Goal: Information Seeking & Learning: Learn about a topic

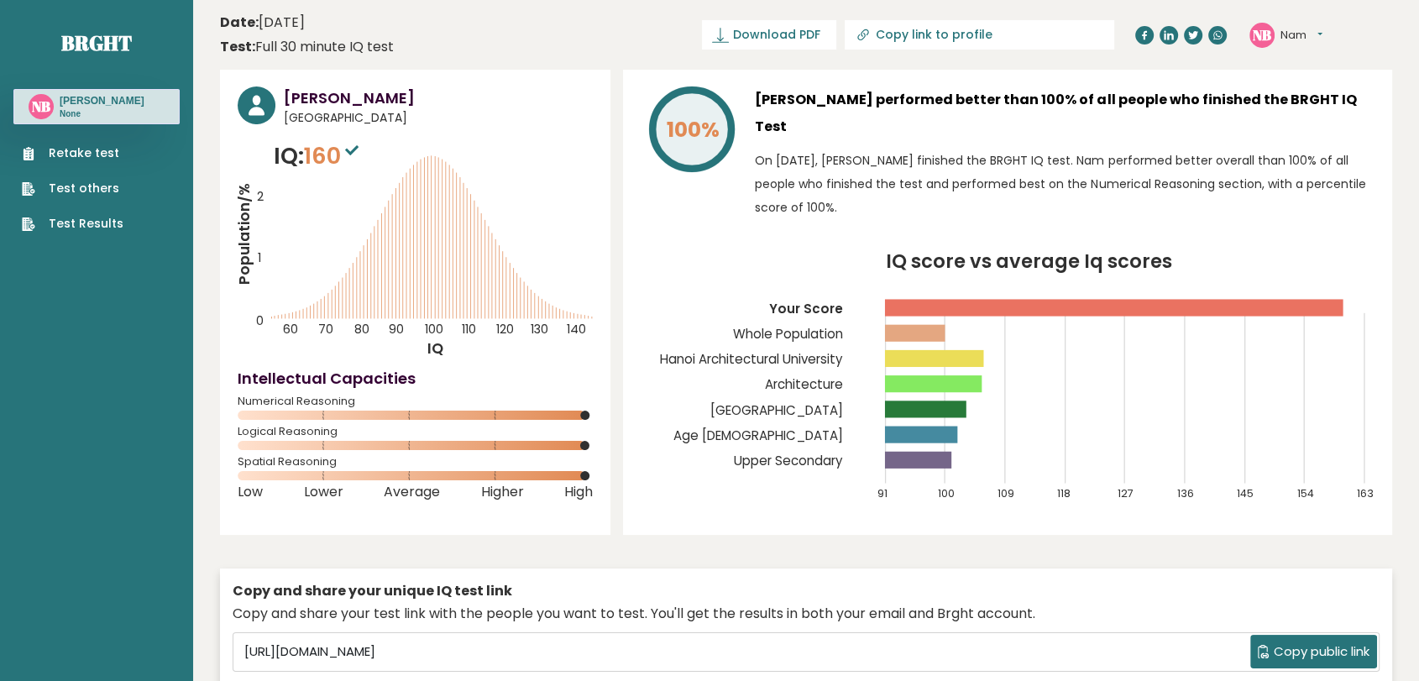
click at [107, 156] on link "Retake test" at bounding box center [73, 153] width 102 height 18
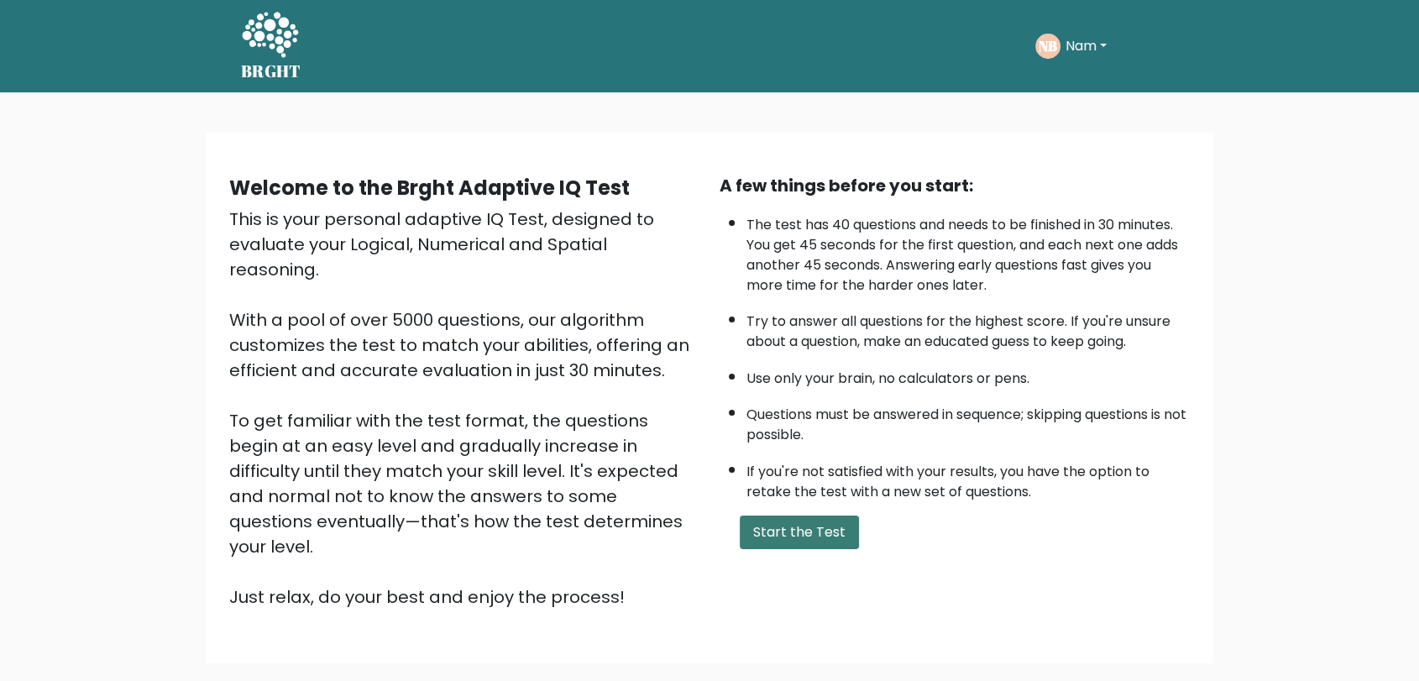
click at [827, 520] on button "Start the Test" at bounding box center [799, 533] width 119 height 34
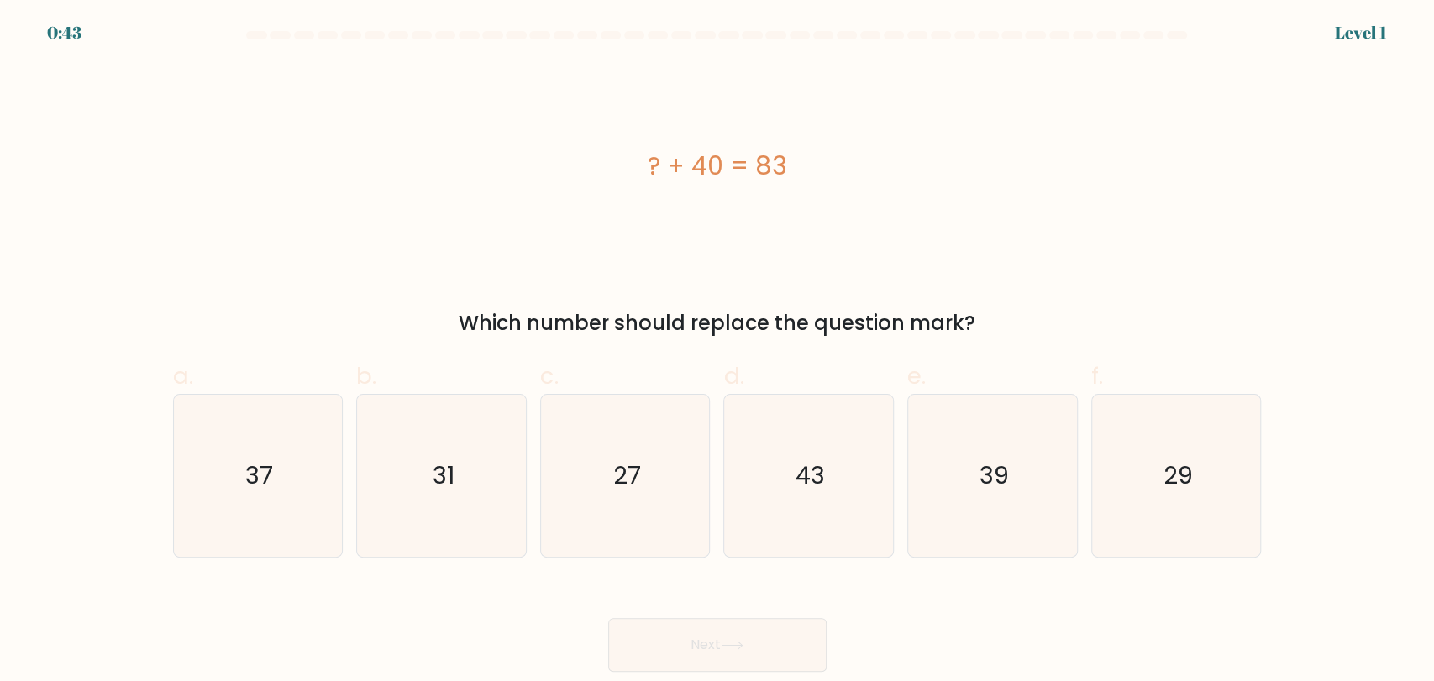
click at [974, 240] on div "? + 40 = 83" at bounding box center [717, 166] width 1088 height 204
click at [811, 497] on icon "43" at bounding box center [808, 476] width 162 height 162
click at [718, 352] on input "d. 43" at bounding box center [717, 346] width 1 height 11
radio input "true"
click at [776, 625] on button "Next" at bounding box center [717, 645] width 218 height 54
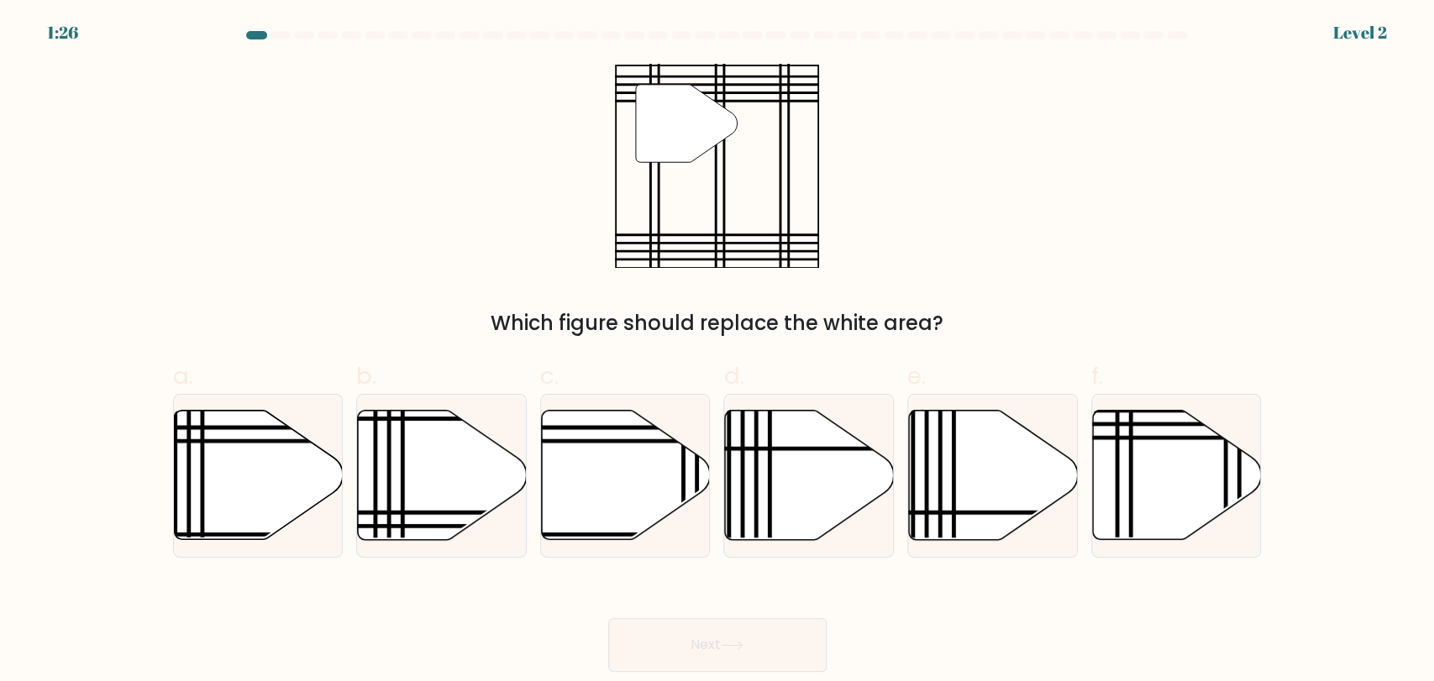
click at [902, 254] on div "" Which figure should replace the white area?" at bounding box center [717, 201] width 1109 height 275
click at [1173, 451] on icon at bounding box center [1177, 474] width 169 height 129
click at [718, 352] on input "f." at bounding box center [717, 346] width 1 height 11
radio input "true"
click at [763, 633] on button "Next" at bounding box center [717, 645] width 218 height 54
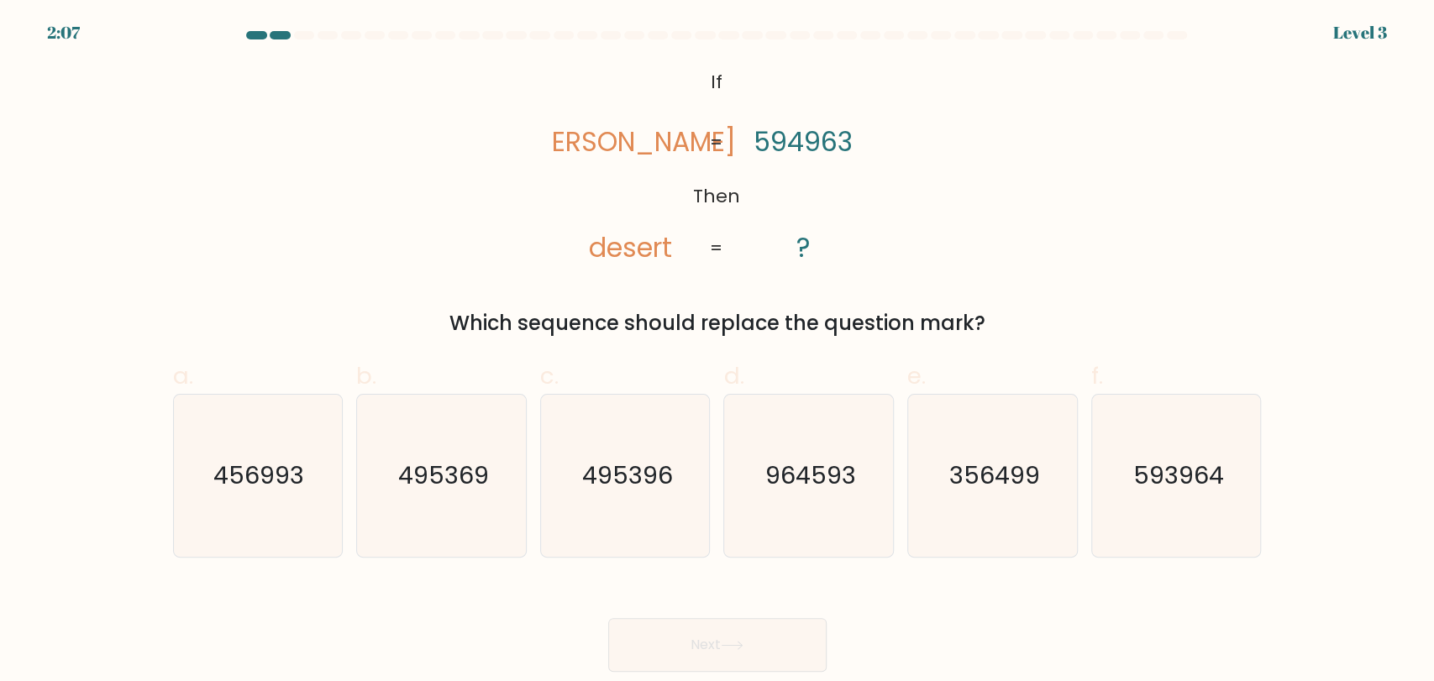
click at [1015, 165] on div "@import url('https://fonts.googleapis.com/css?family=Abril+Fatface:400,100,100i…" at bounding box center [717, 201] width 1109 height 275
click at [1200, 520] on icon "593964" at bounding box center [1176, 476] width 162 height 162
click at [718, 352] on input "f. 593964" at bounding box center [717, 346] width 1 height 11
radio input "true"
click at [760, 638] on button "Next" at bounding box center [717, 645] width 218 height 54
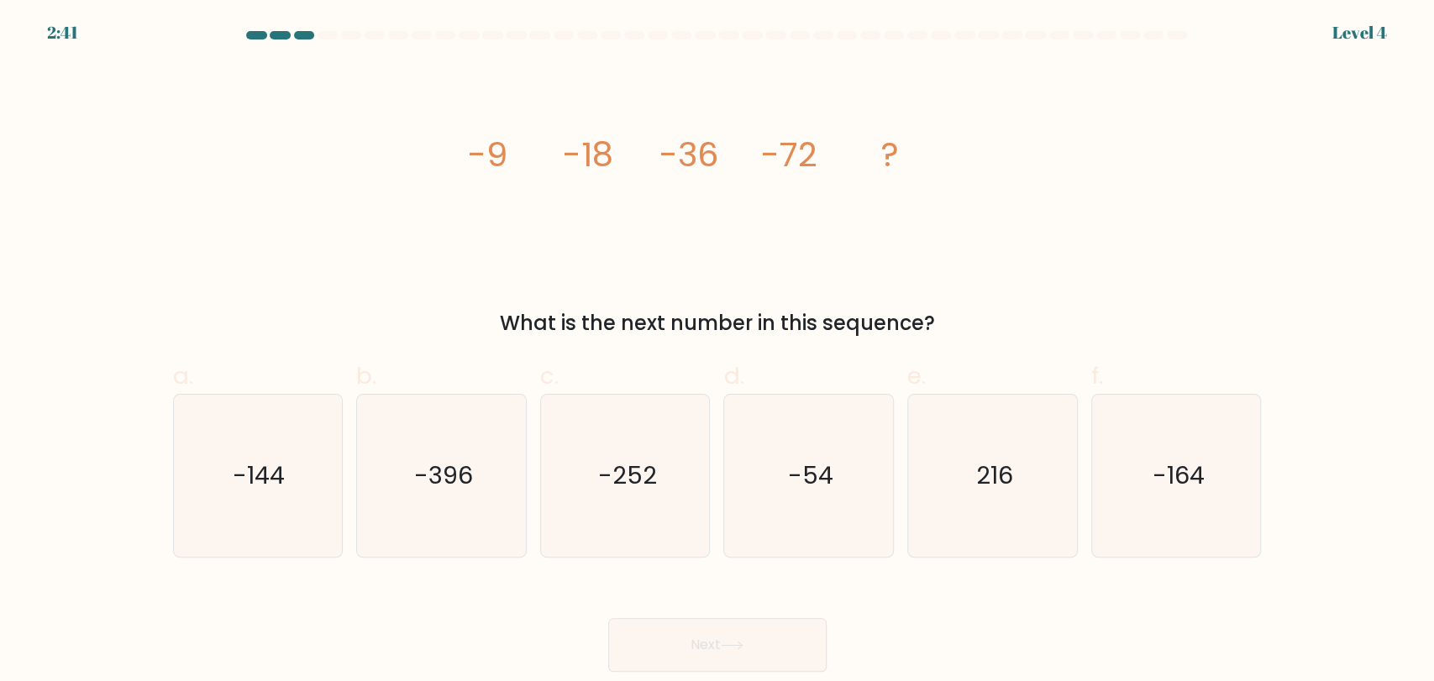
click at [1040, 300] on div "image/svg+xml -9 -18 -36 -72 ? What is the next number in this sequence?" at bounding box center [717, 201] width 1109 height 275
click at [1055, 324] on div "What is the next number in this sequence?" at bounding box center [717, 323] width 1068 height 30
drag, startPoint x: 1161, startPoint y: 475, endPoint x: 992, endPoint y: 549, distance: 184.3
click at [1161, 477] on text "-164" at bounding box center [1177, 476] width 52 height 34
click at [718, 352] on input "f. -164" at bounding box center [717, 346] width 1 height 11
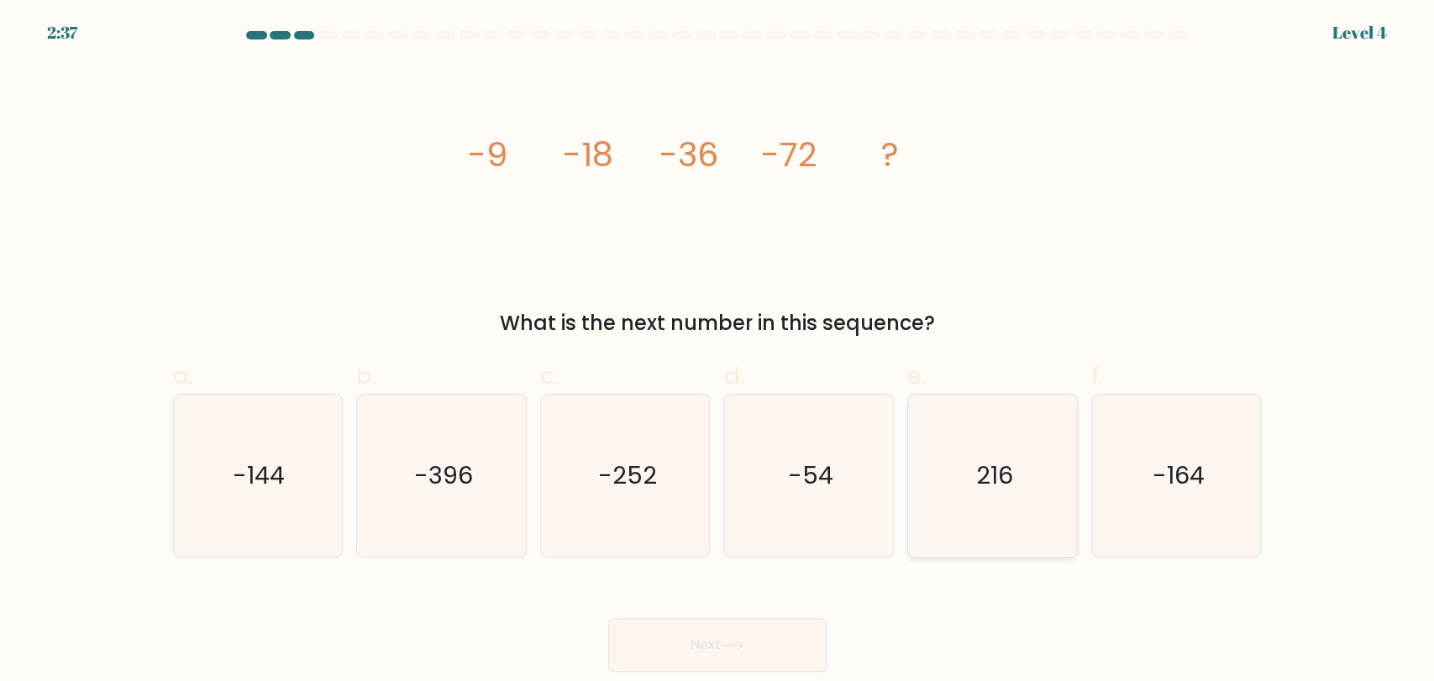
radio input "true"
click at [297, 483] on icon "-144" at bounding box center [257, 476] width 162 height 162
click at [717, 352] on input "a. -144" at bounding box center [717, 346] width 1 height 11
radio input "true"
click at [702, 632] on button "Next" at bounding box center [717, 645] width 218 height 54
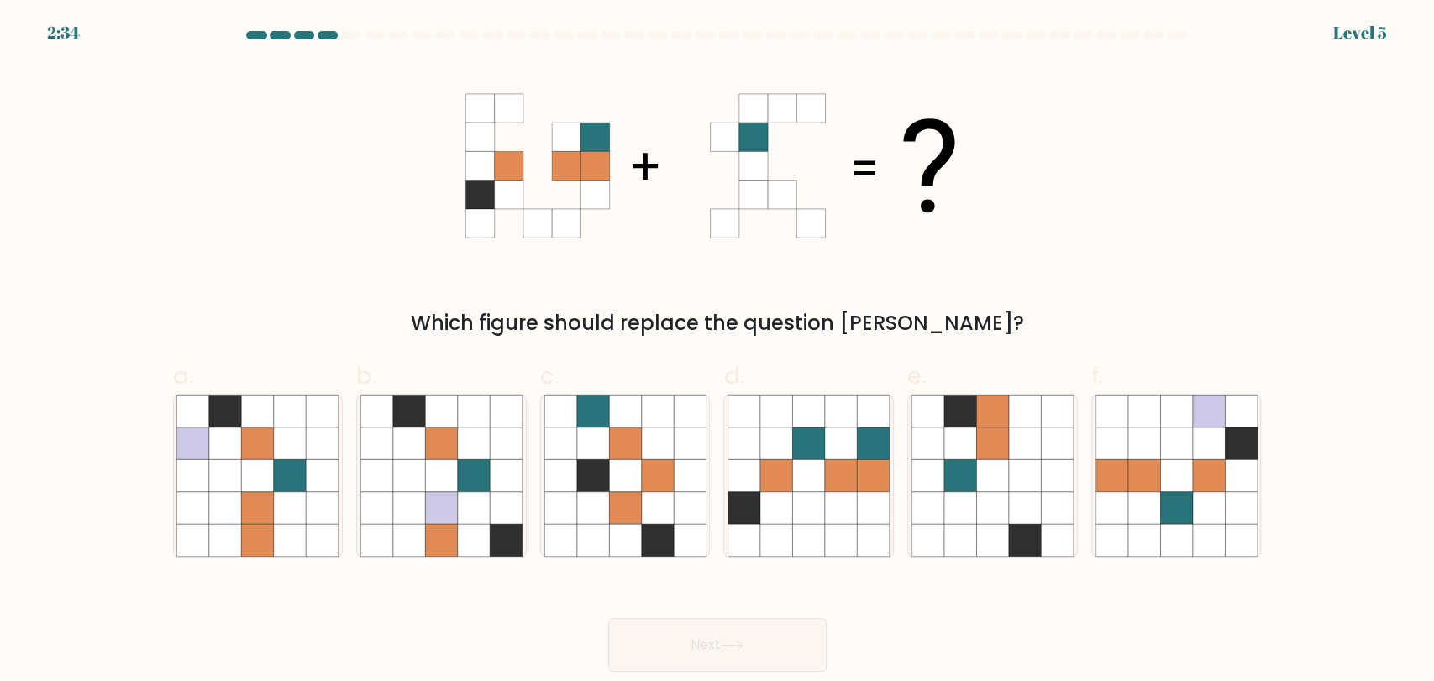
click at [1050, 176] on div "Which figure should replace the question mark?" at bounding box center [717, 201] width 1109 height 275
click at [915, 500] on icon at bounding box center [927, 507] width 32 height 32
click at [718, 352] on input "e." at bounding box center [717, 346] width 1 height 11
radio input "true"
click at [775, 497] on icon at bounding box center [776, 507] width 32 height 32
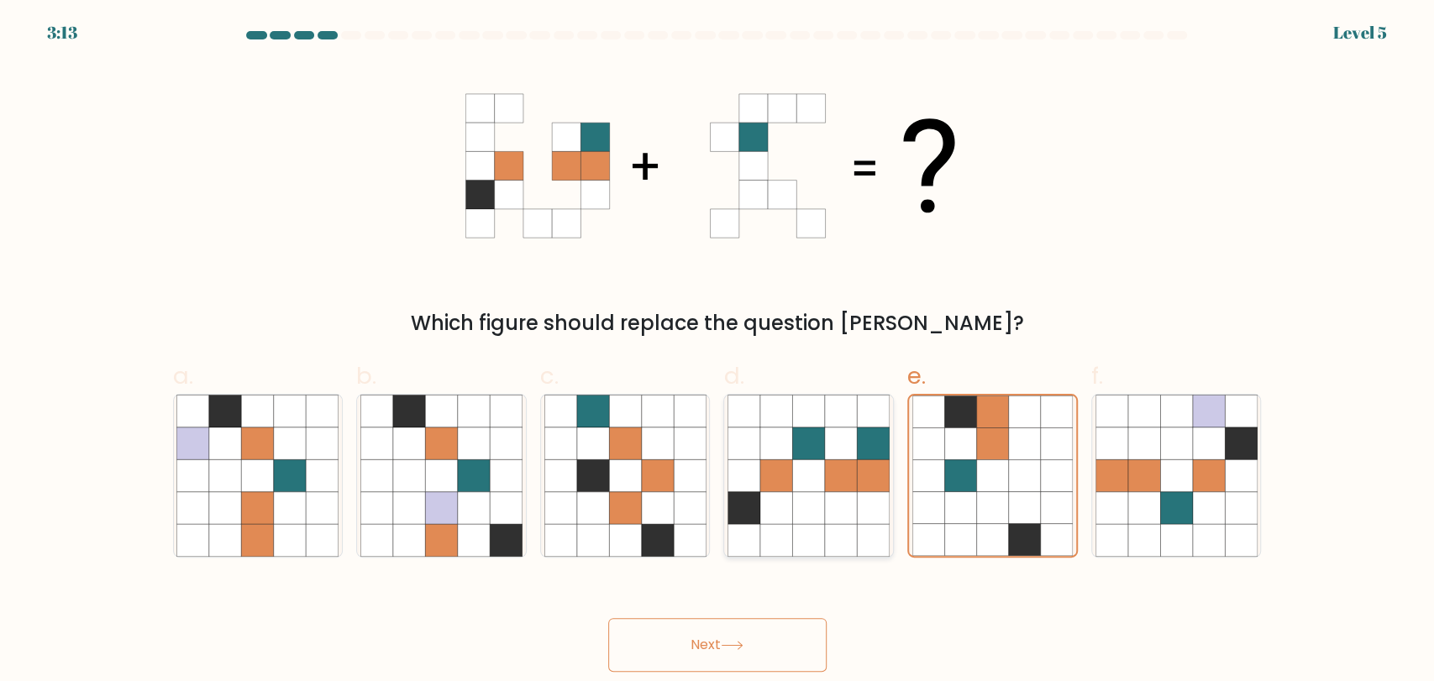
click at [718, 352] on input "d." at bounding box center [717, 346] width 1 height 11
radio input "true"
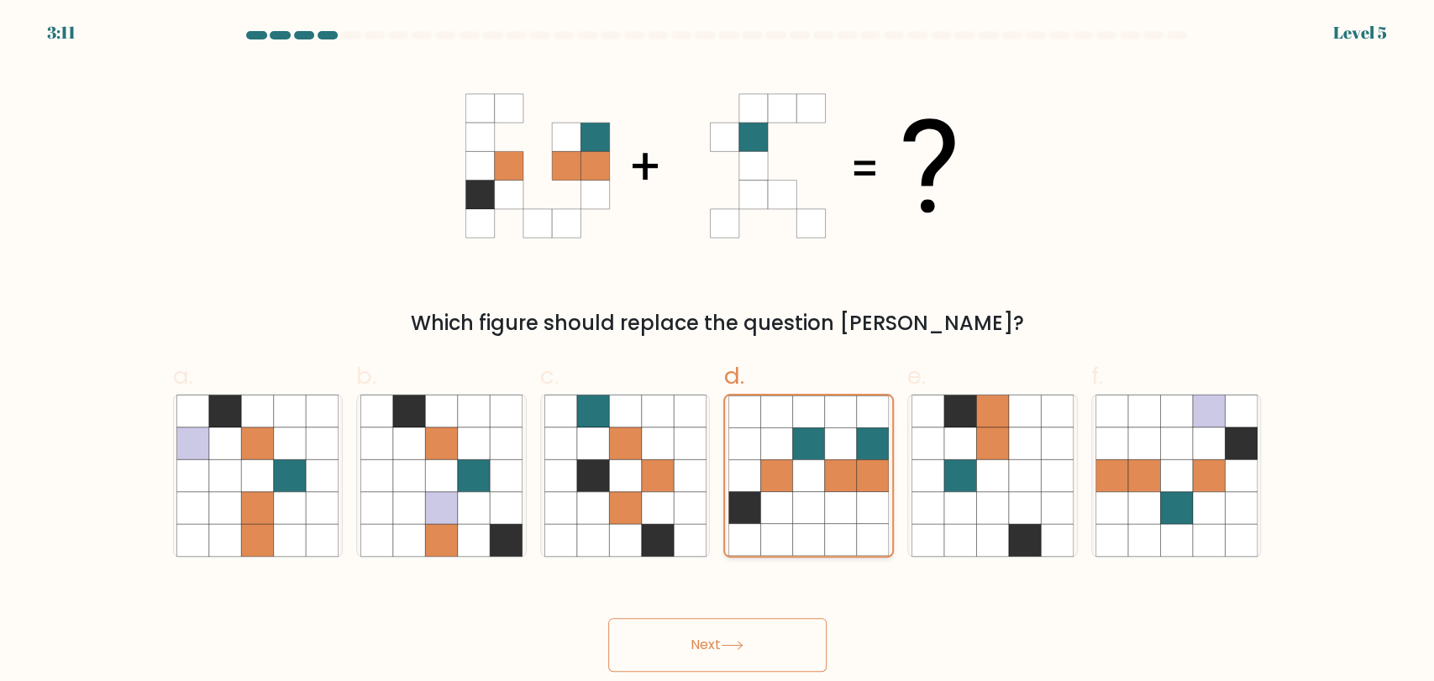
drag, startPoint x: 779, startPoint y: 497, endPoint x: 813, endPoint y: 525, distance: 43.5
click at [794, 495] on icon at bounding box center [808, 476] width 160 height 160
click at [718, 352] on input "d." at bounding box center [717, 346] width 1 height 11
click at [791, 635] on button "Next" at bounding box center [717, 645] width 218 height 54
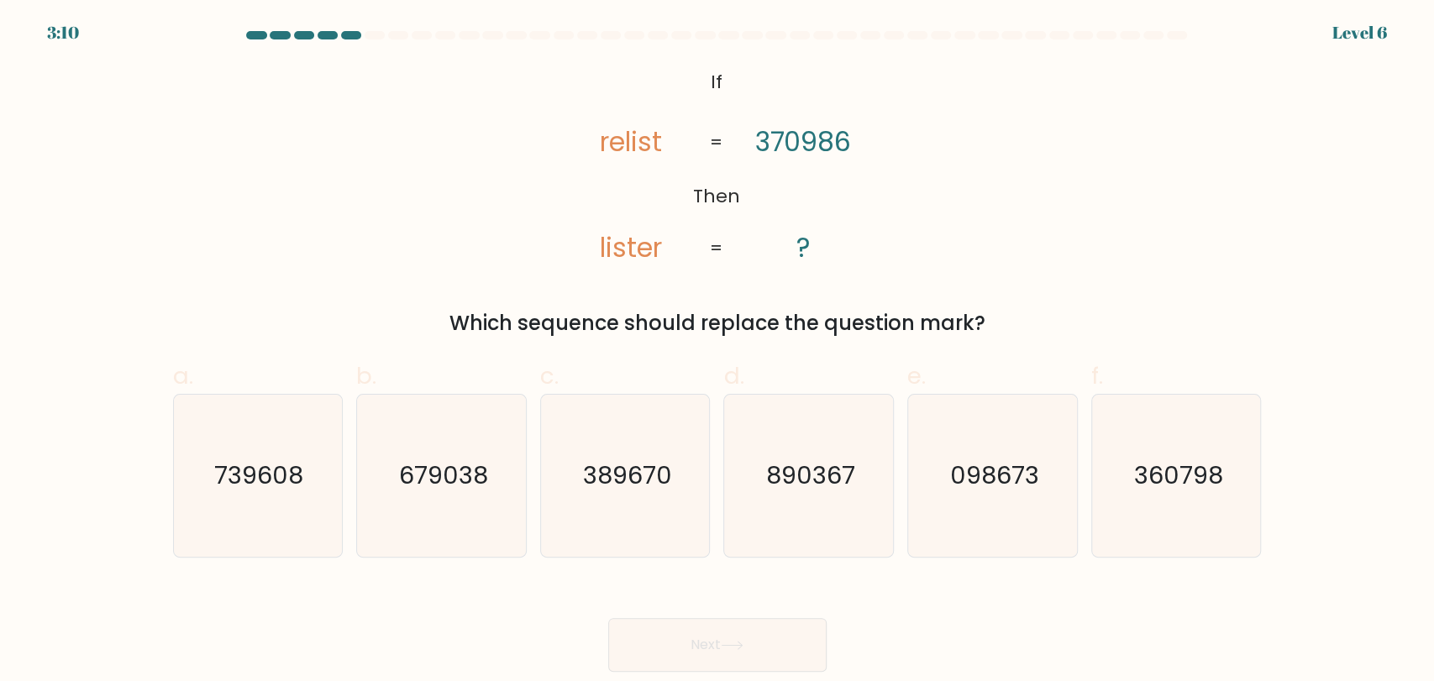
click at [1079, 237] on div "@import url('https://fonts.googleapis.com/css?family=Abril+Fatface:400,100,100i…" at bounding box center [717, 201] width 1109 height 275
click at [1004, 480] on text "098673" at bounding box center [993, 476] width 89 height 34
click at [718, 352] on input "e. 098673" at bounding box center [717, 346] width 1 height 11
radio input "true"
click at [750, 640] on button "Next" at bounding box center [717, 645] width 218 height 54
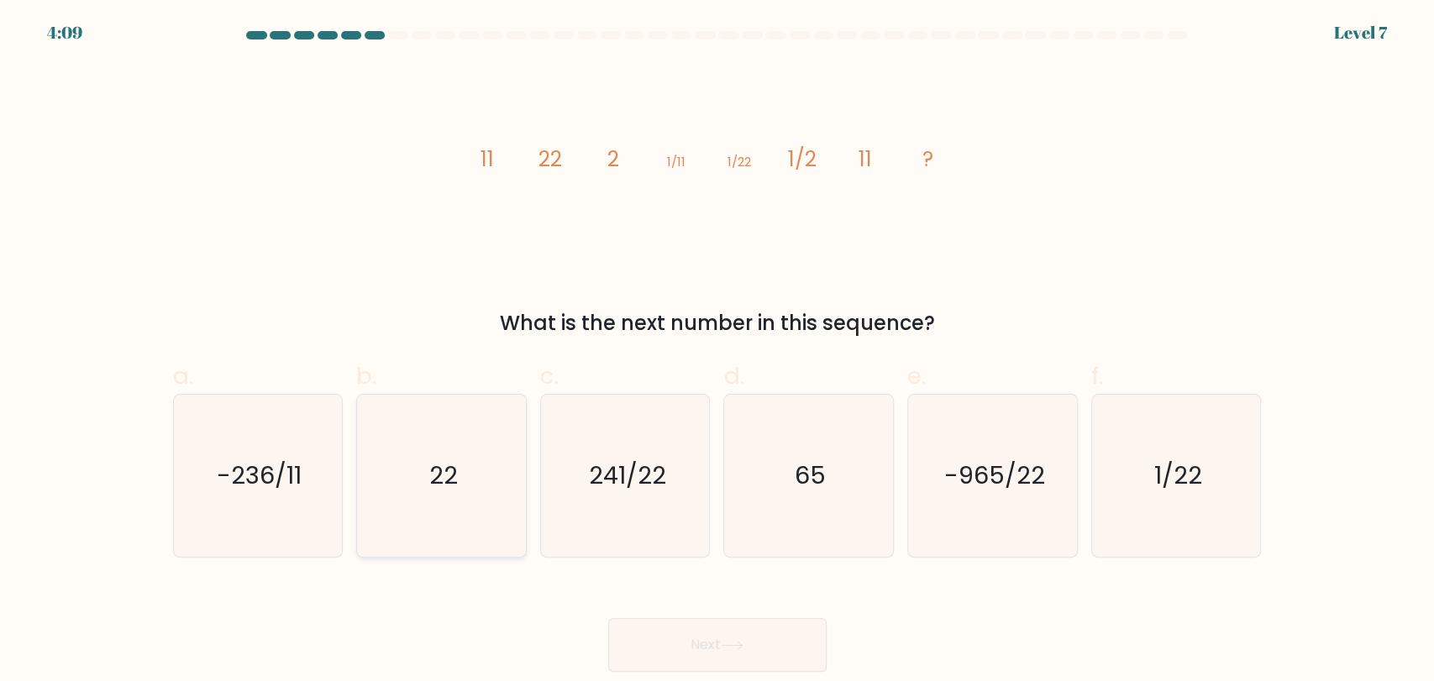
click at [440, 489] on text "22" at bounding box center [442, 476] width 29 height 34
click at [717, 352] on input "b. 22" at bounding box center [717, 346] width 1 height 11
radio input "true"
click at [677, 627] on button "Next" at bounding box center [717, 645] width 218 height 54
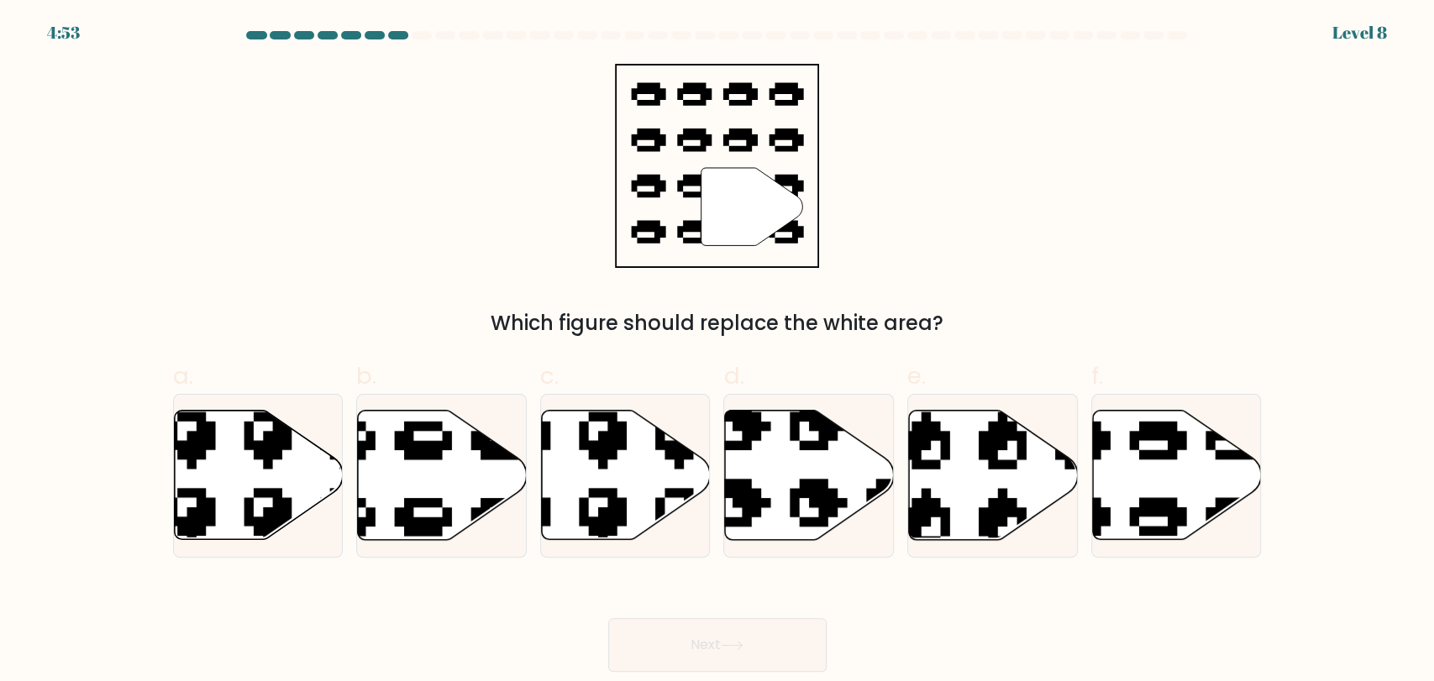
click at [1175, 223] on div "" Which figure should replace the white area?" at bounding box center [717, 201] width 1109 height 275
click at [1177, 479] on icon at bounding box center [1177, 474] width 169 height 129
click at [718, 352] on input "f." at bounding box center [717, 346] width 1 height 11
radio input "true"
click at [712, 651] on button "Next" at bounding box center [717, 645] width 218 height 54
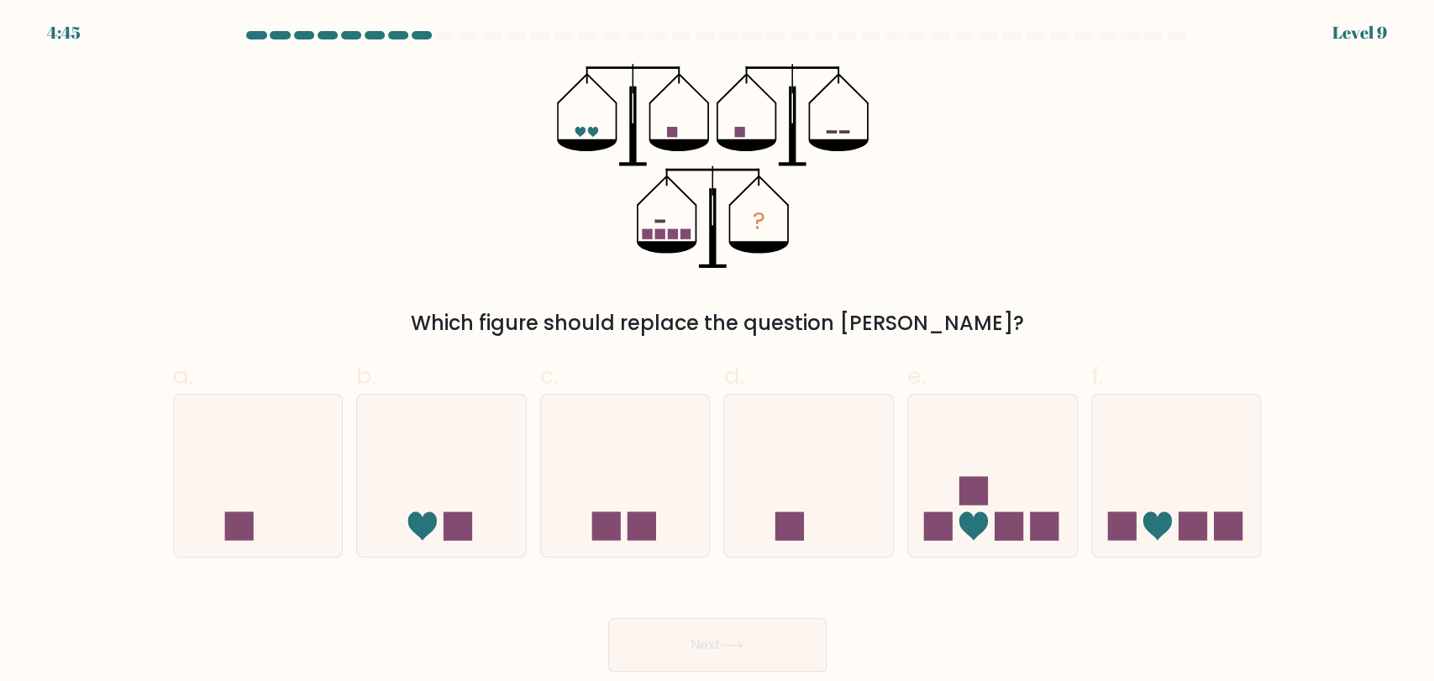
click at [1045, 258] on div "? Which figure should replace the question mark?" at bounding box center [717, 201] width 1109 height 275
drag, startPoint x: 1033, startPoint y: 455, endPoint x: 920, endPoint y: 546, distance: 144.5
click at [1031, 457] on icon at bounding box center [992, 475] width 169 height 139
click at [718, 352] on input "e." at bounding box center [717, 346] width 1 height 11
radio input "true"
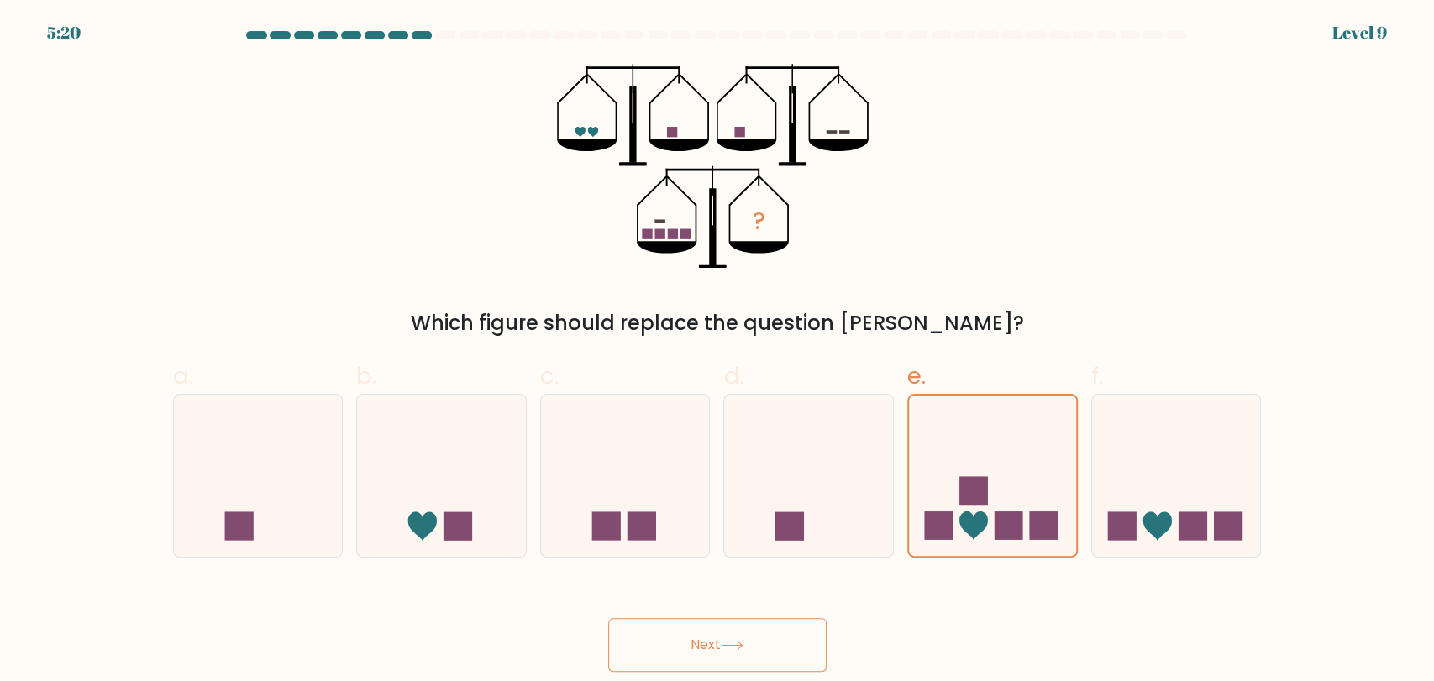
click at [794, 607] on div "Next" at bounding box center [717, 625] width 1109 height 94
click at [781, 635] on button "Next" at bounding box center [717, 645] width 218 height 54
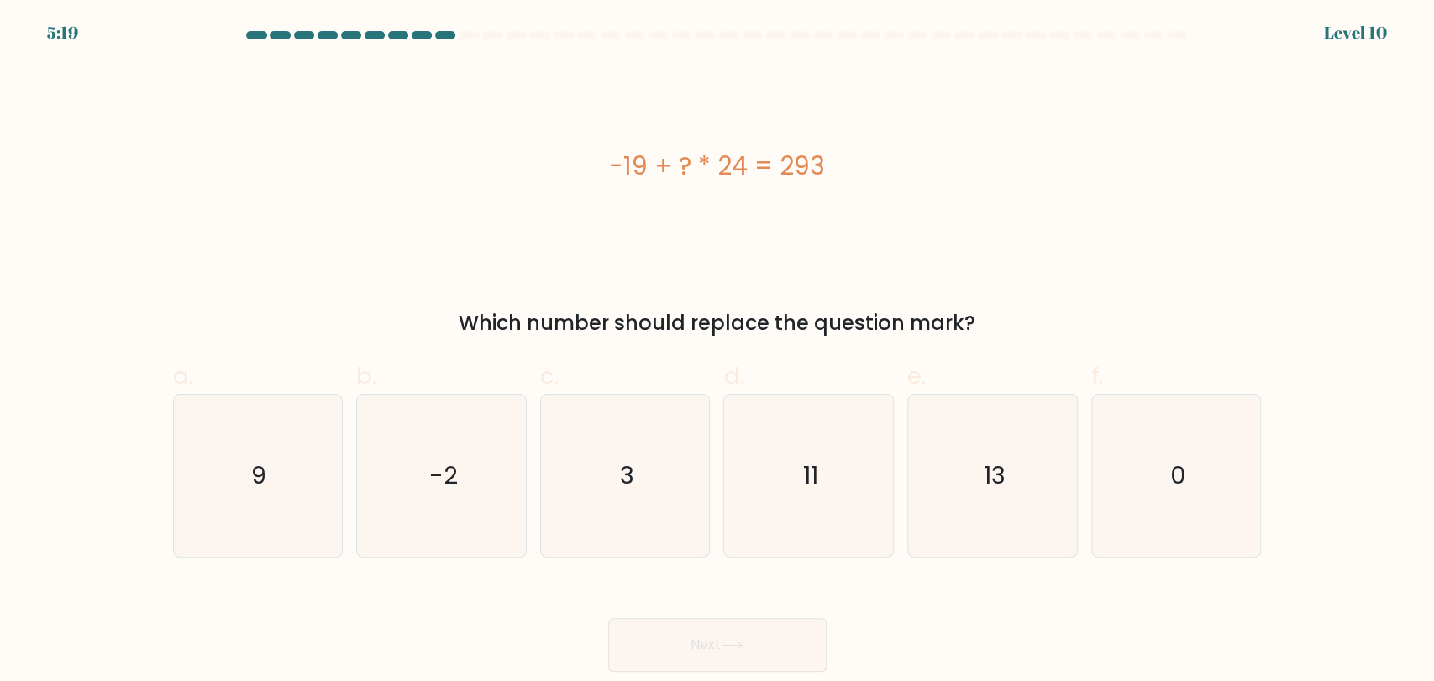
click at [1061, 261] on div "-19 + ? * 24 = 293" at bounding box center [717, 166] width 1088 height 204
click at [248, 480] on icon "9" at bounding box center [257, 476] width 162 height 162
click at [717, 352] on input "a. 9" at bounding box center [717, 346] width 1 height 11
radio input "true"
click at [736, 637] on button "Next" at bounding box center [717, 645] width 218 height 54
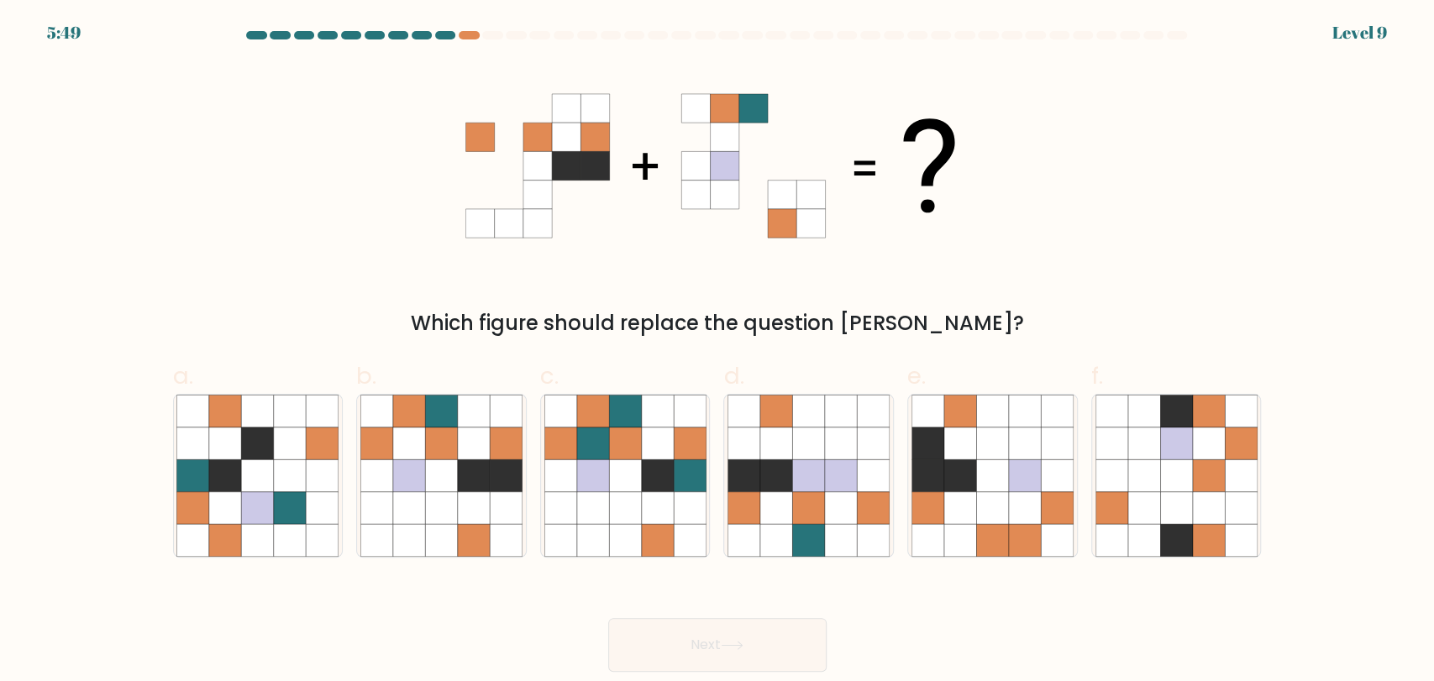
click at [1042, 213] on div "Which figure should replace the question mark?" at bounding box center [717, 201] width 1109 height 275
click at [1067, 240] on div "Which figure should replace the question mark?" at bounding box center [717, 201] width 1109 height 275
click at [1068, 240] on div "Which figure should replace the question mark?" at bounding box center [717, 201] width 1109 height 275
click at [826, 475] on icon at bounding box center [841, 475] width 32 height 32
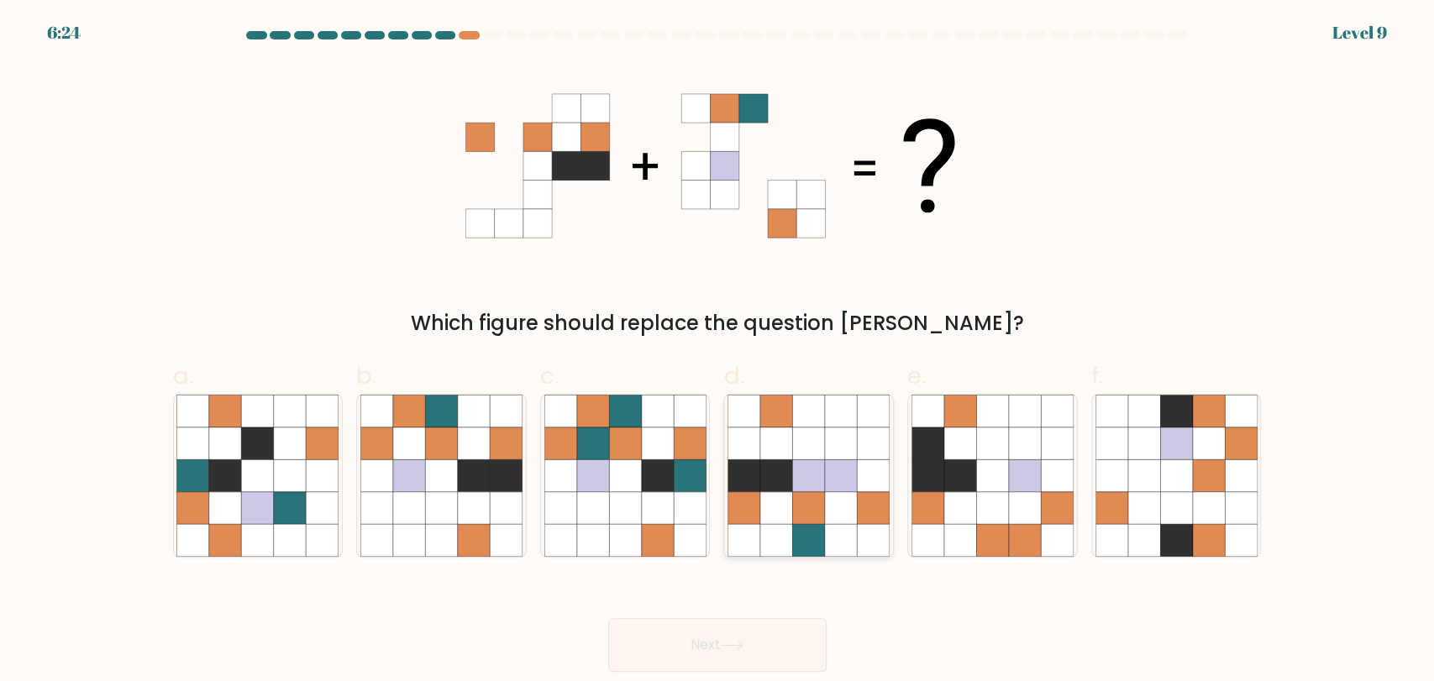
click at [718, 352] on input "d." at bounding box center [717, 346] width 1 height 11
radio input "true"
click at [437, 505] on icon at bounding box center [441, 507] width 32 height 32
click at [717, 352] on input "b." at bounding box center [717, 346] width 1 height 11
radio input "true"
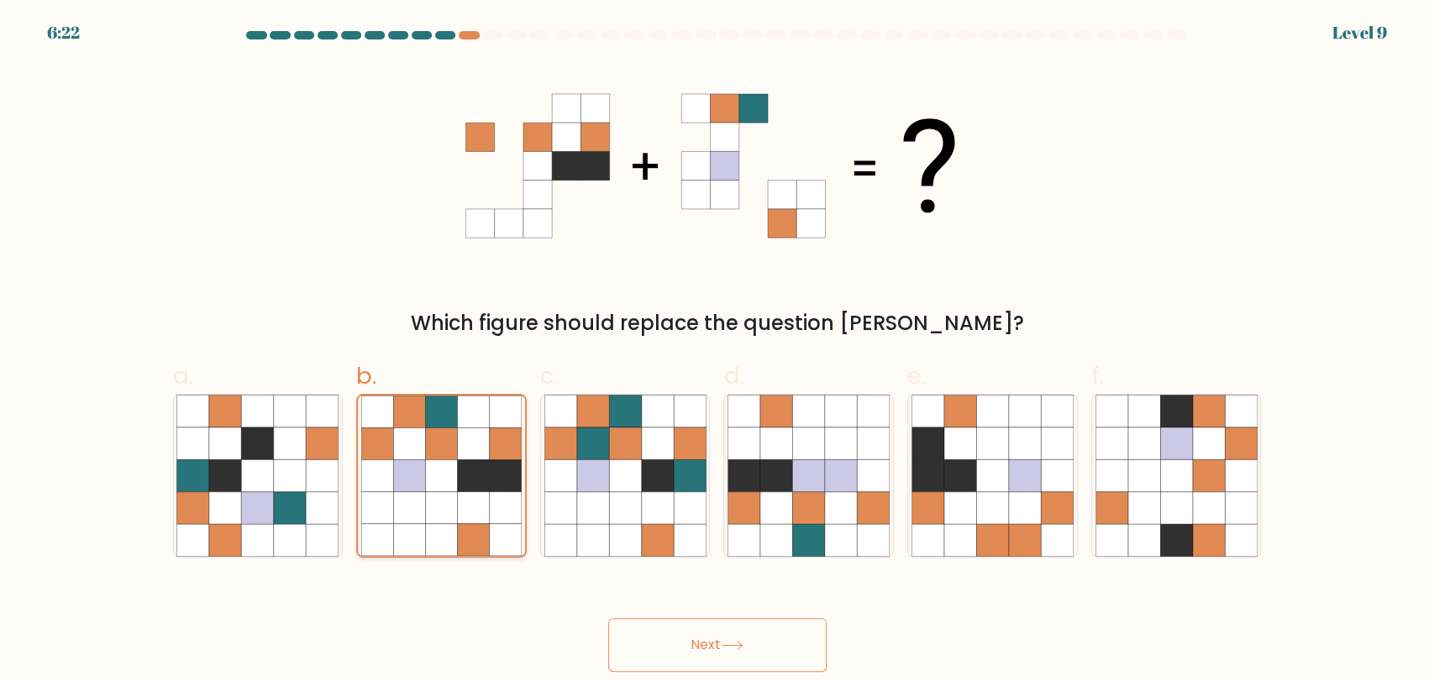
click at [437, 505] on icon at bounding box center [441, 507] width 32 height 32
click at [717, 352] on input "b." at bounding box center [717, 346] width 1 height 11
click at [680, 638] on button "Next" at bounding box center [717, 645] width 218 height 54
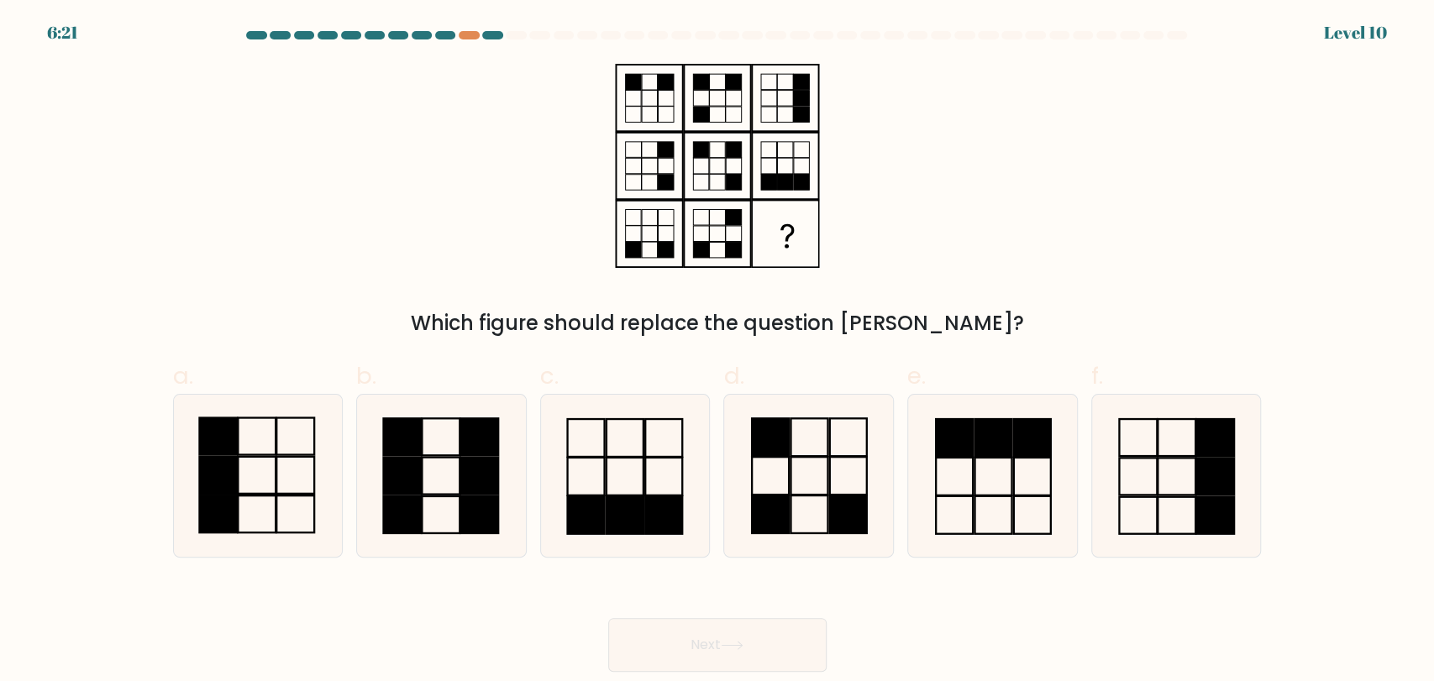
click at [1015, 246] on div "Which figure should replace the question mark?" at bounding box center [717, 201] width 1109 height 275
click at [254, 519] on icon at bounding box center [257, 476] width 162 height 162
click at [717, 352] on input "a." at bounding box center [717, 346] width 1 height 11
radio input "true"
click at [676, 637] on button "Next" at bounding box center [717, 645] width 218 height 54
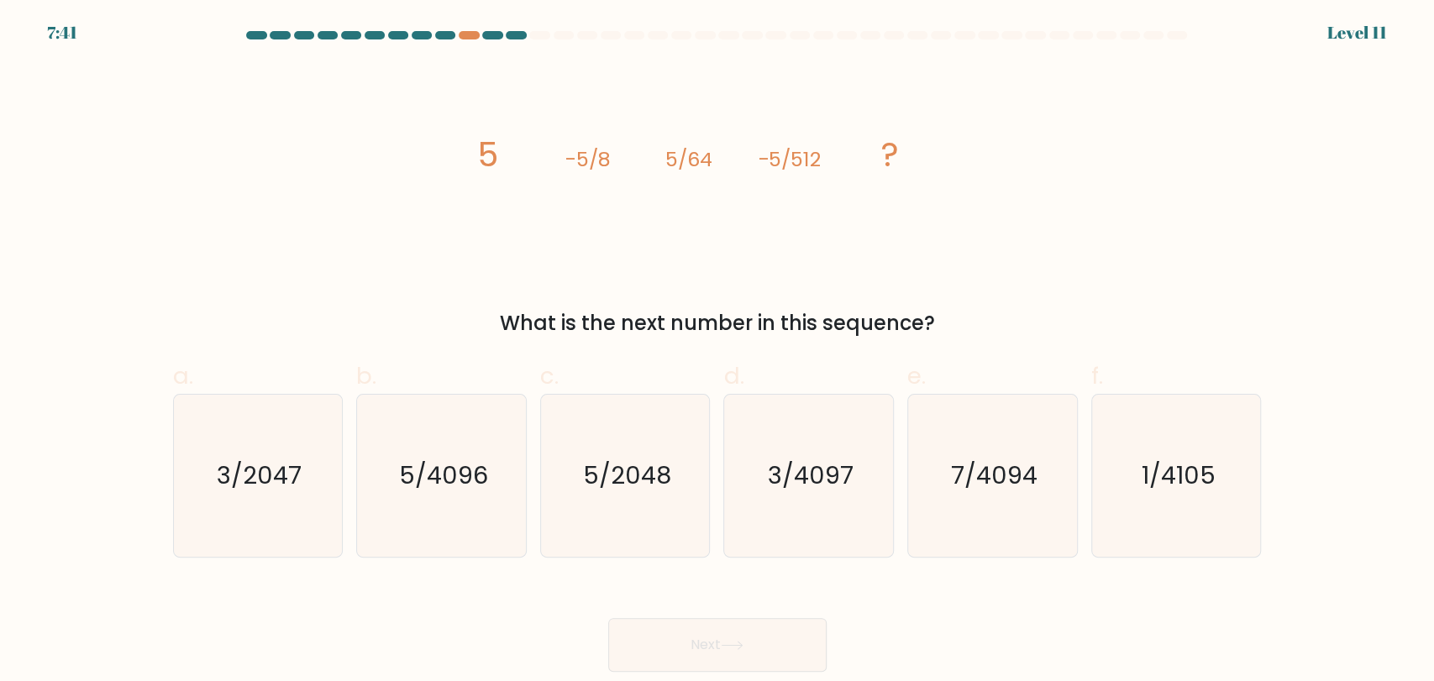
drag, startPoint x: 1036, startPoint y: 267, endPoint x: 1046, endPoint y: 260, distance: 11.9
click at [1046, 260] on div "image/svg+xml 5 -5/8 5/64 -5/512 ? What is the next number in this sequence?" at bounding box center [717, 201] width 1109 height 275
click at [988, 590] on div "Next" at bounding box center [717, 625] width 1109 height 94
click at [1122, 273] on div "image/svg+xml 5 -5/8 5/64 -5/512 ? What is the next number in this sequence?" at bounding box center [717, 201] width 1109 height 275
click at [1151, 327] on div "What is the next number in this sequence?" at bounding box center [717, 323] width 1068 height 30
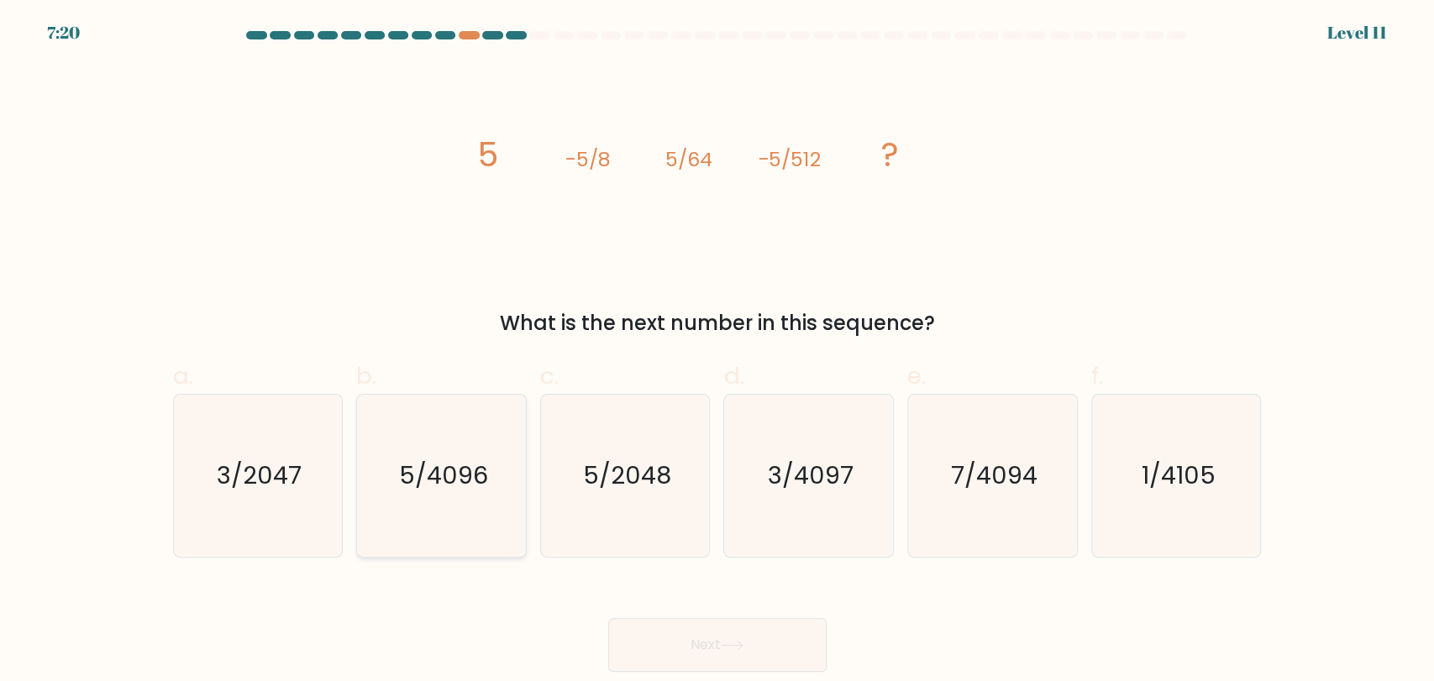
click at [480, 484] on text "5/4096" at bounding box center [442, 476] width 89 height 34
click at [717, 352] on input "b. 5/4096" at bounding box center [717, 346] width 1 height 11
radio input "true"
click at [742, 647] on icon at bounding box center [732, 645] width 23 height 9
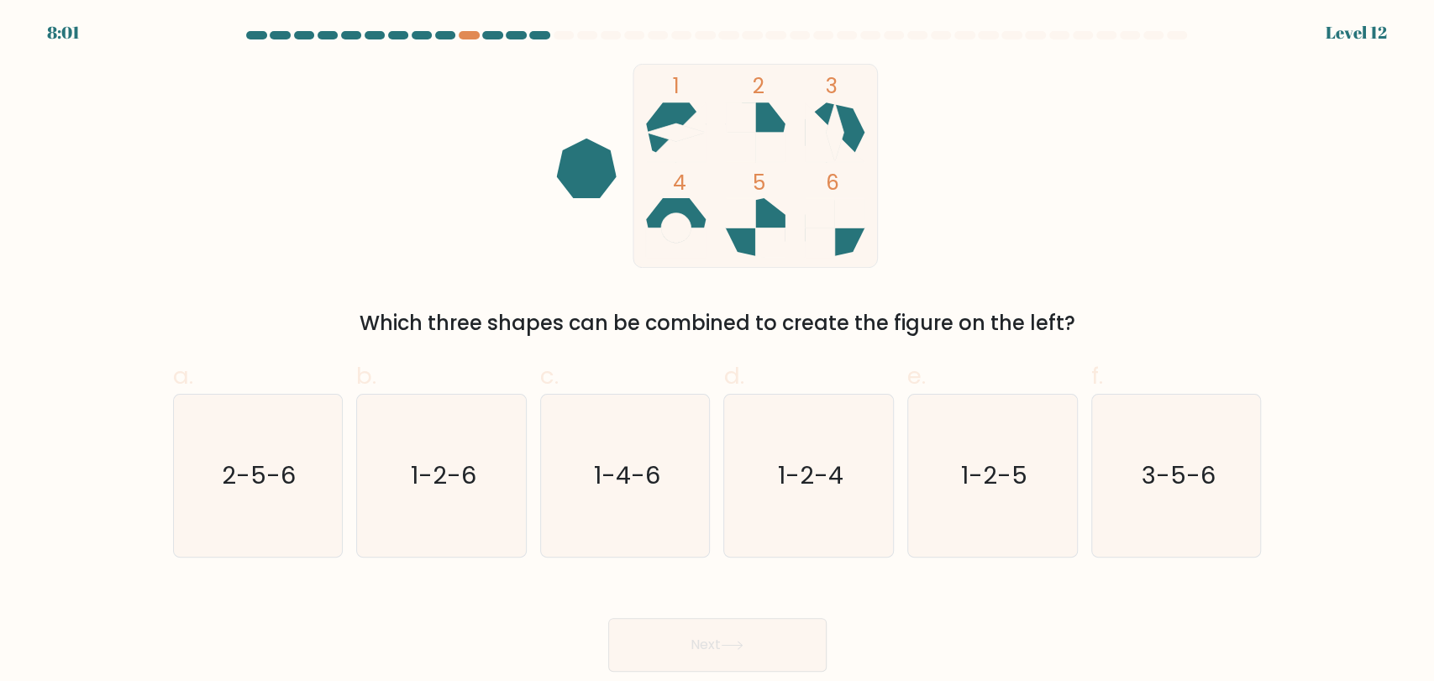
click at [1116, 307] on div "1 2 3 4 5 6 Which three shapes can be combined to create the figure on the left?" at bounding box center [717, 201] width 1109 height 275
click at [276, 524] on icon "2-5-6" at bounding box center [257, 476] width 162 height 162
click at [717, 352] on input "a. 2-5-6" at bounding box center [717, 346] width 1 height 11
radio input "true"
click at [698, 635] on button "Next" at bounding box center [717, 645] width 218 height 54
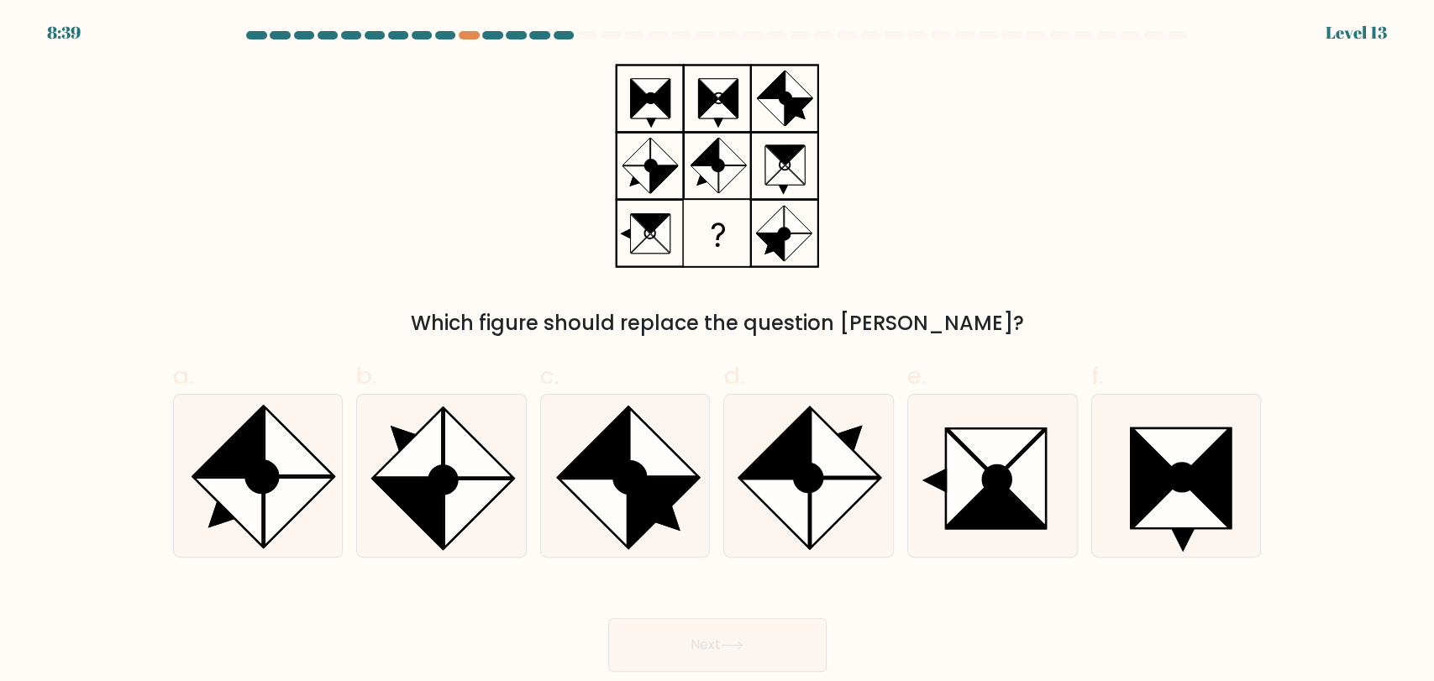
click at [1160, 236] on div "Which figure should replace the question [PERSON_NAME]?" at bounding box center [717, 201] width 1109 height 275
click at [1014, 452] on icon at bounding box center [994, 452] width 97 height 49
click at [718, 352] on input "e." at bounding box center [717, 346] width 1 height 11
radio input "true"
click at [723, 647] on button "Next" at bounding box center [717, 645] width 218 height 54
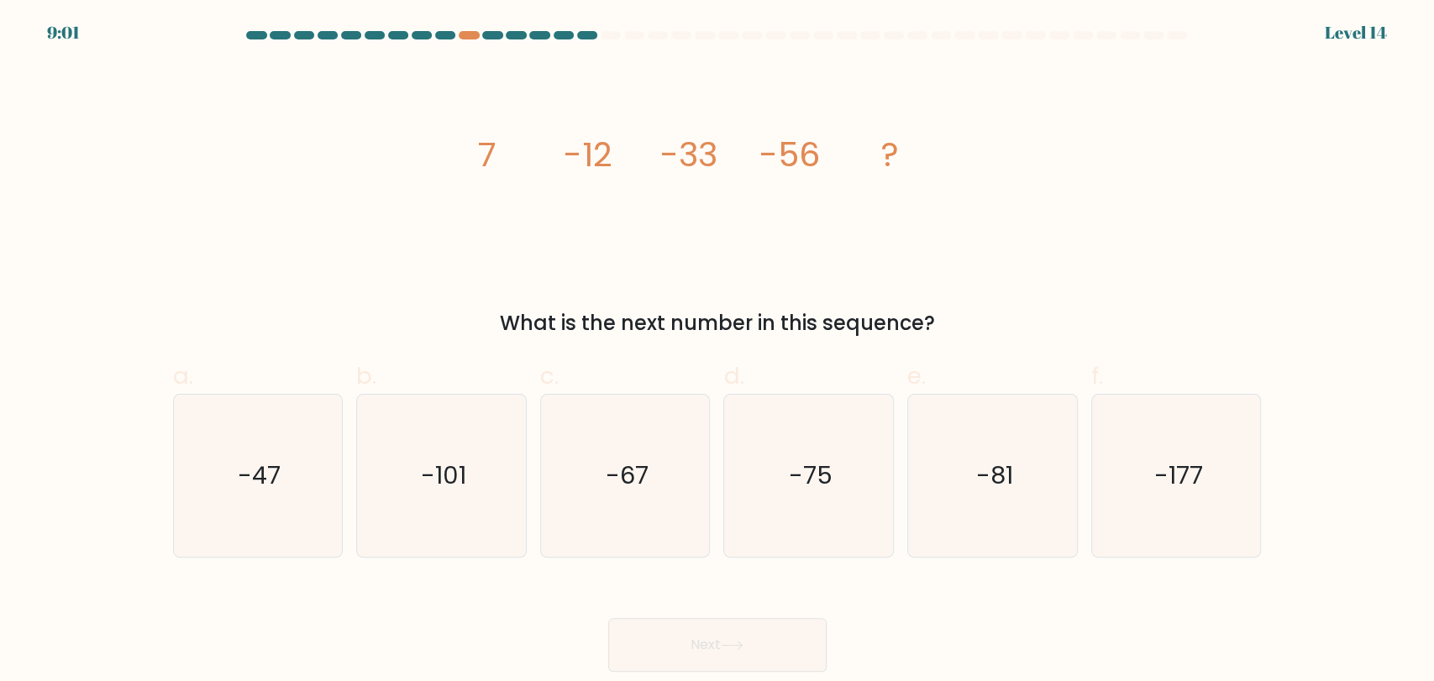
click at [1068, 232] on div "image/svg+xml 7 -12 -33 -56 ? What is the next number in this sequence?" at bounding box center [717, 201] width 1109 height 275
click at [935, 232] on icon "image/svg+xml 7 -12 -33 -56 ?" at bounding box center [717, 166] width 504 height 204
click at [1009, 435] on icon "-81" at bounding box center [992, 476] width 162 height 162
click at [718, 352] on input "e. -81" at bounding box center [717, 346] width 1 height 11
radio input "true"
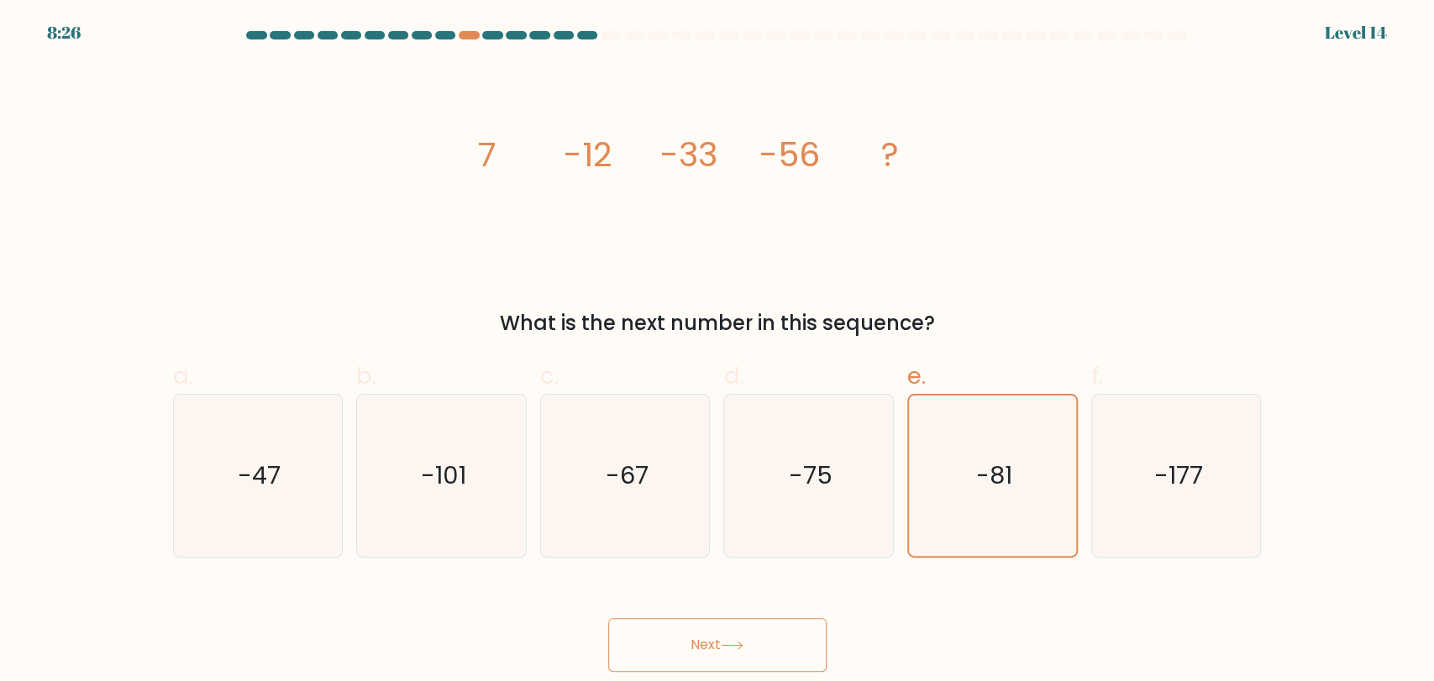
click at [743, 641] on icon at bounding box center [732, 645] width 23 height 9
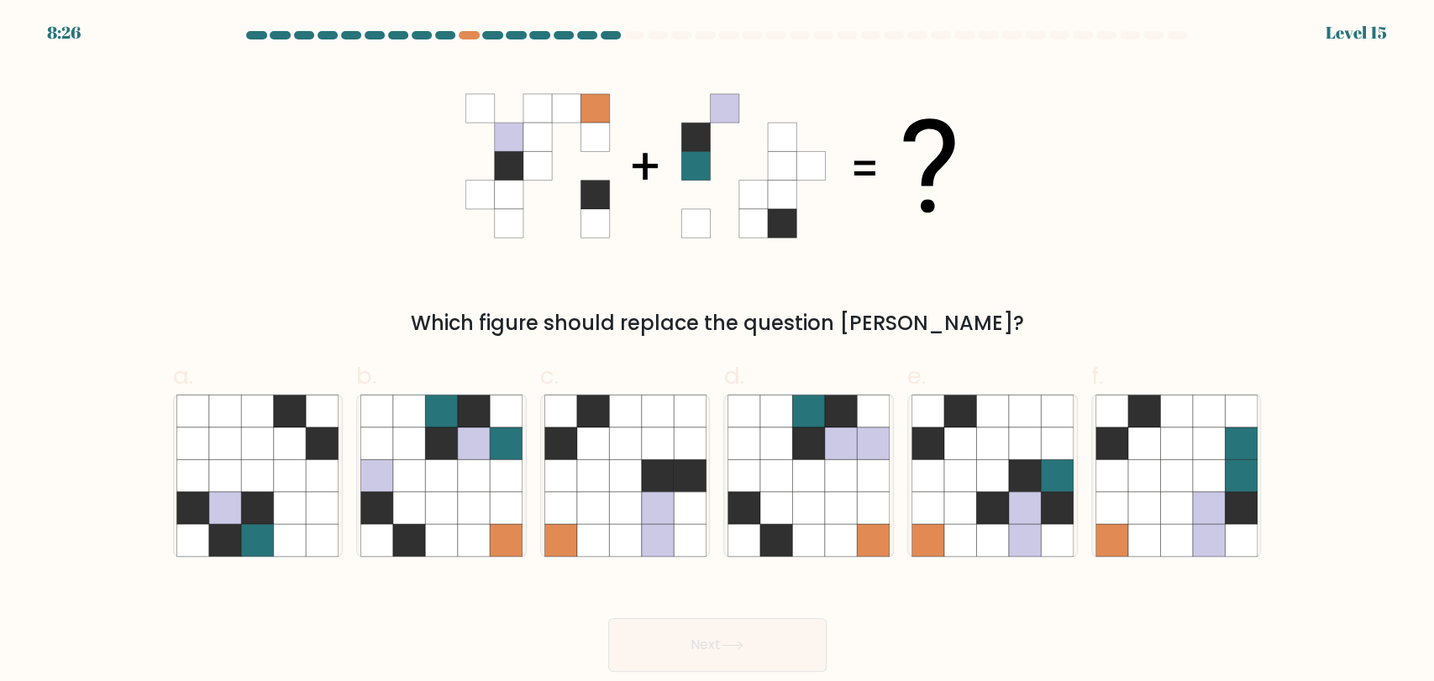
click at [1070, 197] on div "Which figure should replace the question mark?" at bounding box center [717, 201] width 1109 height 275
click at [472, 483] on icon at bounding box center [474, 475] width 32 height 32
click at [717, 352] on input "b." at bounding box center [717, 346] width 1 height 11
radio input "true"
click at [811, 520] on icon at bounding box center [809, 507] width 32 height 32
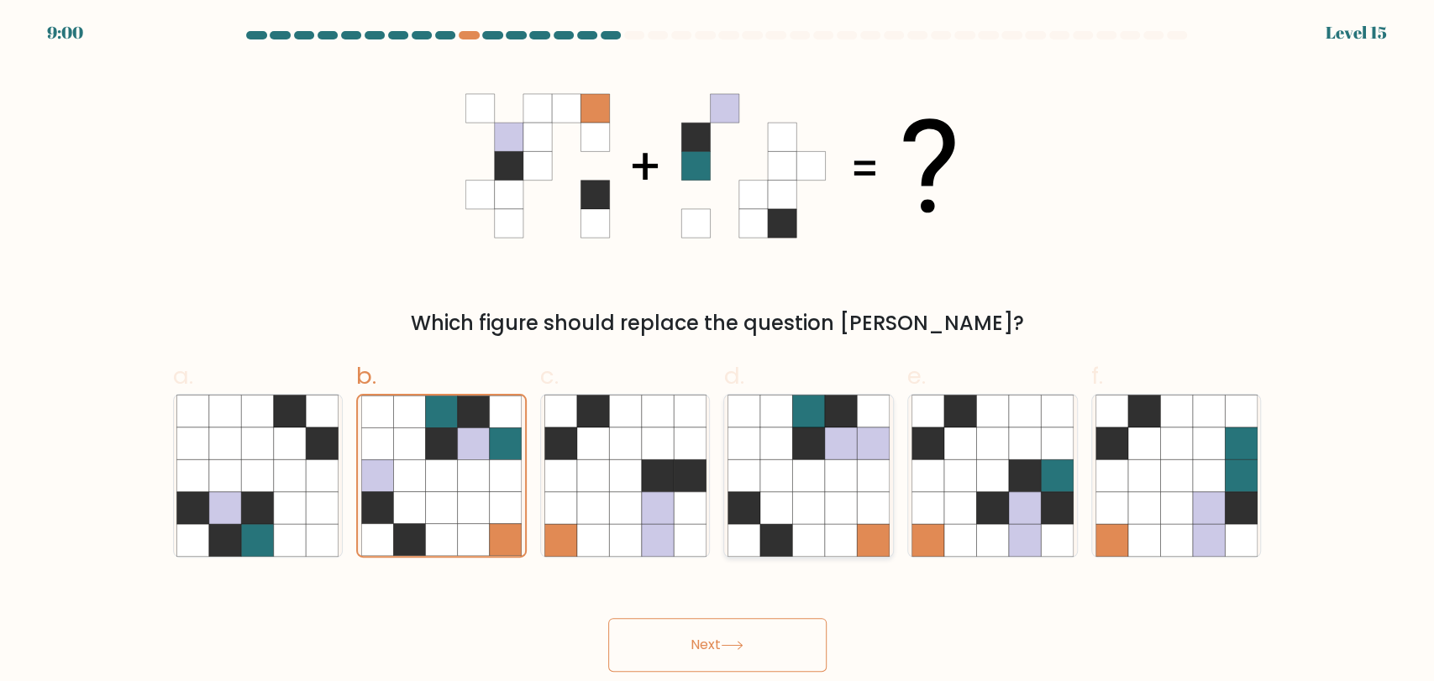
click at [718, 352] on input "d." at bounding box center [717, 346] width 1 height 11
radio input "true"
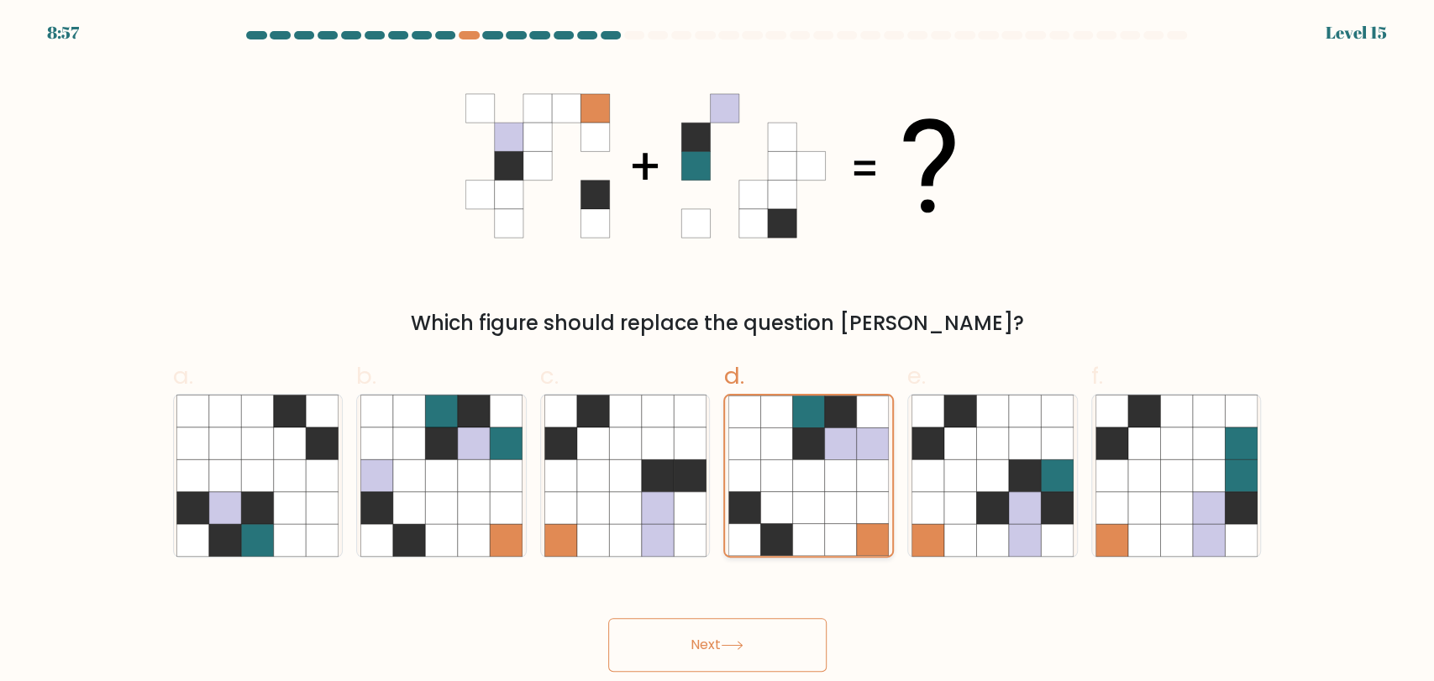
click at [854, 485] on icon at bounding box center [841, 475] width 32 height 32
click at [718, 352] on input "d." at bounding box center [717, 346] width 1 height 11
click at [854, 485] on icon at bounding box center [841, 475] width 32 height 32
click at [718, 352] on input "d." at bounding box center [717, 346] width 1 height 11
click at [737, 662] on button "Next" at bounding box center [717, 645] width 218 height 54
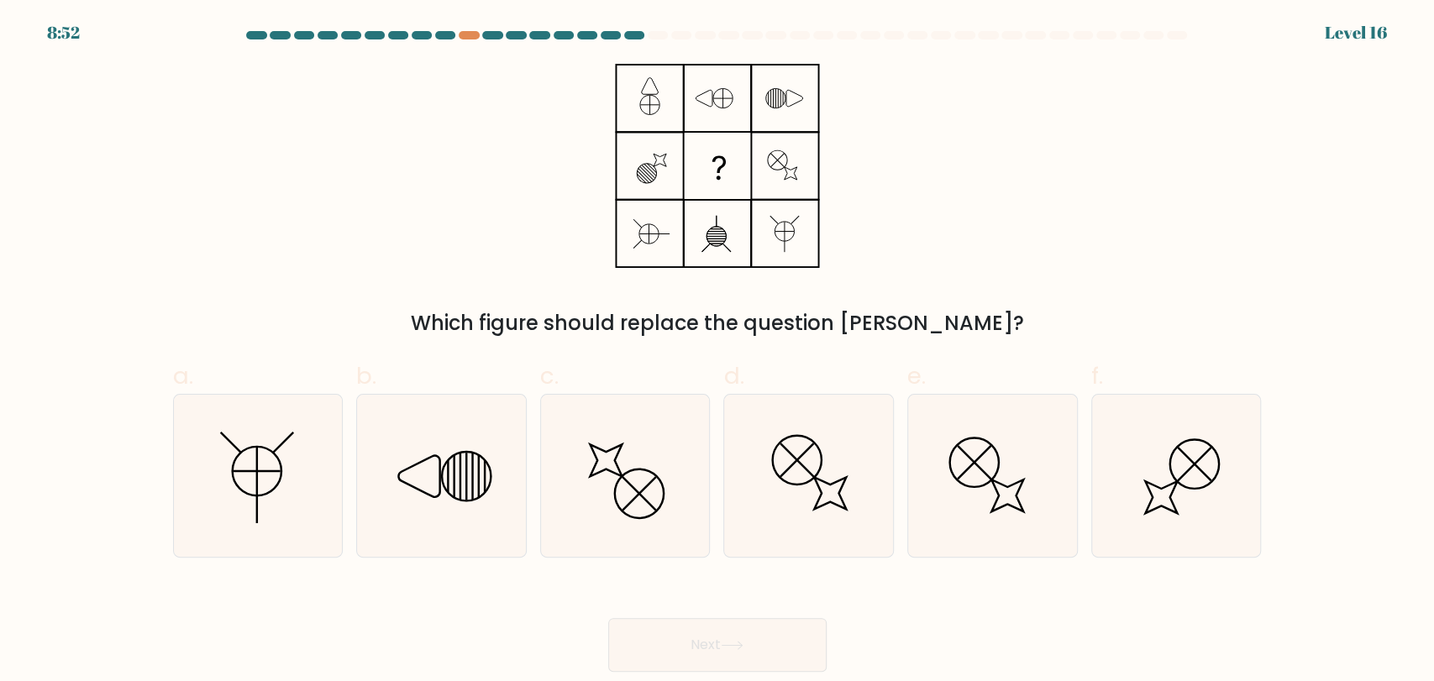
click at [1028, 307] on div "Which figure should replace the question mark?" at bounding box center [717, 201] width 1109 height 275
click at [1040, 484] on icon at bounding box center [992, 476] width 162 height 162
click at [718, 352] on input "e." at bounding box center [717, 346] width 1 height 11
radio input "true"
click at [814, 501] on icon at bounding box center [808, 476] width 162 height 162
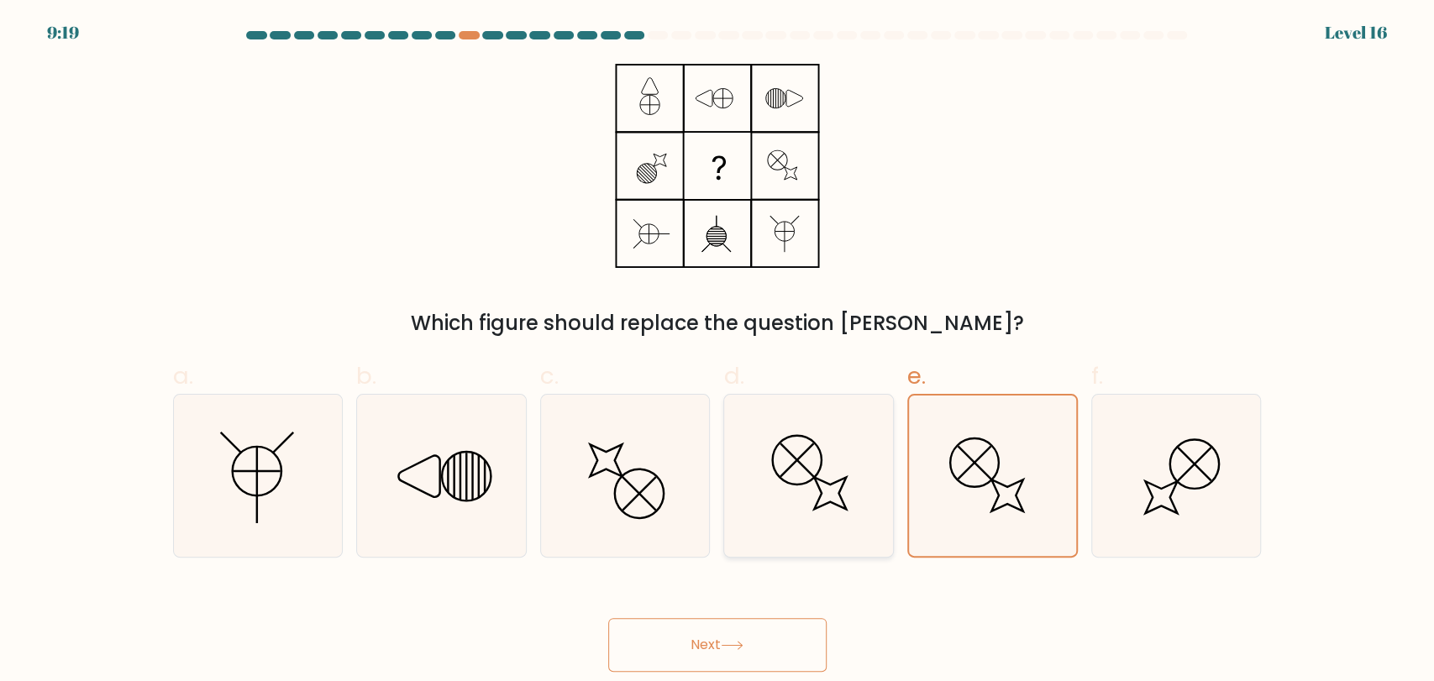
click at [718, 352] on input "d." at bounding box center [717, 346] width 1 height 11
radio input "true"
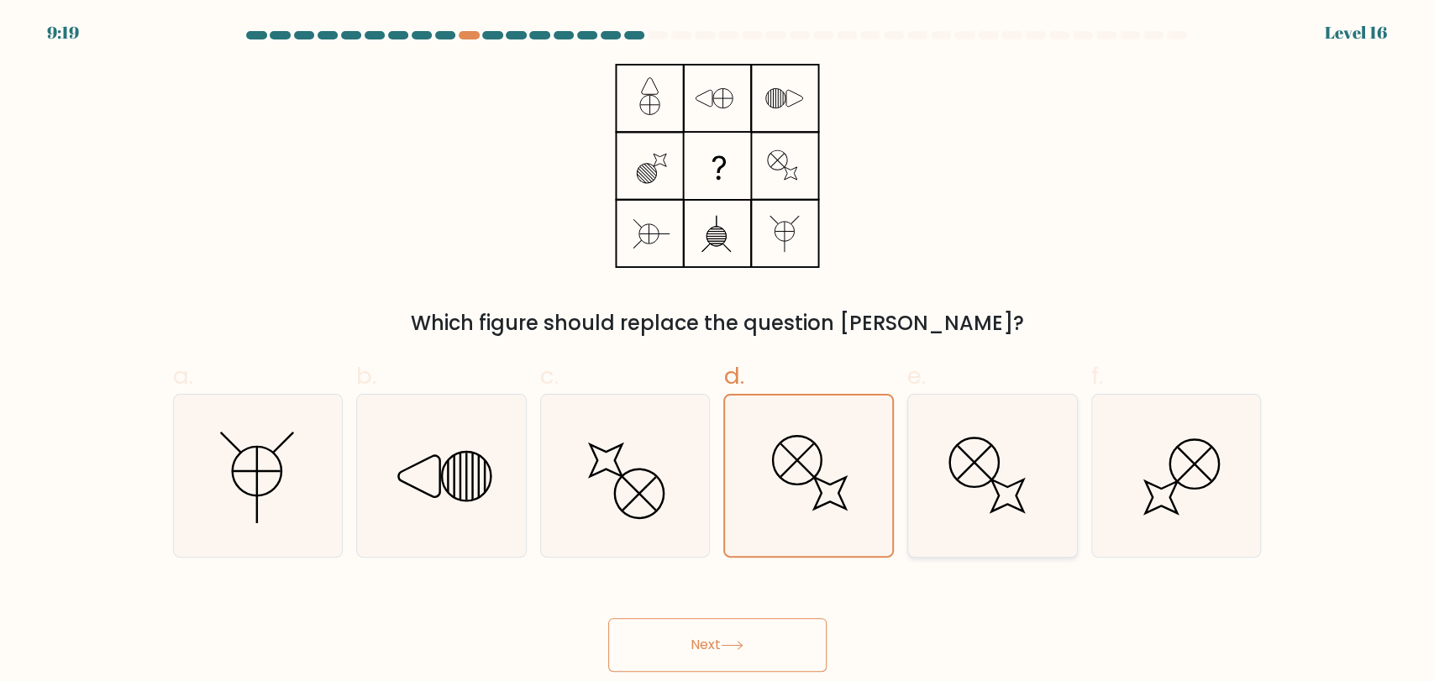
click at [972, 505] on icon at bounding box center [992, 476] width 162 height 162
click at [718, 352] on input "e." at bounding box center [717, 346] width 1 height 11
radio input "true"
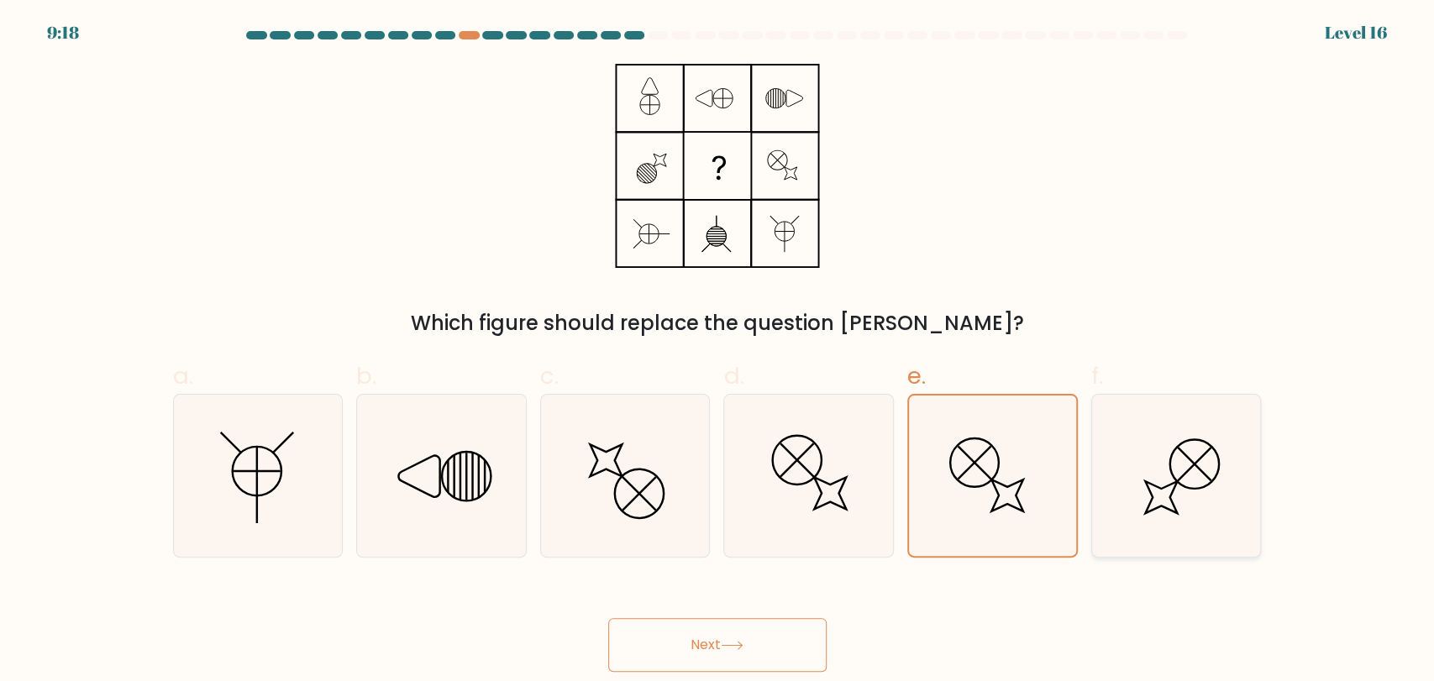
click at [1202, 493] on icon at bounding box center [1176, 476] width 162 height 162
click at [718, 352] on input "f." at bounding box center [717, 346] width 1 height 11
radio input "true"
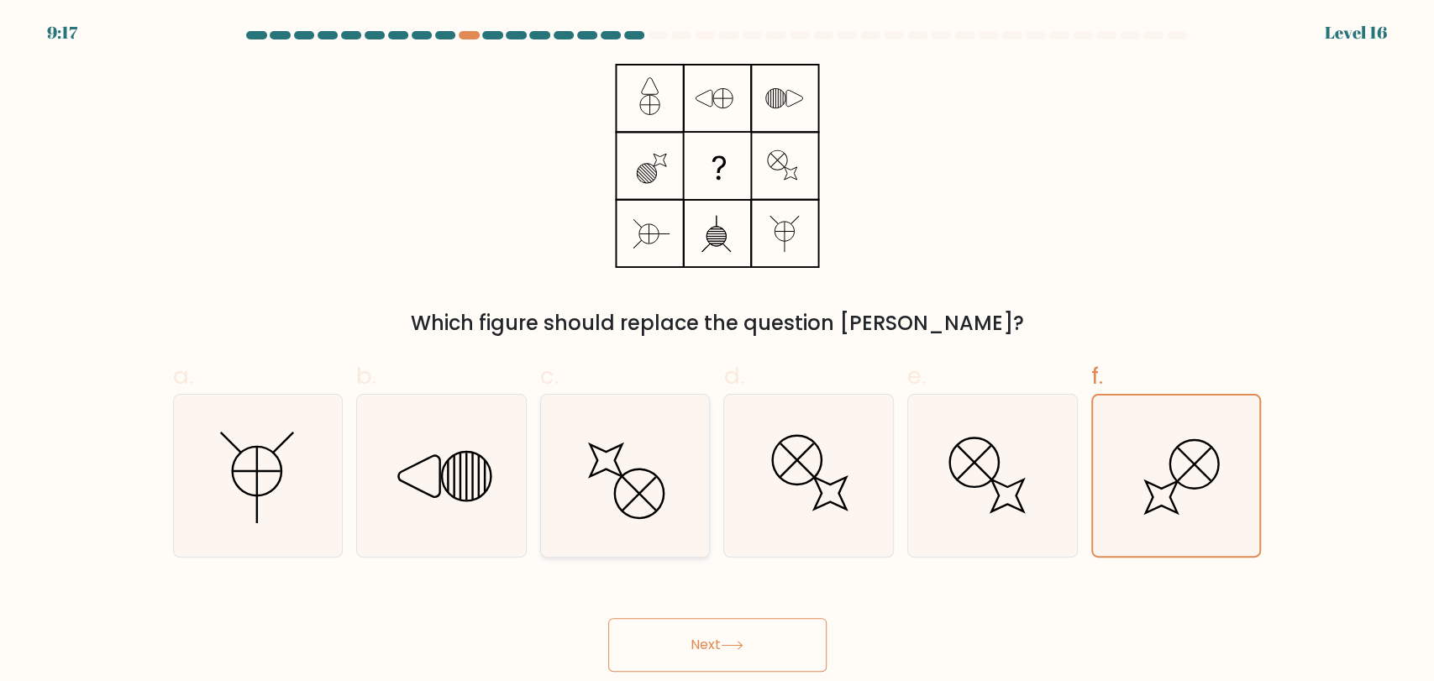
click at [698, 526] on icon at bounding box center [625, 476] width 162 height 162
click at [717, 352] on input "c." at bounding box center [717, 346] width 1 height 11
radio input "true"
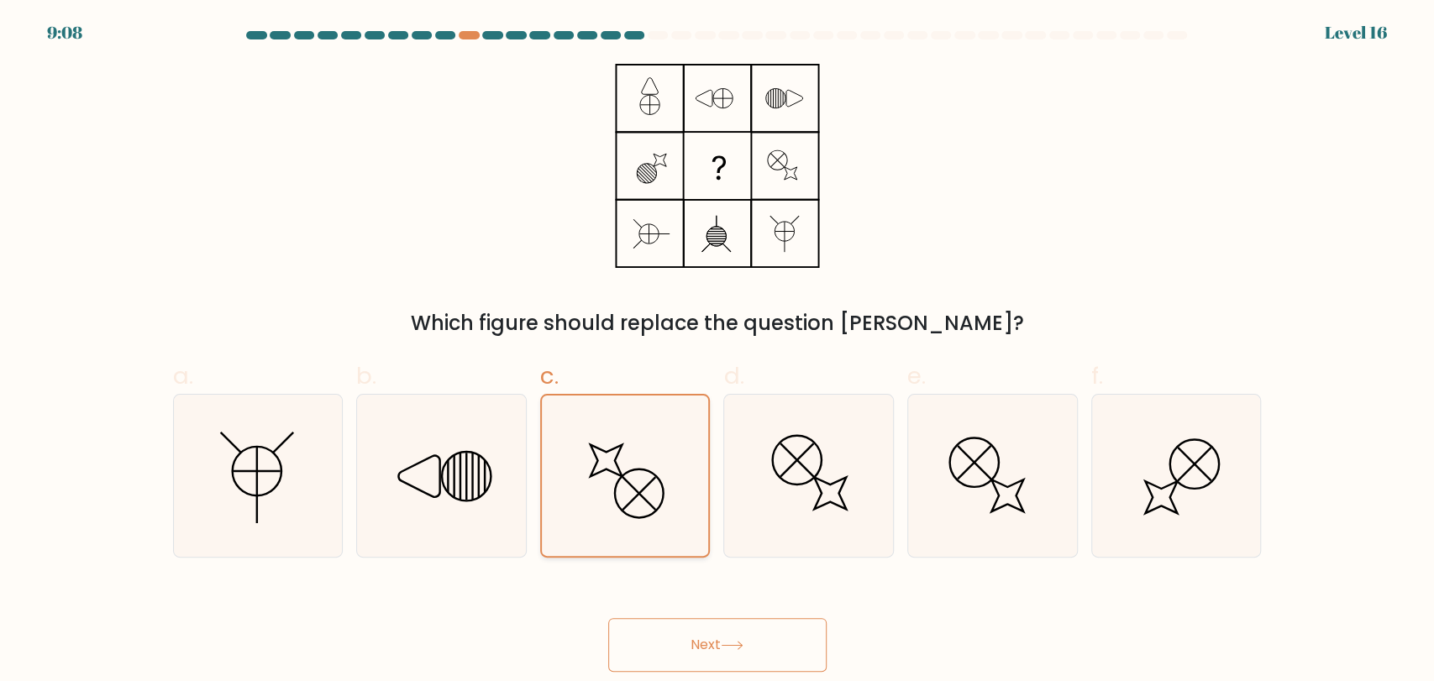
click at [697, 525] on icon at bounding box center [625, 476] width 160 height 160
click at [717, 352] on input "c." at bounding box center [717, 346] width 1 height 11
click at [692, 636] on button "Next" at bounding box center [717, 645] width 218 height 54
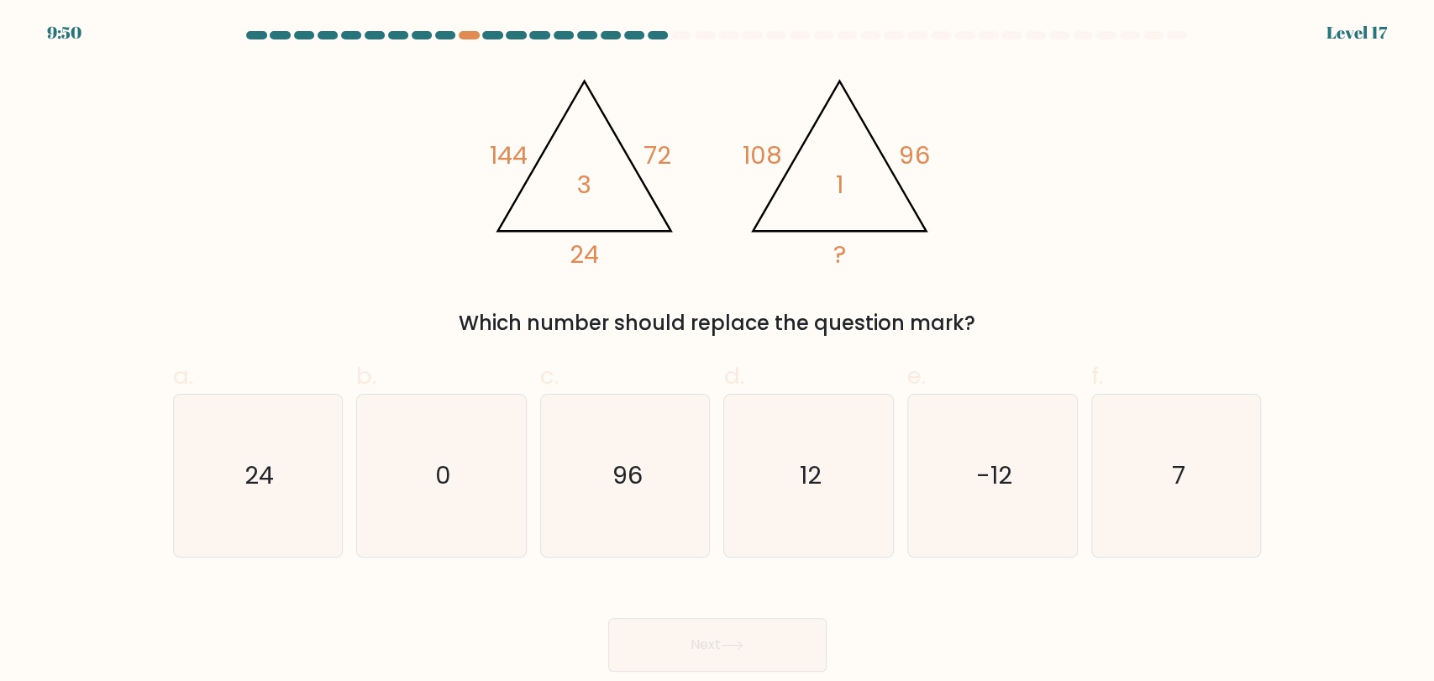
click at [1068, 253] on div "@import url('https://fonts.googleapis.com/css?family=Abril+Fatface:400,100,100i…" at bounding box center [717, 201] width 1109 height 275
click at [840, 469] on icon "12" at bounding box center [808, 476] width 162 height 162
click at [718, 352] on input "d. 12" at bounding box center [717, 346] width 1 height 11
radio input "true"
click at [762, 653] on button "Next" at bounding box center [717, 645] width 218 height 54
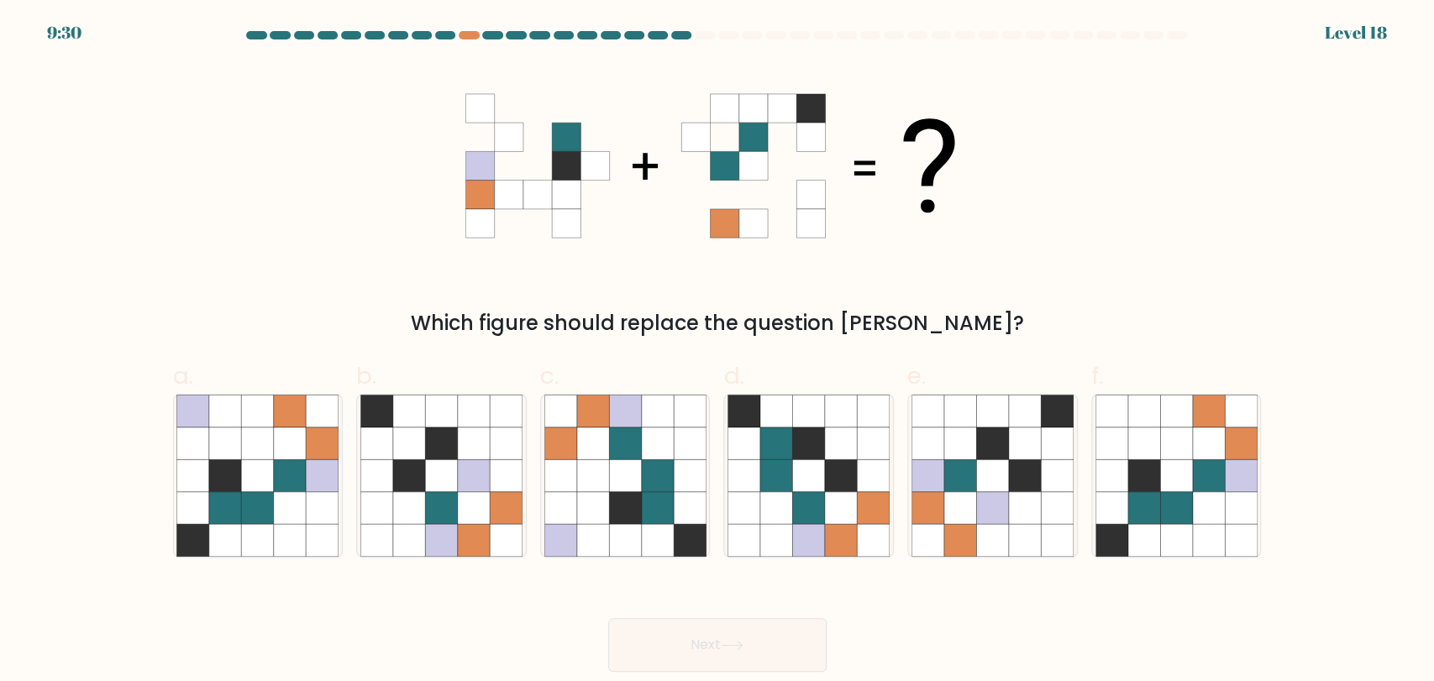
click at [1109, 265] on div "Which figure should replace the question mark?" at bounding box center [717, 201] width 1109 height 275
click at [853, 471] on icon at bounding box center [841, 475] width 32 height 32
click at [718, 352] on input "d." at bounding box center [717, 346] width 1 height 11
radio input "true"
click at [1153, 480] on icon at bounding box center [1143, 475] width 32 height 32
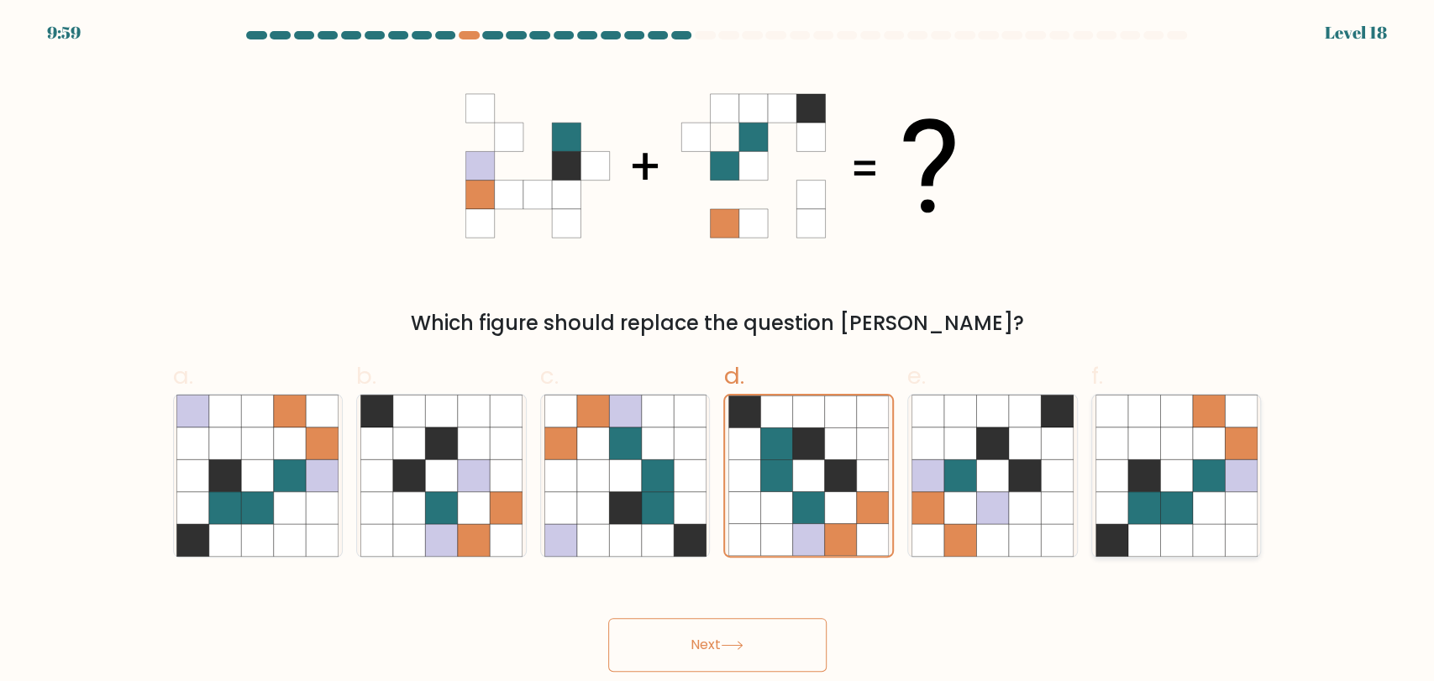
click at [718, 352] on input "f." at bounding box center [717, 346] width 1 height 11
radio input "true"
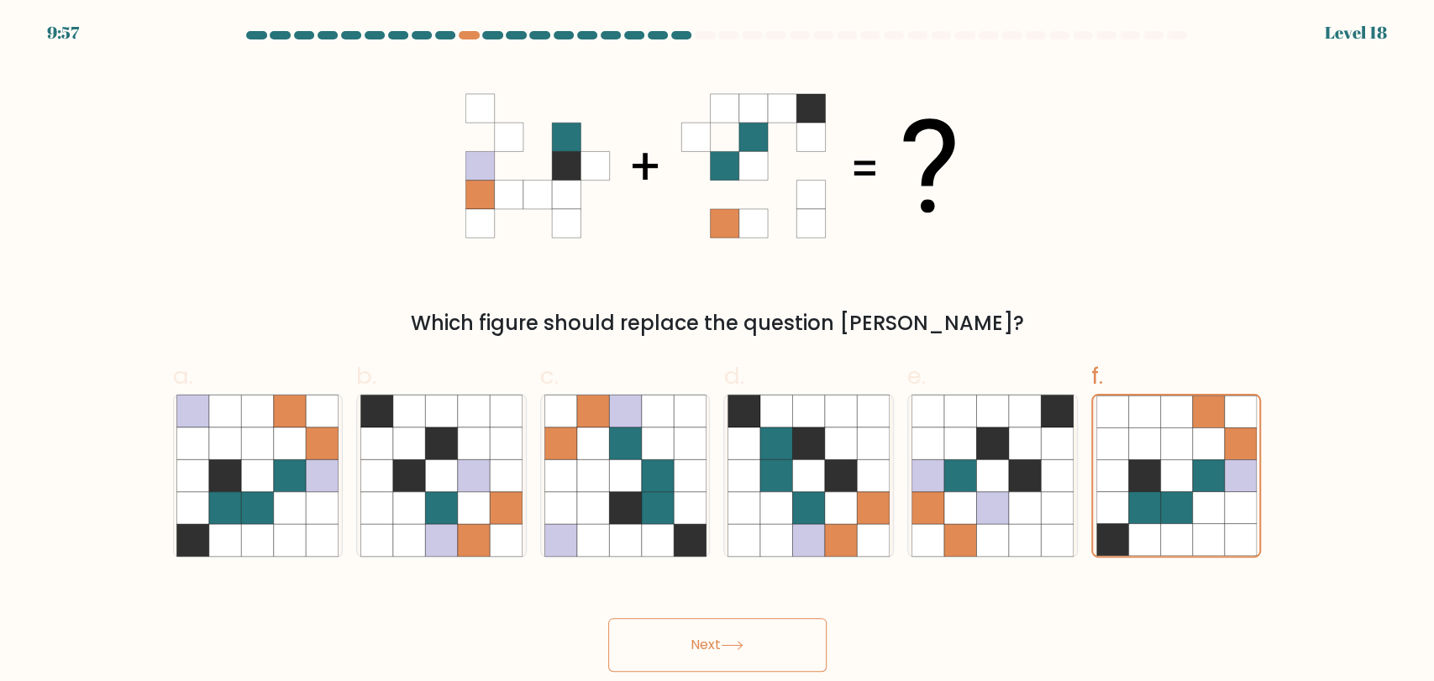
click at [707, 645] on button "Next" at bounding box center [717, 645] width 218 height 54
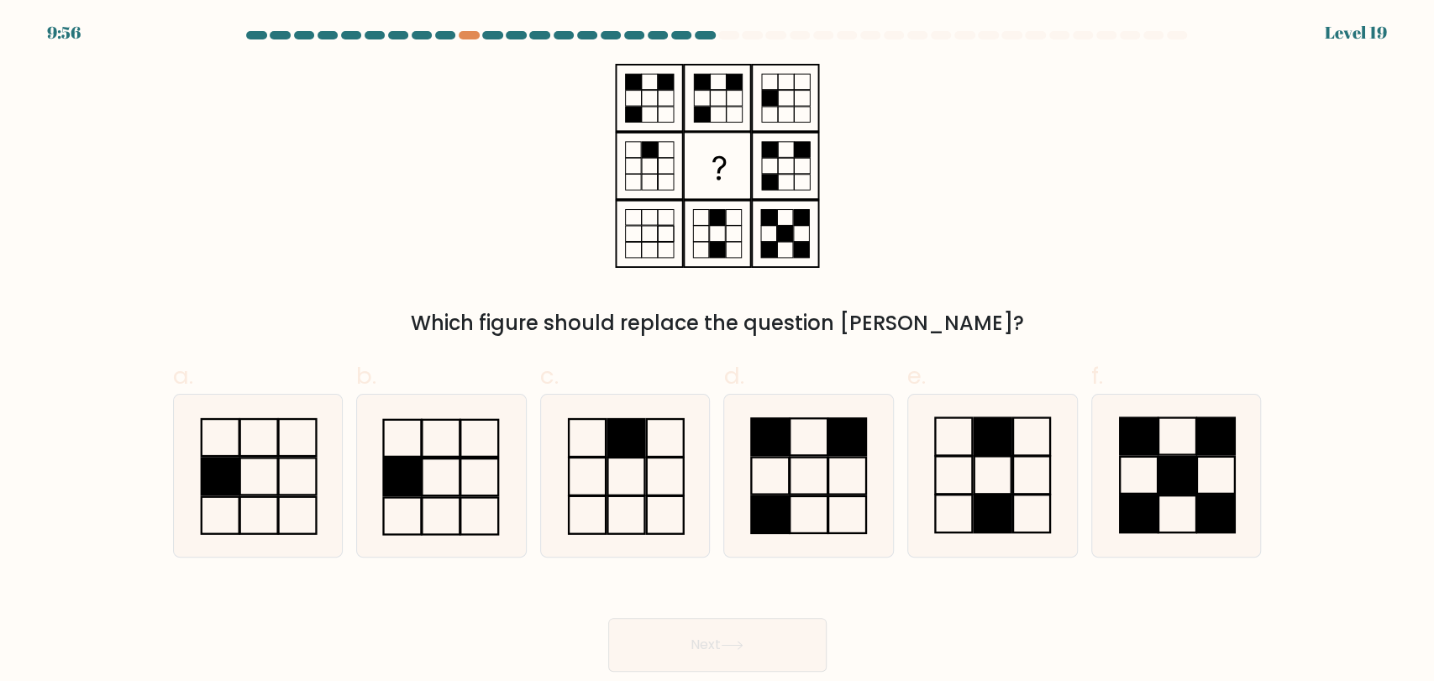
click at [1094, 285] on div "Which figure should replace the question mark?" at bounding box center [717, 201] width 1109 height 275
click at [852, 467] on icon at bounding box center [808, 476] width 162 height 162
click at [718, 352] on input "d." at bounding box center [717, 346] width 1 height 11
radio input "true"
click at [742, 642] on icon at bounding box center [731, 646] width 20 height 8
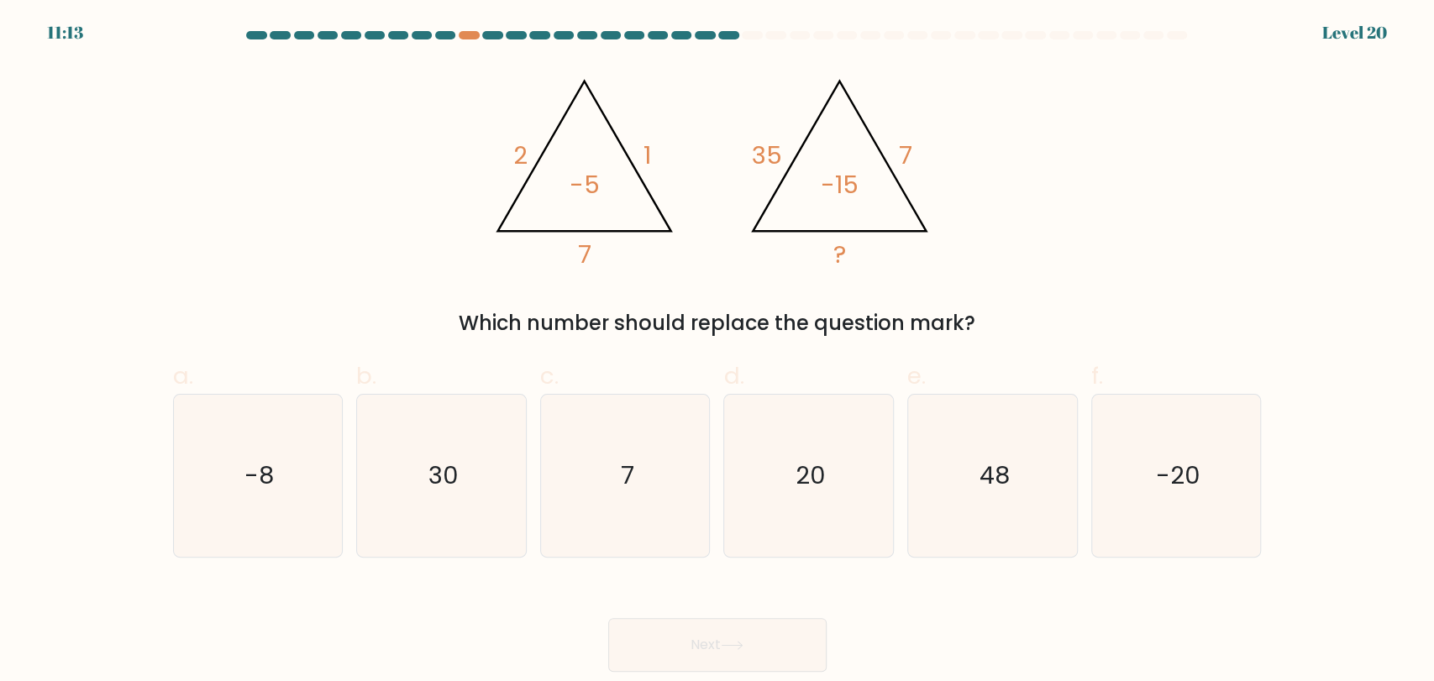
click at [1072, 336] on div "Which number should replace the question mark?" at bounding box center [717, 323] width 1068 height 30
click at [1106, 260] on div "@import url('https://fonts.googleapis.com/css?family=Abril+Fatface:400,100,100i…" at bounding box center [717, 201] width 1109 height 275
drag, startPoint x: 815, startPoint y: 465, endPoint x: 781, endPoint y: 558, distance: 98.6
click at [815, 465] on text "20" at bounding box center [810, 476] width 30 height 34
click at [718, 352] on input "d. 20" at bounding box center [717, 346] width 1 height 11
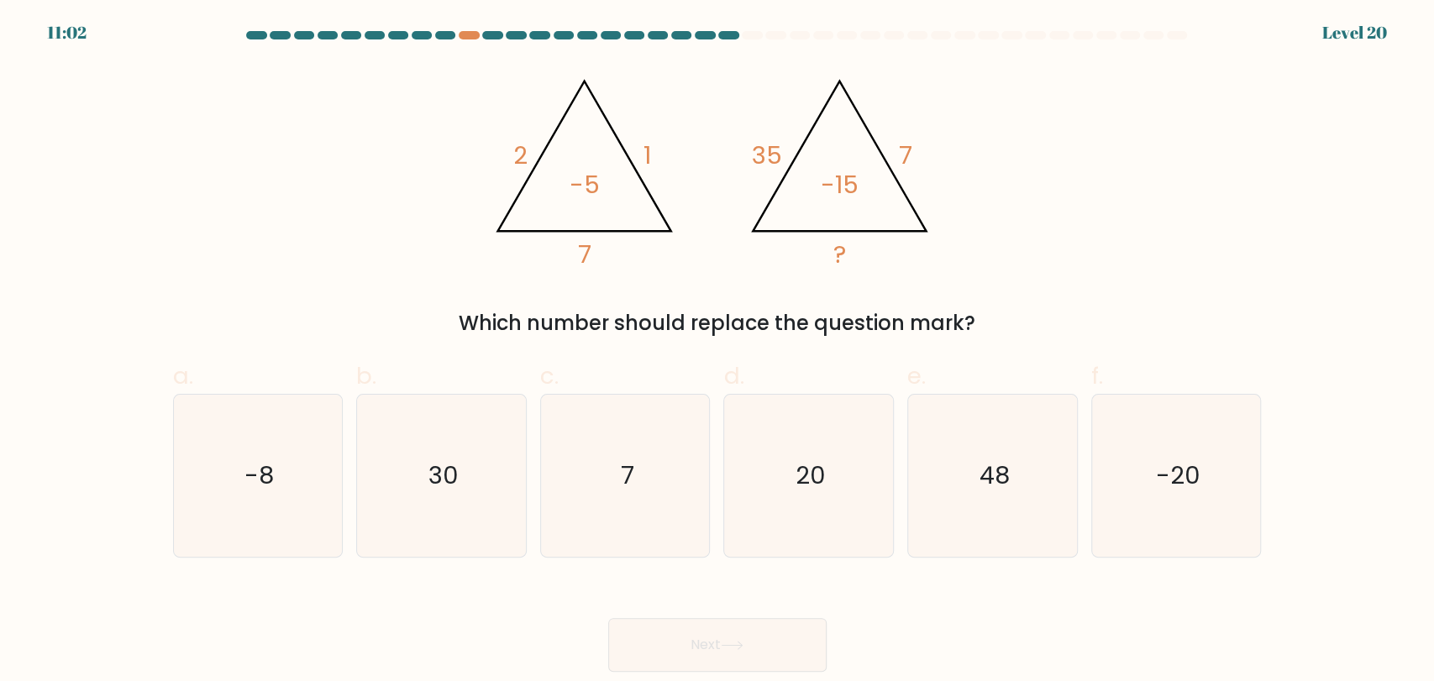
radio input "true"
click at [743, 627] on button "Next" at bounding box center [717, 645] width 218 height 54
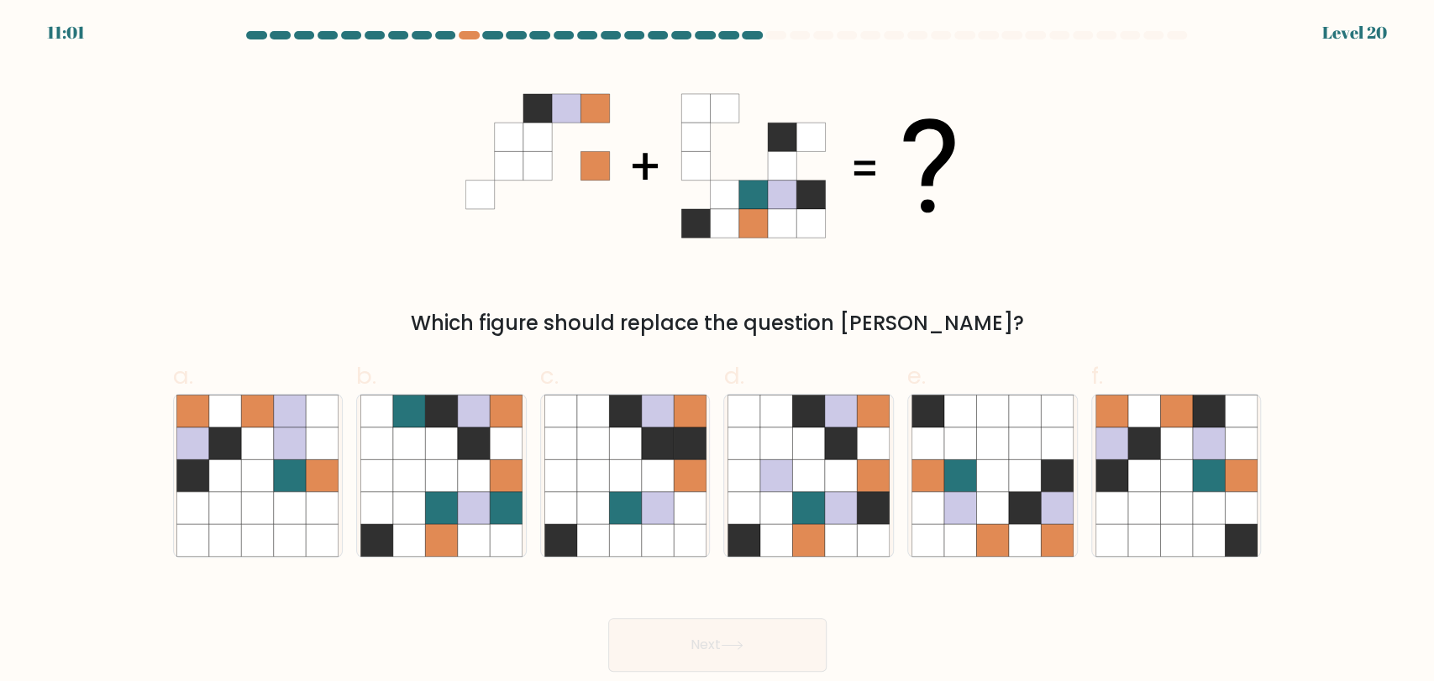
click at [1120, 227] on div "Which figure should replace the question mark?" at bounding box center [717, 201] width 1109 height 275
click at [399, 461] on icon at bounding box center [409, 475] width 32 height 32
click at [717, 352] on input "b." at bounding box center [717, 346] width 1 height 11
radio input "true"
click at [296, 518] on icon at bounding box center [290, 507] width 32 height 32
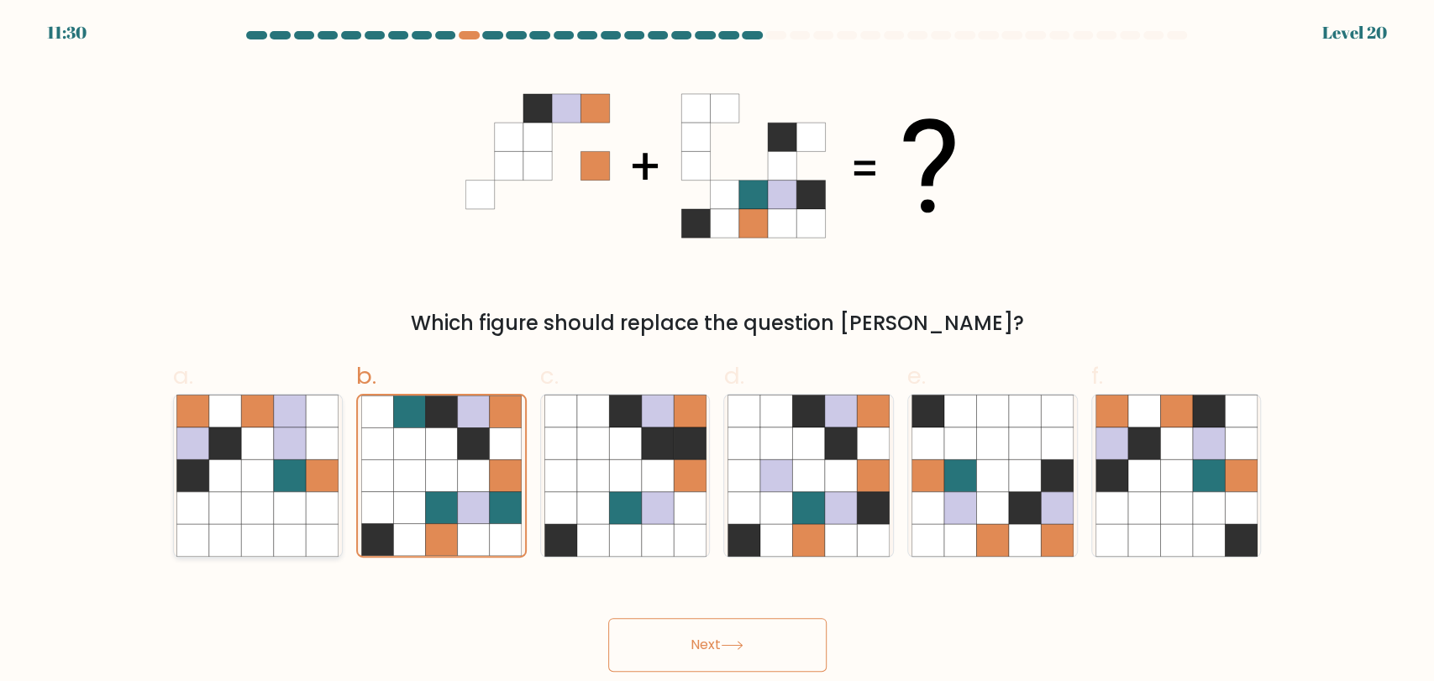
click at [717, 352] on input "a." at bounding box center [717, 346] width 1 height 11
radio input "true"
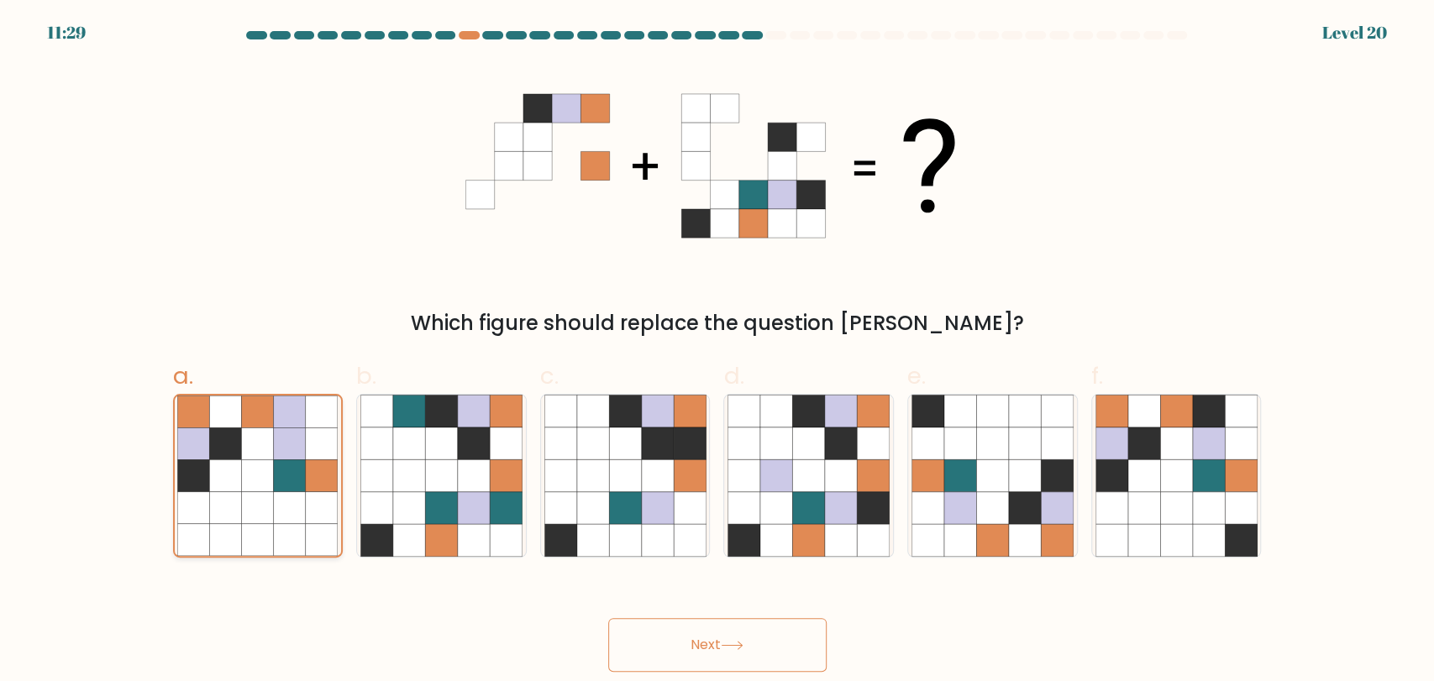
click at [300, 515] on icon at bounding box center [290, 507] width 32 height 32
click at [717, 352] on input "a." at bounding box center [717, 346] width 1 height 11
click at [403, 516] on icon at bounding box center [409, 507] width 32 height 32
click at [717, 352] on input "b." at bounding box center [717, 346] width 1 height 11
radio input "true"
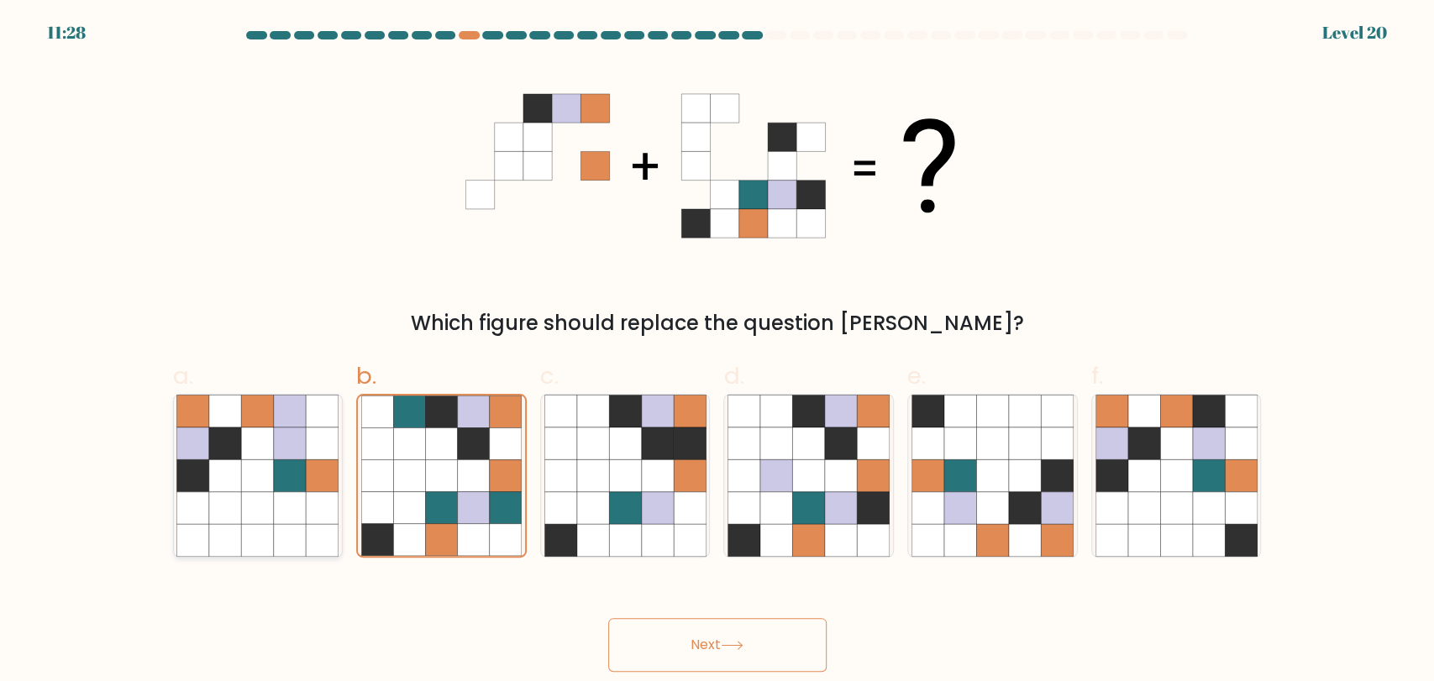
click at [289, 511] on icon at bounding box center [290, 507] width 32 height 32
click at [717, 352] on input "a." at bounding box center [717, 346] width 1 height 11
radio input "true"
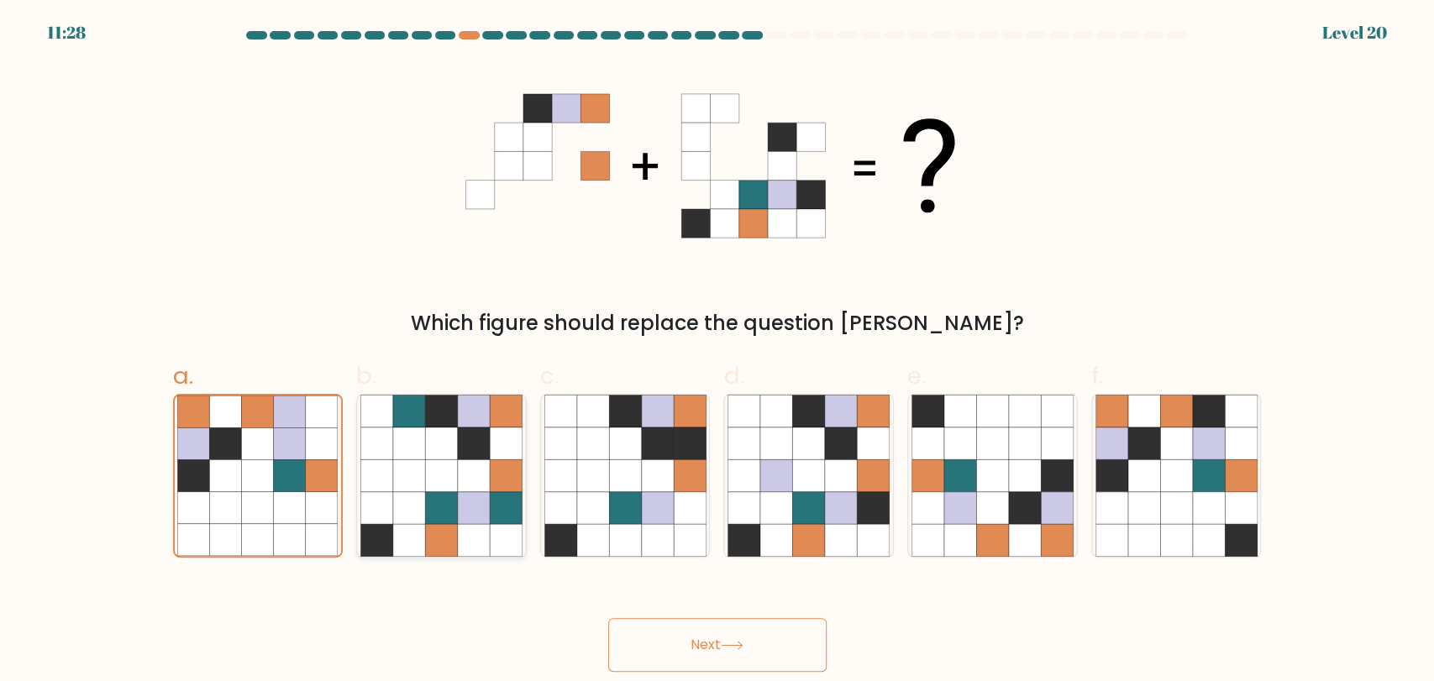
click at [439, 507] on icon at bounding box center [441, 507] width 32 height 32
click at [717, 352] on input "b." at bounding box center [717, 346] width 1 height 11
radio input "true"
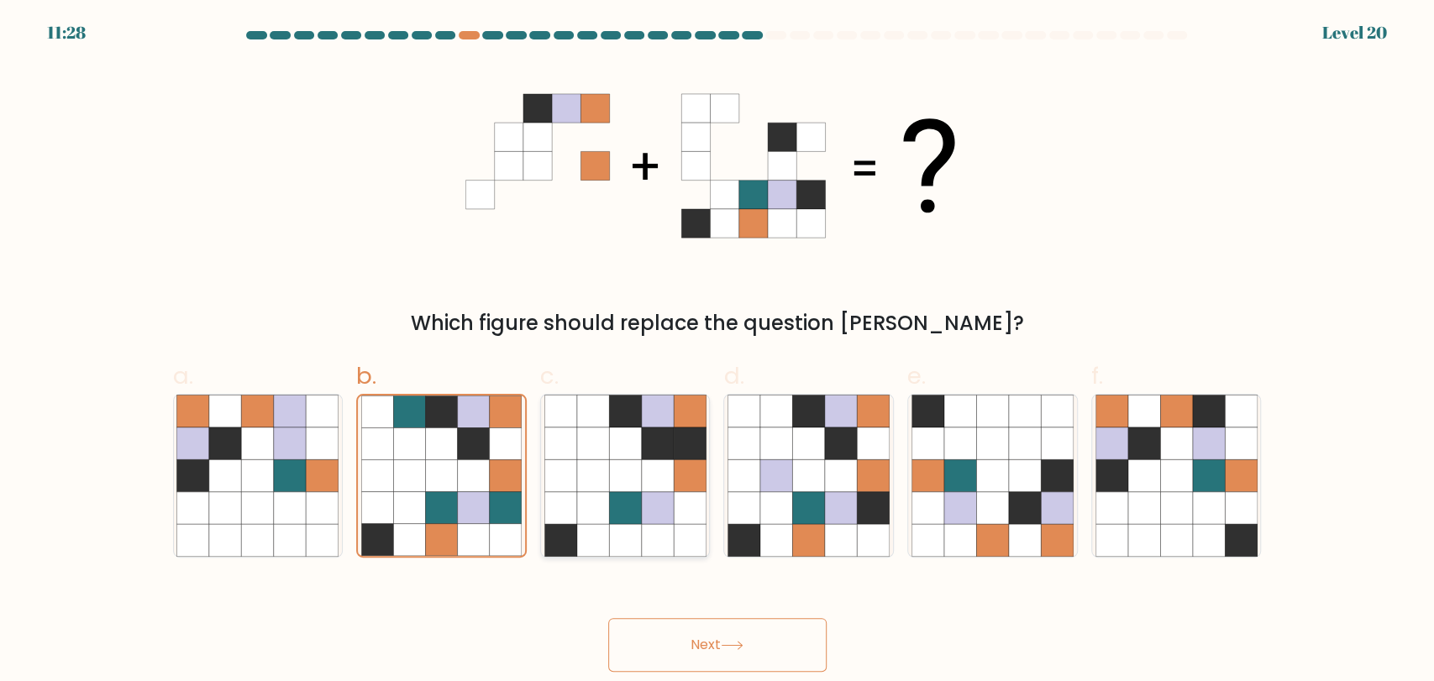
click at [576, 504] on icon at bounding box center [592, 507] width 32 height 32
click at [717, 352] on input "c." at bounding box center [717, 346] width 1 height 11
radio input "true"
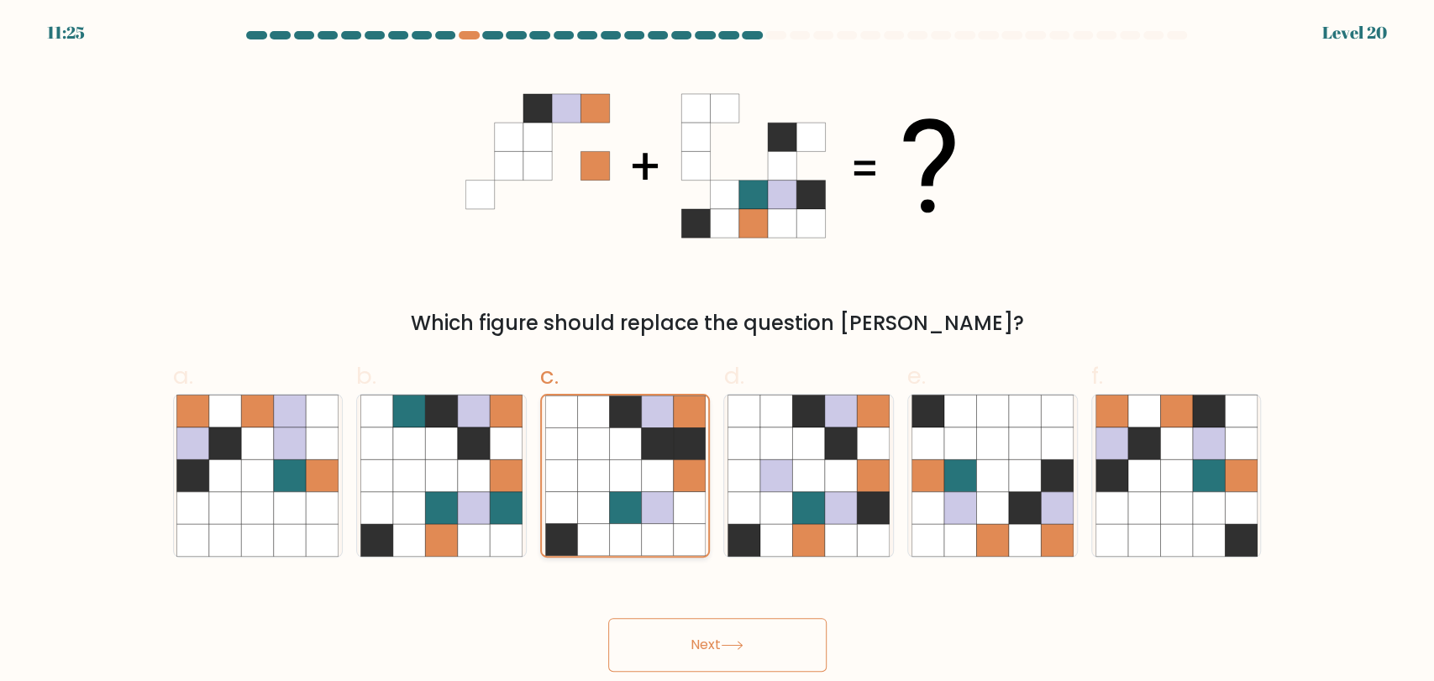
click at [587, 504] on icon at bounding box center [593, 507] width 32 height 32
click at [717, 352] on input "c." at bounding box center [717, 346] width 1 height 11
click at [590, 506] on icon at bounding box center [593, 507] width 32 height 32
click at [717, 352] on input "c." at bounding box center [717, 346] width 1 height 11
click at [794, 506] on icon at bounding box center [809, 507] width 32 height 32
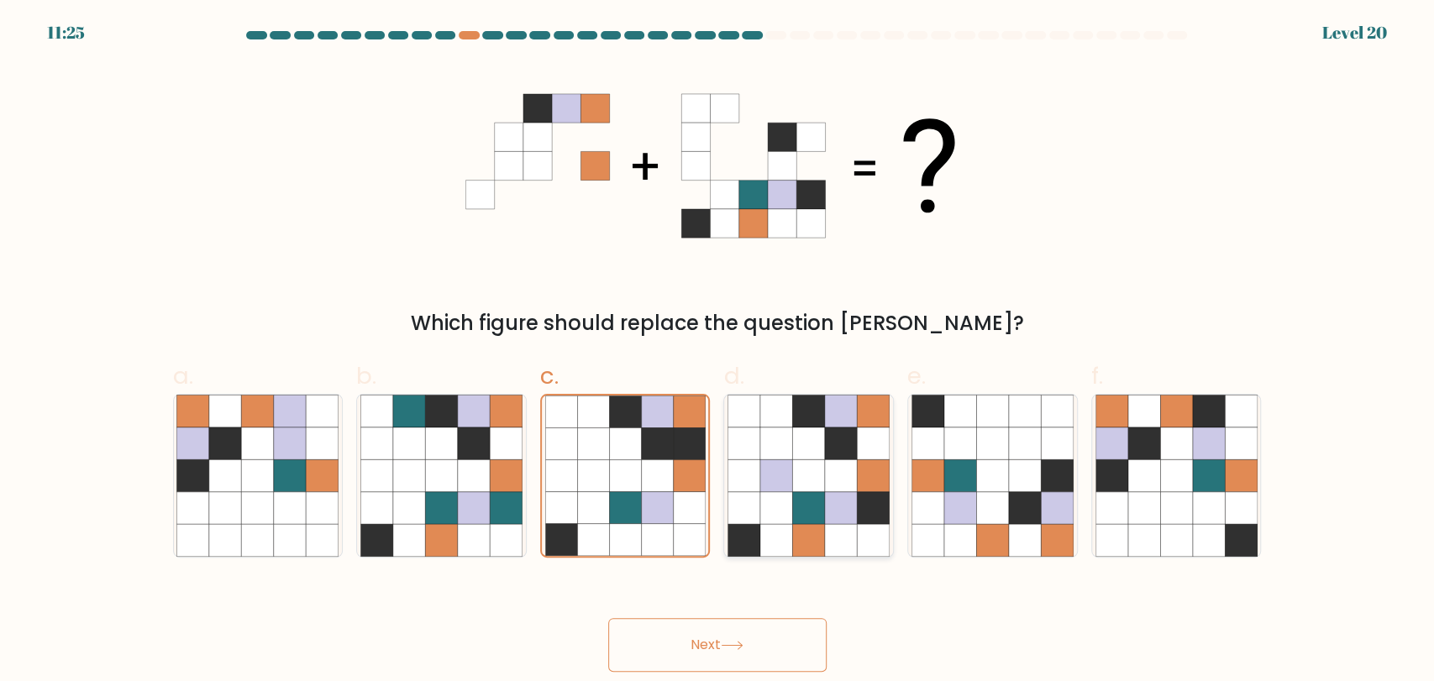
click at [718, 352] on input "d." at bounding box center [717, 346] width 1 height 11
radio input "true"
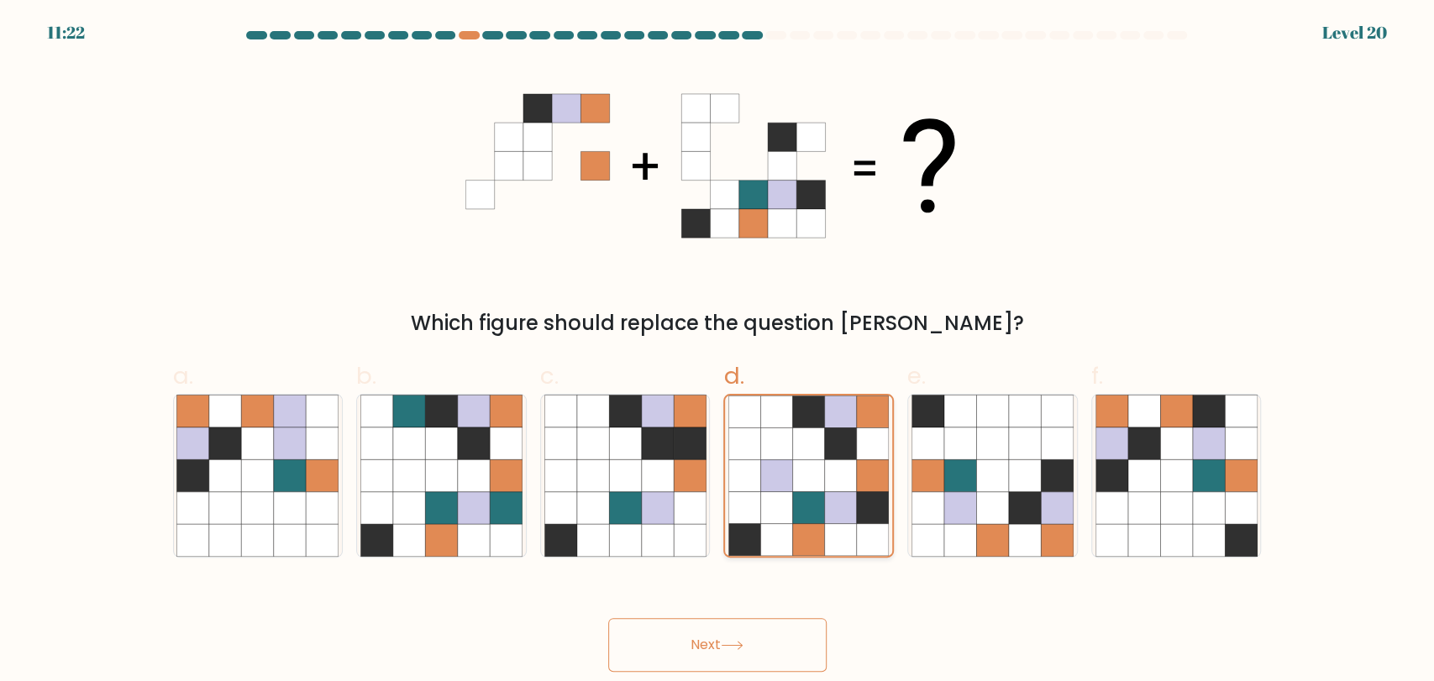
click at [820, 500] on icon at bounding box center [809, 507] width 32 height 32
click at [718, 352] on input "d." at bounding box center [717, 346] width 1 height 11
click at [820, 500] on icon at bounding box center [809, 507] width 32 height 32
click at [718, 352] on input "d." at bounding box center [717, 346] width 1 height 11
click at [928, 506] on icon at bounding box center [927, 507] width 32 height 32
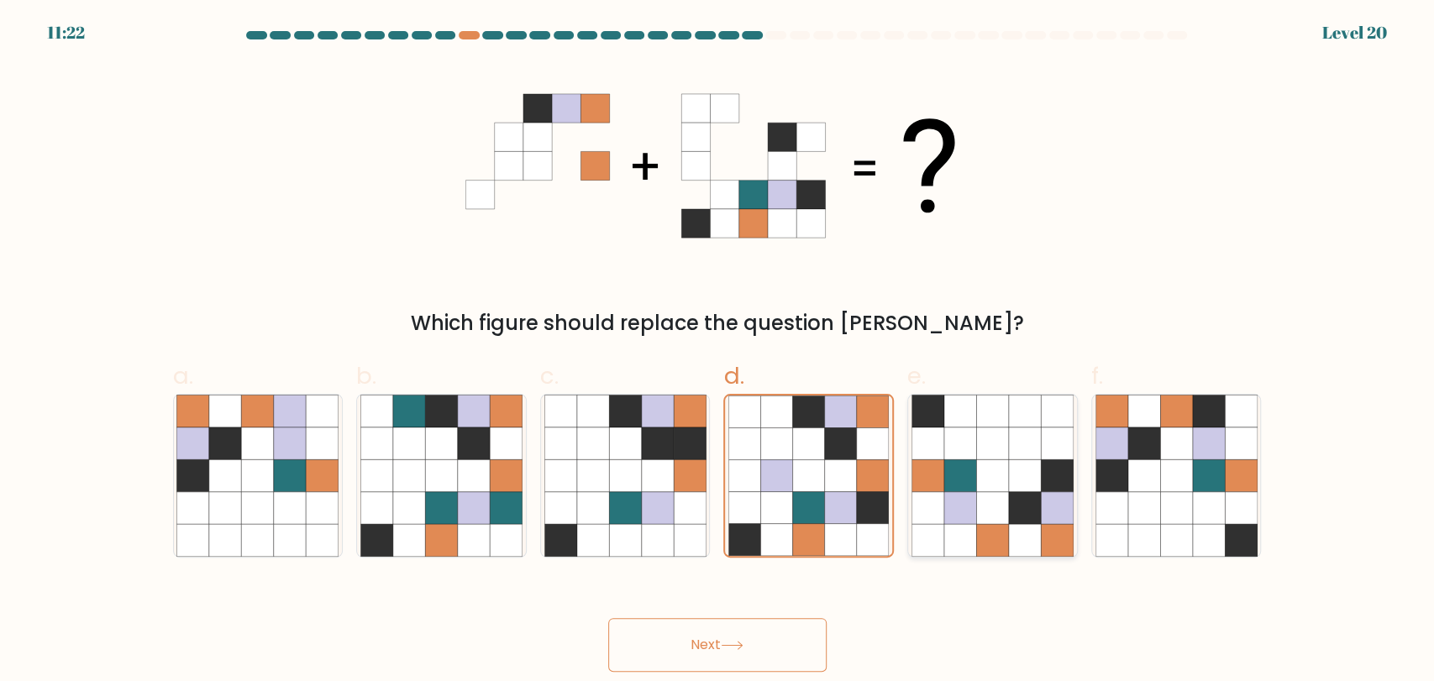
click at [718, 352] on input "e." at bounding box center [717, 346] width 1 height 11
radio input "true"
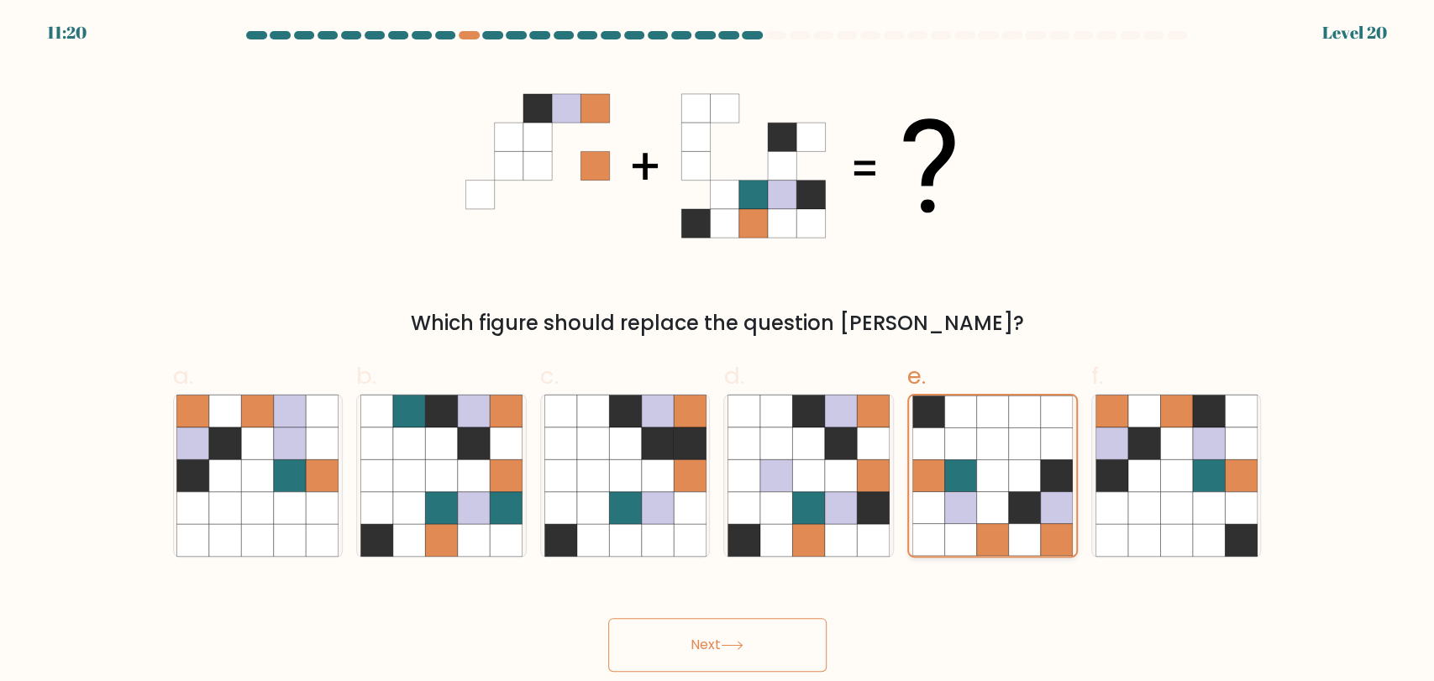
click at [950, 527] on icon at bounding box center [960, 539] width 32 height 32
click at [718, 352] on input "e." at bounding box center [717, 346] width 1 height 11
click at [1151, 535] on icon at bounding box center [1143, 540] width 32 height 32
click at [718, 352] on input "f." at bounding box center [717, 346] width 1 height 11
radio input "true"
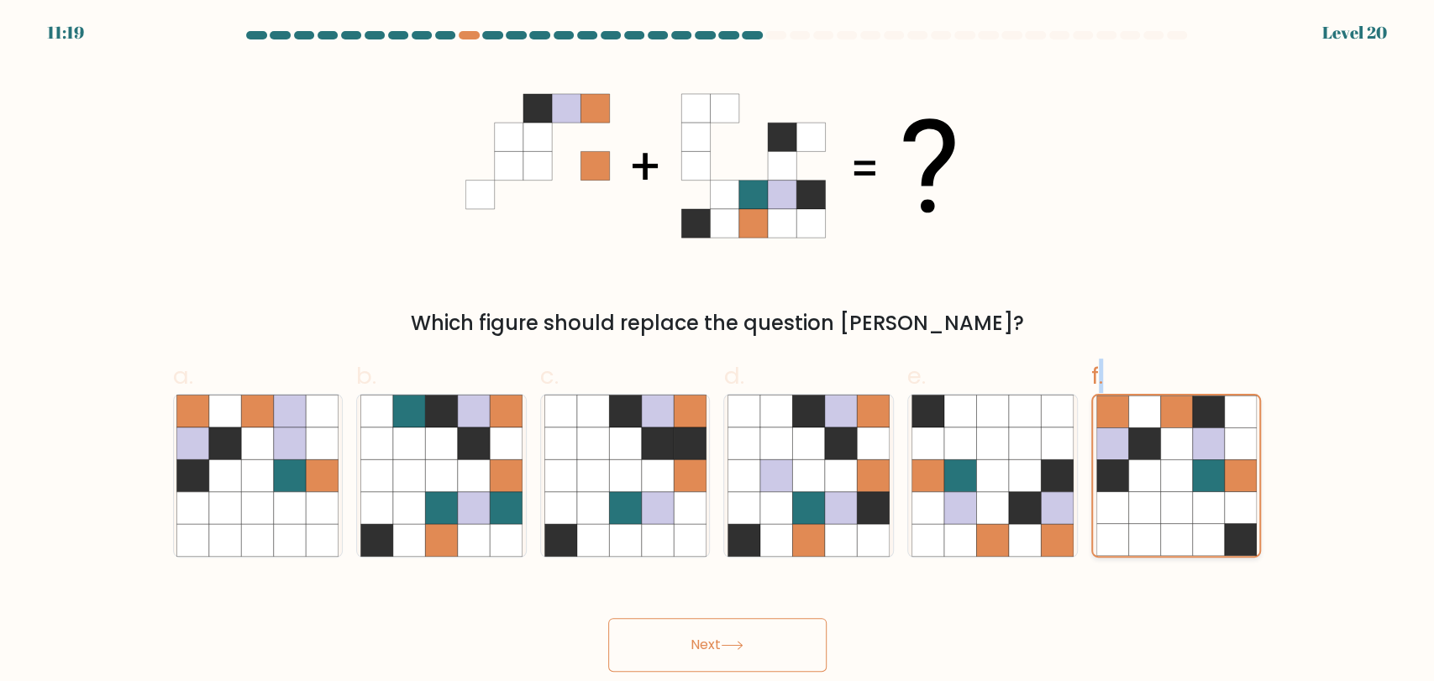
click at [1151, 535] on icon at bounding box center [1144, 539] width 32 height 32
click at [718, 352] on input "f." at bounding box center [717, 346] width 1 height 11
click at [742, 651] on button "Next" at bounding box center [717, 645] width 218 height 54
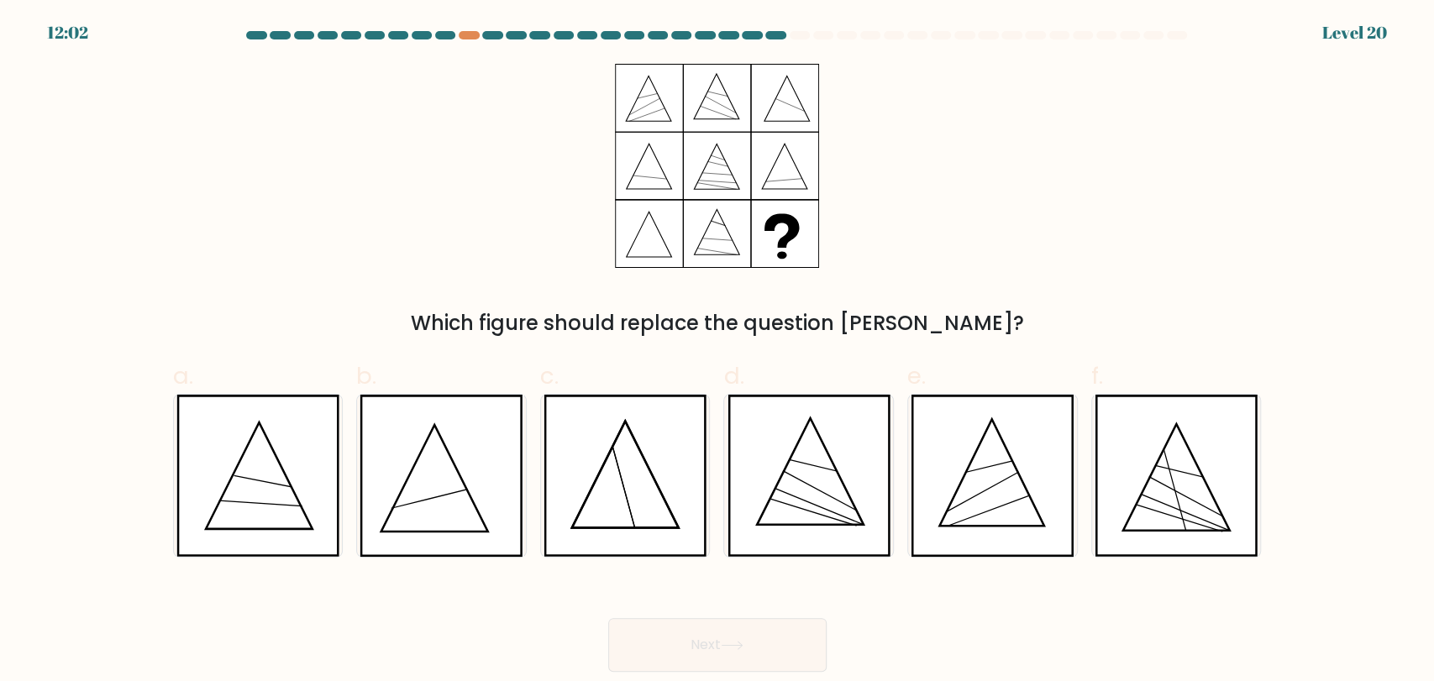
click at [1170, 267] on div "Which figure should replace the question mark?" at bounding box center [717, 201] width 1109 height 275
click at [1095, 291] on div "Which figure should replace the question mark?" at bounding box center [717, 201] width 1109 height 275
click at [1029, 223] on div "Which figure should replace the question mark?" at bounding box center [717, 201] width 1109 height 275
click at [944, 197] on div "Which figure should replace the question mark?" at bounding box center [717, 201] width 1109 height 275
click at [809, 436] on icon at bounding box center [808, 476] width 163 height 162
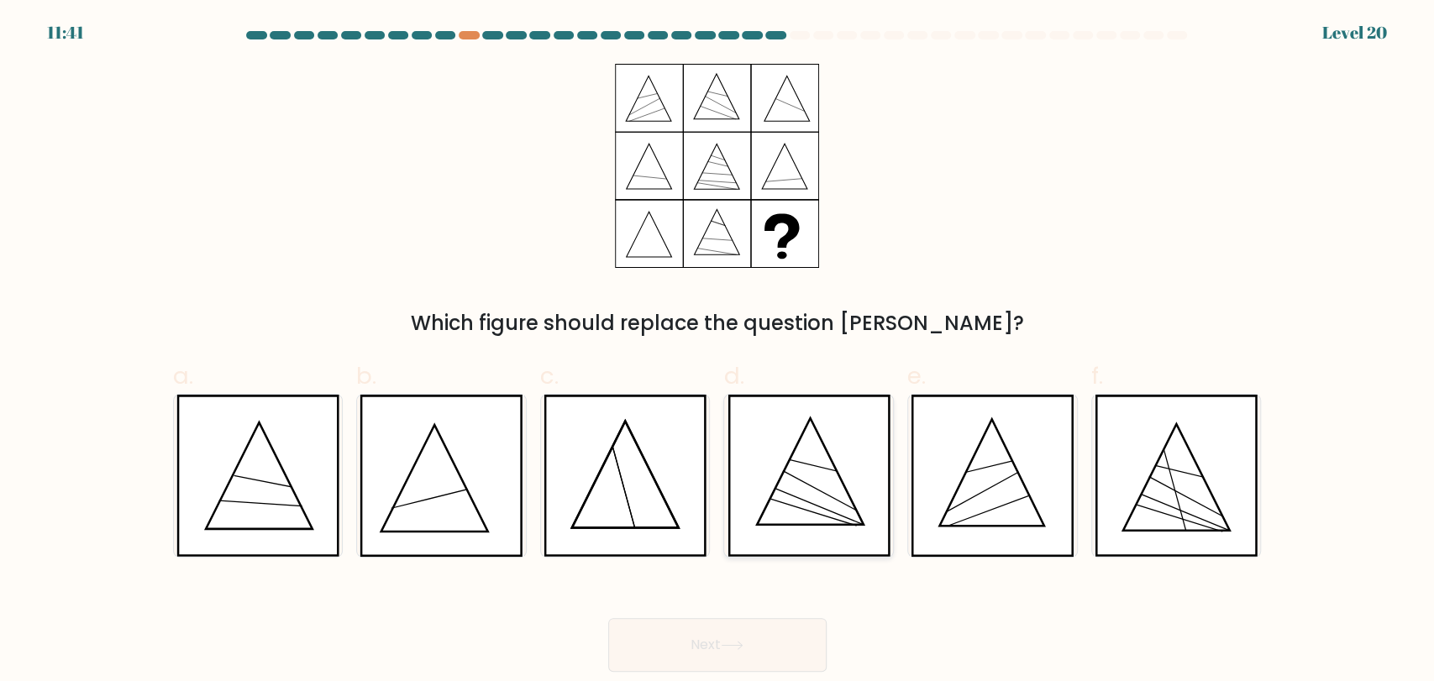
click at [718, 352] on input "d." at bounding box center [717, 346] width 1 height 11
radio input "true"
click at [786, 633] on button "Next" at bounding box center [717, 645] width 218 height 54
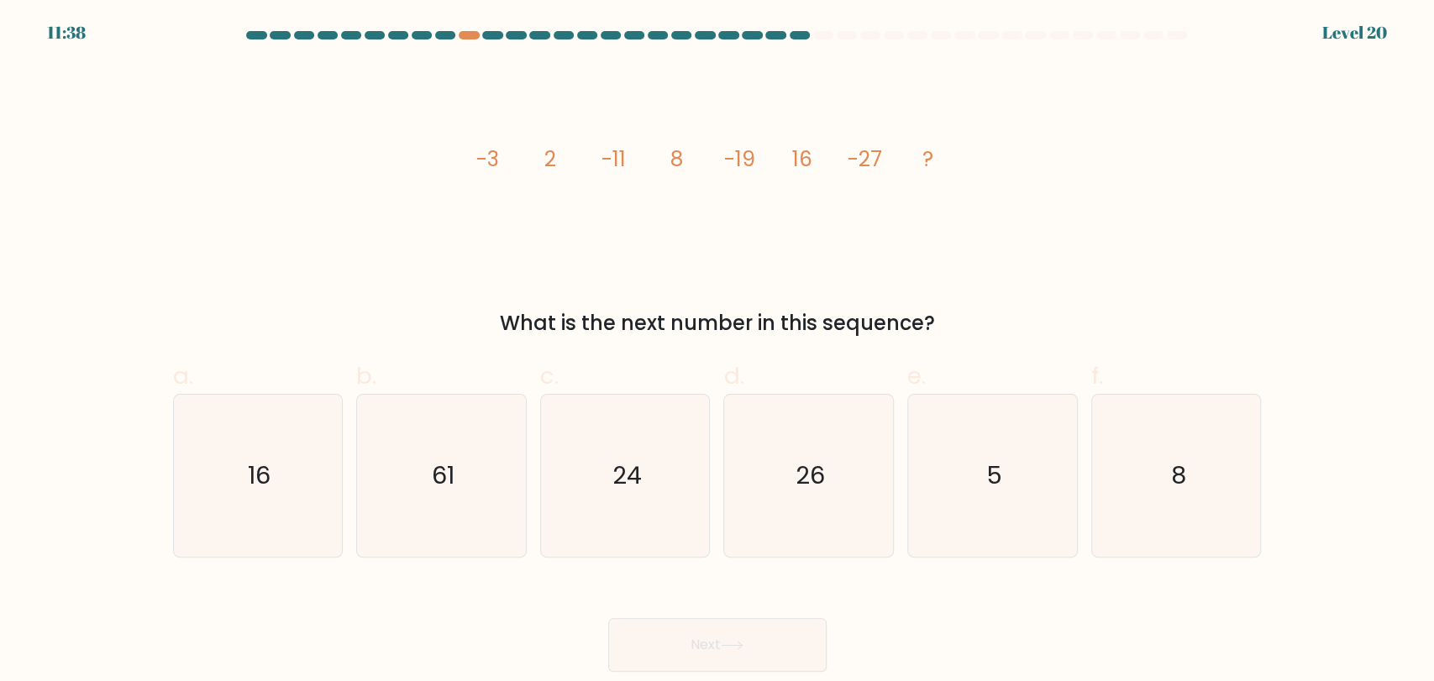
click at [1015, 215] on div "image/svg+xml -3 2 -11 8 -19 16 -27 ? What is the next number in this sequence?" at bounding box center [717, 201] width 1109 height 275
drag, startPoint x: 741, startPoint y: 180, endPoint x: 742, endPoint y: 192, distance: 12.6
click at [741, 168] on icon "image/svg+xml -3 2 -11 8 -19 16 -27 ?" at bounding box center [717, 166] width 504 height 204
click at [1107, 217] on div "image/svg+xml -3 2 -11 8 -19 16 -27 ? What is the next number in this sequence?" at bounding box center [717, 201] width 1109 height 275
click at [768, 463] on icon "26" at bounding box center [808, 476] width 162 height 162
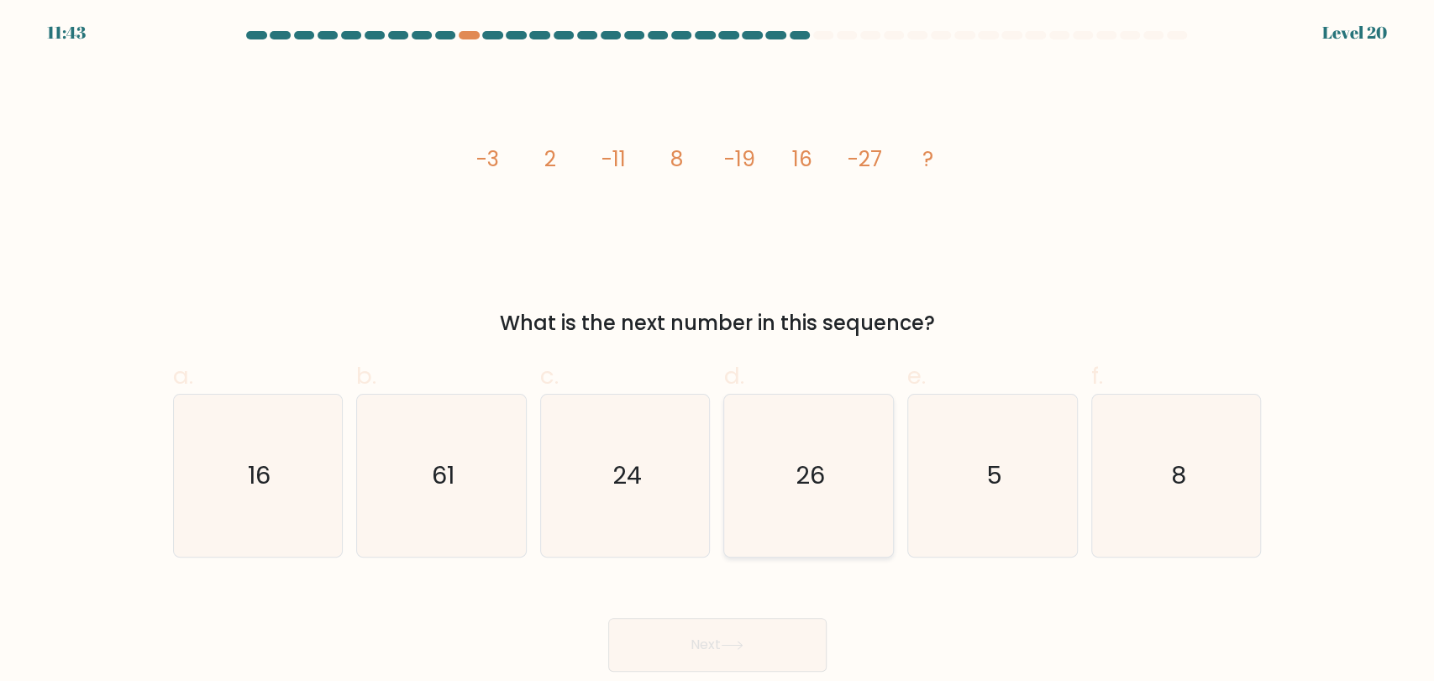
click at [718, 352] on input "d. 26" at bounding box center [717, 346] width 1 height 11
radio input "true"
click at [732, 632] on button "Next" at bounding box center [717, 645] width 218 height 54
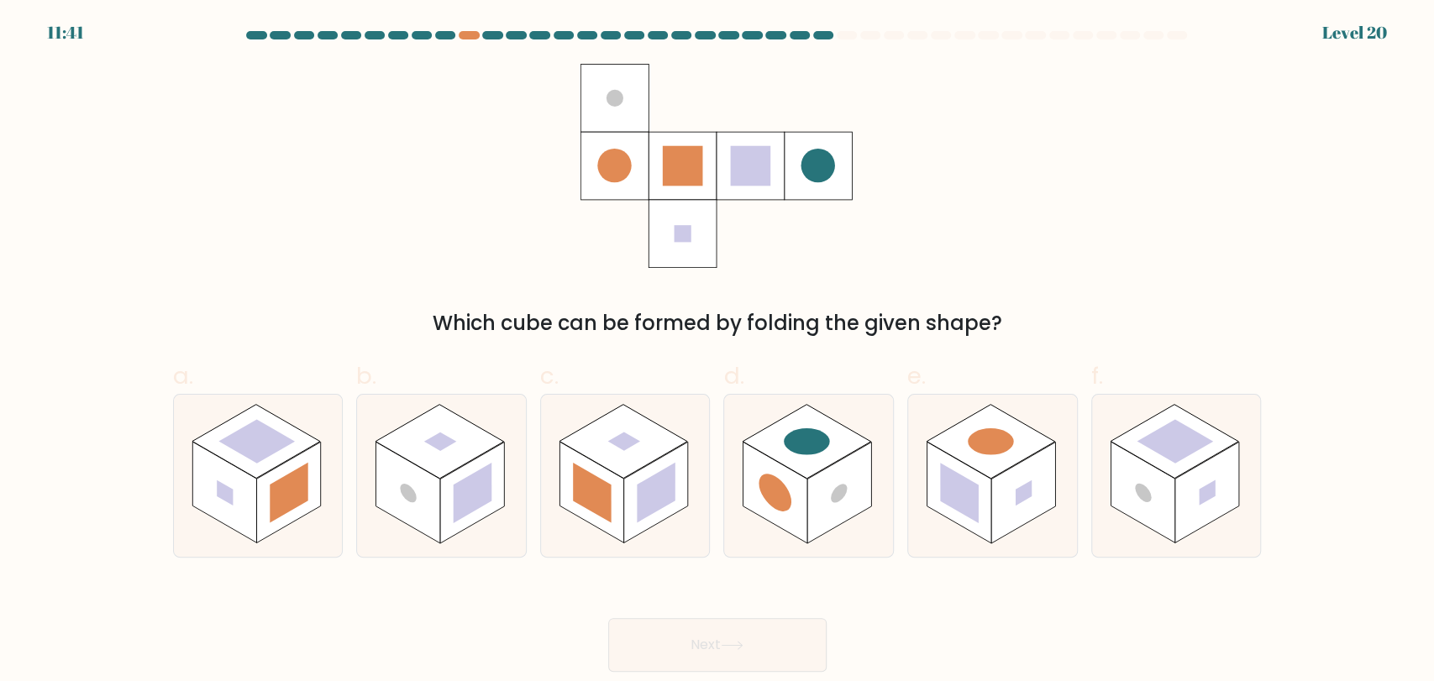
click at [1075, 244] on div "Which cube can be formed by folding the given shape?" at bounding box center [717, 201] width 1109 height 275
click at [275, 480] on rect at bounding box center [289, 493] width 39 height 60
click at [717, 352] on input "a." at bounding box center [717, 346] width 1 height 11
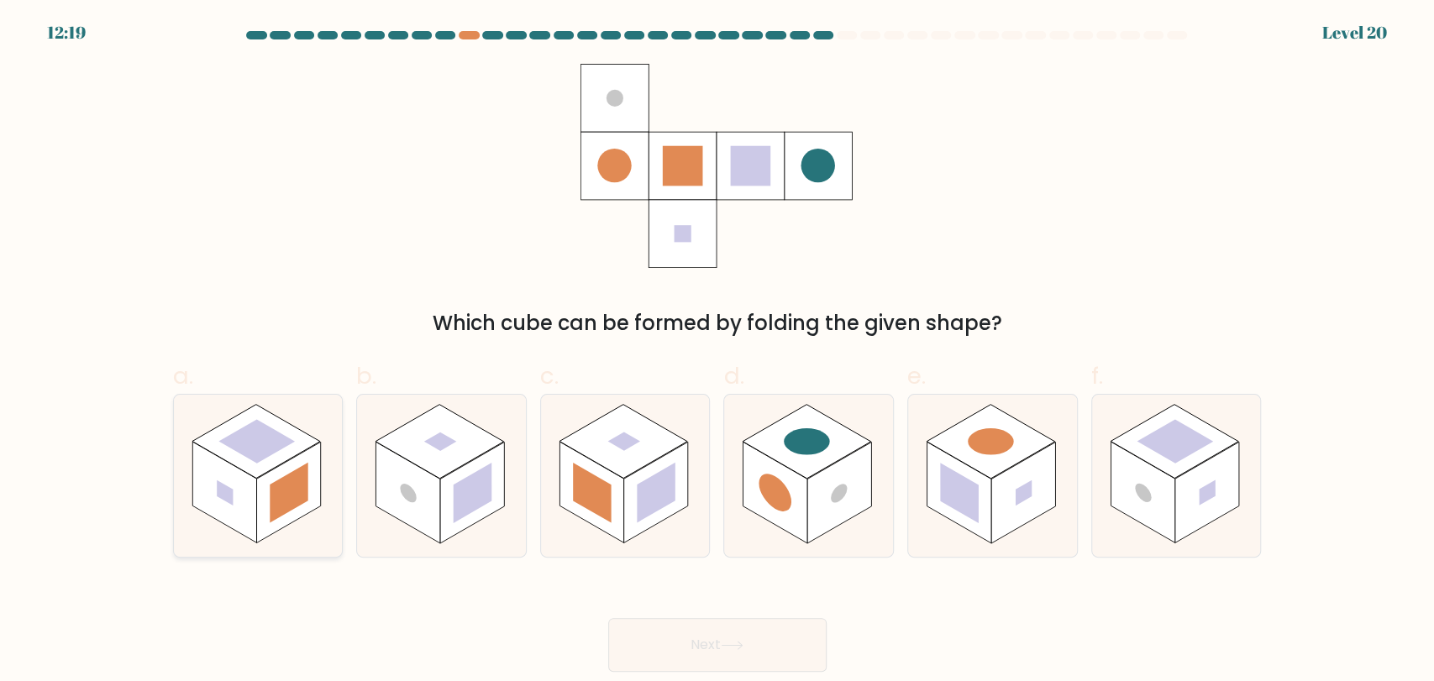
radio input "true"
click at [459, 483] on rect at bounding box center [473, 493] width 39 height 60
click at [717, 352] on input "b." at bounding box center [717, 346] width 1 height 11
radio input "true"
click at [443, 489] on rect at bounding box center [472, 492] width 64 height 100
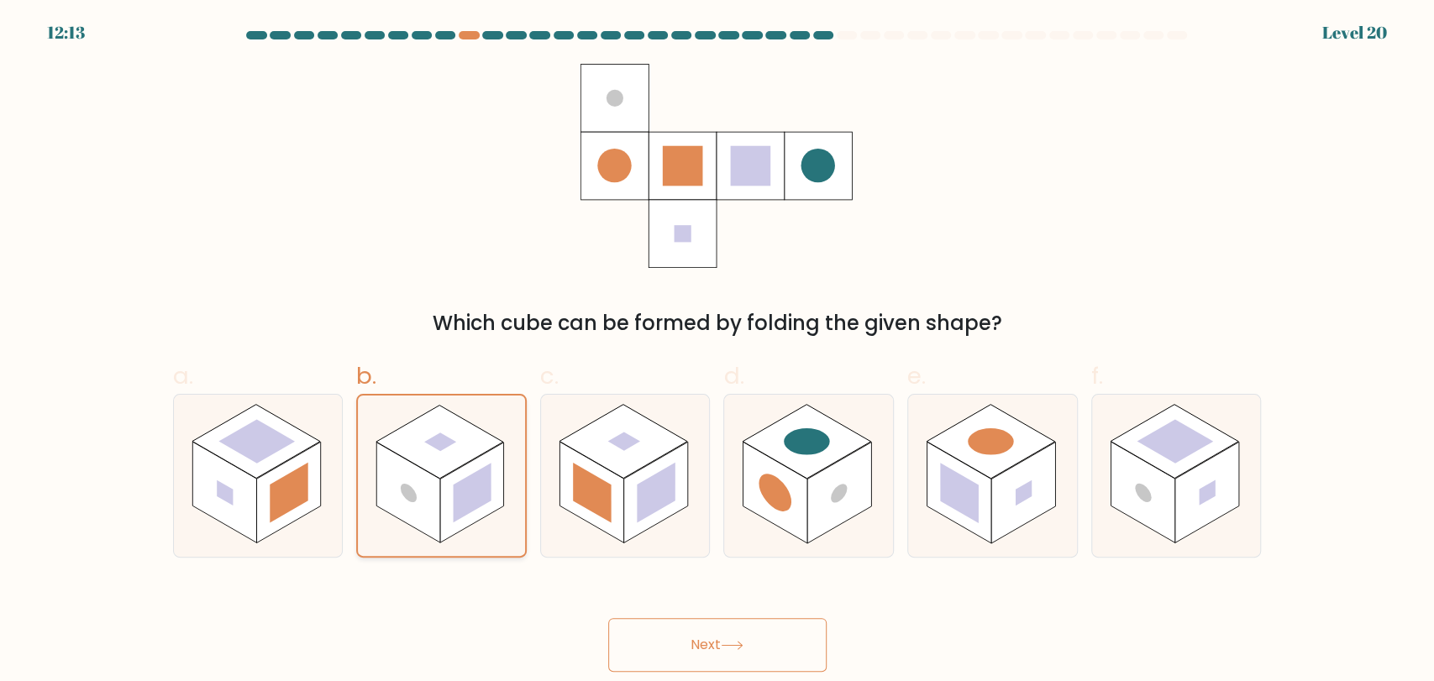
click at [717, 352] on input "b." at bounding box center [717, 346] width 1 height 11
click at [637, 500] on rect at bounding box center [656, 493] width 39 height 60
click at [717, 352] on input "c." at bounding box center [717, 346] width 1 height 11
radio input "true"
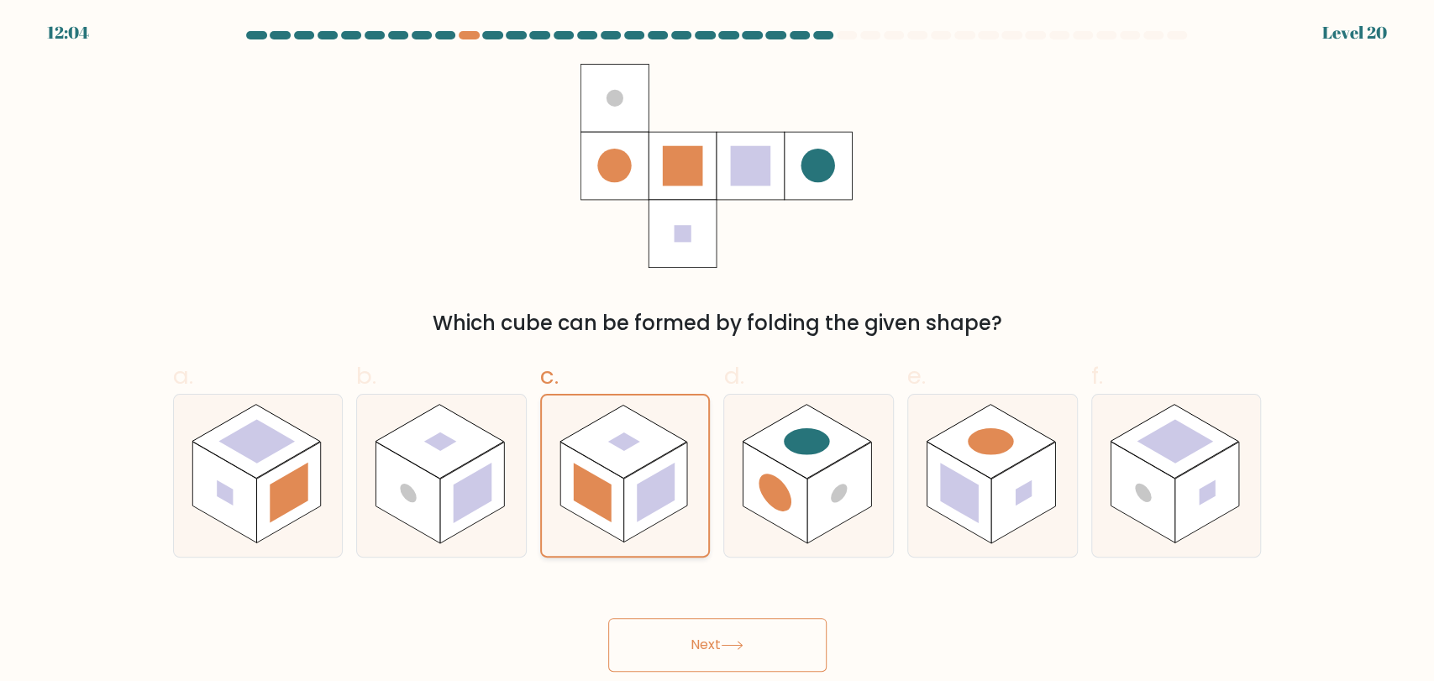
click at [619, 499] on rect at bounding box center [592, 492] width 64 height 100
click at [717, 352] on input "c." at bounding box center [717, 346] width 1 height 11
click at [800, 480] on rect at bounding box center [775, 493] width 64 height 102
click at [718, 352] on input "d." at bounding box center [717, 346] width 1 height 11
radio input "true"
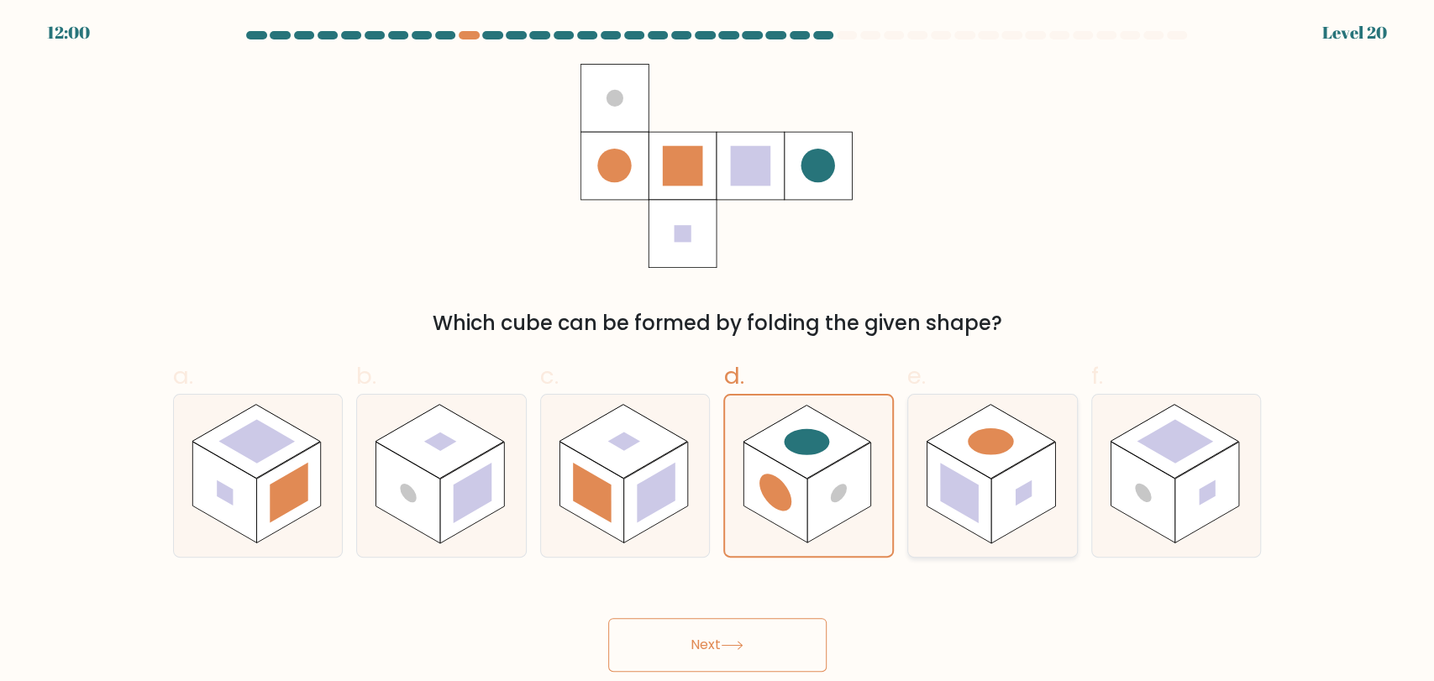
click at [1030, 508] on rect at bounding box center [1023, 493] width 64 height 102
click at [718, 352] on input "e." at bounding box center [717, 346] width 1 height 11
radio input "true"
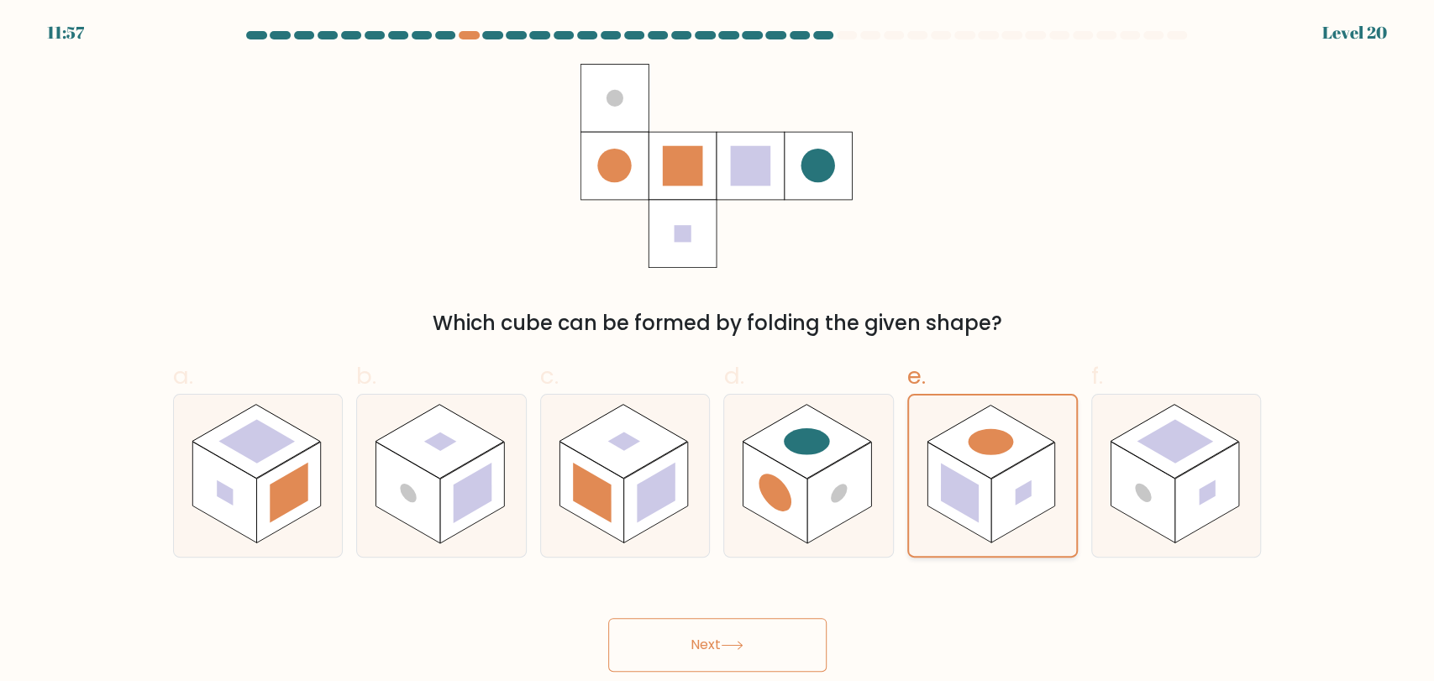
click at [1030, 508] on rect at bounding box center [1023, 492] width 64 height 100
click at [718, 352] on input "e." at bounding box center [717, 346] width 1 height 11
click at [1161, 506] on rect at bounding box center [1142, 493] width 64 height 102
click at [718, 352] on input "f." at bounding box center [717, 346] width 1 height 11
radio input "true"
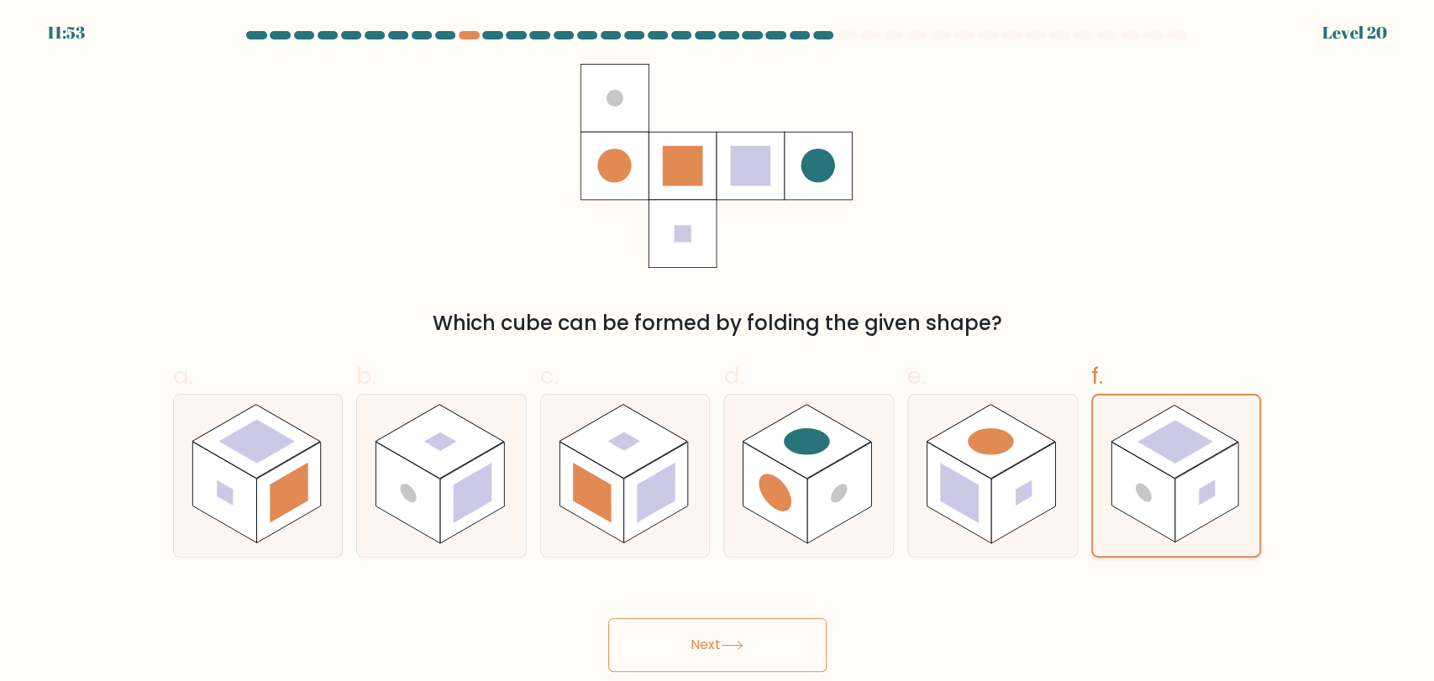
click at [1159, 506] on rect at bounding box center [1143, 492] width 64 height 100
click at [718, 352] on input "f." at bounding box center [717, 346] width 1 height 11
click at [786, 524] on rect at bounding box center [775, 493] width 64 height 102
click at [718, 352] on input "d." at bounding box center [717, 346] width 1 height 11
radio input "true"
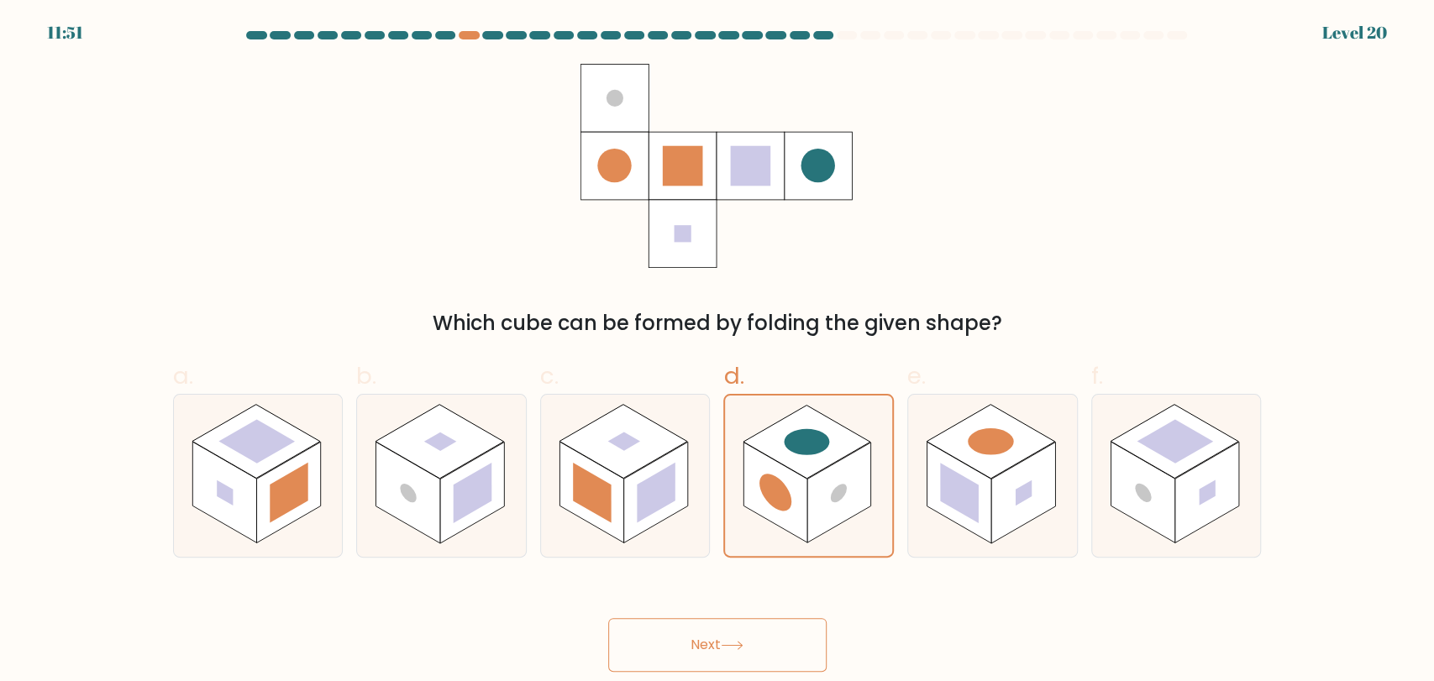
click at [727, 649] on icon at bounding box center [732, 645] width 23 height 9
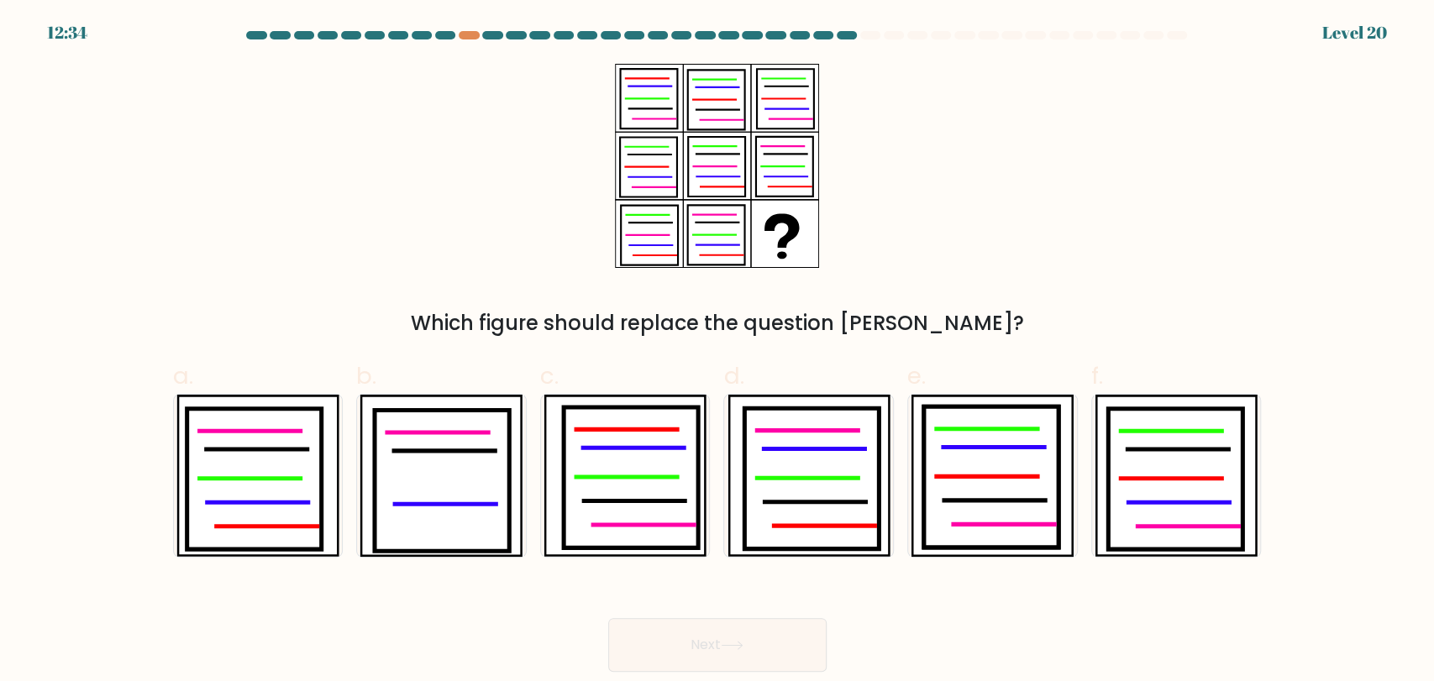
click at [1119, 233] on div "Which figure should replace the question mark?" at bounding box center [717, 201] width 1109 height 275
click at [1113, 236] on div "Which figure should replace the question mark?" at bounding box center [717, 201] width 1109 height 275
click at [843, 455] on icon at bounding box center [811, 478] width 134 height 141
click at [718, 352] on input "d." at bounding box center [717, 346] width 1 height 11
radio input "true"
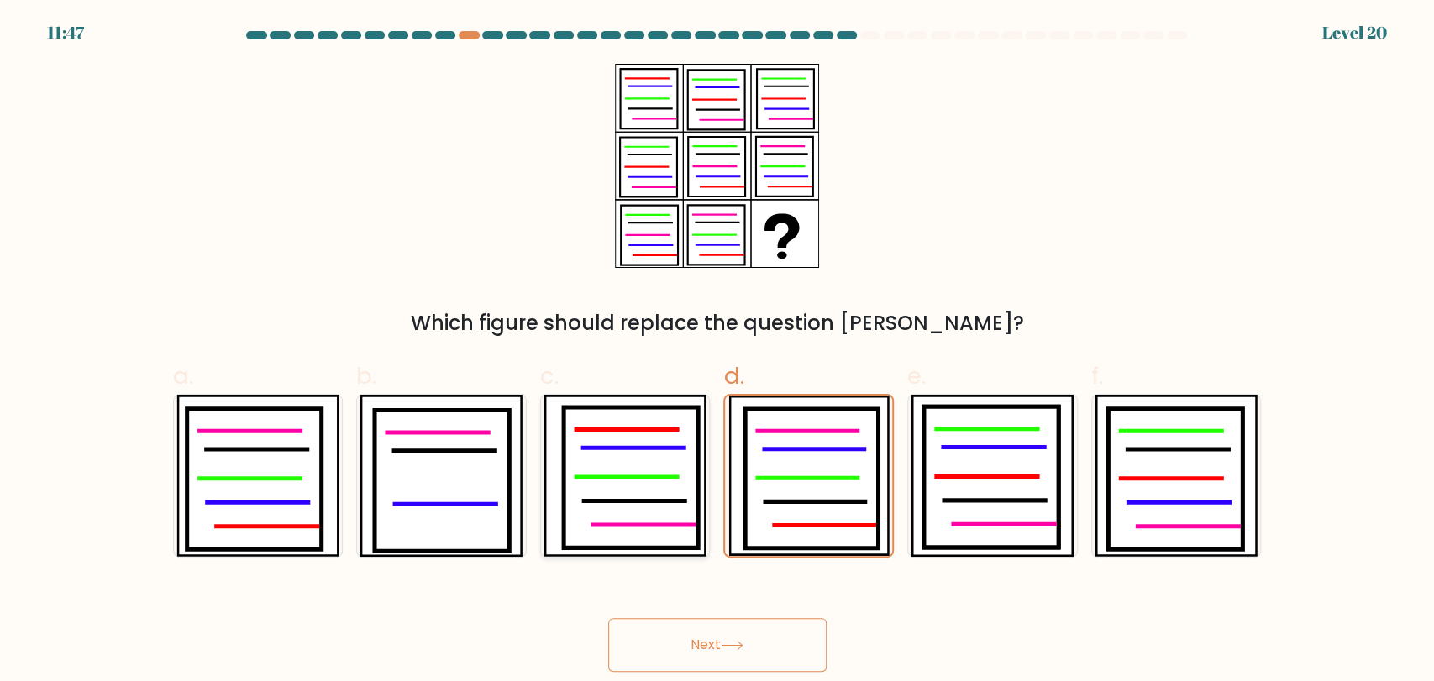
click at [666, 481] on icon at bounding box center [631, 476] width 134 height 141
click at [717, 352] on input "c." at bounding box center [717, 346] width 1 height 11
radio input "true"
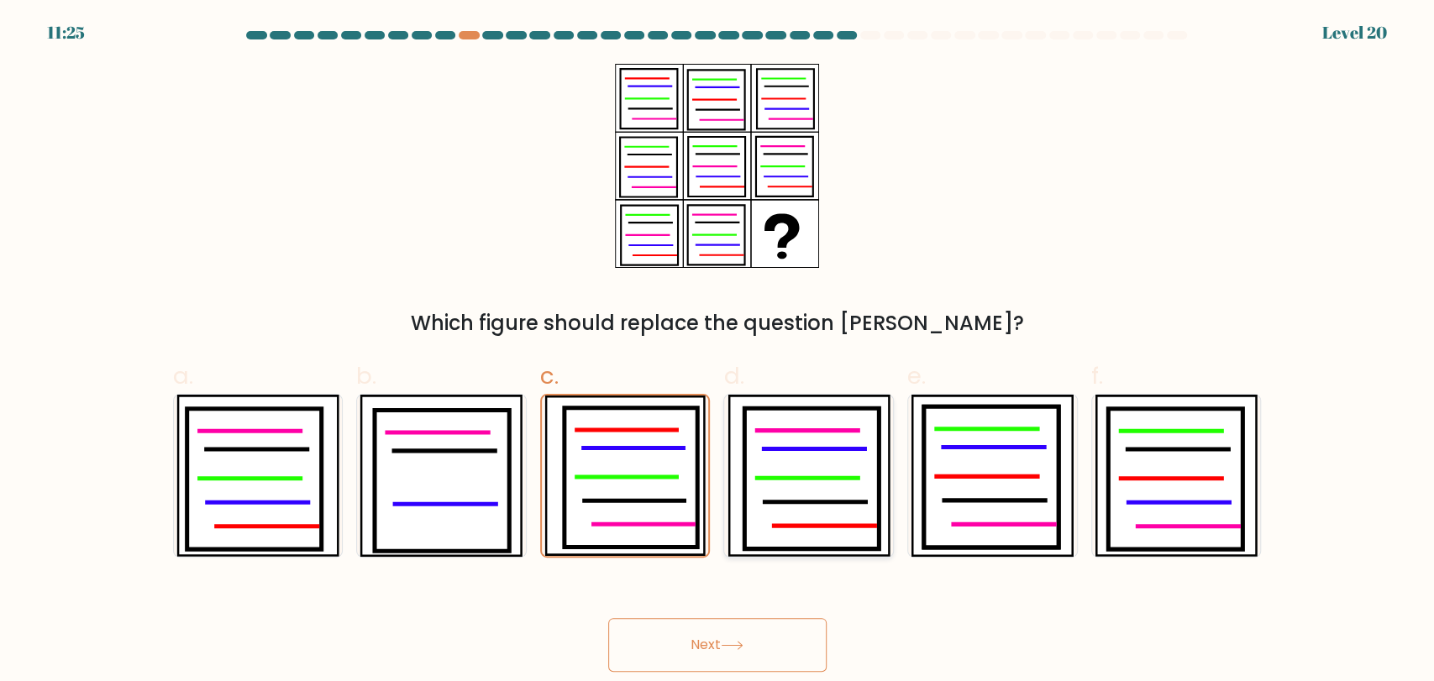
click at [842, 485] on icon at bounding box center [811, 478] width 134 height 141
click at [718, 352] on input "d." at bounding box center [717, 346] width 1 height 11
radio input "true"
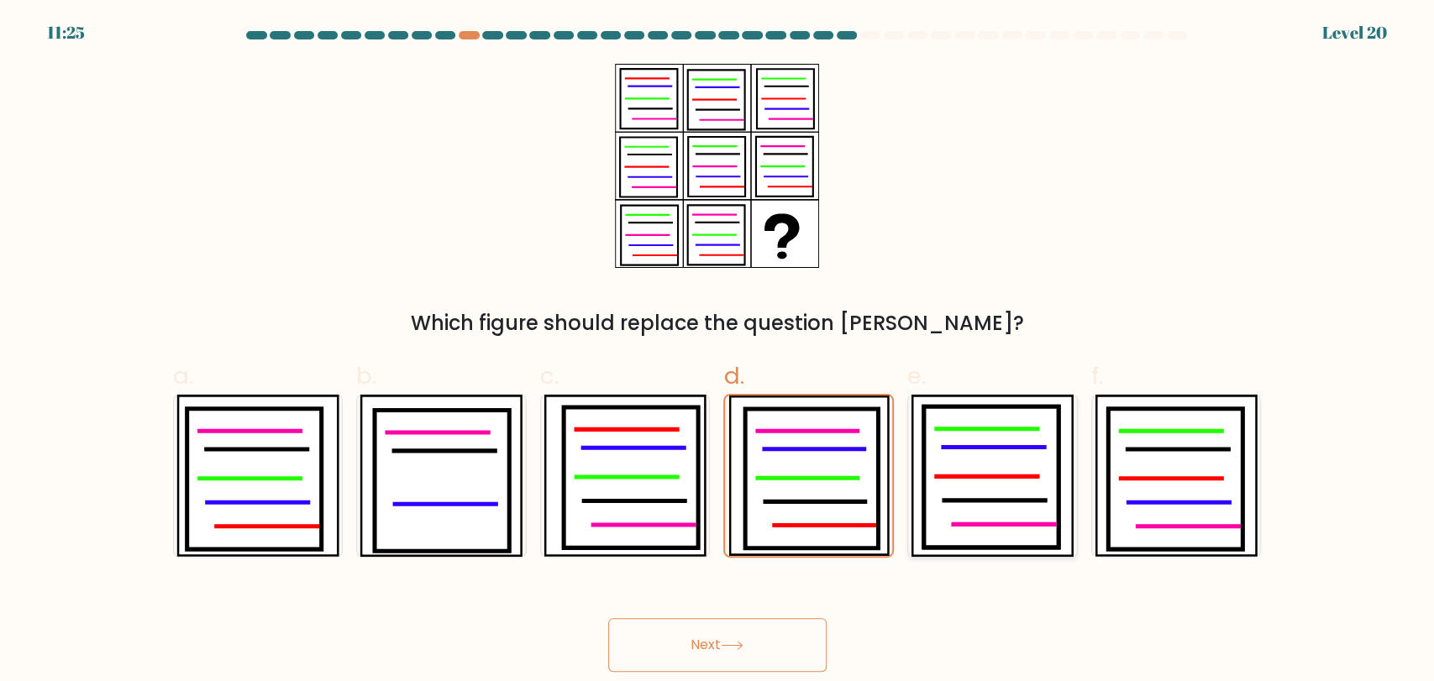
click at [984, 491] on icon at bounding box center [991, 476] width 134 height 141
click at [718, 352] on input "e." at bounding box center [717, 346] width 1 height 11
radio input "true"
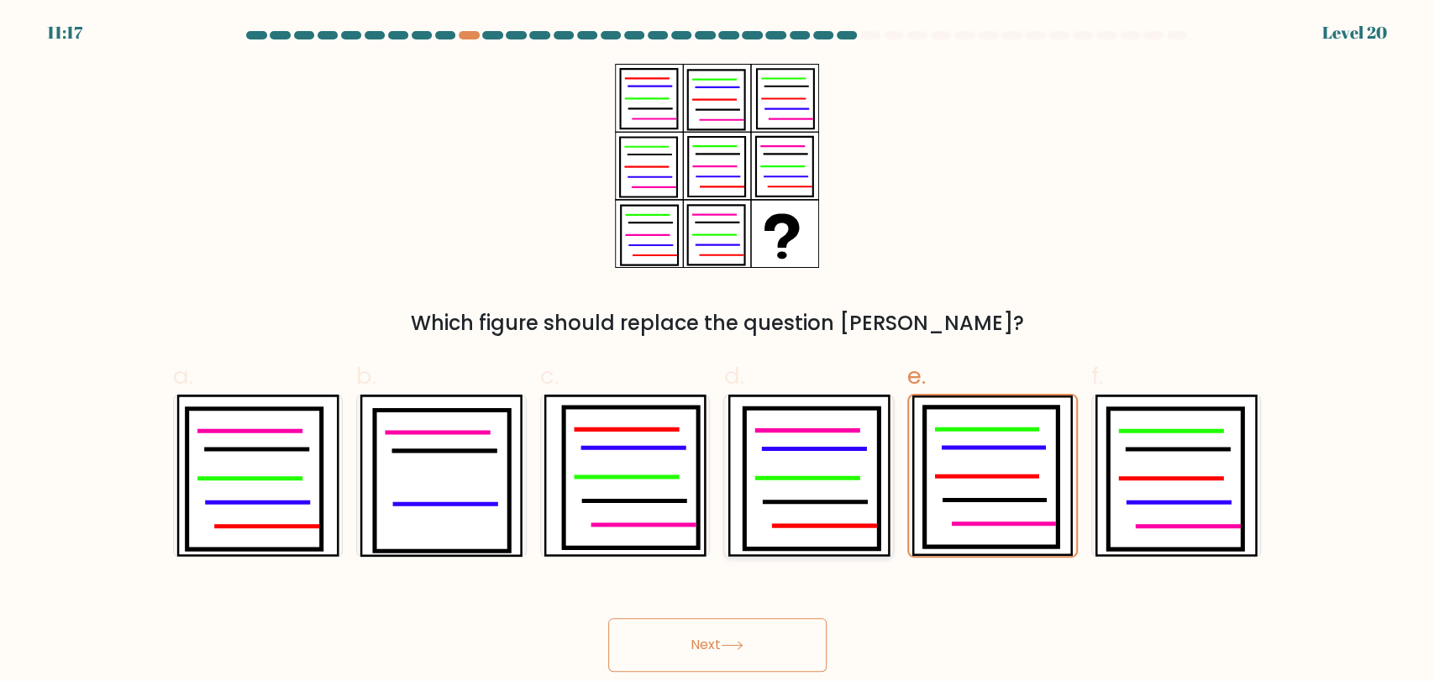
click at [796, 507] on icon at bounding box center [811, 478] width 134 height 141
click at [718, 352] on input "d." at bounding box center [717, 346] width 1 height 11
radio input "true"
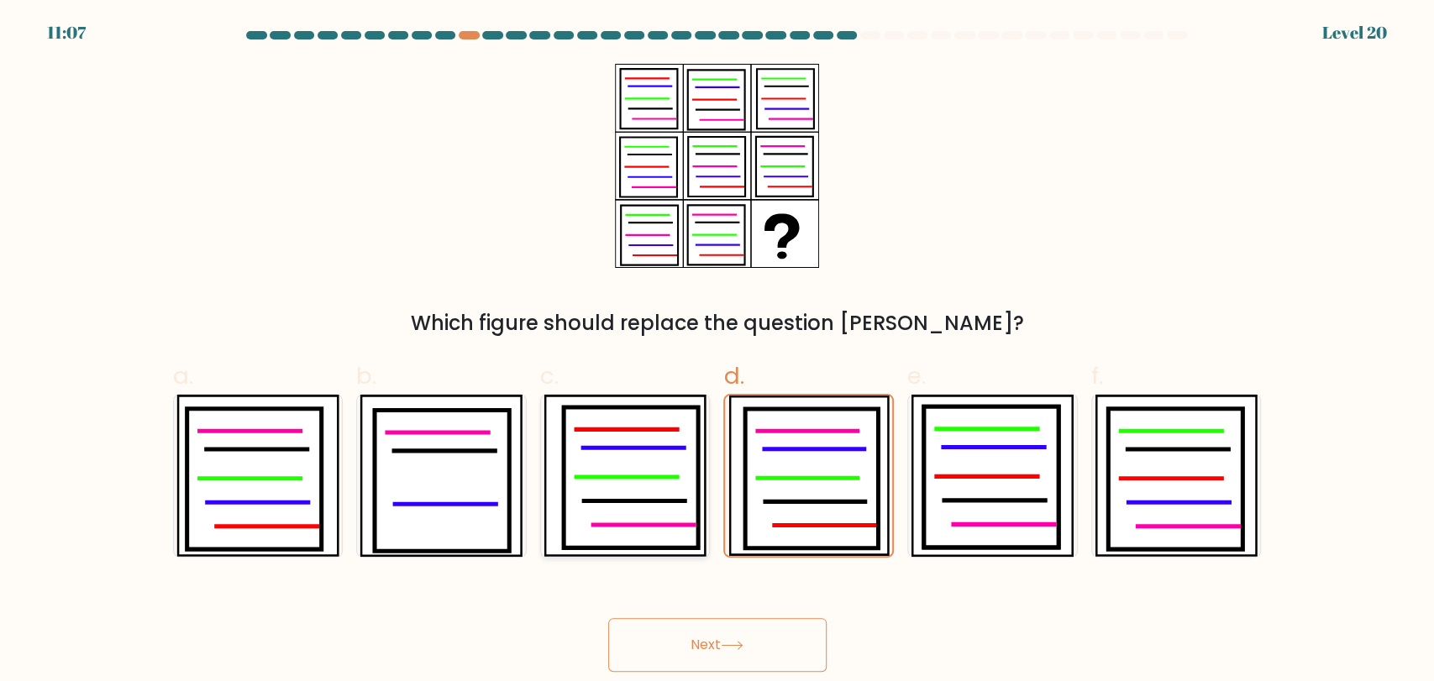
click at [662, 506] on icon at bounding box center [631, 476] width 134 height 141
click at [717, 352] on input "c." at bounding box center [717, 346] width 1 height 11
radio input "true"
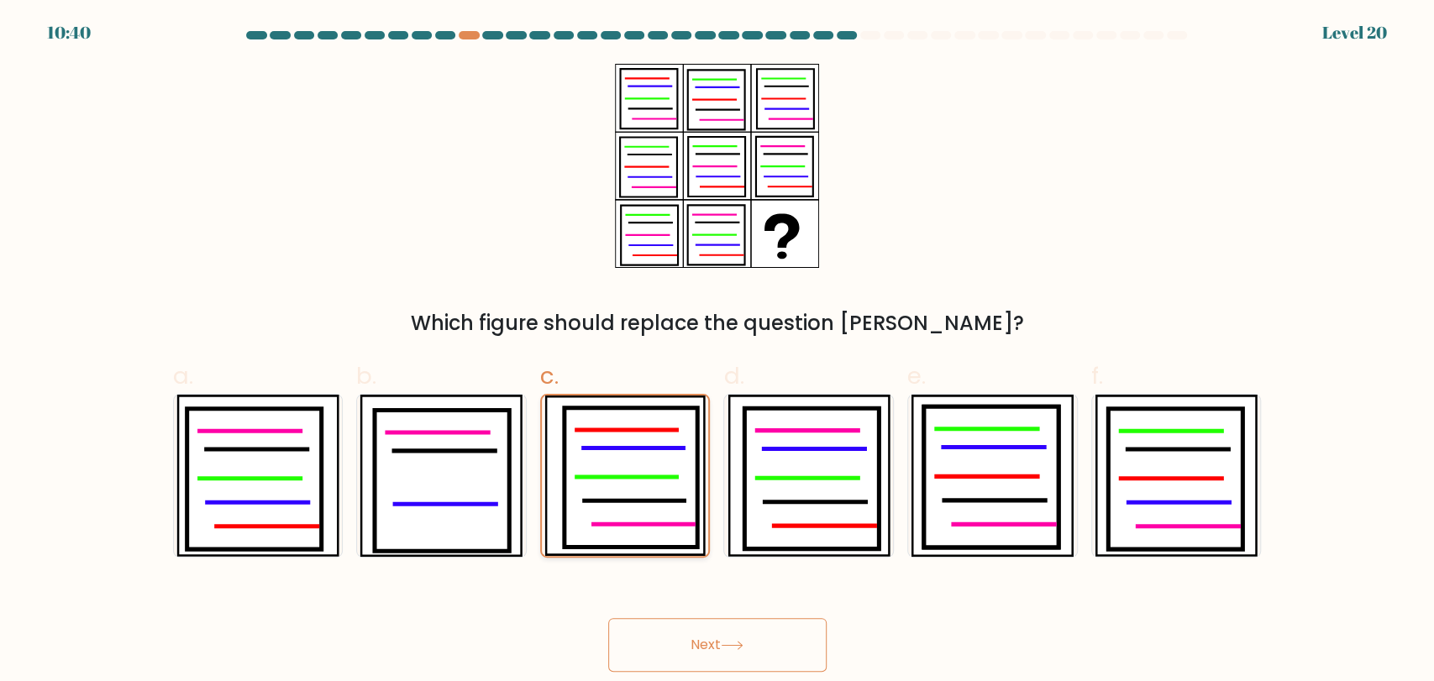
click at [651, 513] on icon at bounding box center [631, 476] width 134 height 139
click at [717, 352] on input "c." at bounding box center [717, 346] width 1 height 11
click at [652, 516] on icon at bounding box center [631, 476] width 134 height 139
click at [717, 352] on input "c." at bounding box center [717, 346] width 1 height 11
click at [589, 513] on icon at bounding box center [631, 476] width 134 height 139
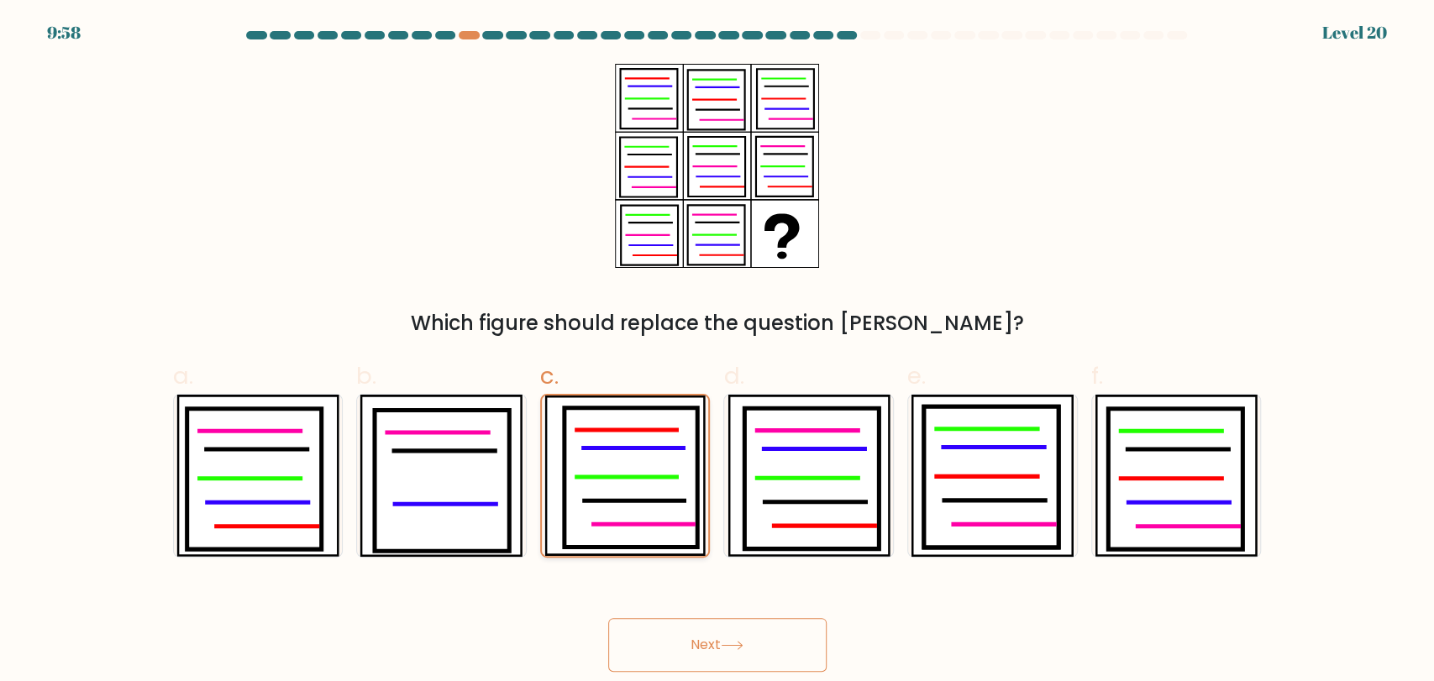
click at [717, 352] on input "c." at bounding box center [717, 346] width 1 height 11
click at [589, 513] on icon at bounding box center [631, 476] width 134 height 139
click at [717, 352] on input "c." at bounding box center [717, 346] width 1 height 11
click at [600, 521] on icon at bounding box center [631, 476] width 134 height 139
click at [717, 352] on input "c." at bounding box center [717, 346] width 1 height 11
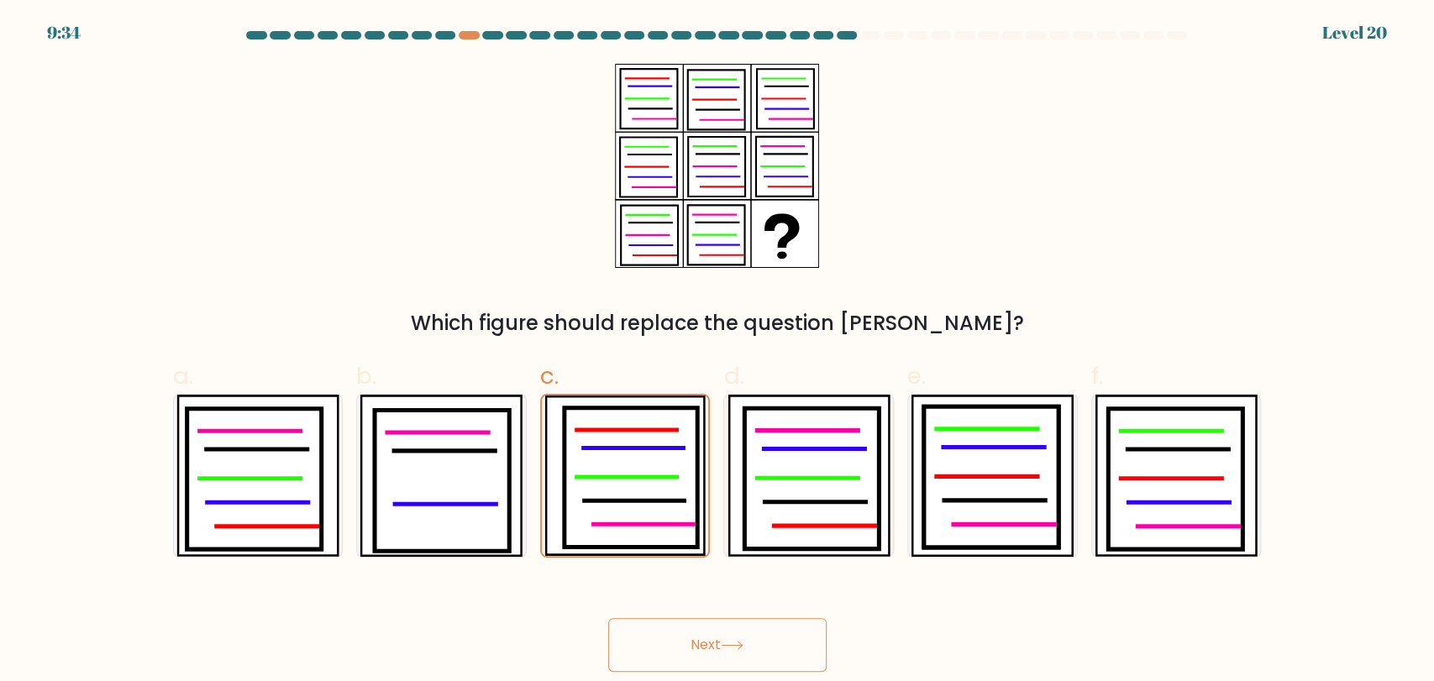
click at [679, 646] on button "Next" at bounding box center [717, 645] width 218 height 54
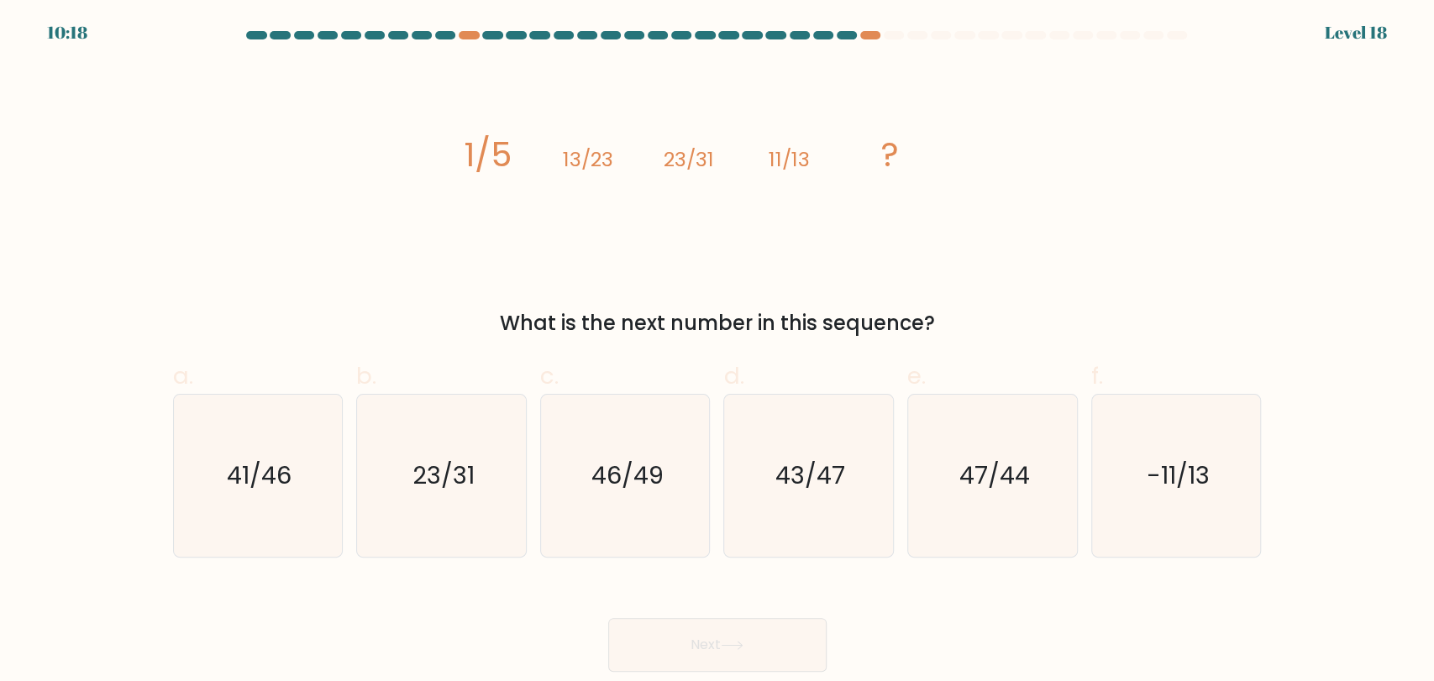
drag, startPoint x: 1055, startPoint y: 223, endPoint x: 1042, endPoint y: 228, distance: 13.6
click at [1055, 224] on div "image/svg+xml 1/5 13/23 23/31 11/13 ? What is the next number in this sequence?" at bounding box center [717, 201] width 1109 height 275
click at [1041, 230] on div "image/svg+xml 1/5 13/23 23/31 11/13 ? What is the next number in this sequence?" at bounding box center [717, 201] width 1109 height 275
click at [728, 471] on icon "43/47" at bounding box center [808, 476] width 162 height 162
click at [718, 352] on input "d. 43/47" at bounding box center [717, 346] width 1 height 11
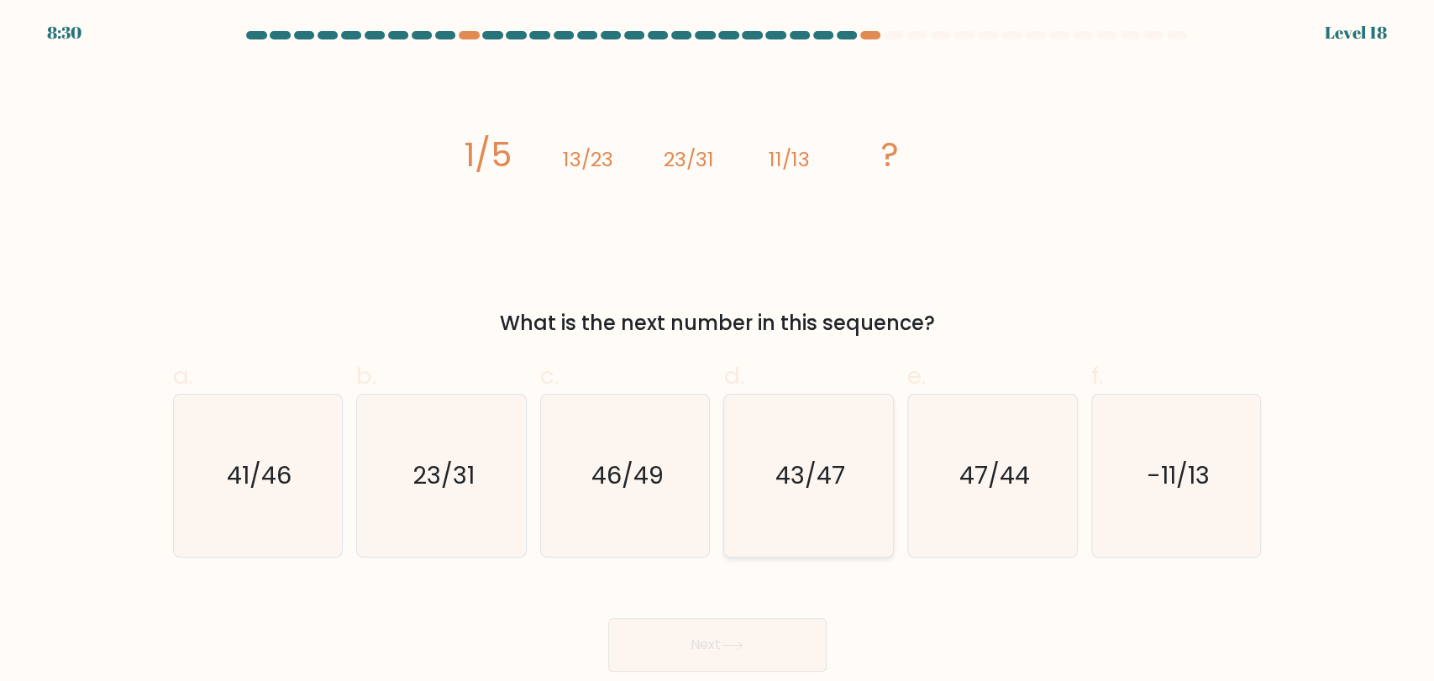
radio input "true"
click at [743, 485] on icon "43/47" at bounding box center [808, 476] width 160 height 160
click at [718, 352] on input "d. 43/47" at bounding box center [717, 346] width 1 height 11
click at [784, 645] on button "Next" at bounding box center [717, 645] width 218 height 54
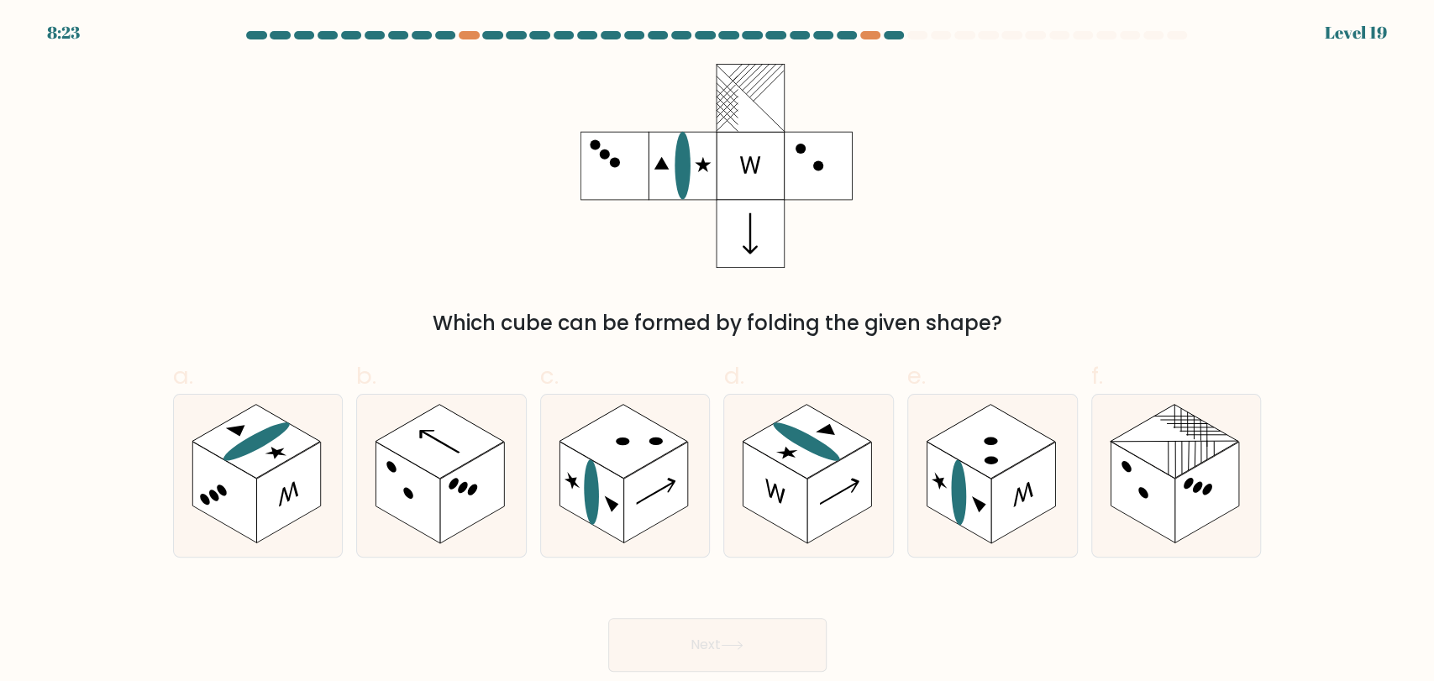
click at [1090, 262] on div "Which cube can be formed by folding the given shape?" at bounding box center [717, 201] width 1109 height 275
click at [200, 452] on rect at bounding box center [224, 493] width 64 height 102
click at [717, 352] on input "a." at bounding box center [717, 346] width 1 height 11
radio input "true"
click at [499, 484] on rect at bounding box center [472, 493] width 64 height 102
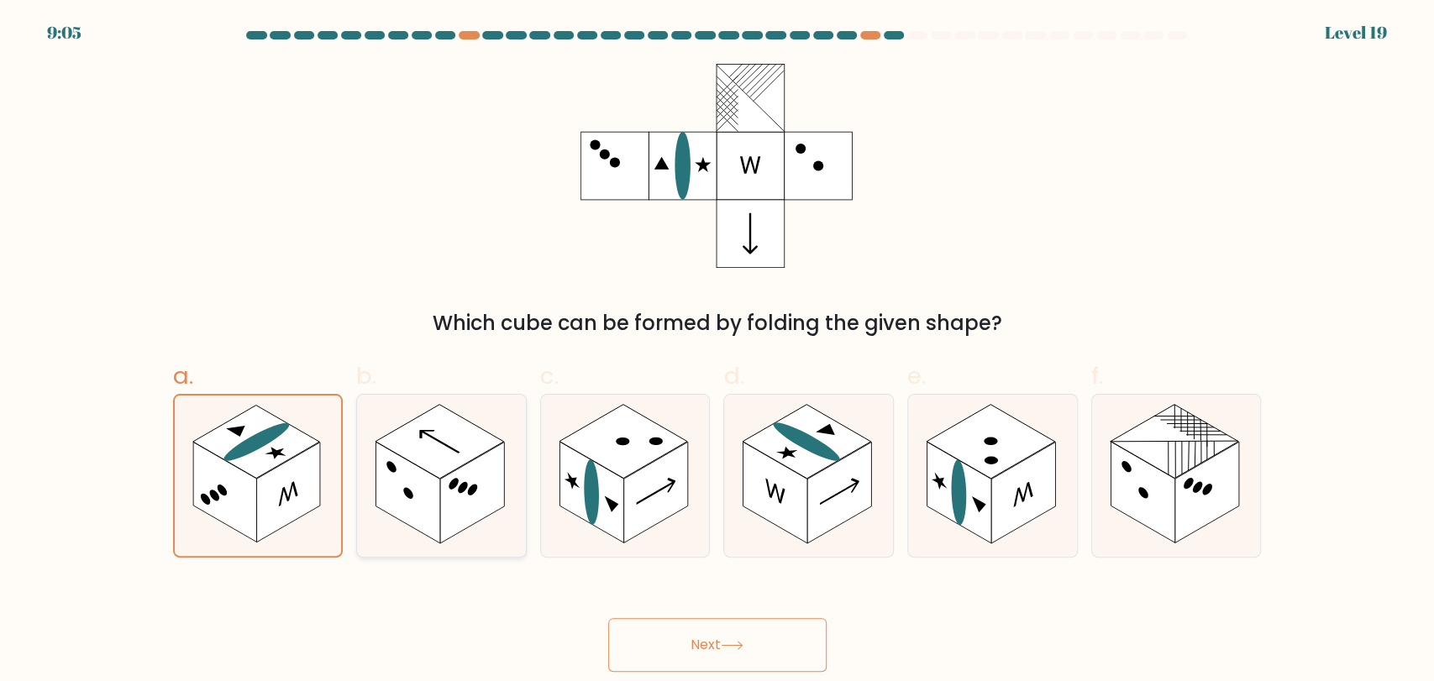
click at [717, 352] on input "b." at bounding box center [717, 346] width 1 height 11
radio input "true"
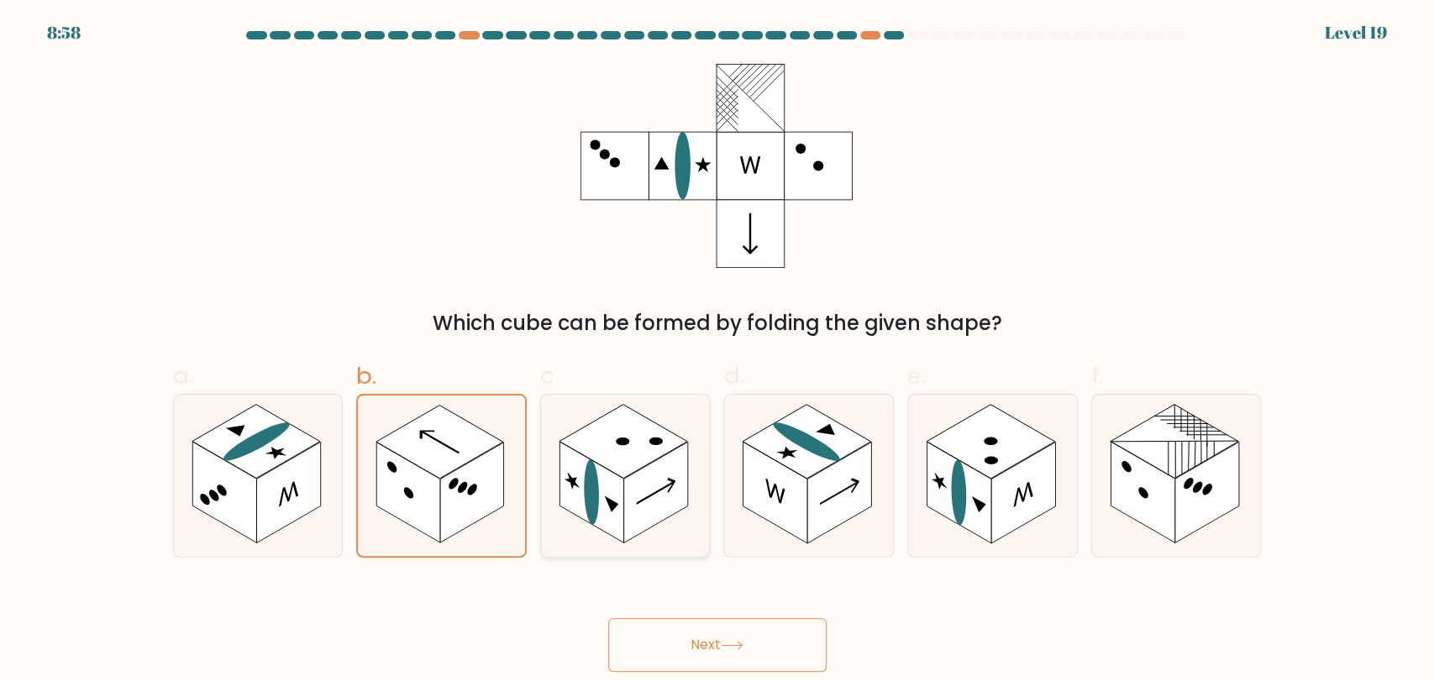
click at [626, 493] on rect at bounding box center [656, 493] width 64 height 102
click at [717, 352] on input "c." at bounding box center [717, 346] width 1 height 11
radio input "true"
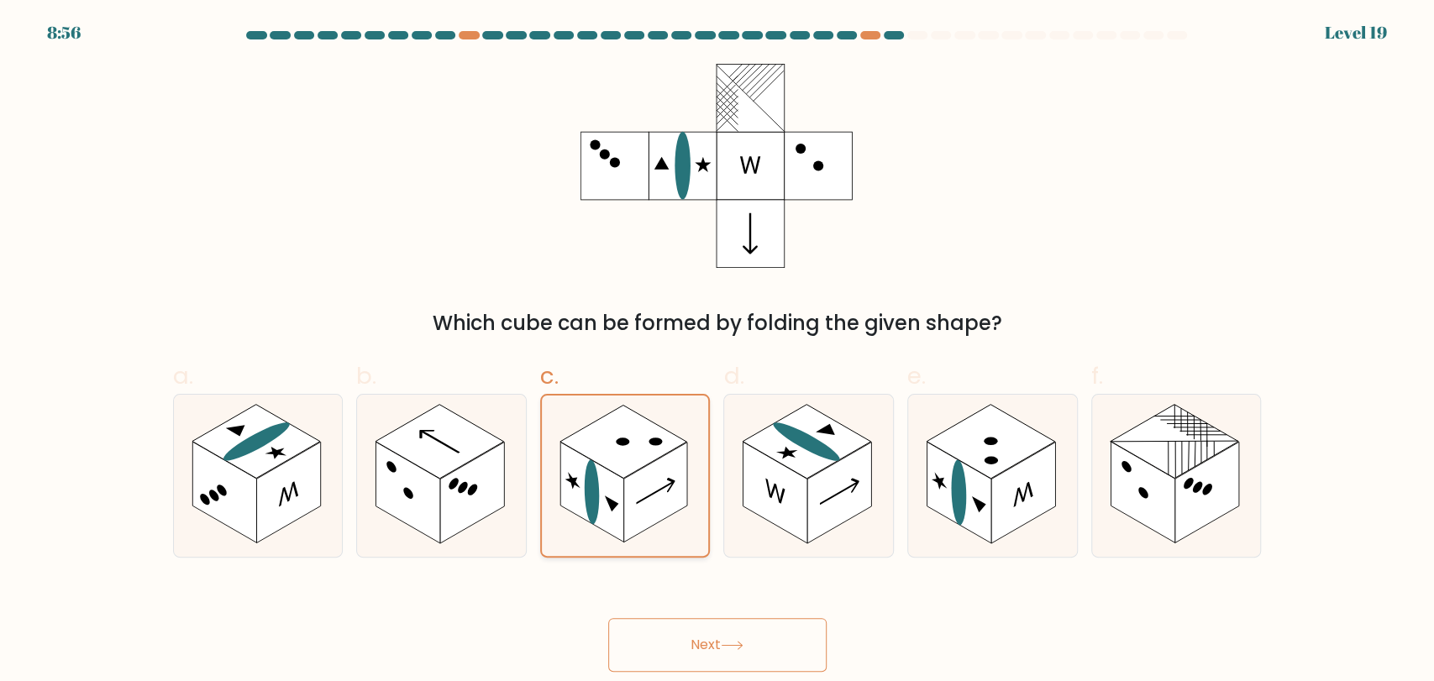
click at [614, 484] on rect at bounding box center [592, 492] width 64 height 100
click at [717, 352] on input "c." at bounding box center [717, 346] width 1 height 11
click at [627, 504] on rect at bounding box center [656, 492] width 64 height 100
click at [717, 352] on input "c." at bounding box center [717, 346] width 1 height 11
click at [790, 506] on rect at bounding box center [775, 493] width 64 height 102
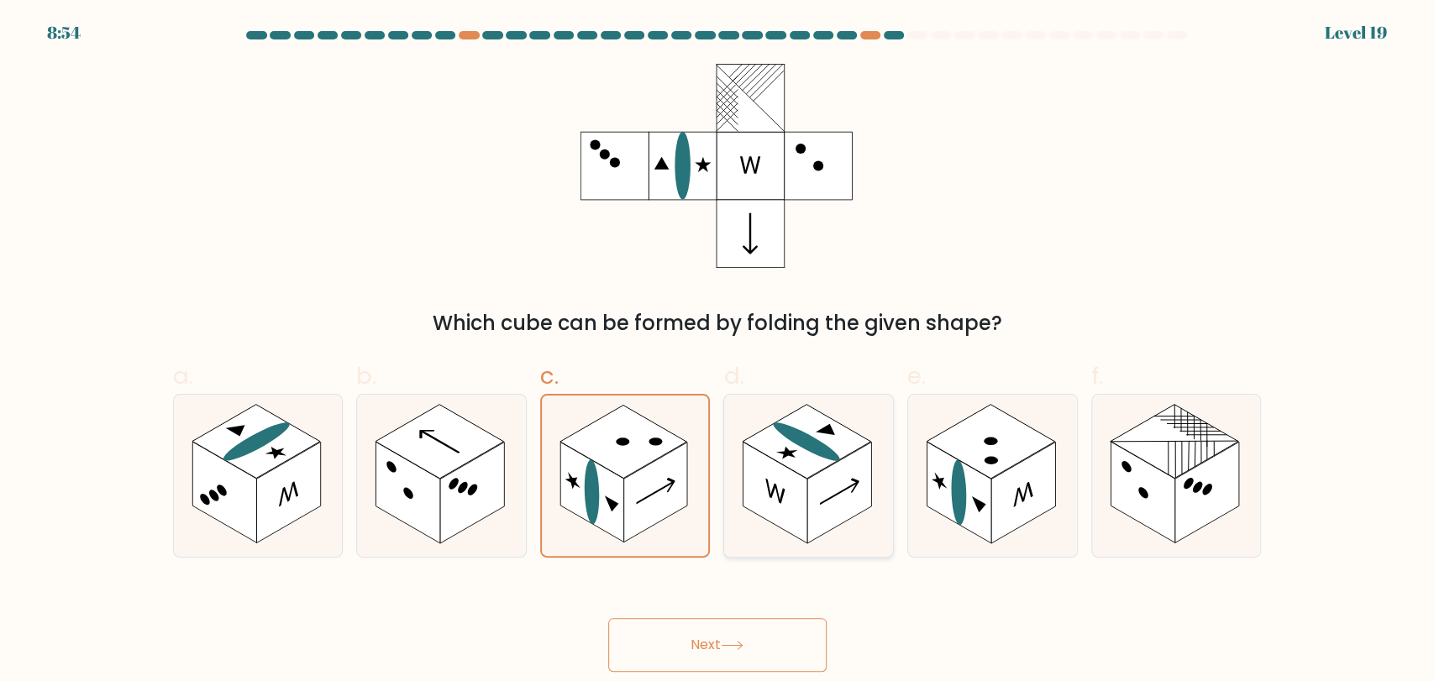
click at [718, 352] on input "d." at bounding box center [717, 346] width 1 height 11
radio input "true"
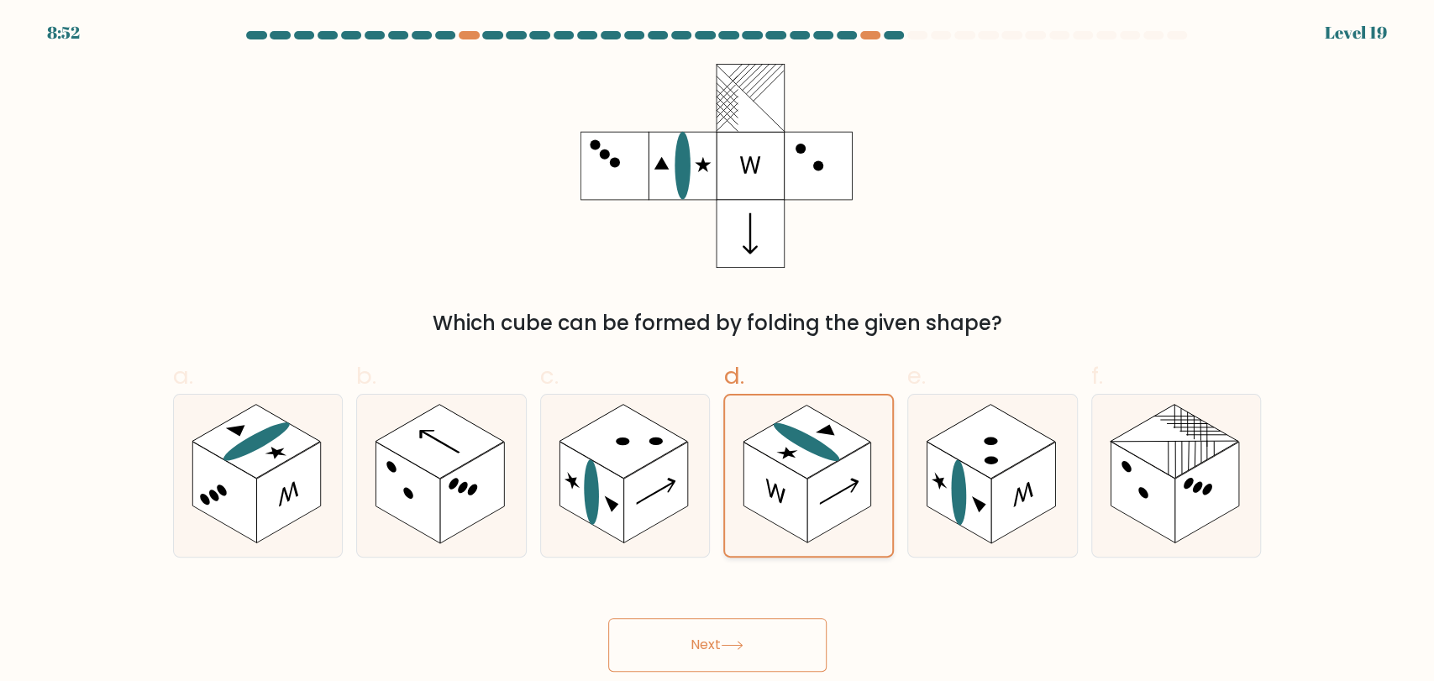
click at [790, 506] on rect at bounding box center [776, 492] width 64 height 100
click at [718, 352] on input "d." at bounding box center [717, 346] width 1 height 11
click at [989, 518] on rect at bounding box center [958, 493] width 64 height 102
click at [718, 352] on input "e." at bounding box center [717, 346] width 1 height 11
radio input "true"
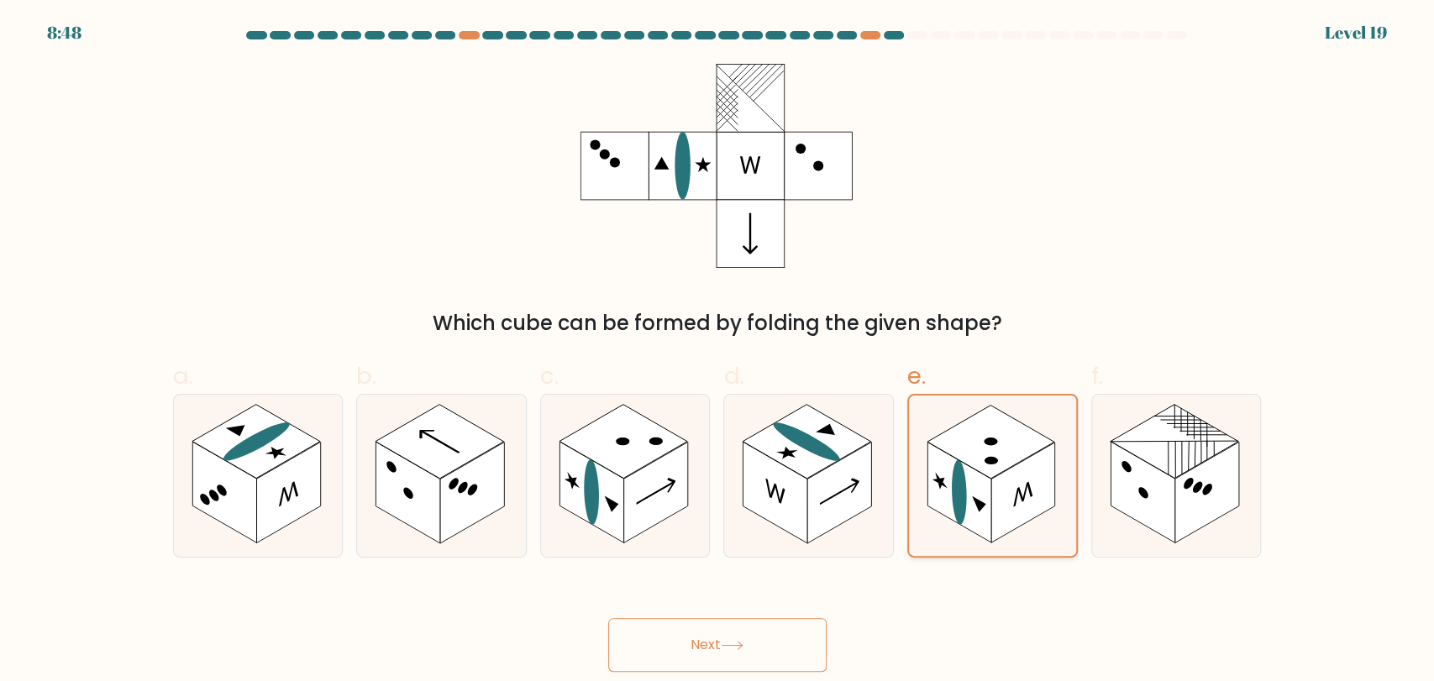
click at [989, 518] on rect at bounding box center [959, 492] width 64 height 100
click at [718, 352] on input "e." at bounding box center [717, 346] width 1 height 11
click at [1151, 511] on rect at bounding box center [1142, 493] width 64 height 102
click at [718, 352] on input "f." at bounding box center [717, 346] width 1 height 11
radio input "true"
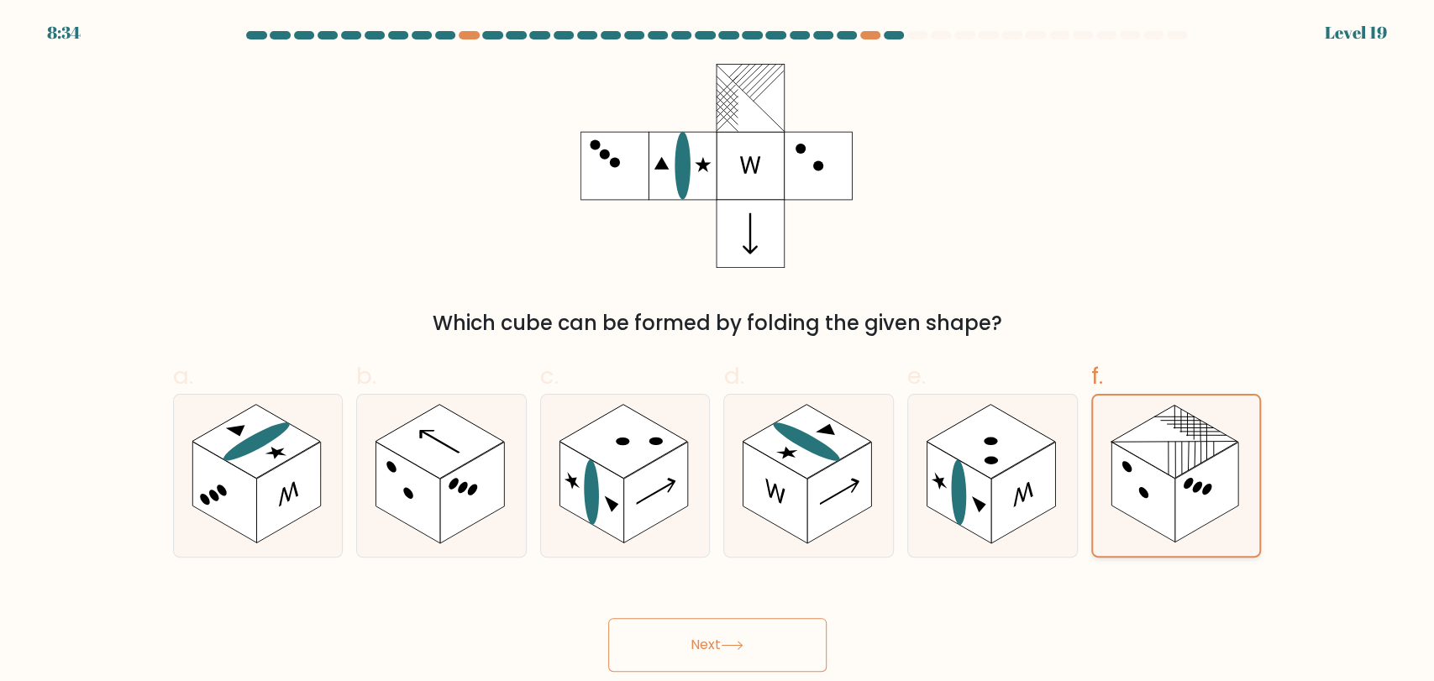
click at [1147, 511] on rect at bounding box center [1143, 492] width 64 height 100
click at [718, 352] on input "f." at bounding box center [717, 346] width 1 height 11
click at [685, 638] on button "Next" at bounding box center [717, 645] width 218 height 54
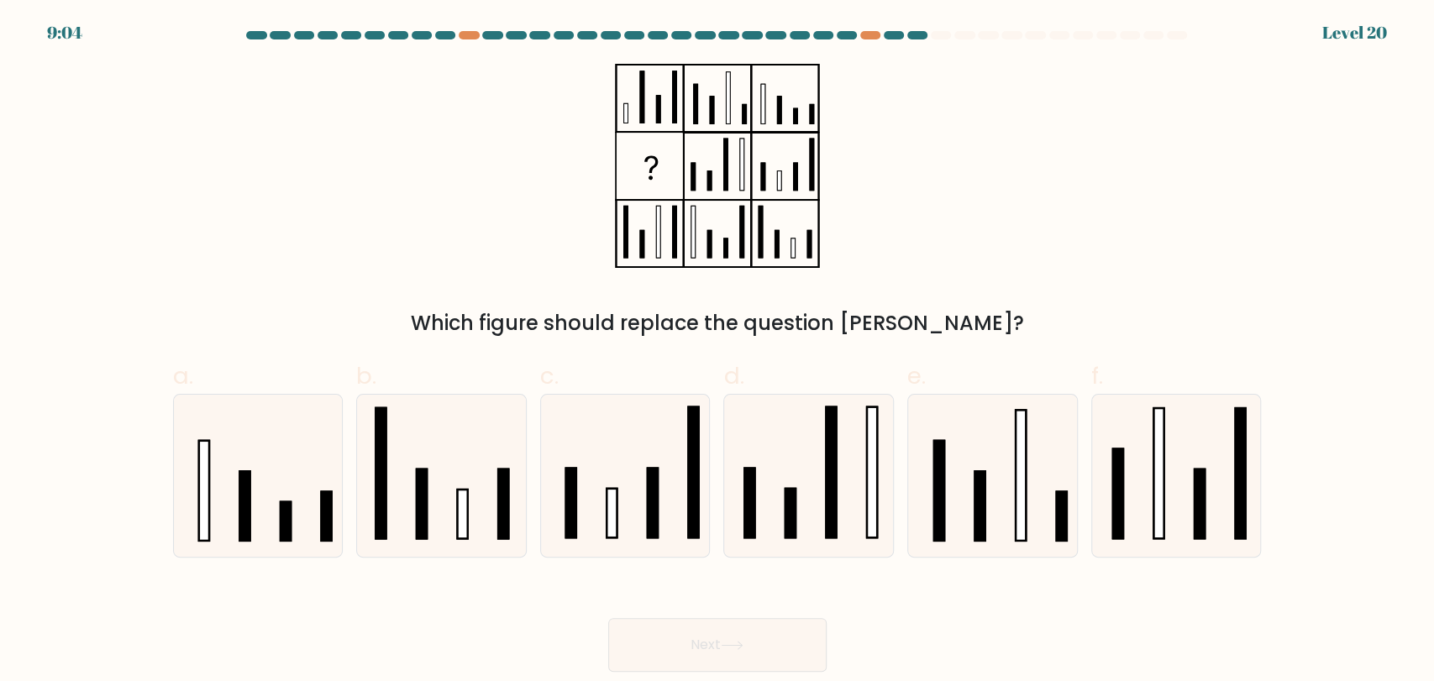
click at [1109, 245] on div "Which figure should replace the question mark?" at bounding box center [717, 201] width 1109 height 275
click at [1122, 532] on rect at bounding box center [1117, 493] width 10 height 90
click at [718, 352] on input "f." at bounding box center [717, 346] width 1 height 11
radio input "true"
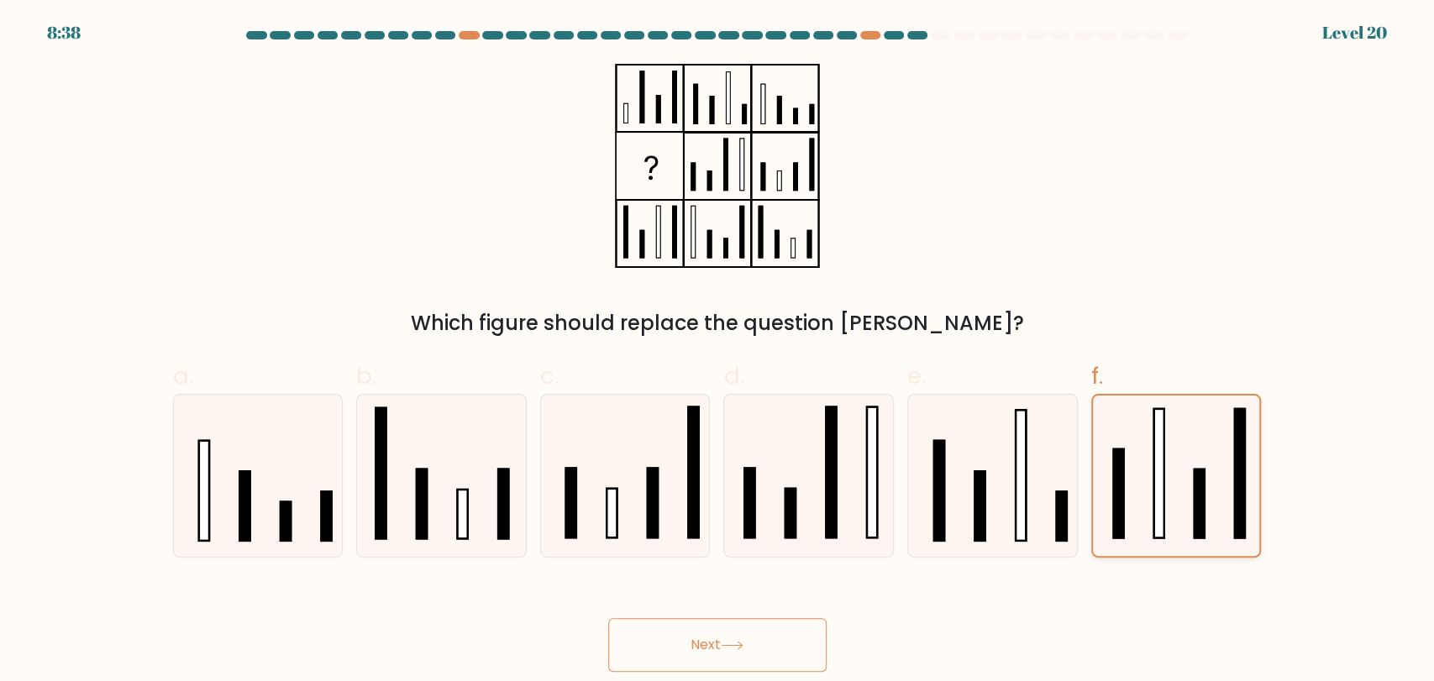
click at [1172, 538] on icon at bounding box center [1176, 476] width 160 height 160
click at [718, 352] on input "f." at bounding box center [717, 346] width 1 height 11
click at [765, 648] on button "Next" at bounding box center [717, 645] width 218 height 54
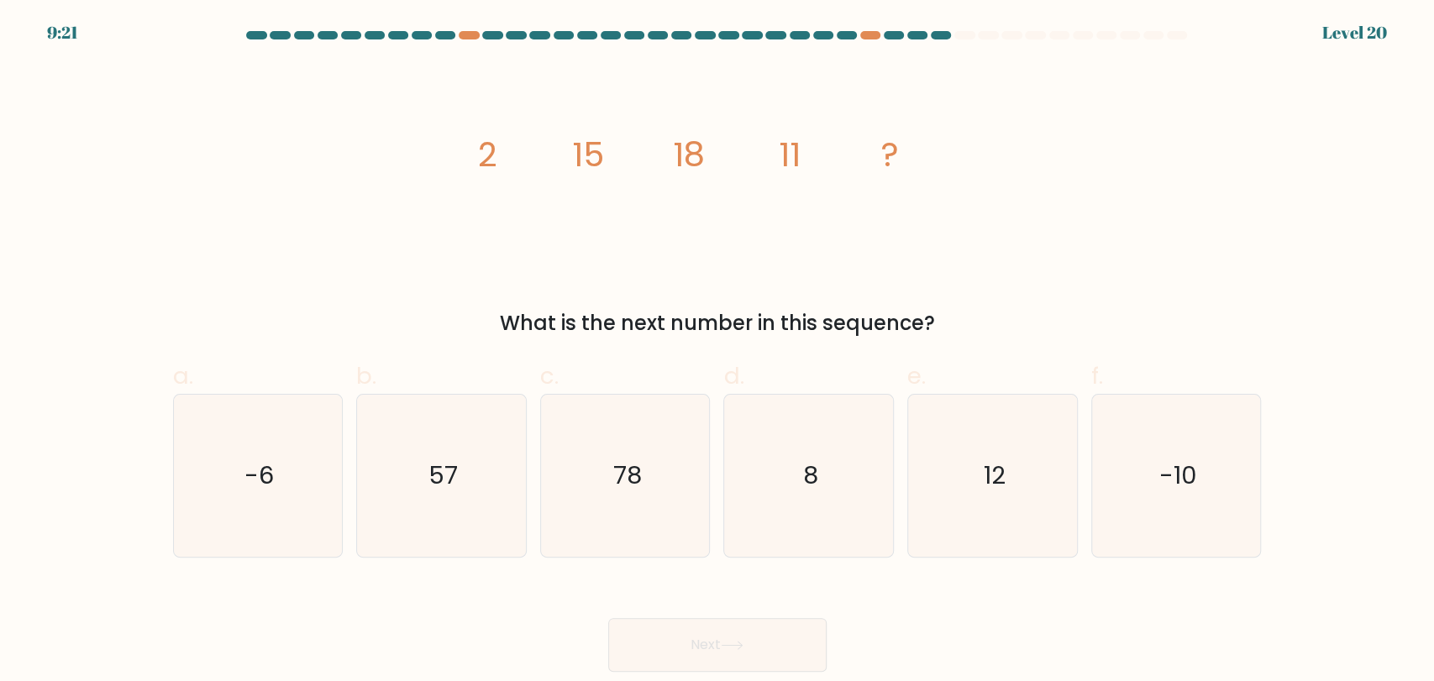
click at [1065, 139] on div "image/svg+xml 2 15 18 11 ? What is the next number in this sequence?" at bounding box center [717, 201] width 1109 height 275
click at [253, 527] on icon "-6" at bounding box center [257, 476] width 162 height 162
click at [717, 352] on input "a. -6" at bounding box center [717, 346] width 1 height 11
radio input "true"
click at [795, 655] on button "Next" at bounding box center [717, 645] width 218 height 54
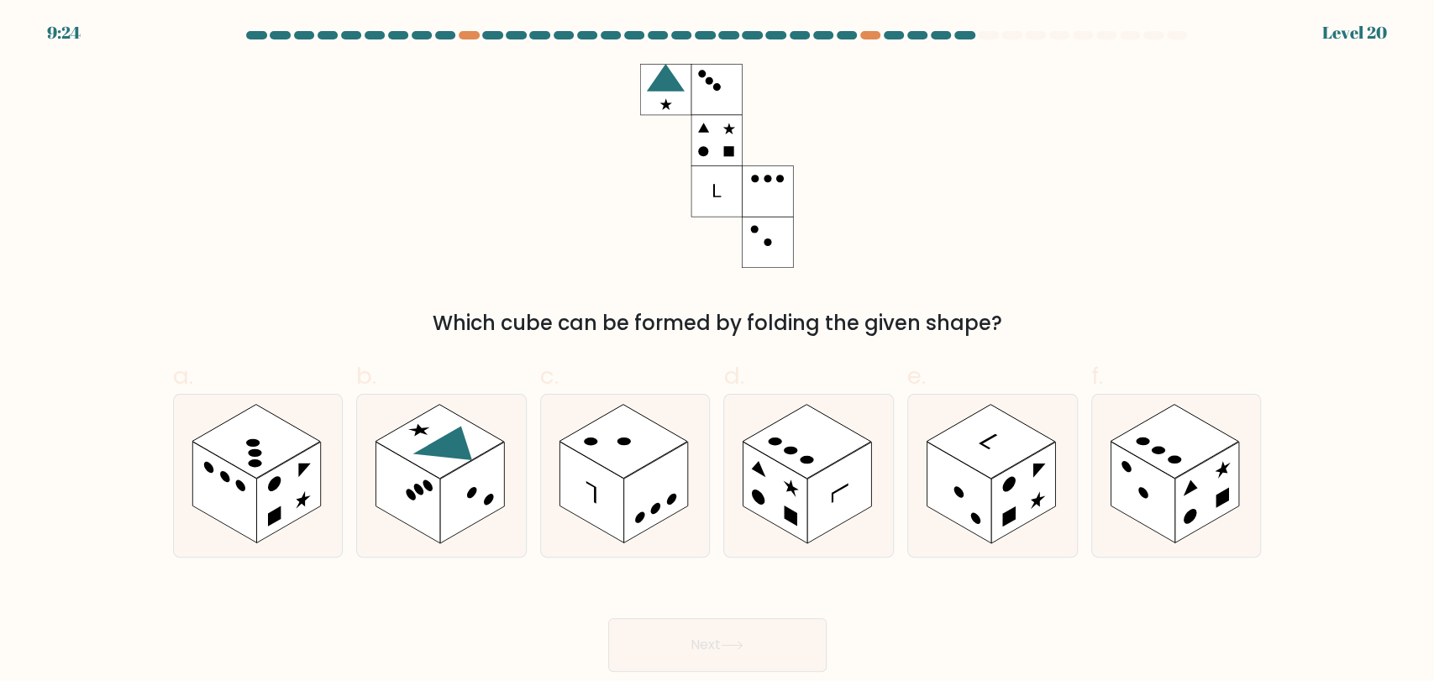
click at [1115, 260] on div "Which cube can be formed by folding the given shape?" at bounding box center [717, 201] width 1109 height 275
click at [1119, 242] on div "Which cube can be formed by folding the given shape?" at bounding box center [717, 201] width 1109 height 275
click at [443, 453] on icon at bounding box center [454, 450] width 83 height 48
click at [717, 352] on input "b." at bounding box center [717, 346] width 1 height 11
radio input "true"
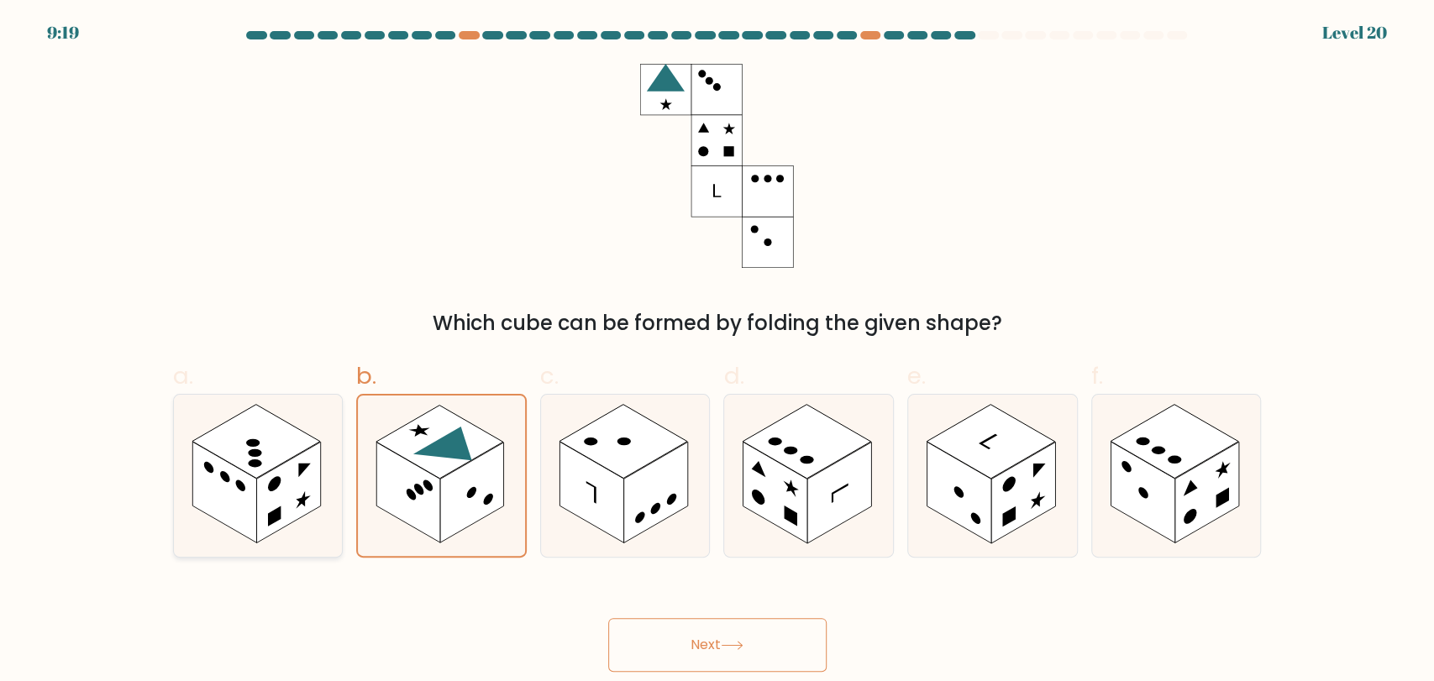
click at [221, 505] on rect at bounding box center [224, 493] width 64 height 102
click at [717, 352] on input "a." at bounding box center [717, 346] width 1 height 11
radio input "true"
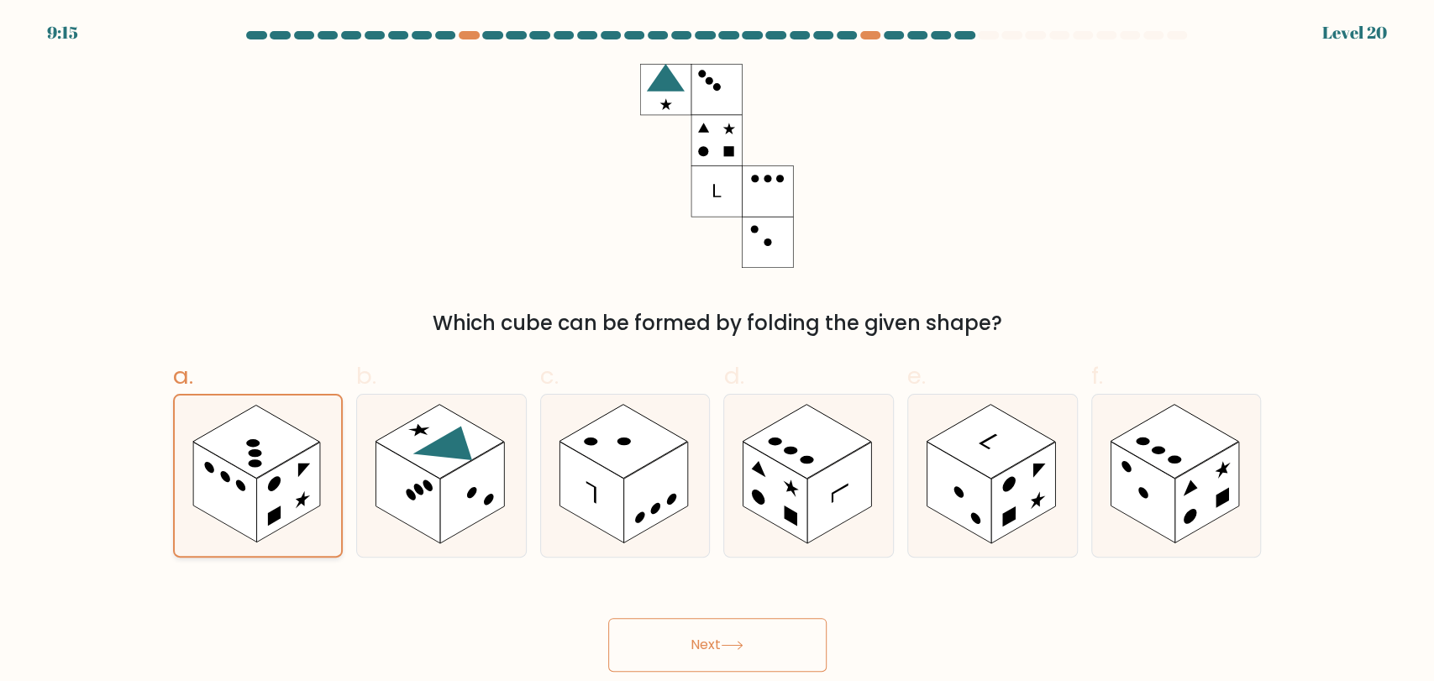
click at [235, 499] on rect at bounding box center [225, 492] width 64 height 100
click at [717, 352] on input "a." at bounding box center [717, 346] width 1 height 11
click at [638, 465] on rect at bounding box center [623, 441] width 128 height 74
click at [717, 352] on input "c." at bounding box center [717, 346] width 1 height 11
radio input "true"
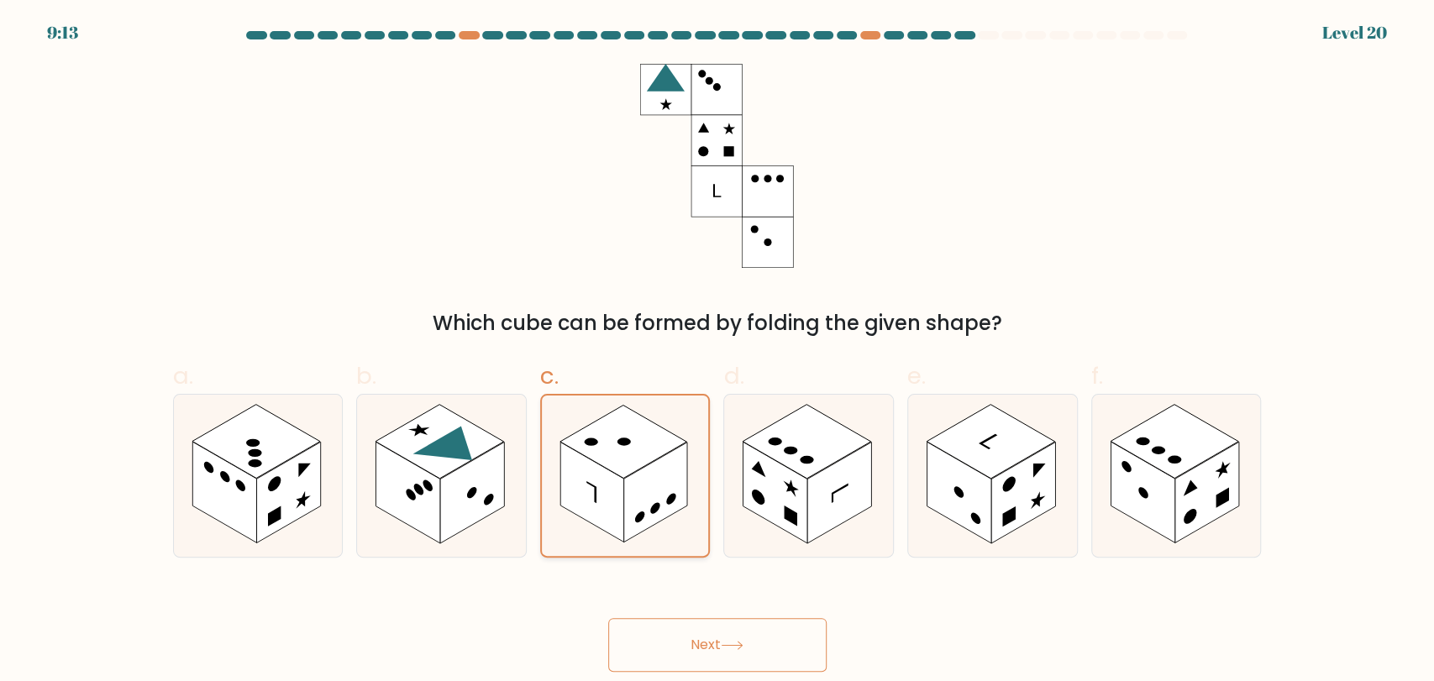
click at [640, 438] on rect at bounding box center [623, 441] width 127 height 73
click at [717, 352] on input "c." at bounding box center [717, 346] width 1 height 11
click at [867, 495] on rect at bounding box center [839, 493] width 64 height 102
click at [718, 352] on input "d." at bounding box center [717, 346] width 1 height 11
radio input "true"
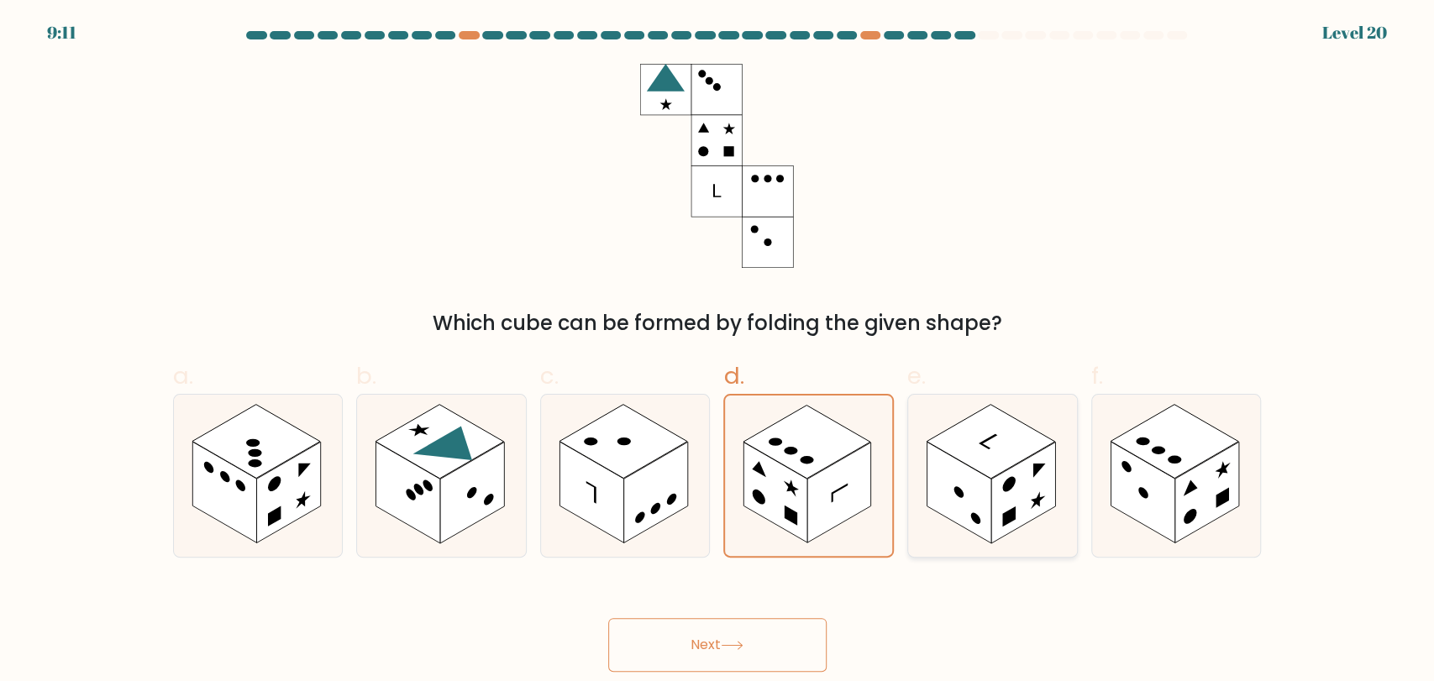
click at [975, 491] on rect at bounding box center [958, 493] width 64 height 102
click at [718, 352] on input "e." at bounding box center [717, 346] width 1 height 11
radio input "true"
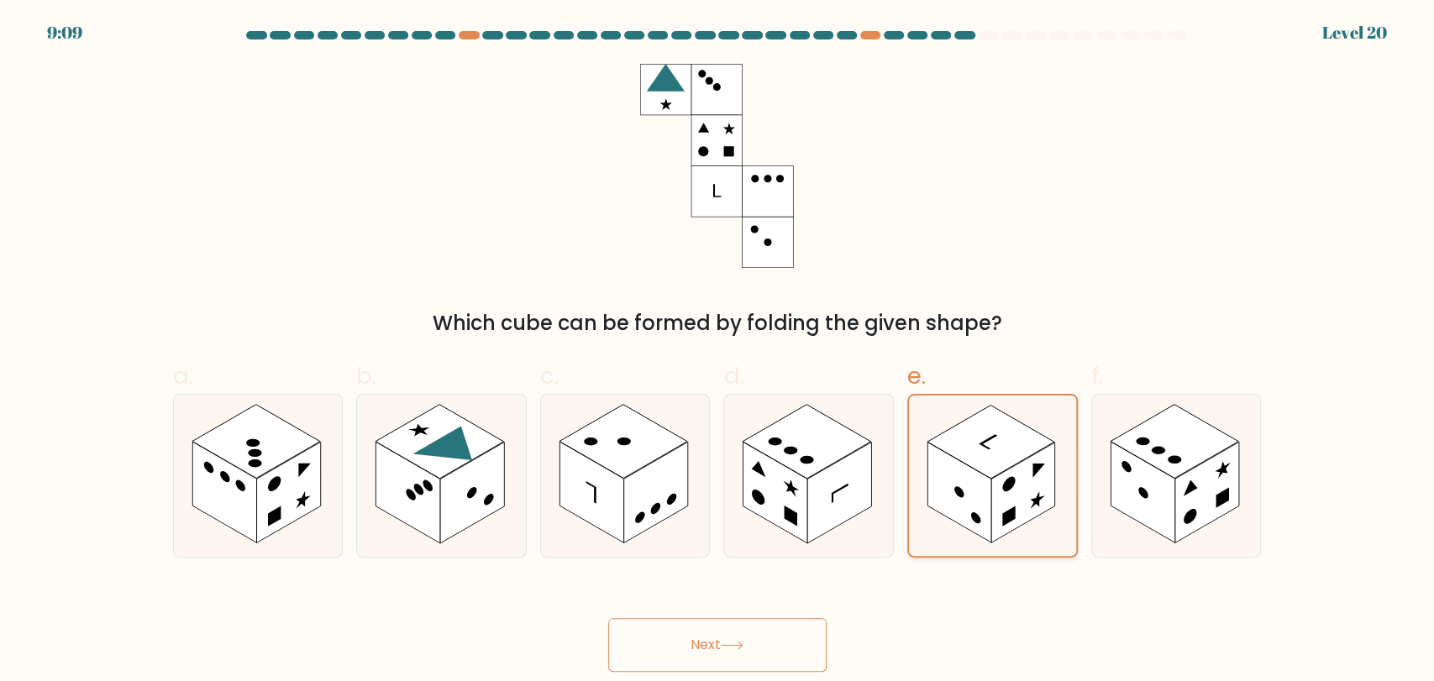
click at [989, 485] on rect at bounding box center [959, 492] width 64 height 100
click at [718, 352] on input "e." at bounding box center [717, 346] width 1 height 11
click at [1204, 495] on rect at bounding box center [1207, 493] width 64 height 102
click at [718, 352] on input "f." at bounding box center [717, 346] width 1 height 11
radio input "true"
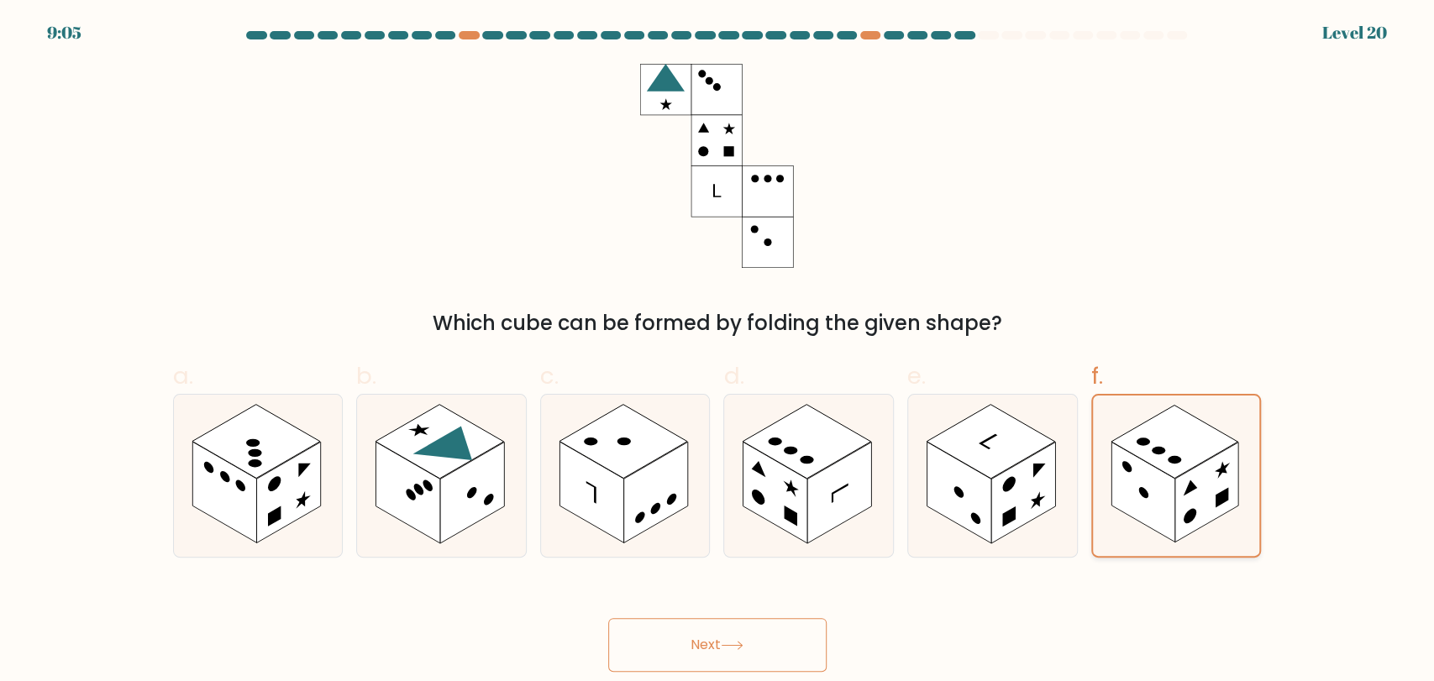
click at [1179, 521] on rect at bounding box center [1207, 492] width 64 height 100
click at [718, 352] on input "f." at bounding box center [717, 346] width 1 height 11
click at [429, 513] on rect at bounding box center [408, 493] width 64 height 102
click at [717, 352] on input "b." at bounding box center [717, 346] width 1 height 11
radio input "true"
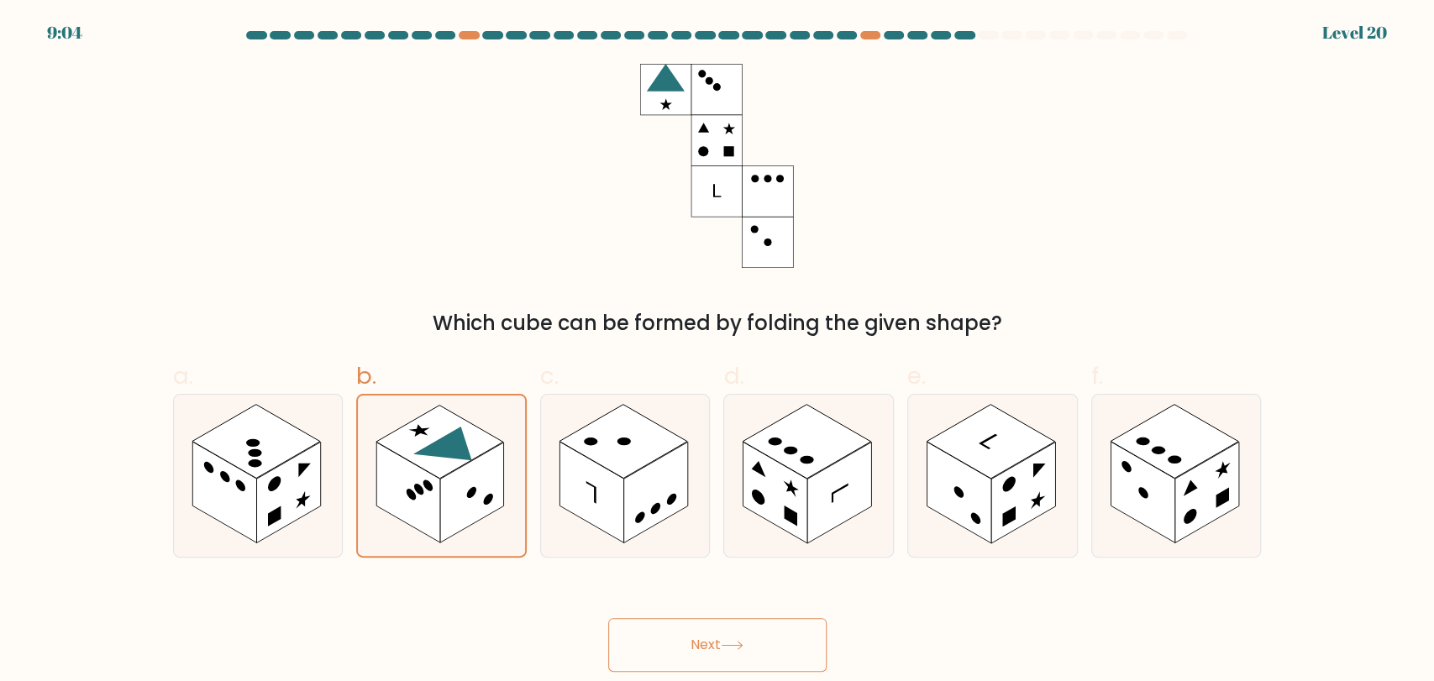
click at [710, 639] on button "Next" at bounding box center [717, 645] width 218 height 54
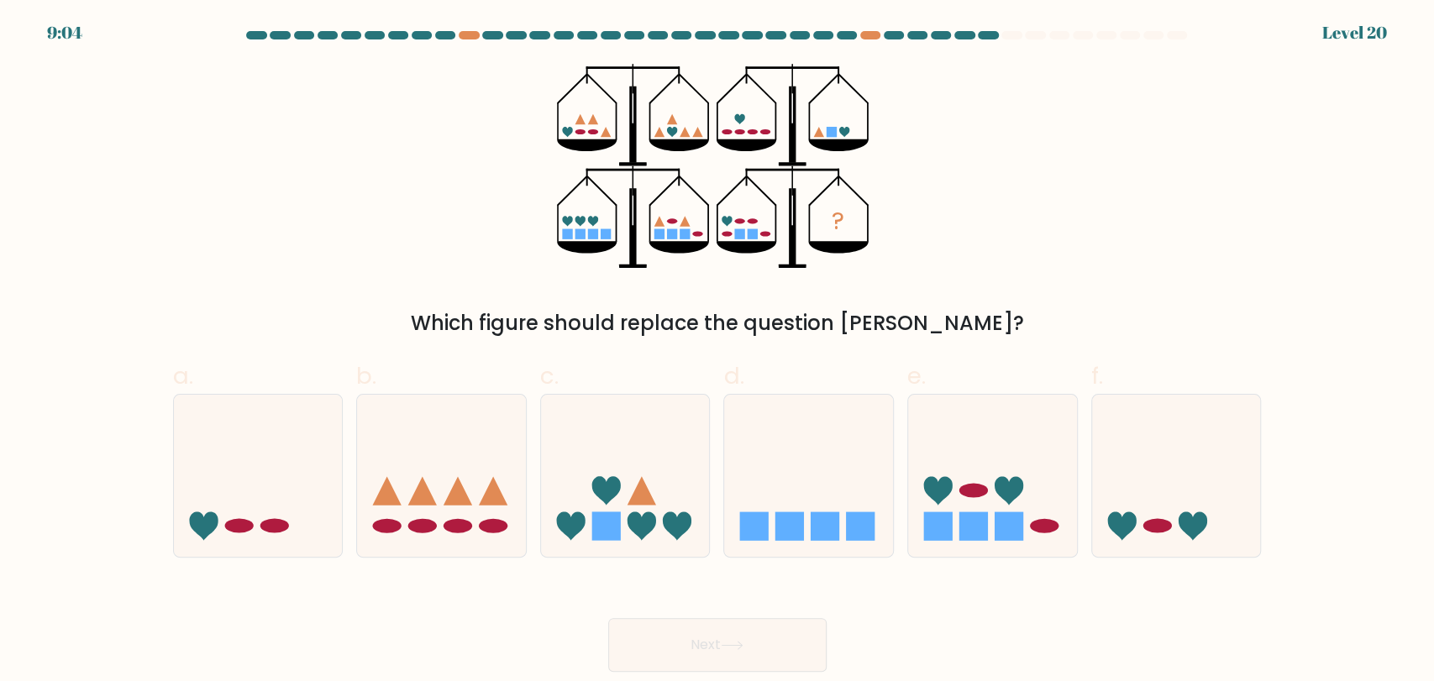
click at [1127, 254] on div "? Which figure should replace the question mark?" at bounding box center [717, 201] width 1109 height 275
drag, startPoint x: 1024, startPoint y: 472, endPoint x: 873, endPoint y: 582, distance: 186.3
click at [1023, 472] on icon at bounding box center [992, 475] width 169 height 139
click at [718, 352] on input "e." at bounding box center [717, 346] width 1 height 11
radio input "true"
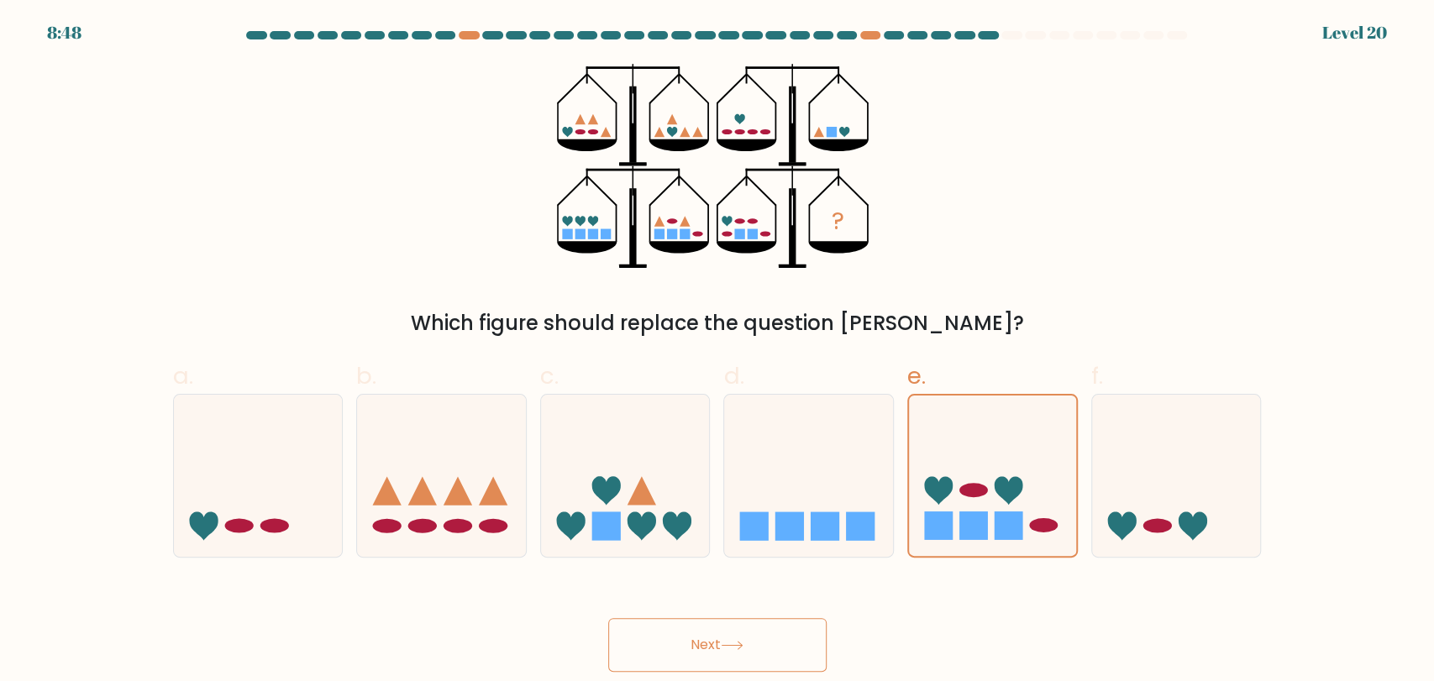
click at [739, 651] on button "Next" at bounding box center [717, 645] width 218 height 54
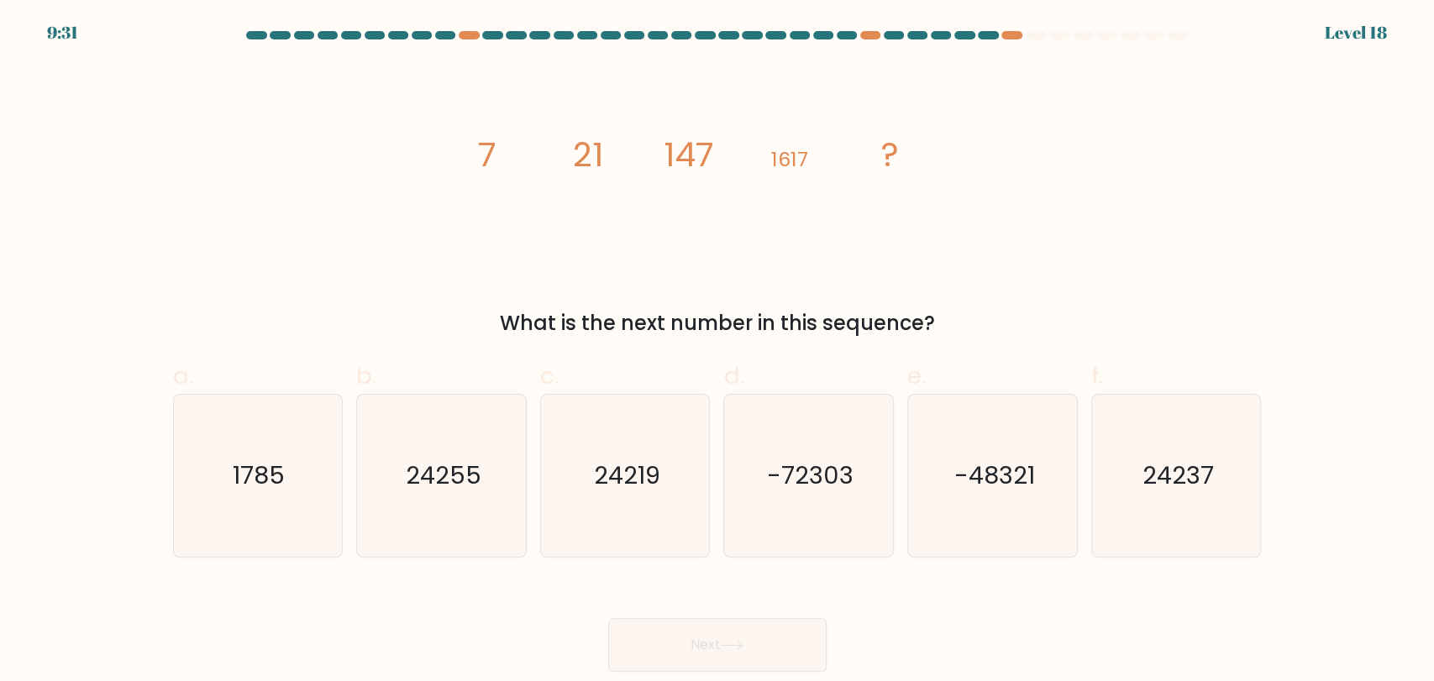
click at [1158, 222] on div "image/svg+xml 7 21 147 1617 ? What is the next number in this sequence?" at bounding box center [717, 201] width 1109 height 275
click at [1132, 218] on div "image/svg+xml 7 21 147 1617 ? What is the next number in this sequence?" at bounding box center [717, 201] width 1109 height 275
click at [1136, 197] on div "image/svg+xml 7 21 147 1617 ? What is the next number in this sequence?" at bounding box center [717, 201] width 1109 height 275
click at [464, 472] on text "24255" at bounding box center [443, 476] width 76 height 34
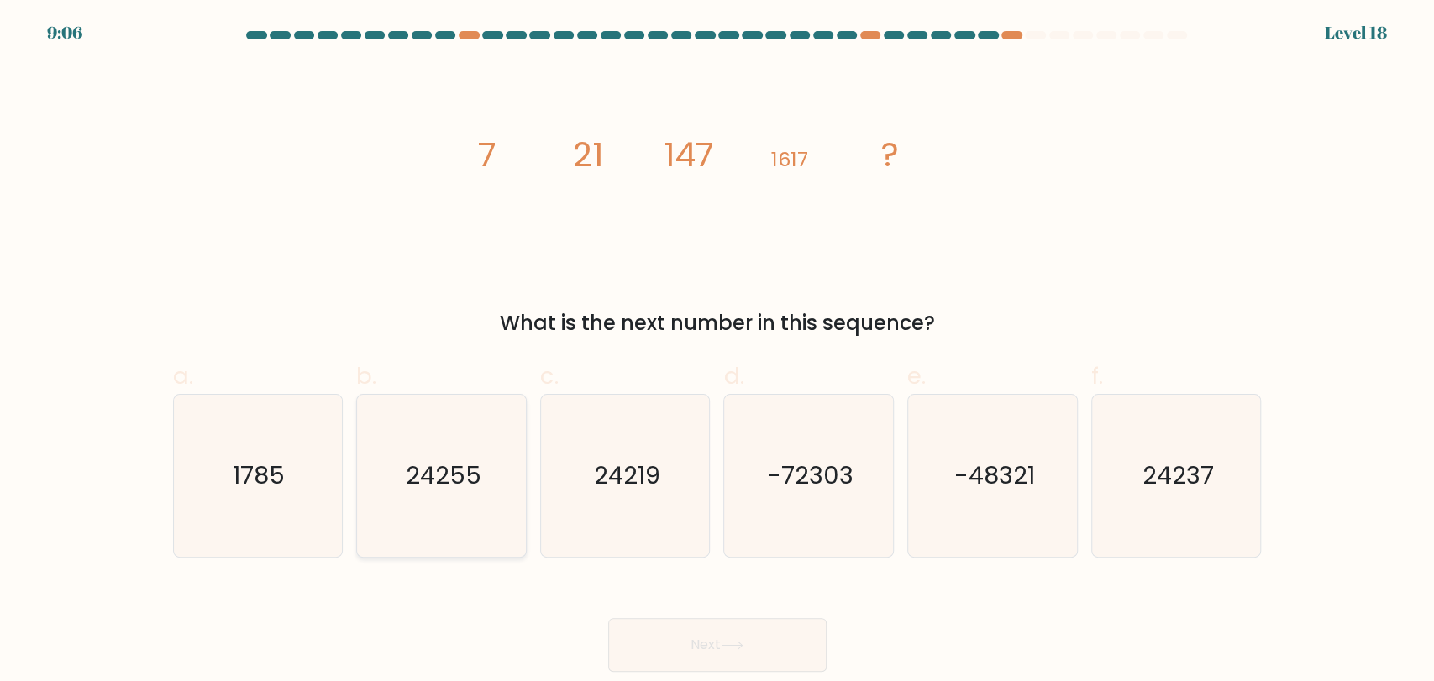
click at [717, 352] on input "b. 24255" at bounding box center [717, 346] width 1 height 11
radio input "true"
drag, startPoint x: 843, startPoint y: 659, endPoint x: 834, endPoint y: 659, distance: 9.2
click at [840, 659] on div "Next" at bounding box center [717, 625] width 1109 height 94
click at [755, 649] on button "Next" at bounding box center [717, 645] width 218 height 54
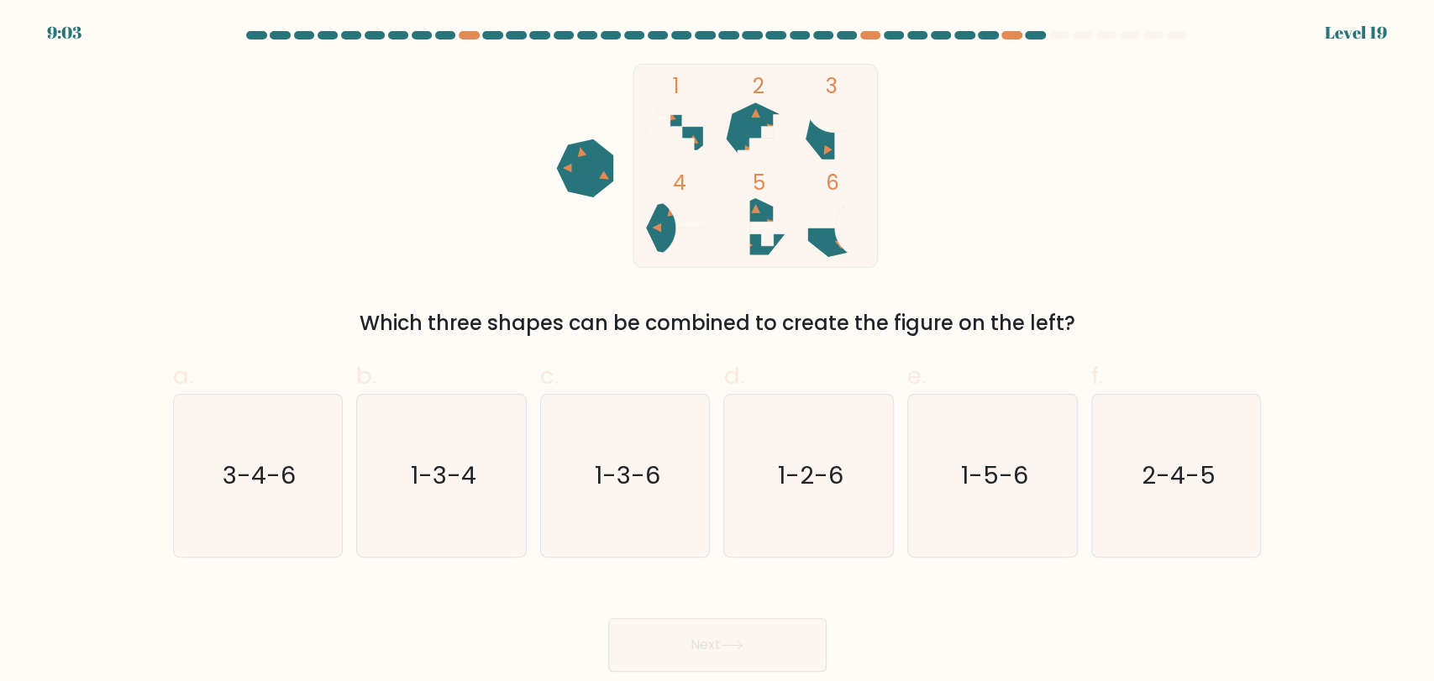
click at [1023, 266] on div "1 2 3 4 5 6 Which three shapes can be combined to create the figure on the left?" at bounding box center [717, 201] width 1109 height 275
click at [1027, 236] on div "1 2 3 4 5 6 Which three shapes can be combined to create the figure on the left?" at bounding box center [717, 201] width 1109 height 275
click at [1024, 265] on div "1 2 3 4 5 6 Which three shapes can be combined to create the figure on the left?" at bounding box center [717, 201] width 1109 height 275
click at [256, 527] on icon "3-4-6" at bounding box center [257, 476] width 162 height 162
click at [717, 352] on input "a. 3-4-6" at bounding box center [717, 346] width 1 height 11
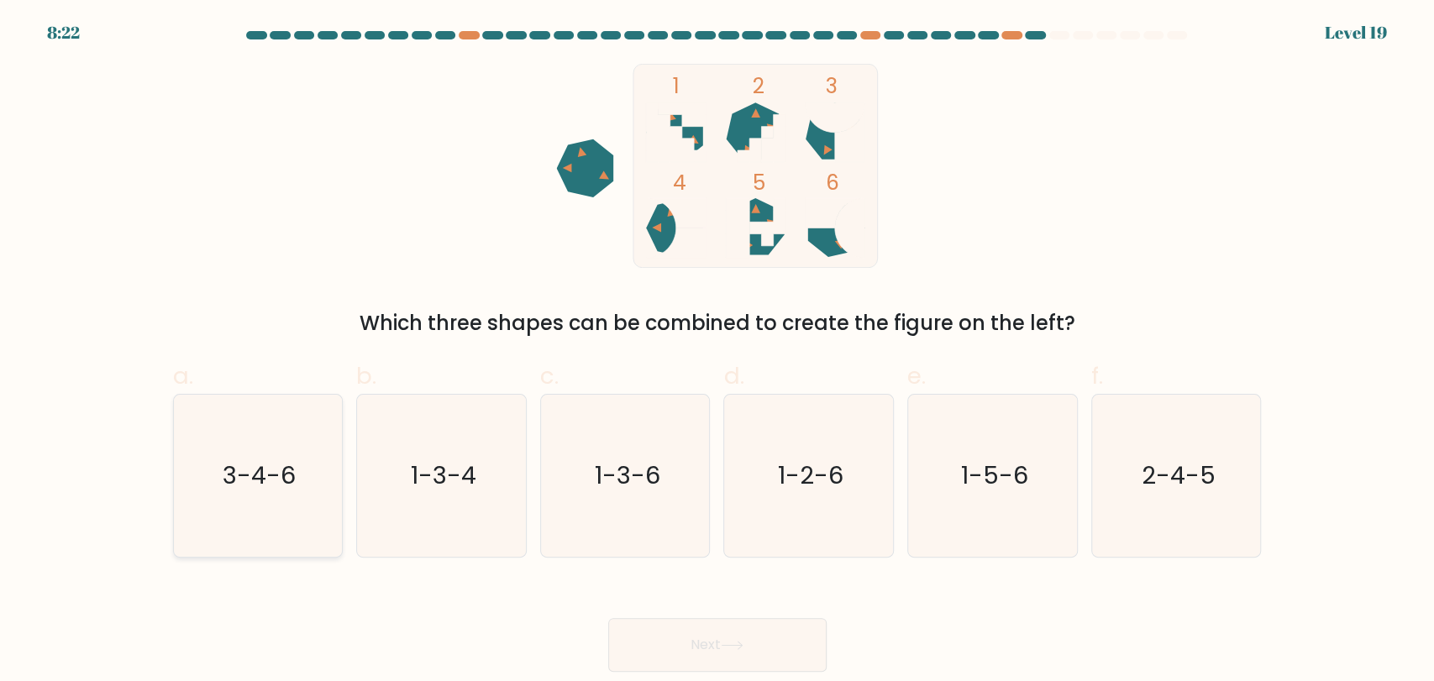
radio input "true"
click at [684, 645] on button "Next" at bounding box center [717, 645] width 218 height 54
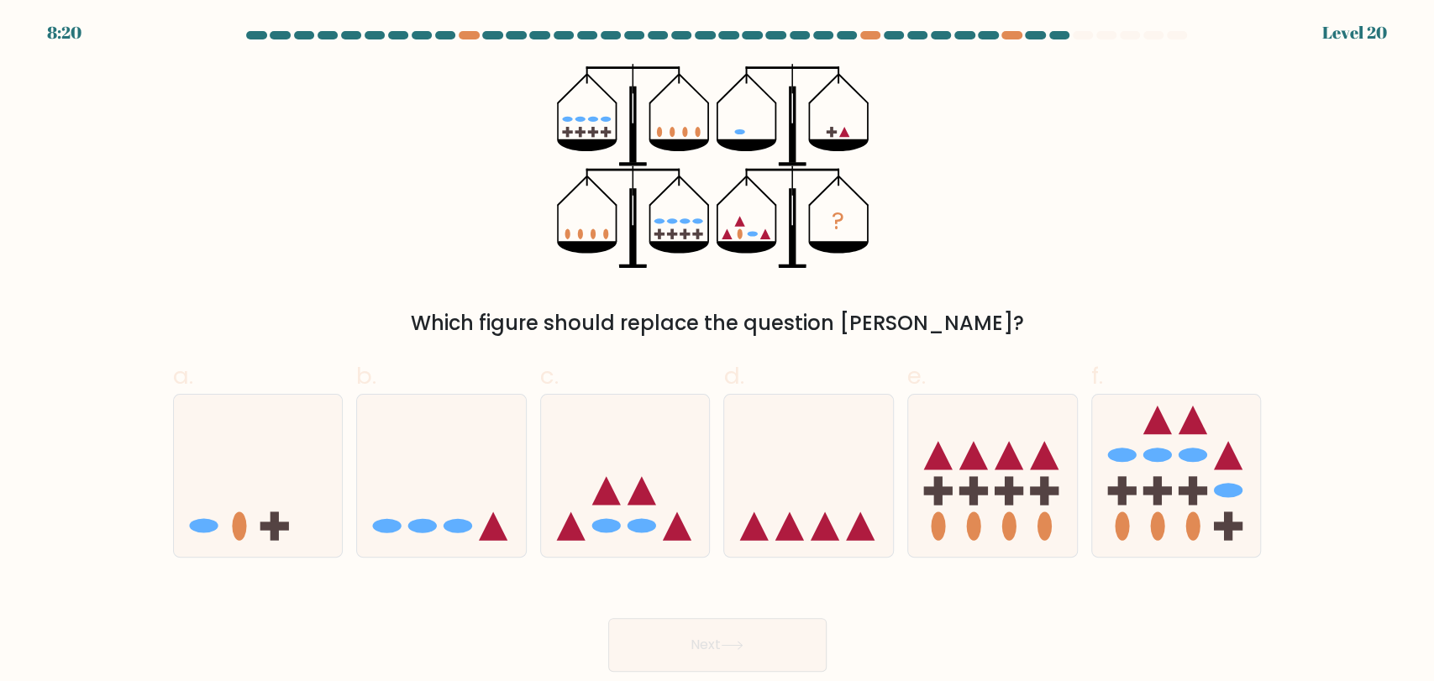
click at [1213, 291] on div "? Which figure should replace the question mark?" at bounding box center [717, 201] width 1109 height 275
click at [1125, 296] on div "? Which figure should replace the question mark?" at bounding box center [717, 201] width 1109 height 275
click at [1110, 282] on div "? Which figure should replace the question mark?" at bounding box center [717, 201] width 1109 height 275
click at [990, 277] on div "? Which figure should replace the question mark?" at bounding box center [717, 201] width 1109 height 275
click at [1279, 124] on form at bounding box center [717, 351] width 1434 height 641
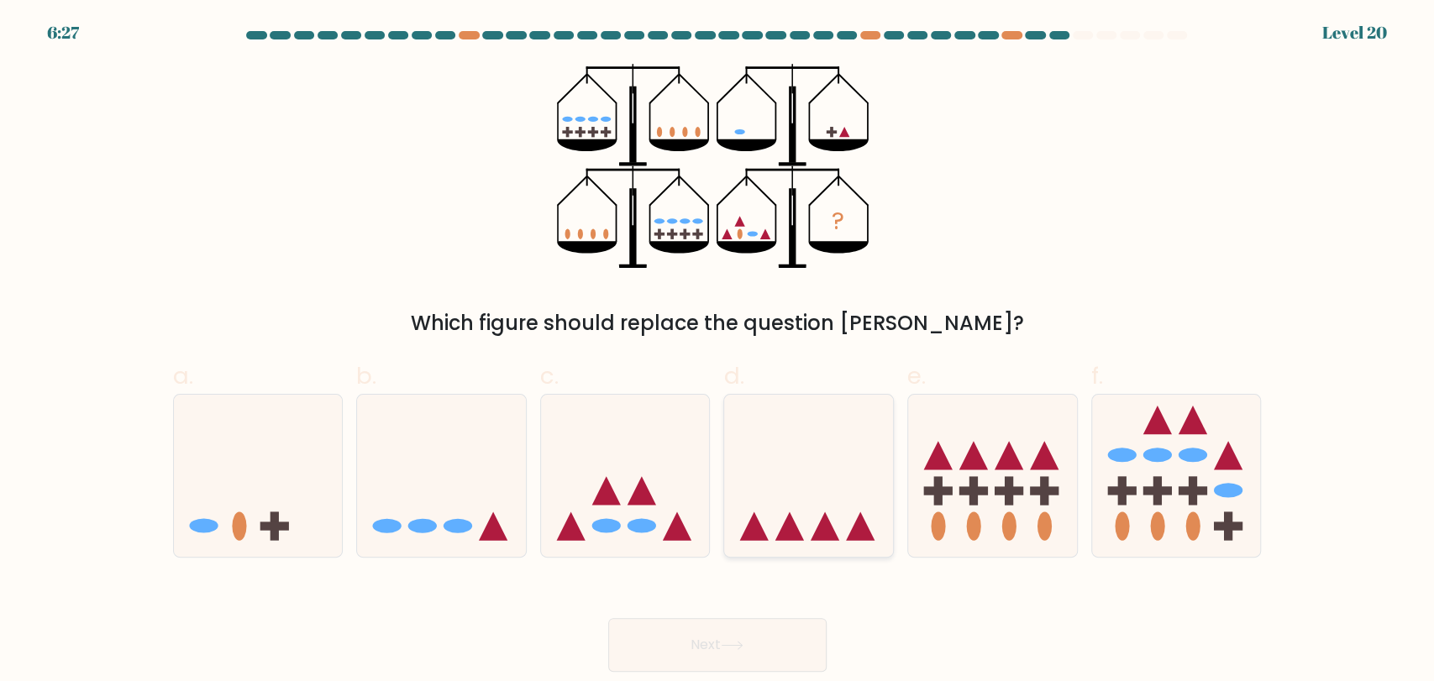
click at [856, 459] on icon at bounding box center [808, 475] width 169 height 139
click at [718, 352] on input "d." at bounding box center [717, 346] width 1 height 11
radio input "true"
click at [588, 483] on icon at bounding box center [625, 475] width 169 height 139
click at [717, 352] on input "c." at bounding box center [717, 346] width 1 height 11
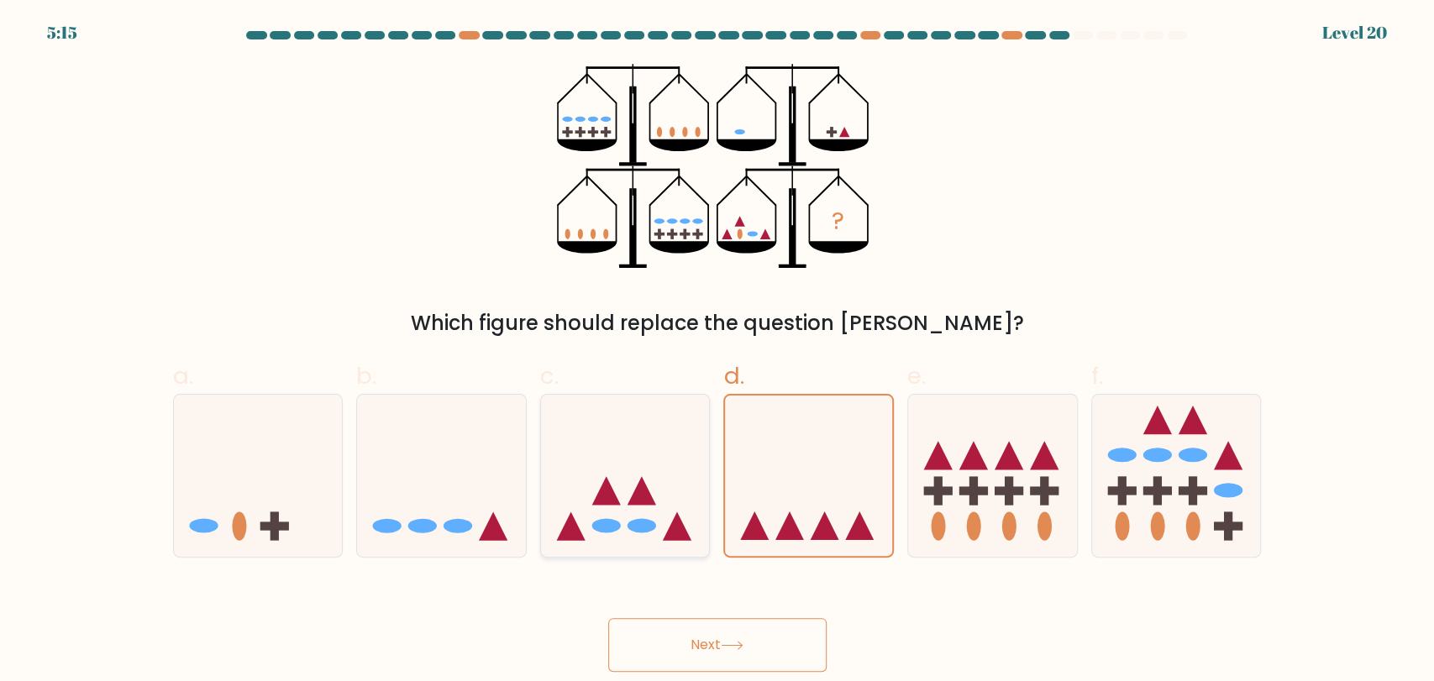
radio input "true"
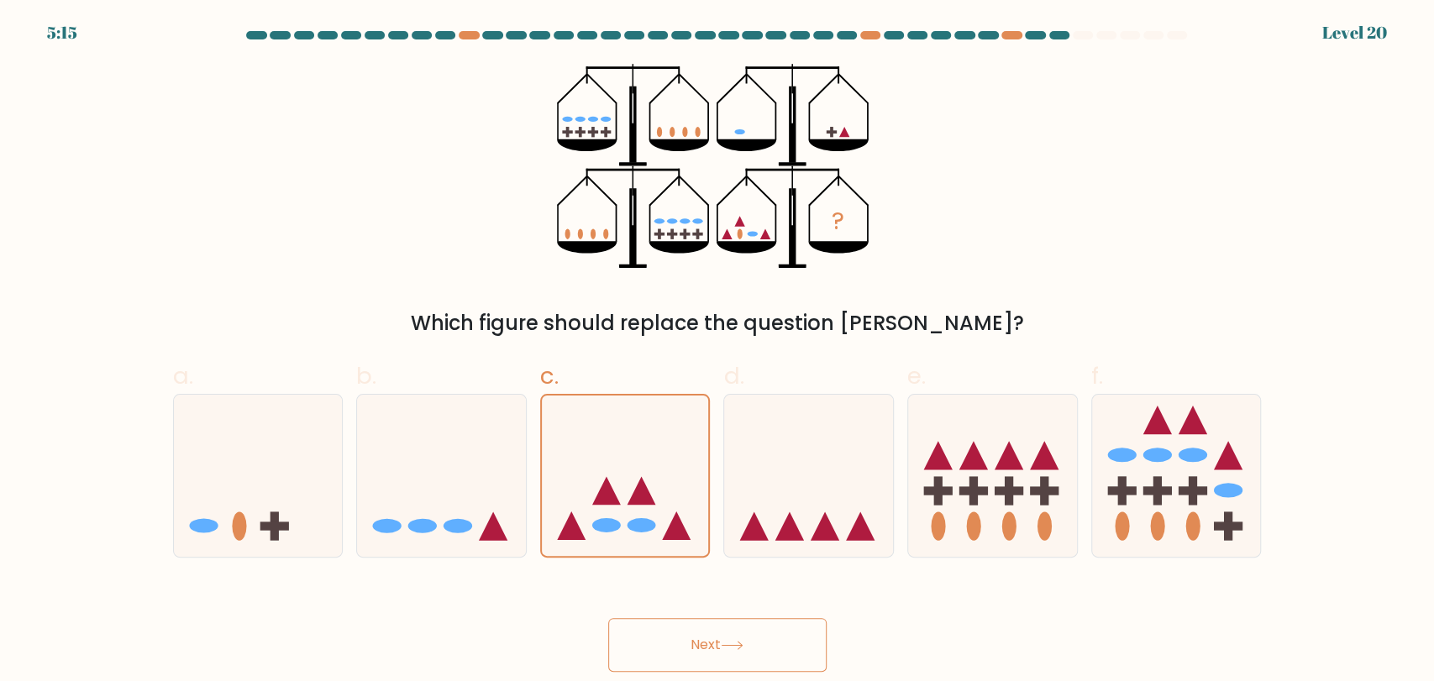
click at [753, 653] on button "Next" at bounding box center [717, 645] width 218 height 54
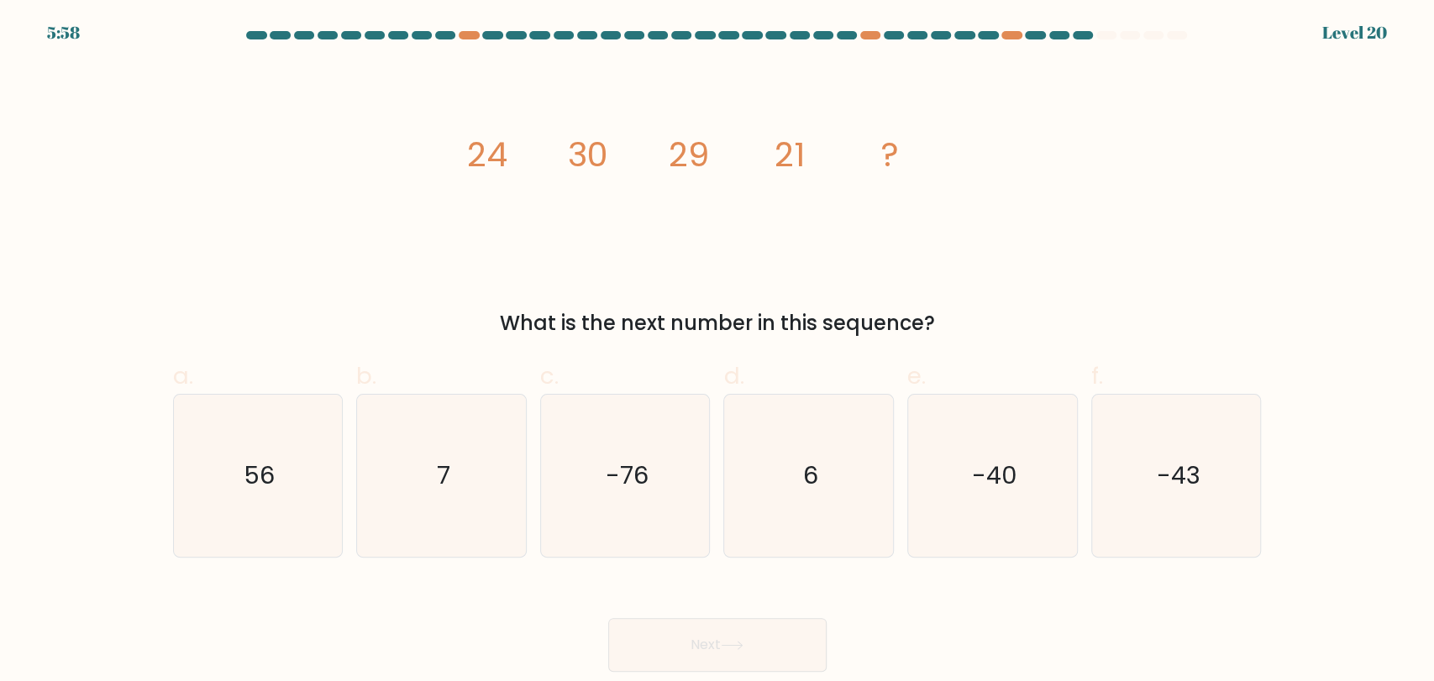
click at [1157, 271] on div "image/svg+xml 24 30 29 21 ? What is the next number in this sequence?" at bounding box center [717, 201] width 1109 height 275
click at [852, 512] on icon "6" at bounding box center [808, 476] width 162 height 162
click at [718, 352] on input "d. 6" at bounding box center [717, 346] width 1 height 11
radio input "true"
click at [756, 632] on button "Next" at bounding box center [717, 645] width 218 height 54
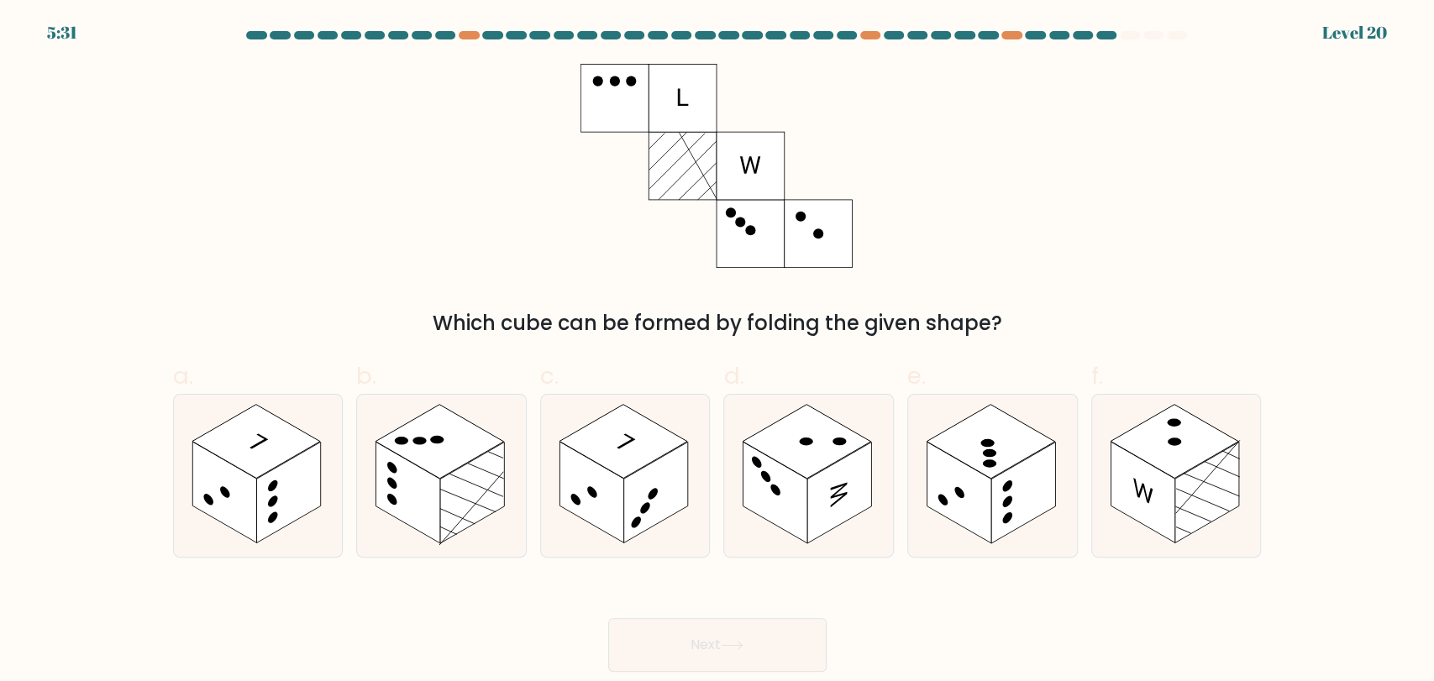
click at [1198, 173] on div "Which cube can be formed by folding the given shape?" at bounding box center [717, 201] width 1109 height 275
drag, startPoint x: 1198, startPoint y: 173, endPoint x: 1209, endPoint y: 171, distance: 11.0
click at [1209, 171] on div "Which cube can be formed by folding the given shape?" at bounding box center [717, 201] width 1109 height 275
click at [494, 456] on rect at bounding box center [472, 493] width 64 height 102
click at [717, 352] on input "b." at bounding box center [717, 346] width 1 height 11
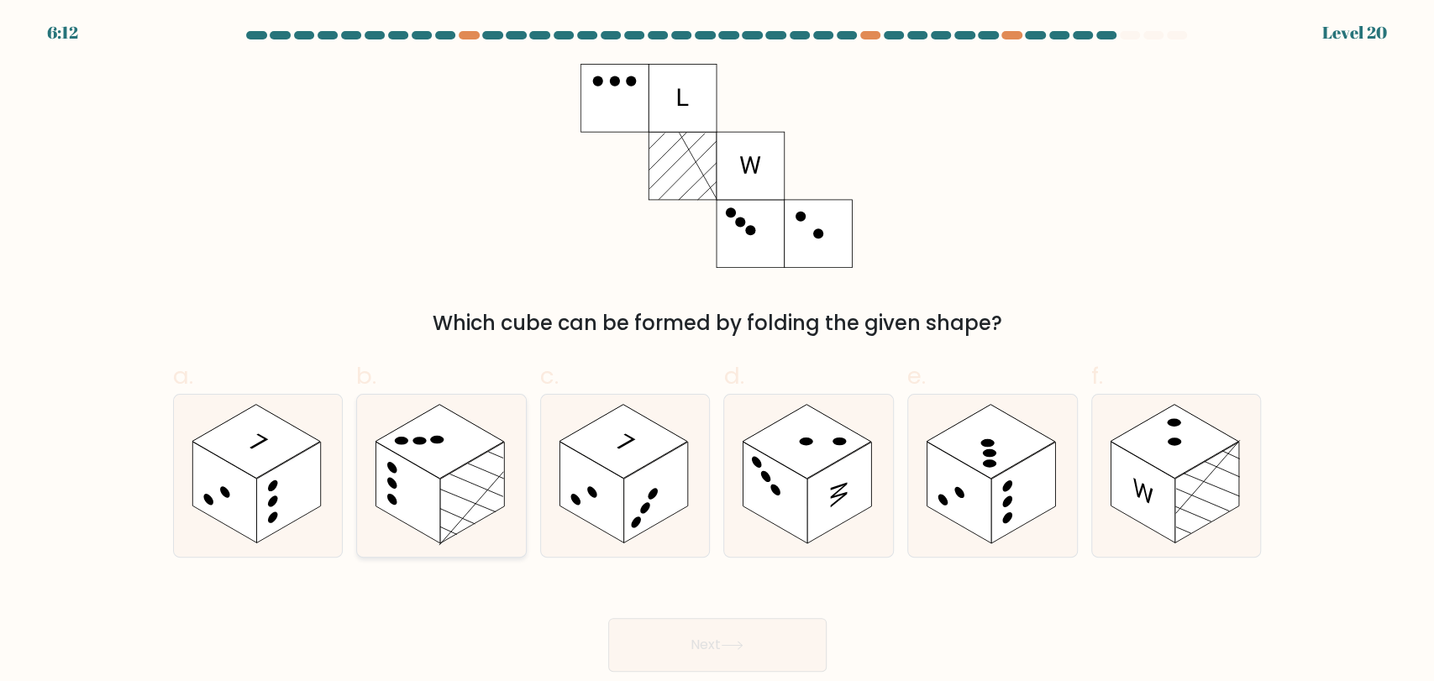
radio input "true"
click at [479, 469] on rect at bounding box center [472, 492] width 64 height 100
click at [717, 352] on input "b." at bounding box center [717, 346] width 1 height 11
click at [637, 522] on circle at bounding box center [636, 522] width 10 height 15
click at [717, 352] on input "c." at bounding box center [717, 346] width 1 height 11
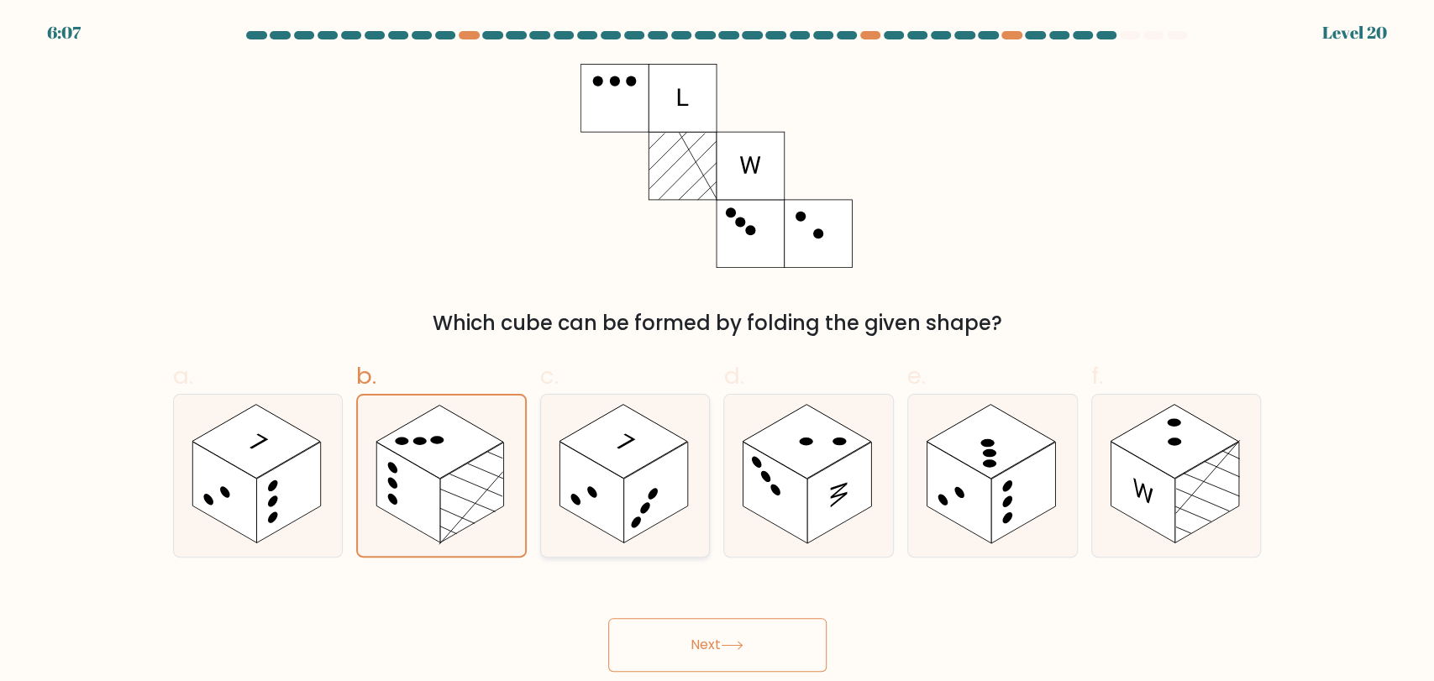
radio input "true"
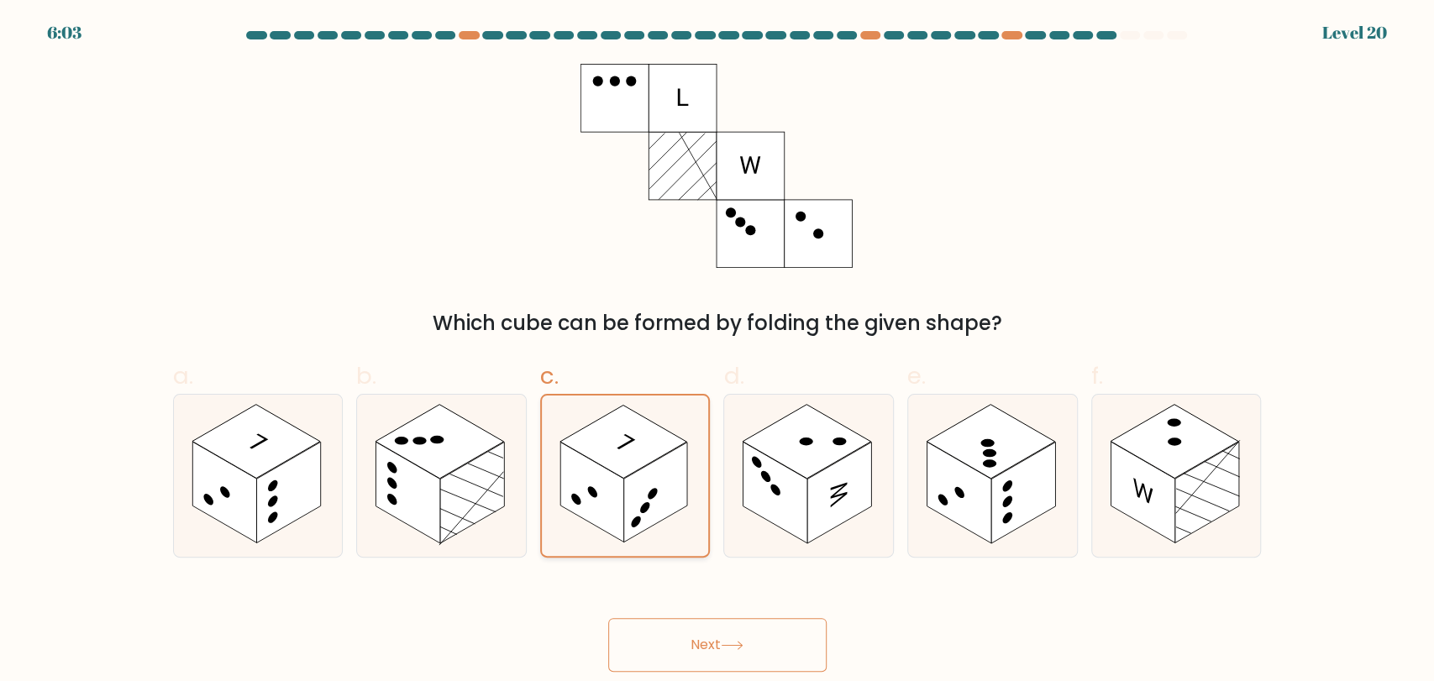
click at [601, 514] on rect at bounding box center [592, 492] width 64 height 100
click at [717, 352] on input "c." at bounding box center [717, 346] width 1 height 11
click at [808, 497] on rect at bounding box center [839, 493] width 64 height 102
click at [718, 352] on input "d." at bounding box center [717, 346] width 1 height 11
radio input "true"
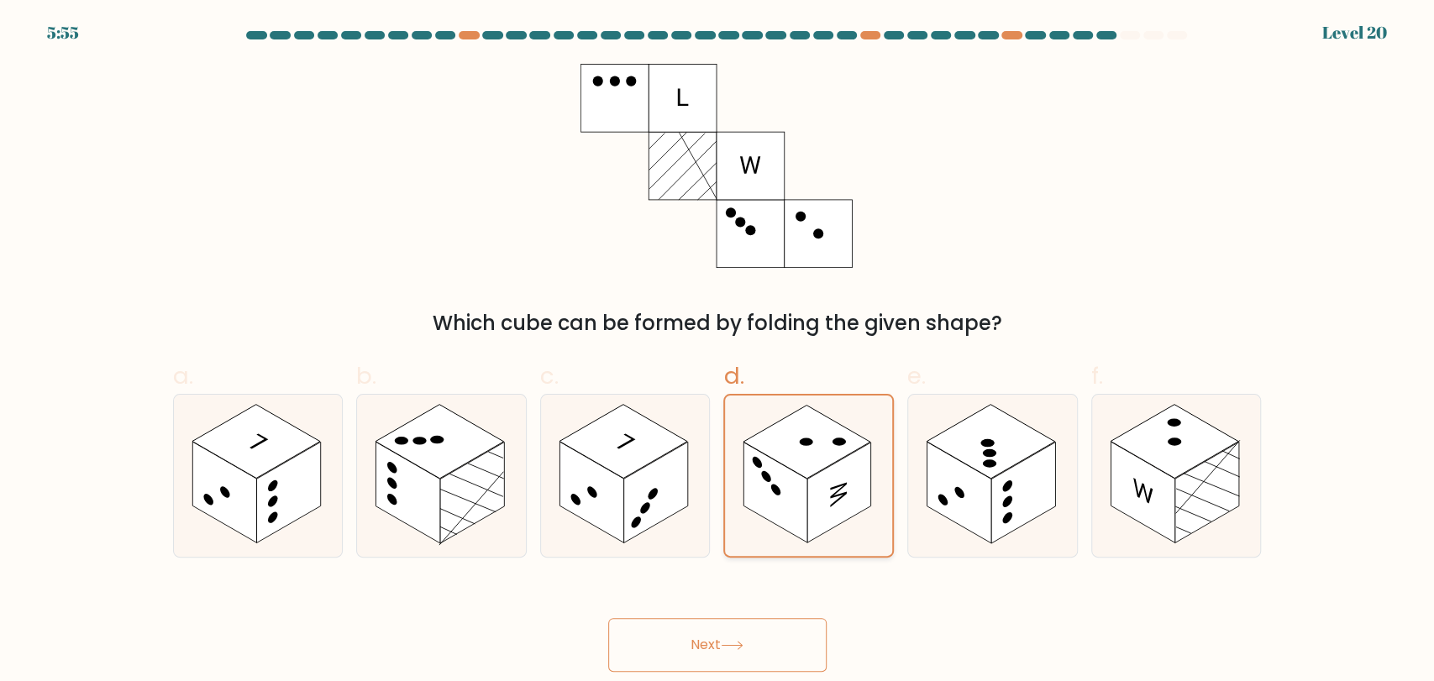
click at [781, 501] on rect at bounding box center [776, 492] width 64 height 100
click at [718, 352] on input "d." at bounding box center [717, 346] width 1 height 11
click at [1046, 516] on icon at bounding box center [992, 476] width 169 height 162
click at [718, 352] on input "e." at bounding box center [717, 346] width 1 height 11
radio input "true"
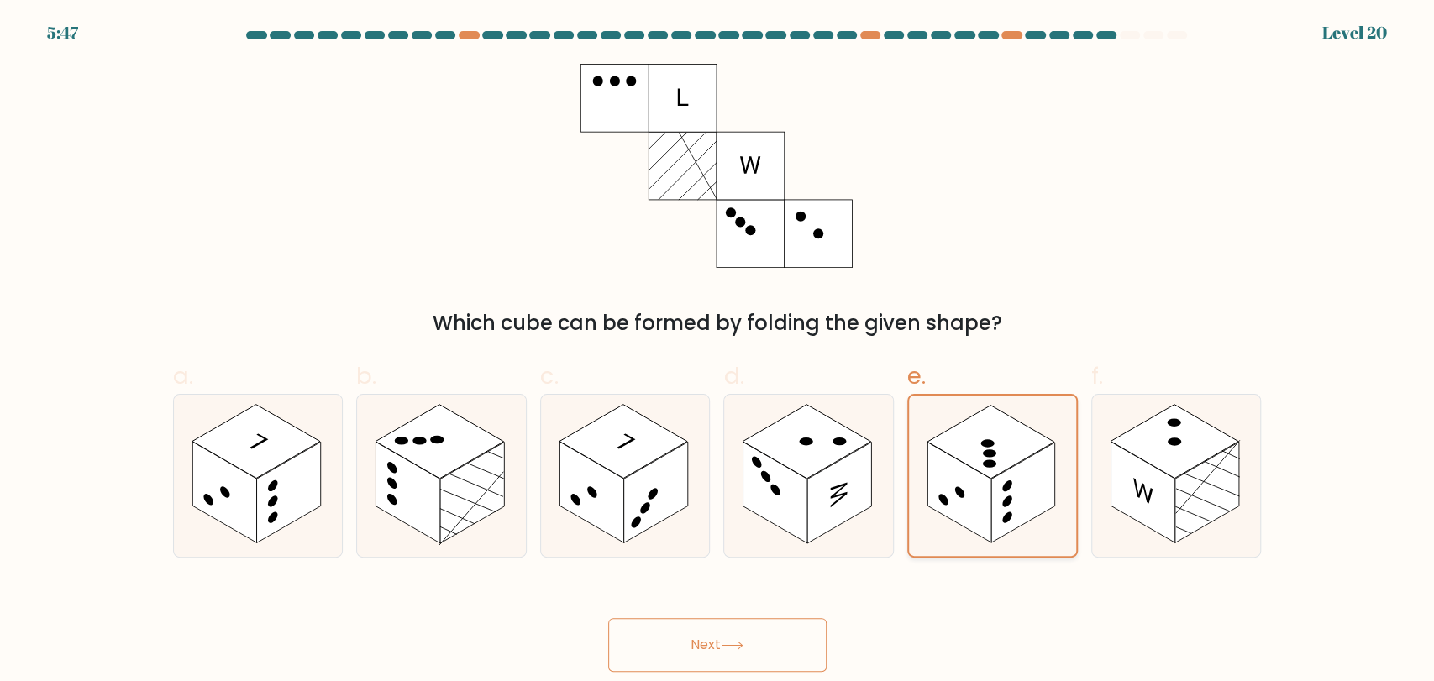
click at [984, 515] on rect at bounding box center [959, 492] width 64 height 100
click at [718, 352] on input "e." at bounding box center [717, 346] width 1 height 11
click at [1146, 539] on icon at bounding box center [1176, 476] width 169 height 162
click at [718, 352] on input "f." at bounding box center [717, 346] width 1 height 11
radio input "true"
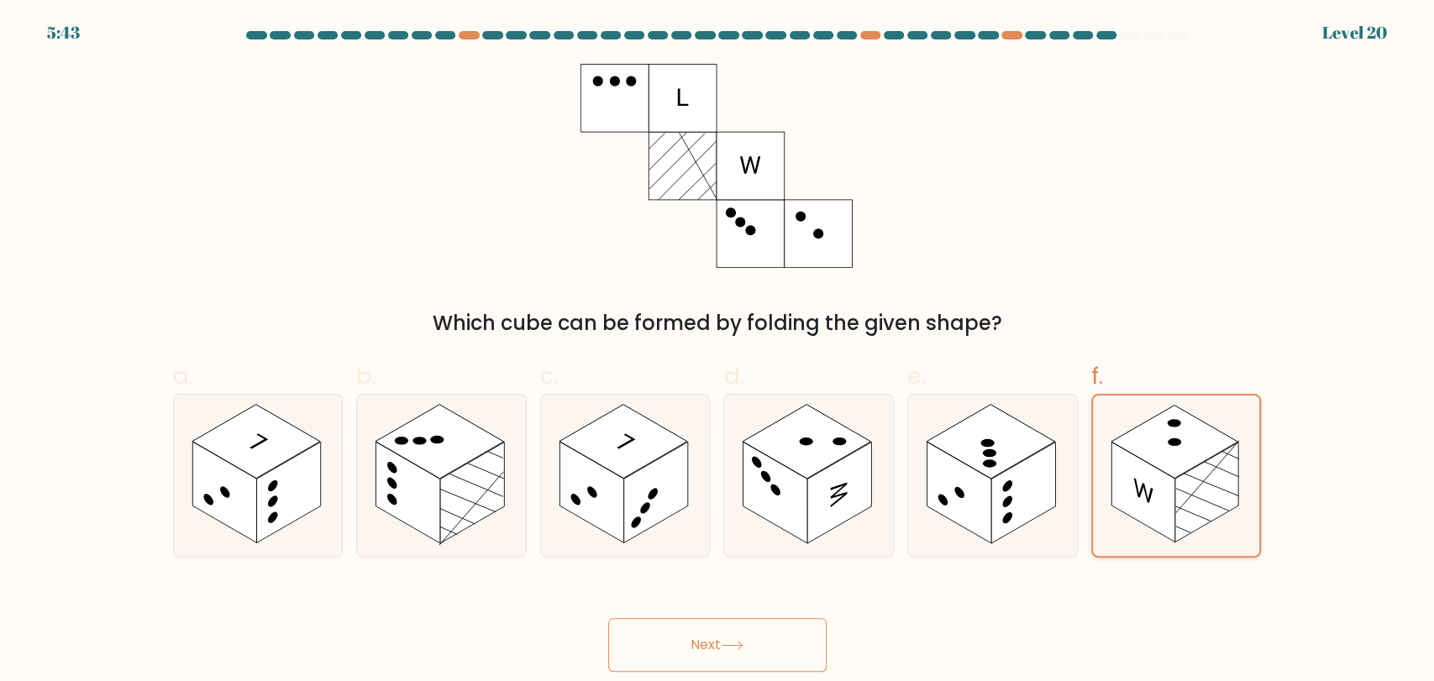
click at [1149, 535] on icon at bounding box center [1176, 476] width 167 height 160
click at [718, 352] on input "f." at bounding box center [717, 346] width 1 height 11
click at [270, 499] on circle at bounding box center [273, 501] width 10 height 15
click at [717, 352] on input "a." at bounding box center [717, 346] width 1 height 11
radio input "true"
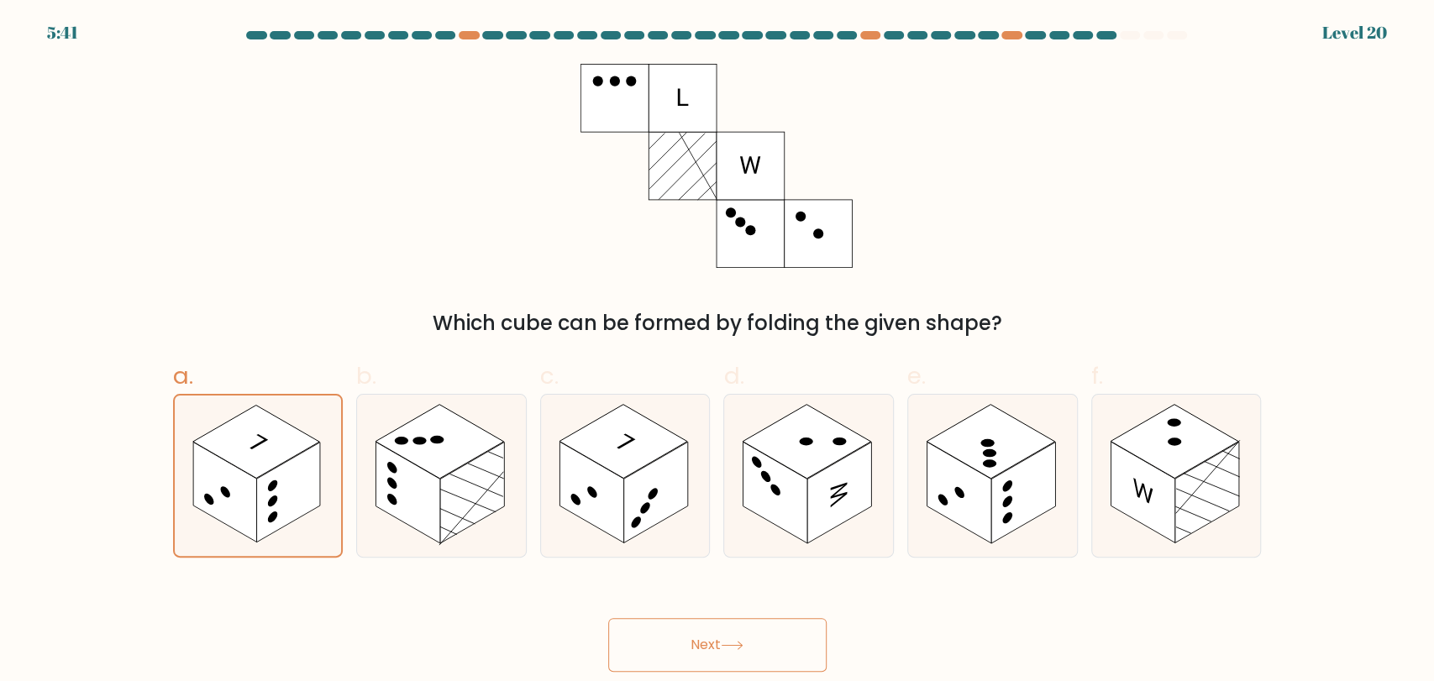
click at [758, 632] on button "Next" at bounding box center [717, 645] width 218 height 54
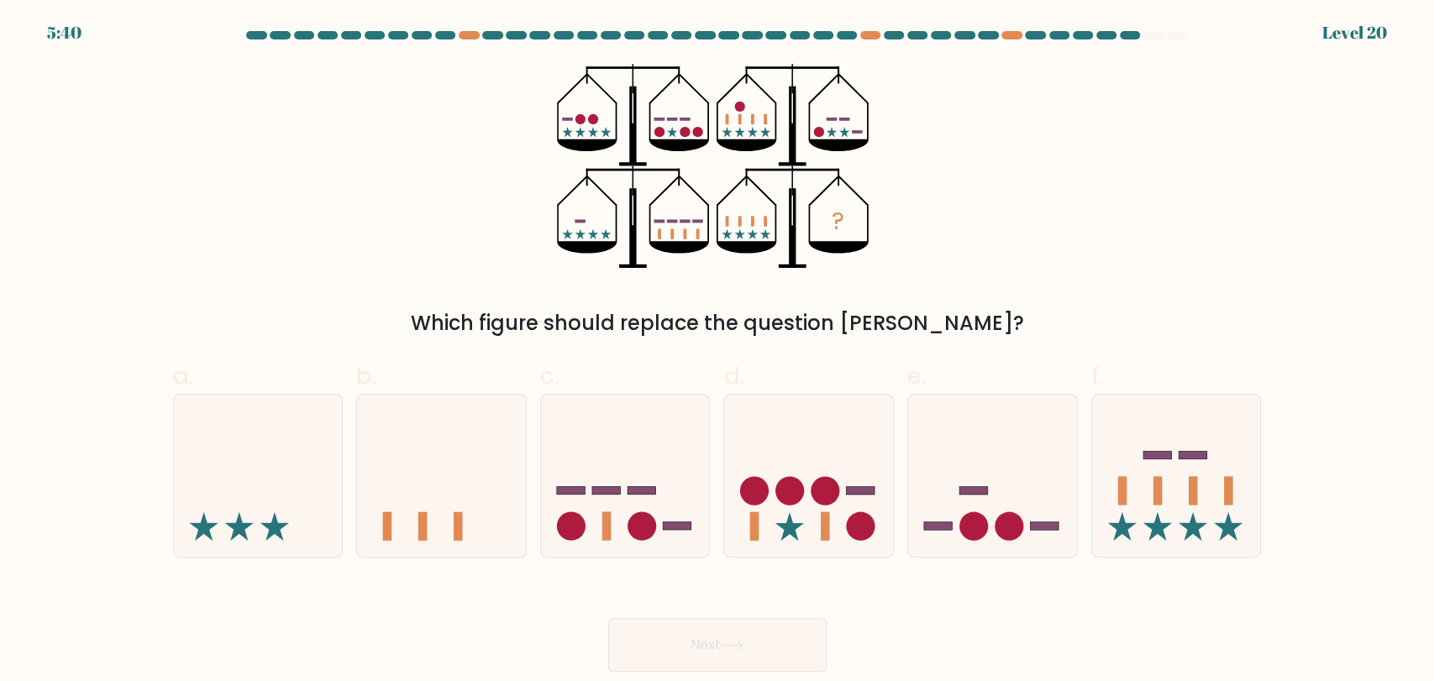
click at [1082, 277] on div "? Which figure should replace the question mark?" at bounding box center [717, 201] width 1109 height 275
click at [1035, 253] on div "? Which figure should replace the question mark?" at bounding box center [717, 201] width 1109 height 275
click at [632, 518] on circle at bounding box center [641, 526] width 29 height 29
click at [717, 352] on input "c." at bounding box center [717, 346] width 1 height 11
radio input "true"
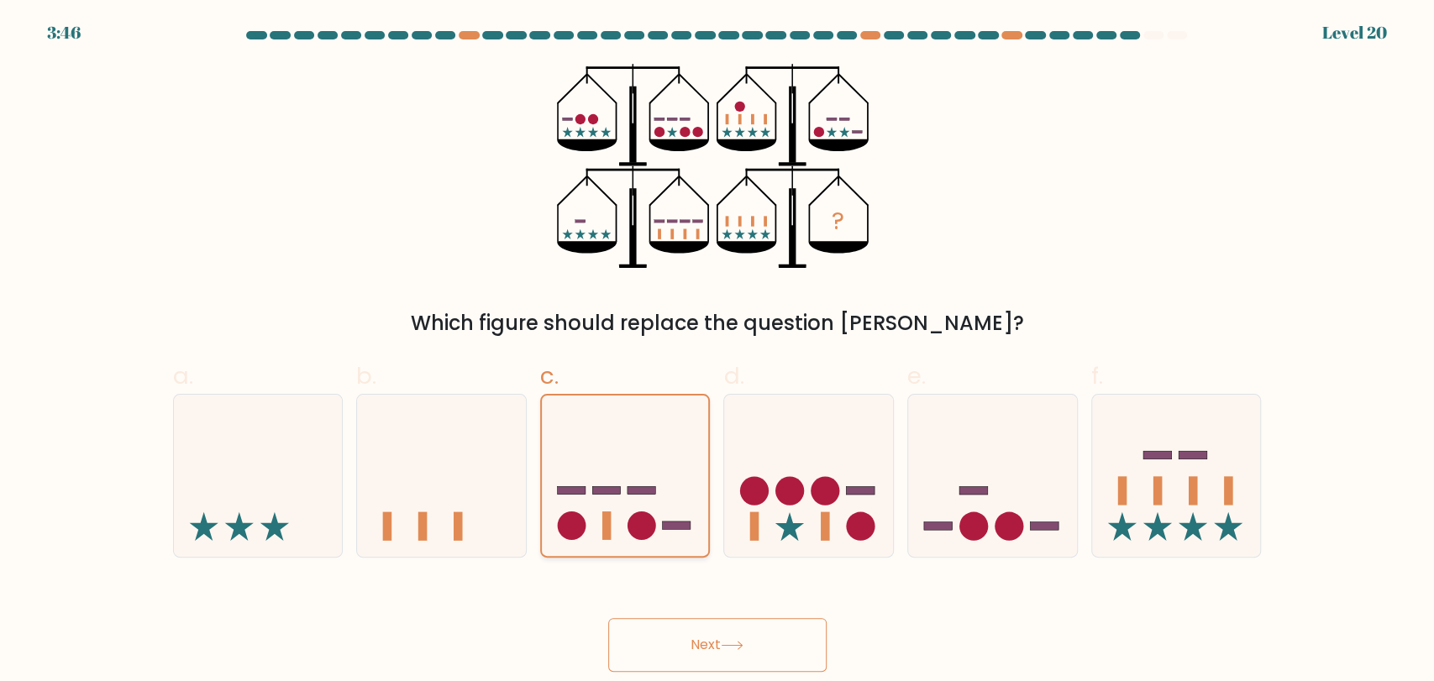
click at [645, 498] on icon at bounding box center [625, 475] width 167 height 139
click at [717, 352] on input "c." at bounding box center [717, 346] width 1 height 11
click at [705, 647] on button "Next" at bounding box center [717, 645] width 218 height 54
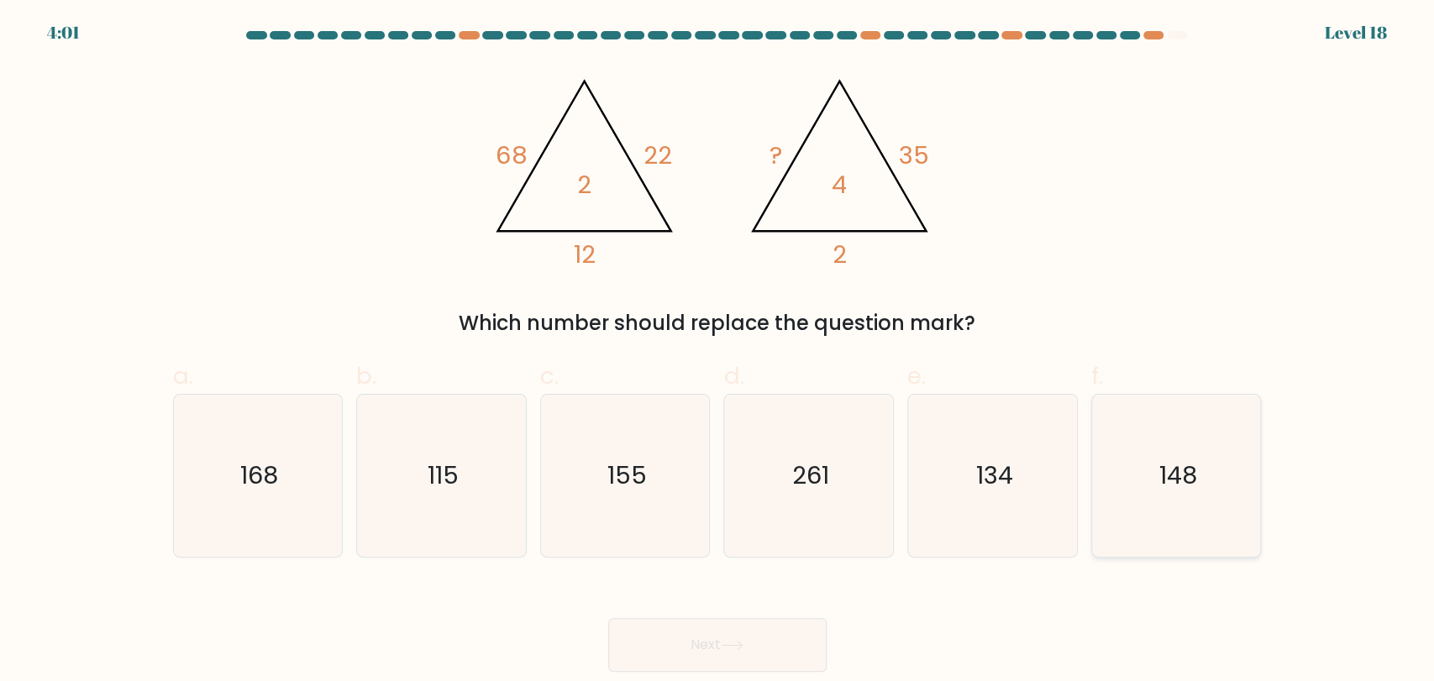
click at [1152, 515] on icon "148" at bounding box center [1176, 476] width 162 height 162
click at [718, 352] on input "f. 148" at bounding box center [717, 346] width 1 height 11
radio input "true"
click at [690, 646] on button "Next" at bounding box center [717, 645] width 218 height 54
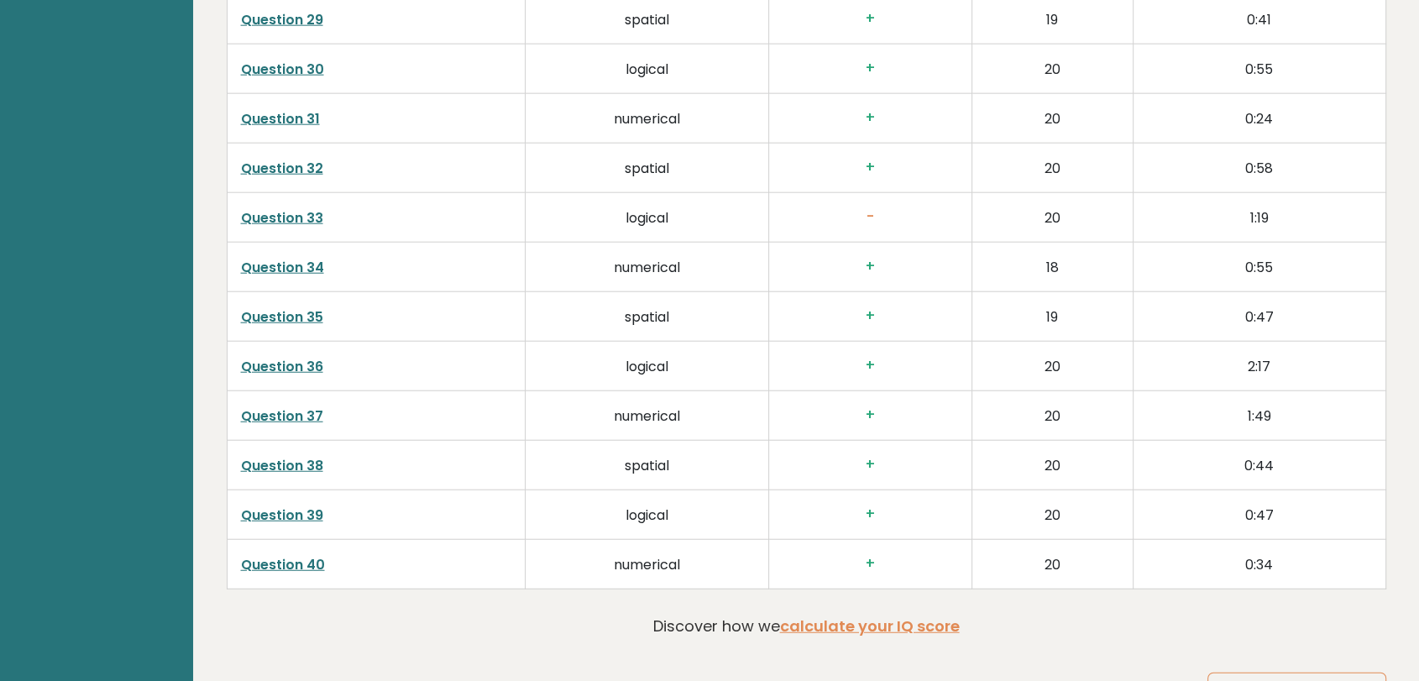
scroll to position [4572, 0]
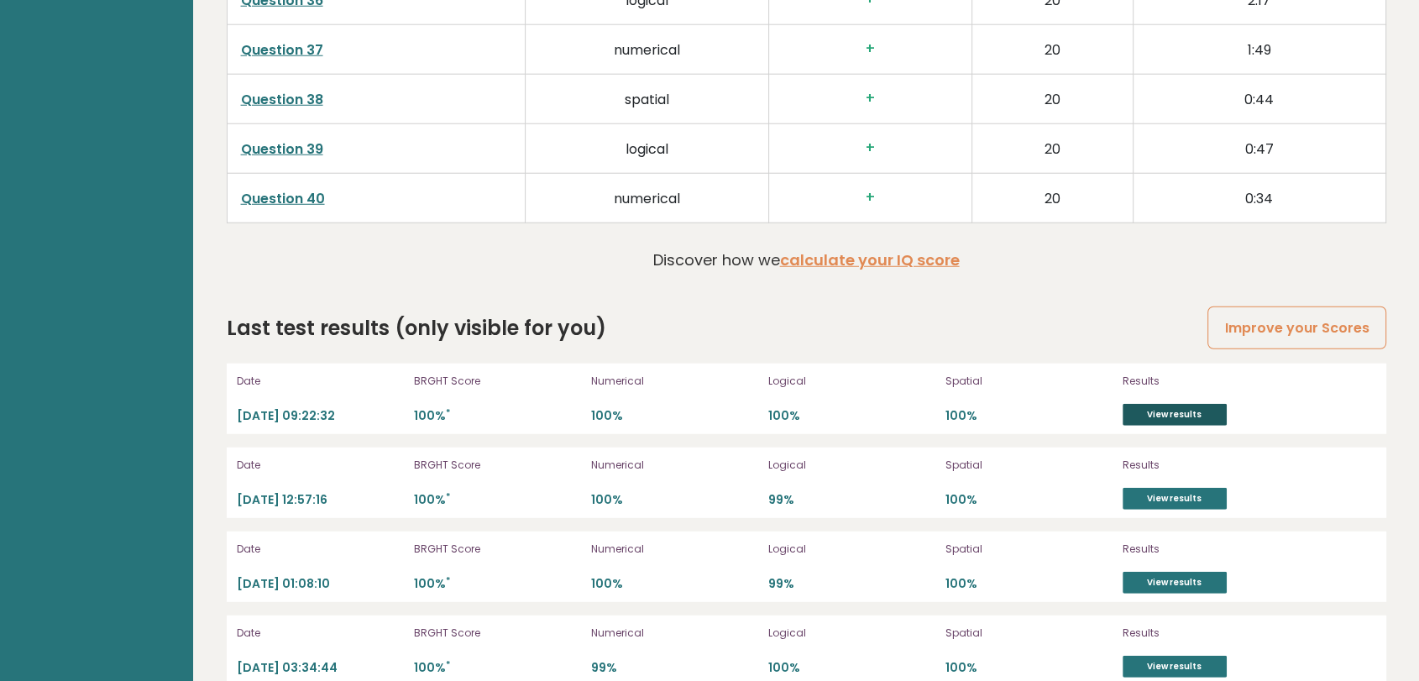
click at [1161, 404] on link "View results" at bounding box center [1175, 415] width 104 height 22
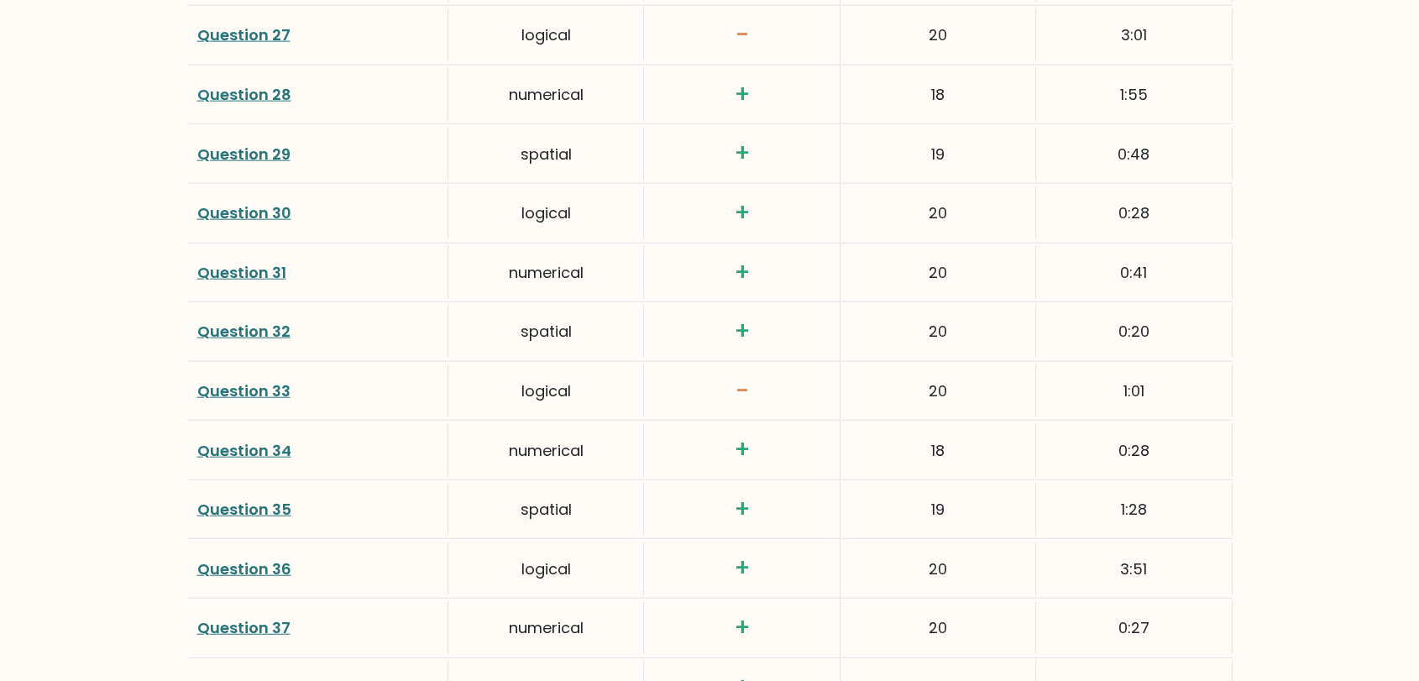
scroll to position [4380, 0]
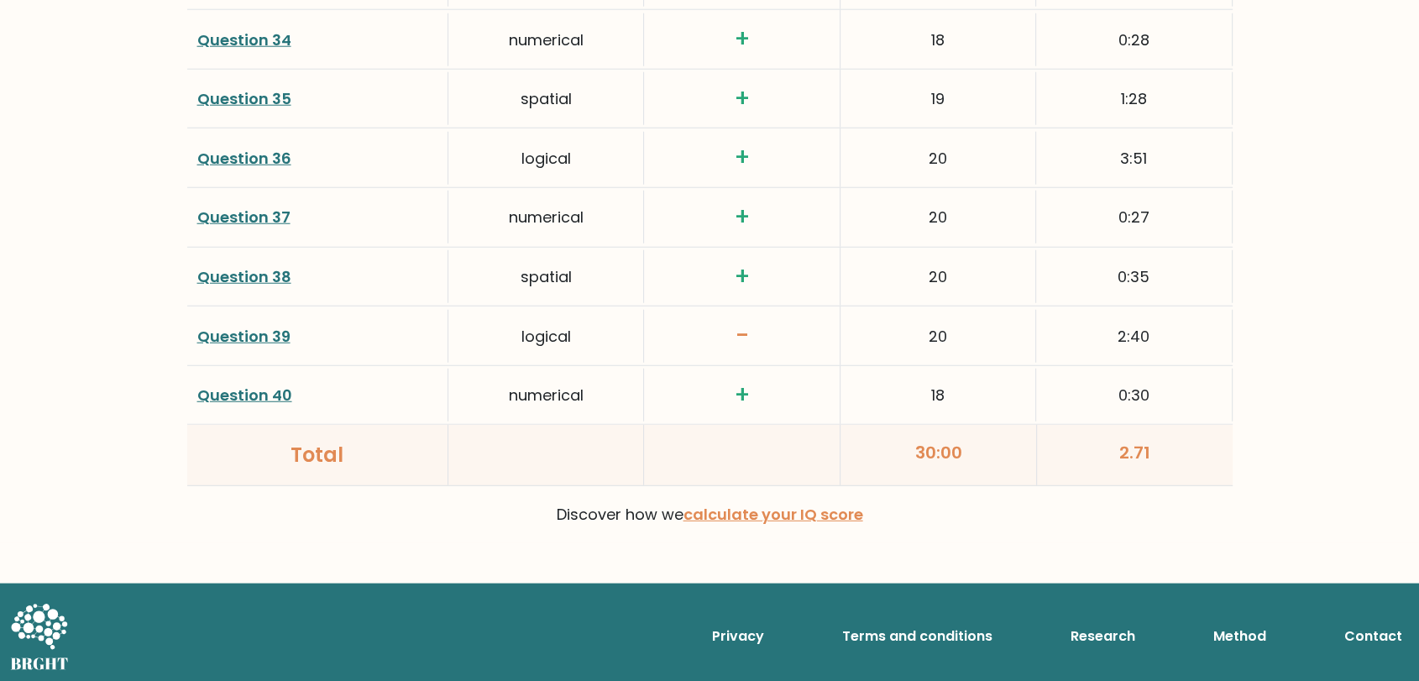
click at [255, 333] on link "Question 39" at bounding box center [243, 336] width 93 height 21
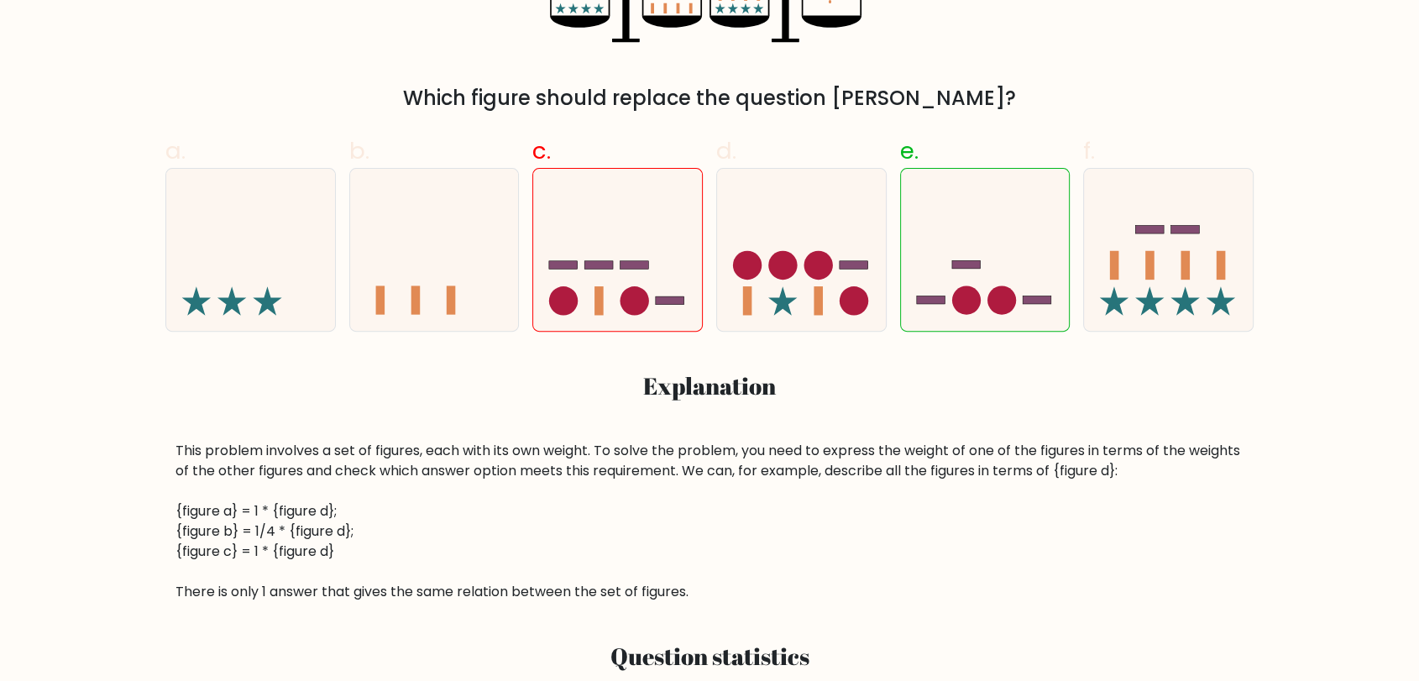
scroll to position [466, 0]
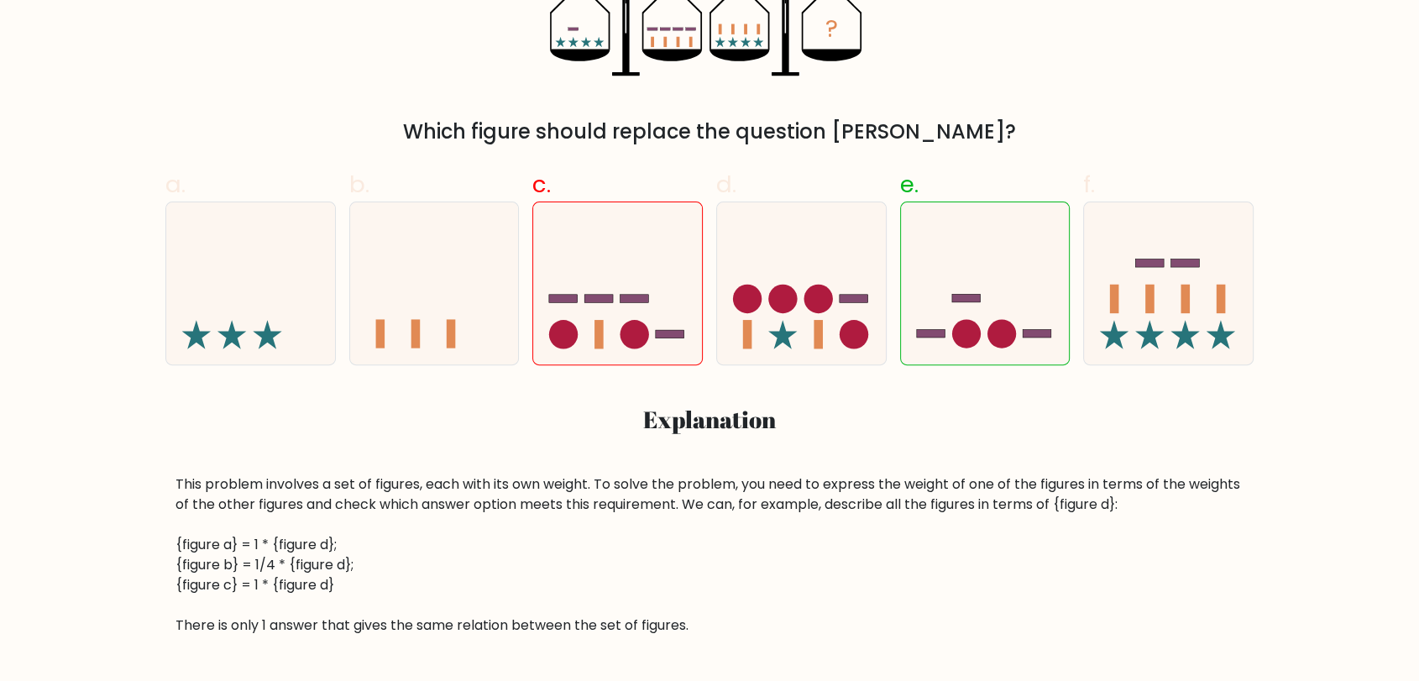
click at [862, 452] on div "a. b. c." at bounding box center [709, 395] width 1109 height 482
drag, startPoint x: 1018, startPoint y: 347, endPoint x: 1030, endPoint y: 389, distance: 43.8
click at [1018, 346] on icon at bounding box center [985, 282] width 169 height 139
radio input "true"
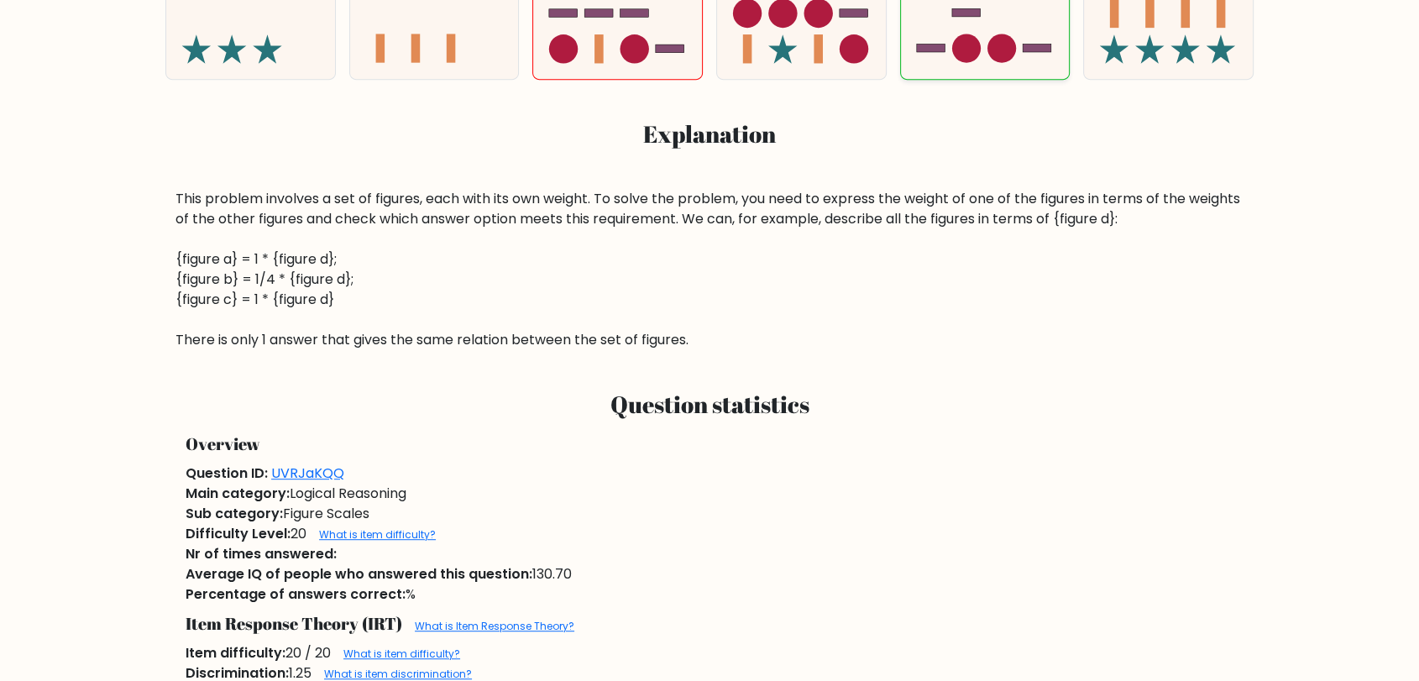
click at [1056, 404] on h3 "Question statistics" at bounding box center [710, 405] width 1048 height 29
click at [895, 397] on h3 "Question statistics" at bounding box center [710, 405] width 1048 height 29
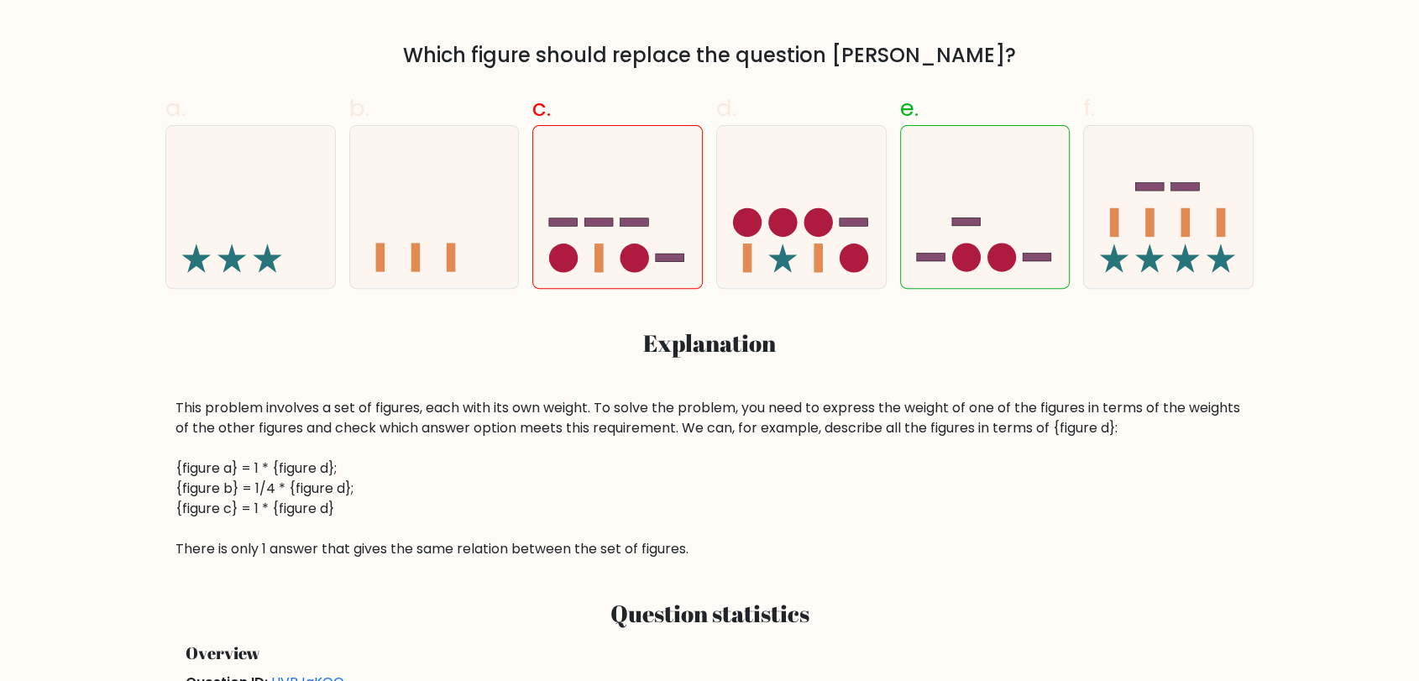
scroll to position [564, 0]
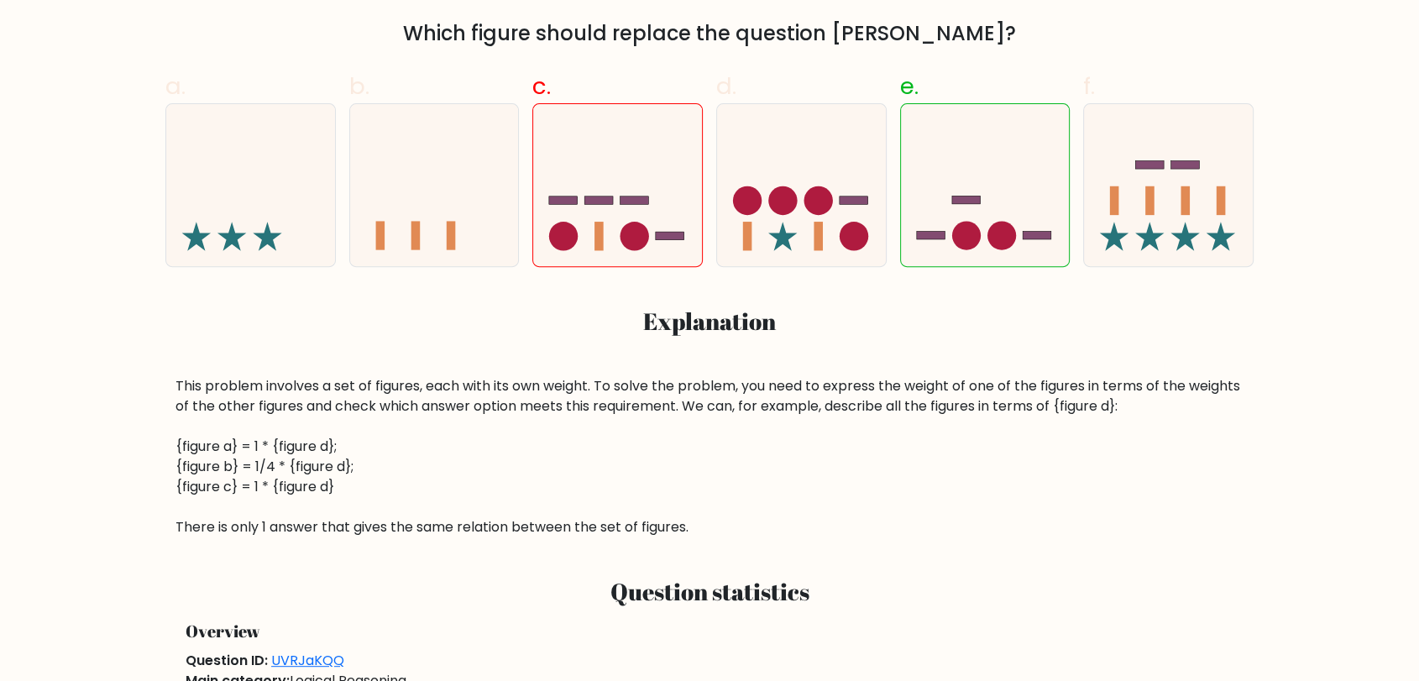
click at [875, 412] on div "This problem involves a set of figures, each with its own weight. To solve the …" at bounding box center [710, 456] width 1068 height 161
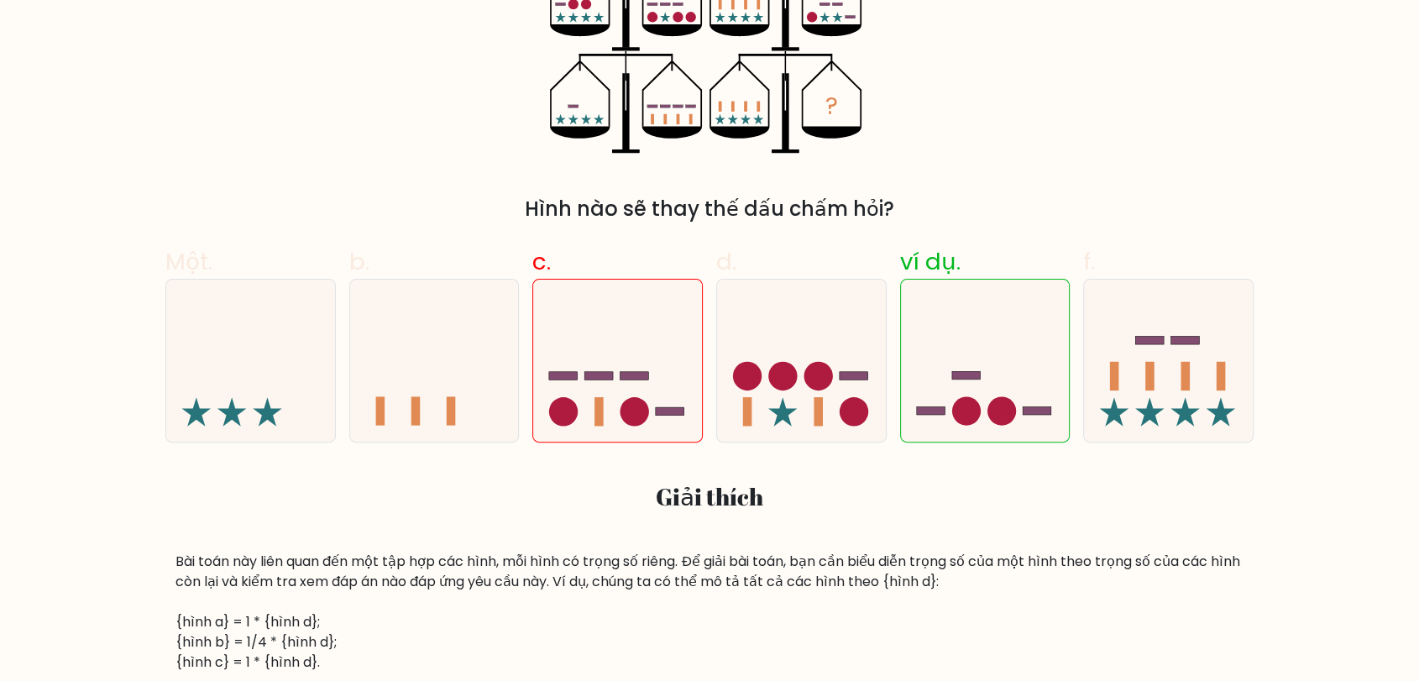
scroll to position [378, 0]
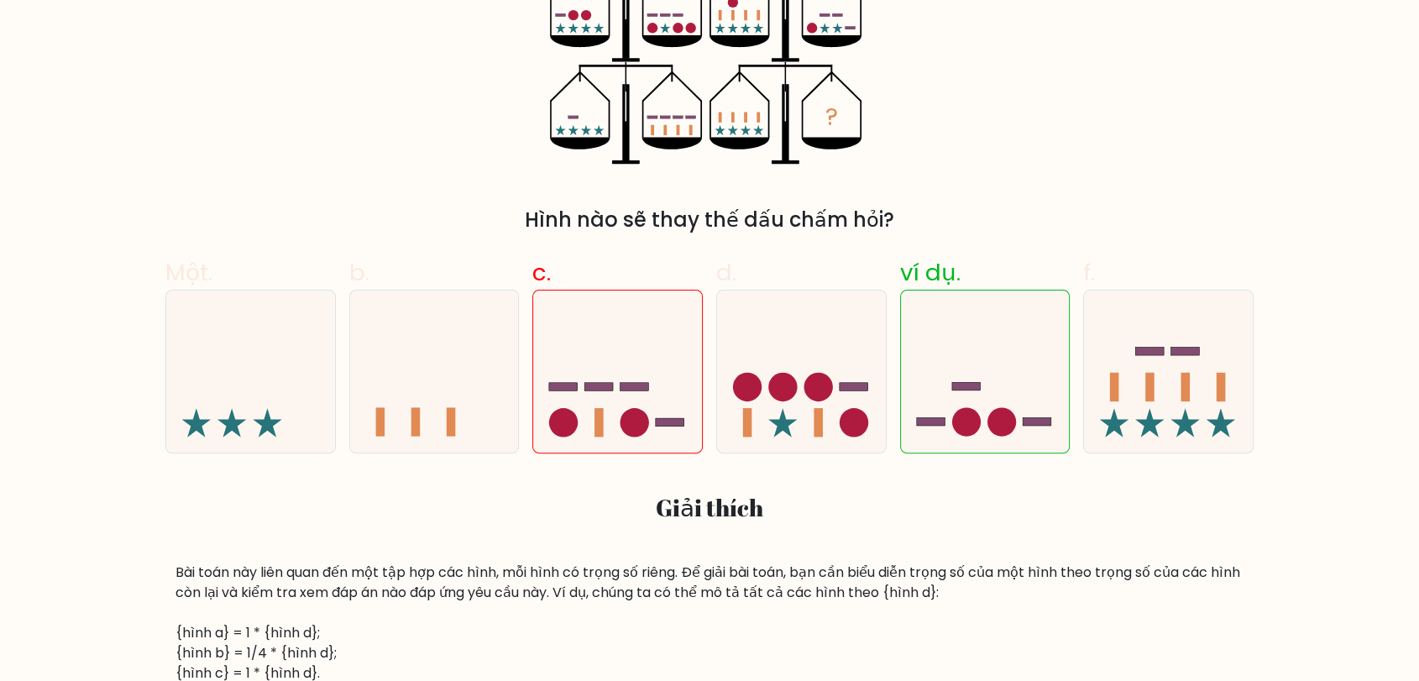
click at [1116, 539] on div "Một. b. c." at bounding box center [709, 483] width 1109 height 482
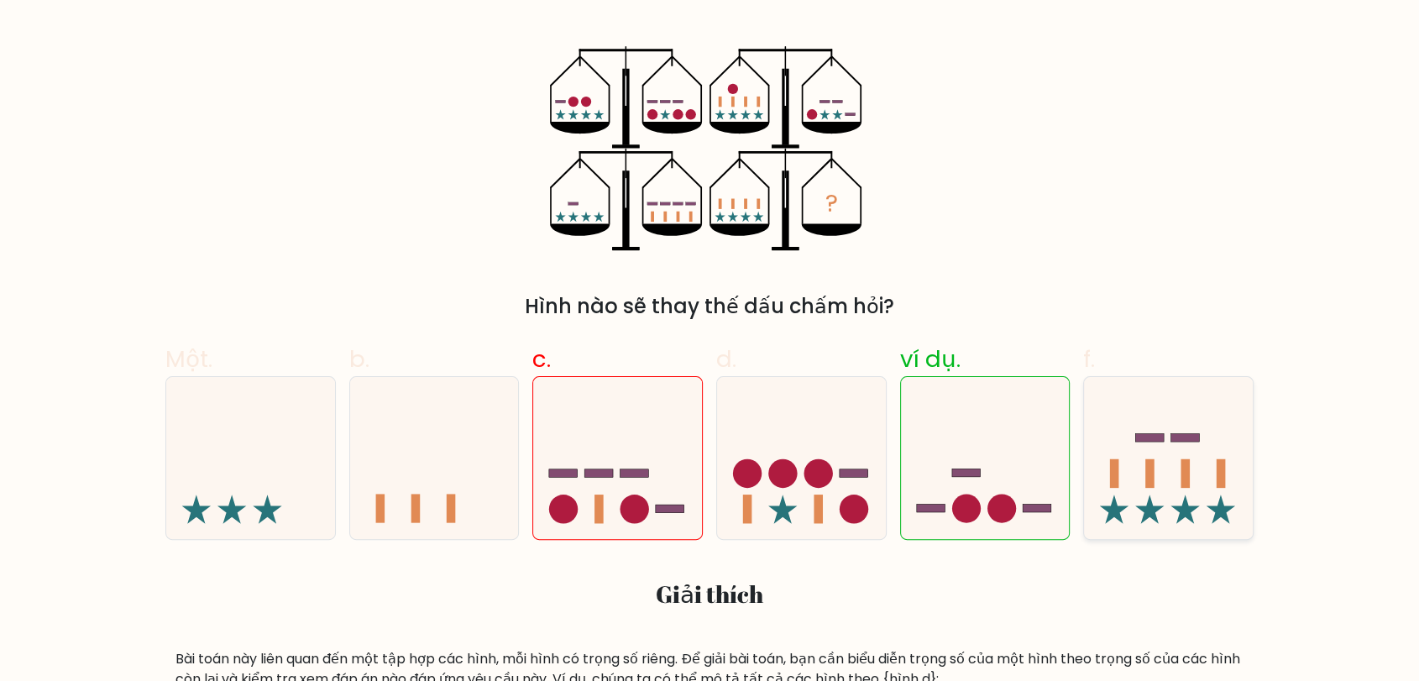
scroll to position [285, 0]
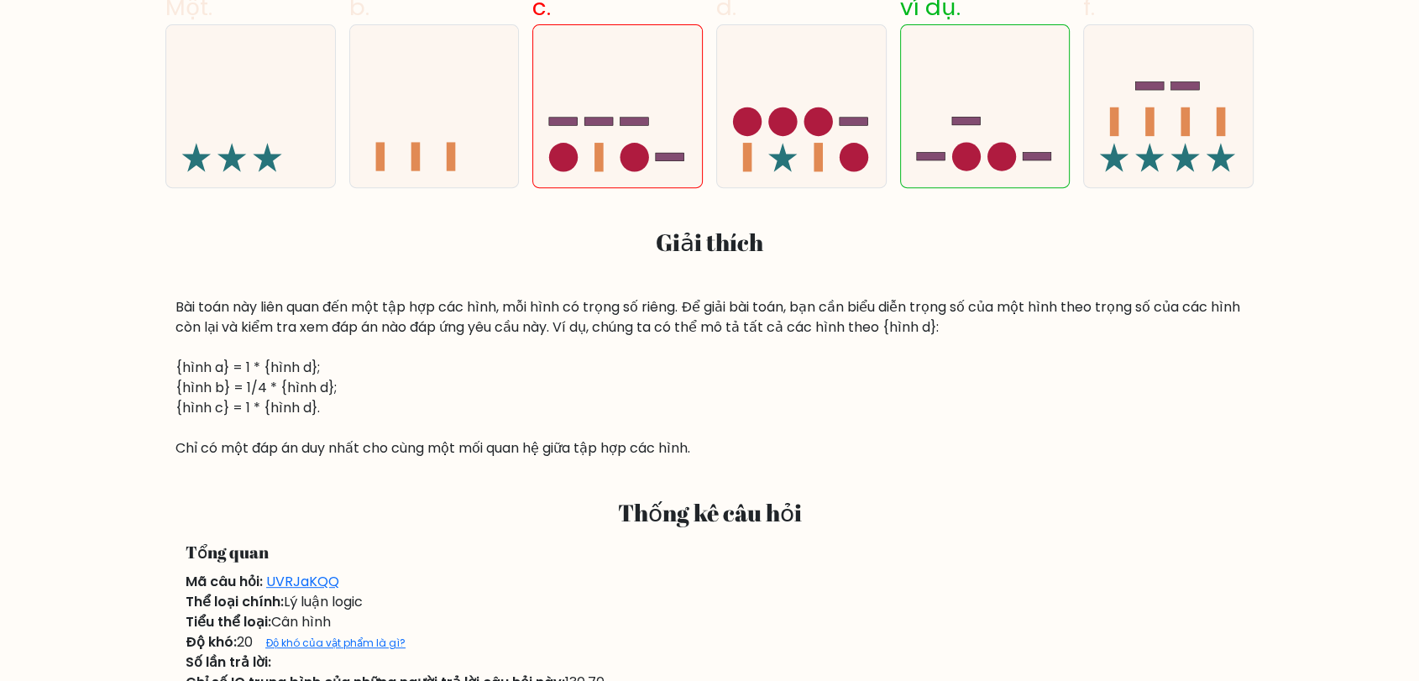
scroll to position [658, 0]
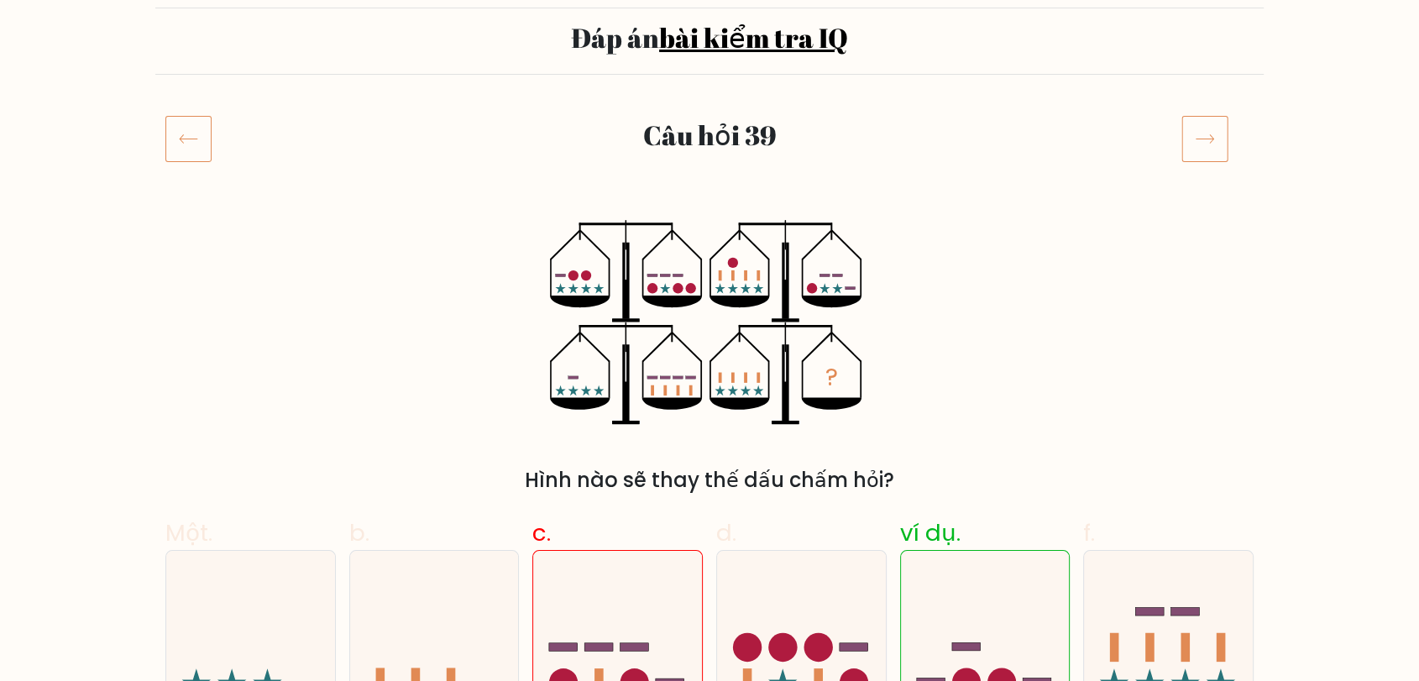
scroll to position [98, 0]
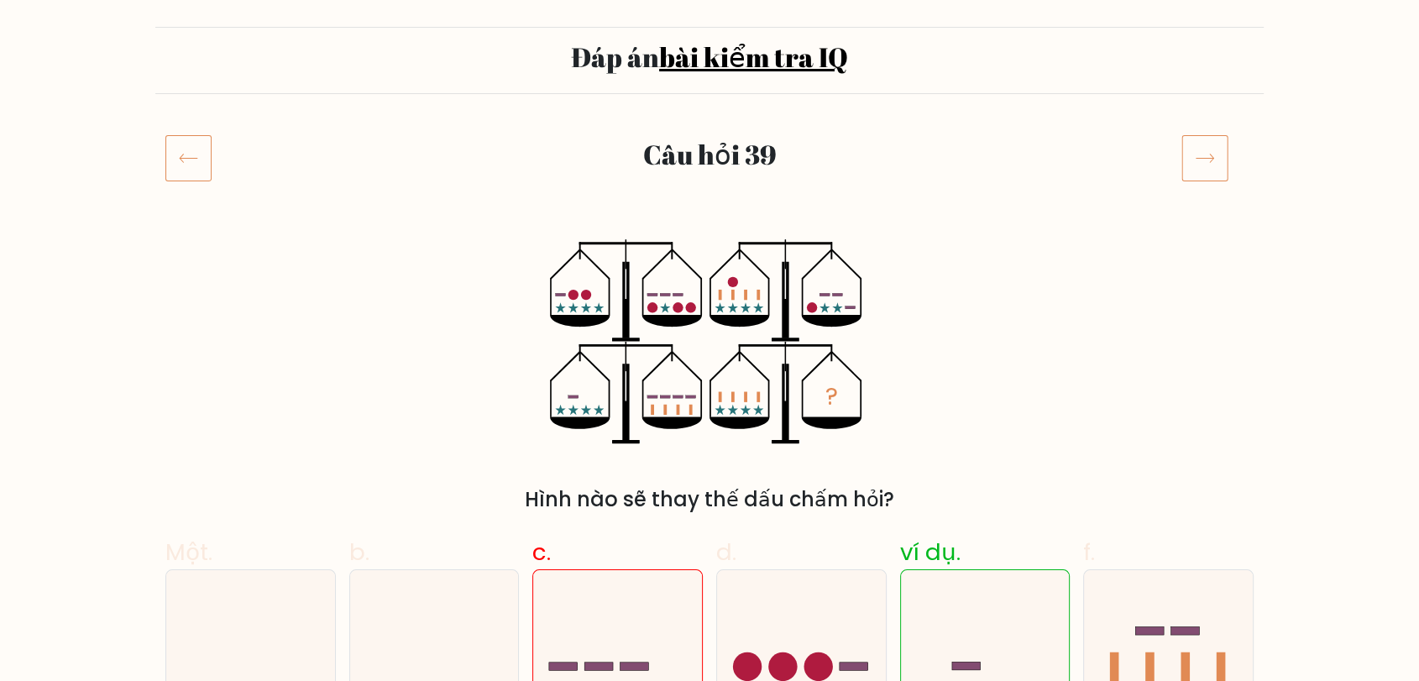
click at [968, 333] on div "? Hình nào sẽ thay thế dấu chấm hỏi?" at bounding box center [709, 376] width 1109 height 275
click at [1138, 376] on div "? Hình nào sẽ thay thế dấu chấm hỏi?" at bounding box center [709, 376] width 1109 height 275
click at [1003, 330] on div "? Hình nào sẽ thay thế dấu chấm hỏi?" at bounding box center [709, 376] width 1109 height 275
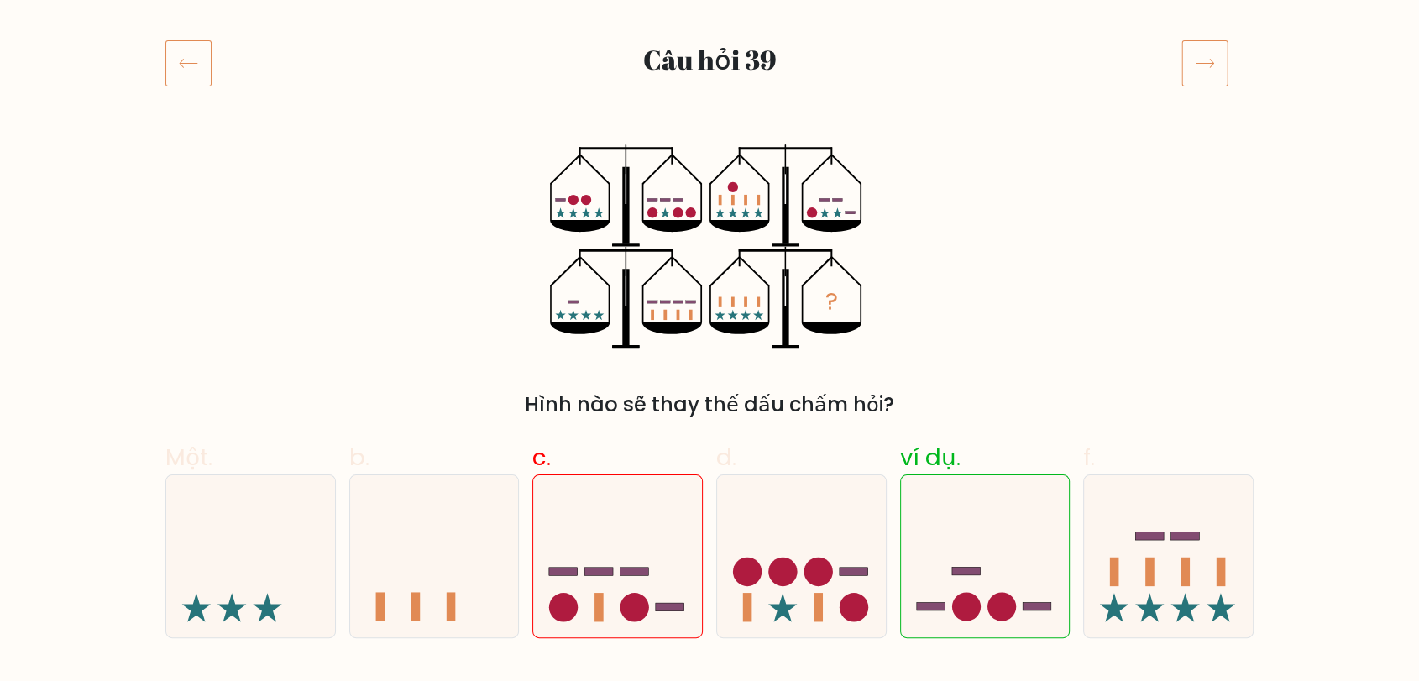
scroll to position [191, 0]
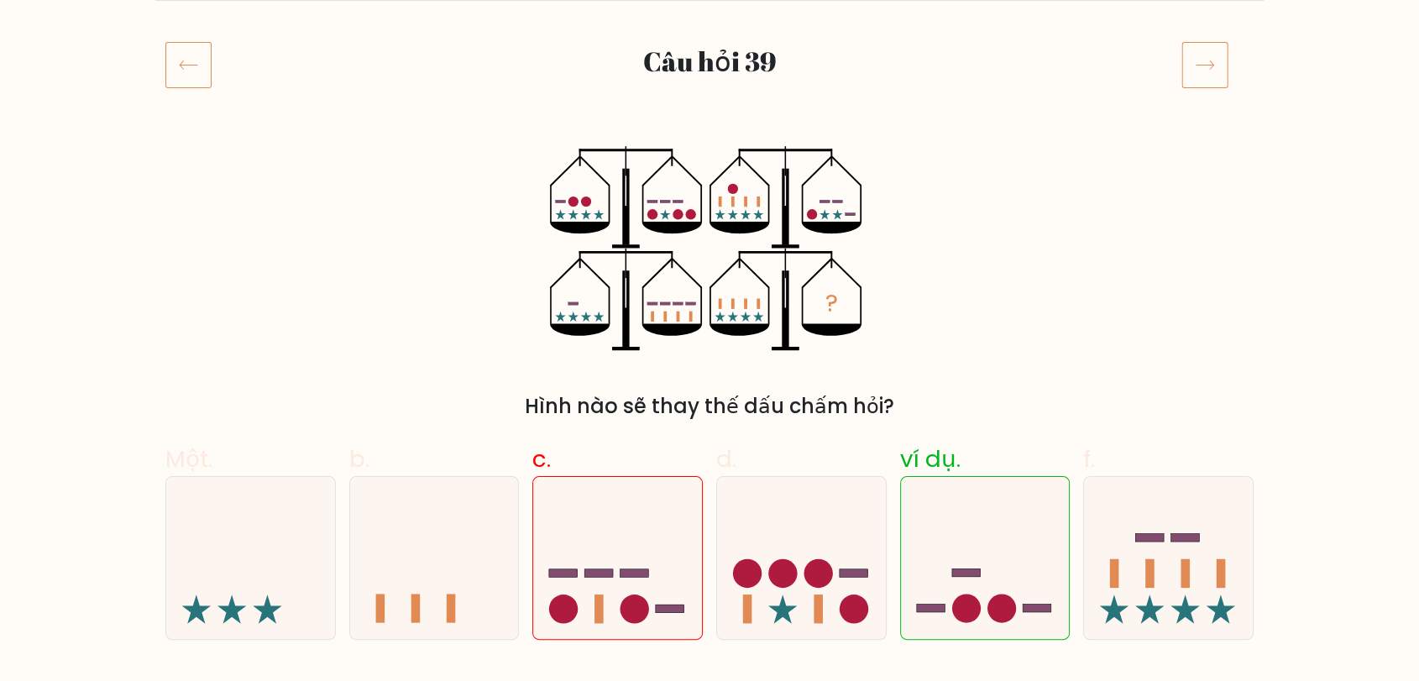
click at [1205, 62] on icon at bounding box center [1205, 64] width 47 height 47
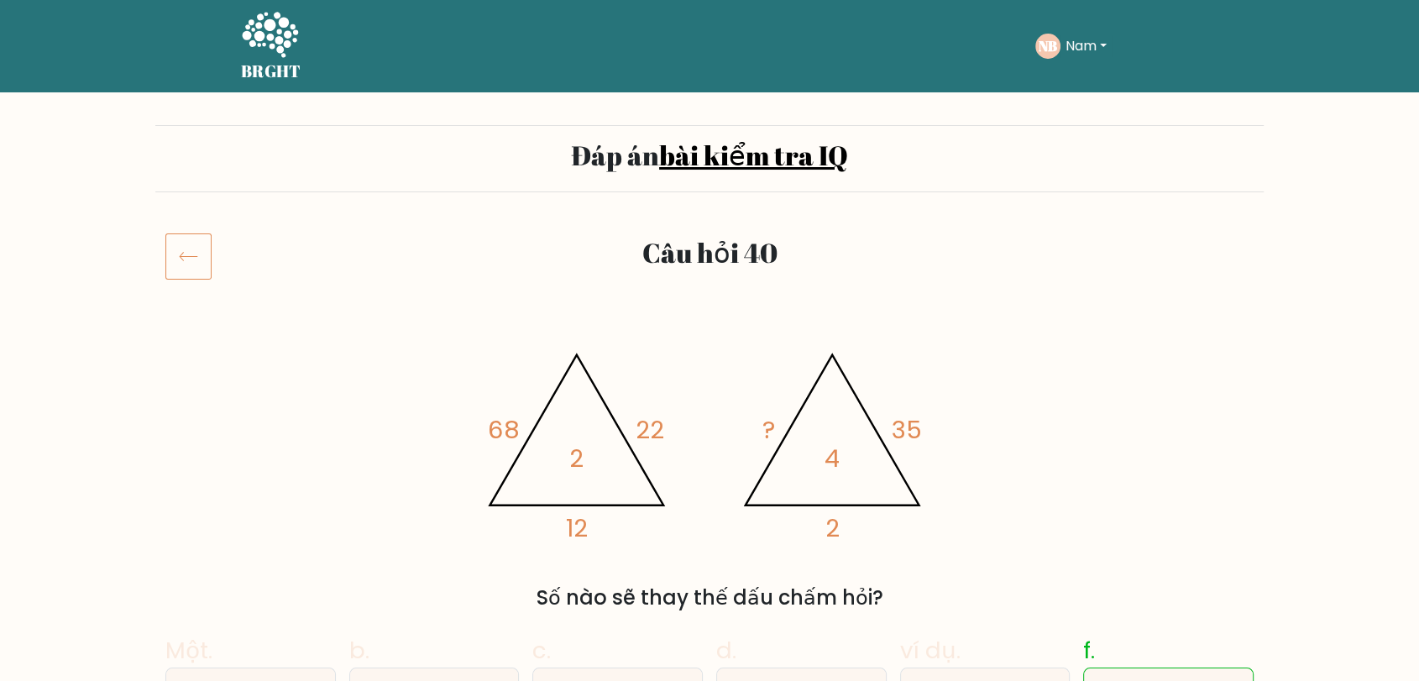
click at [172, 251] on icon at bounding box center [188, 256] width 46 height 47
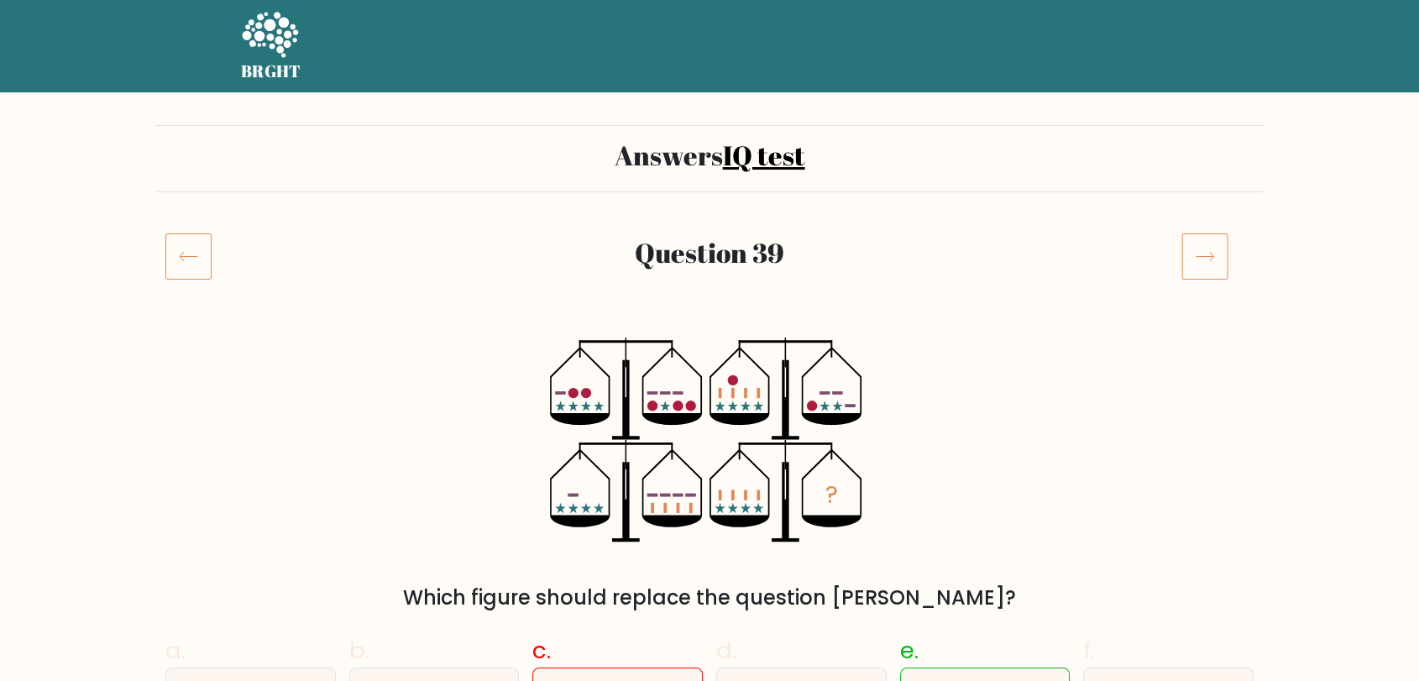
click at [187, 253] on icon at bounding box center [188, 256] width 46 height 47
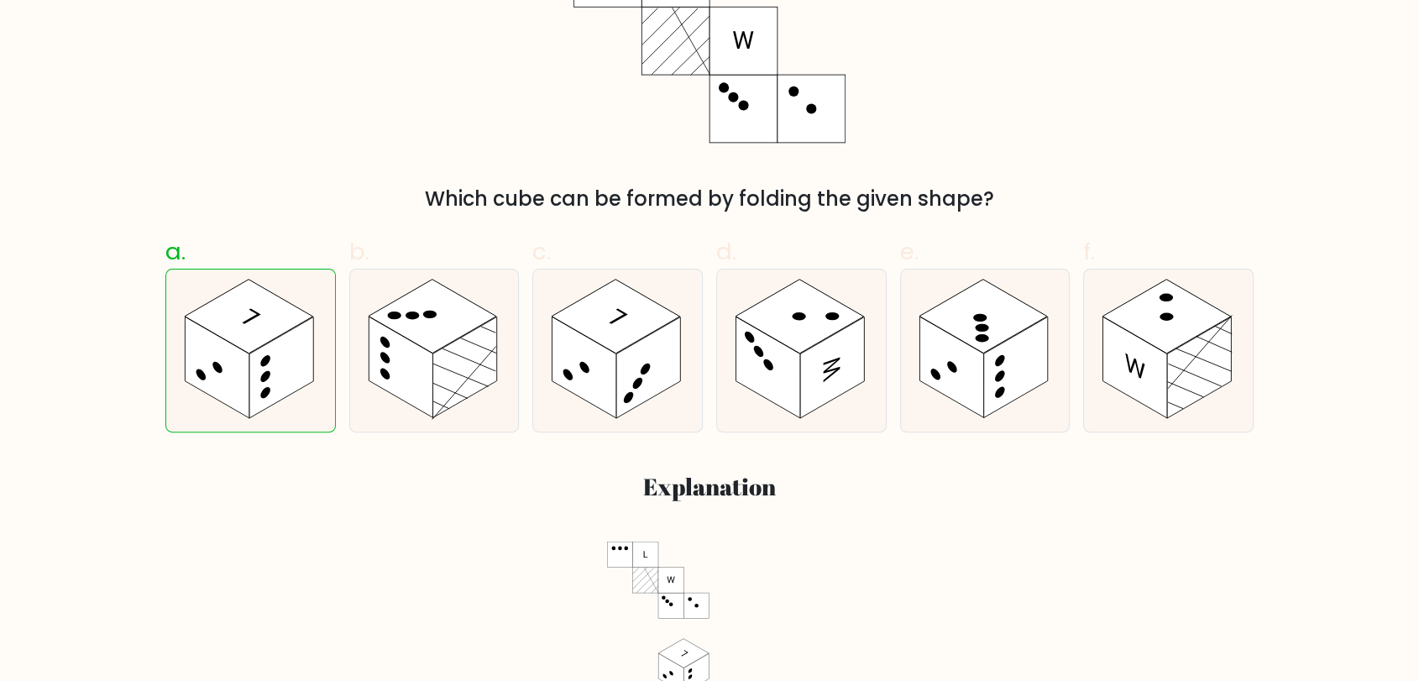
scroll to position [186, 0]
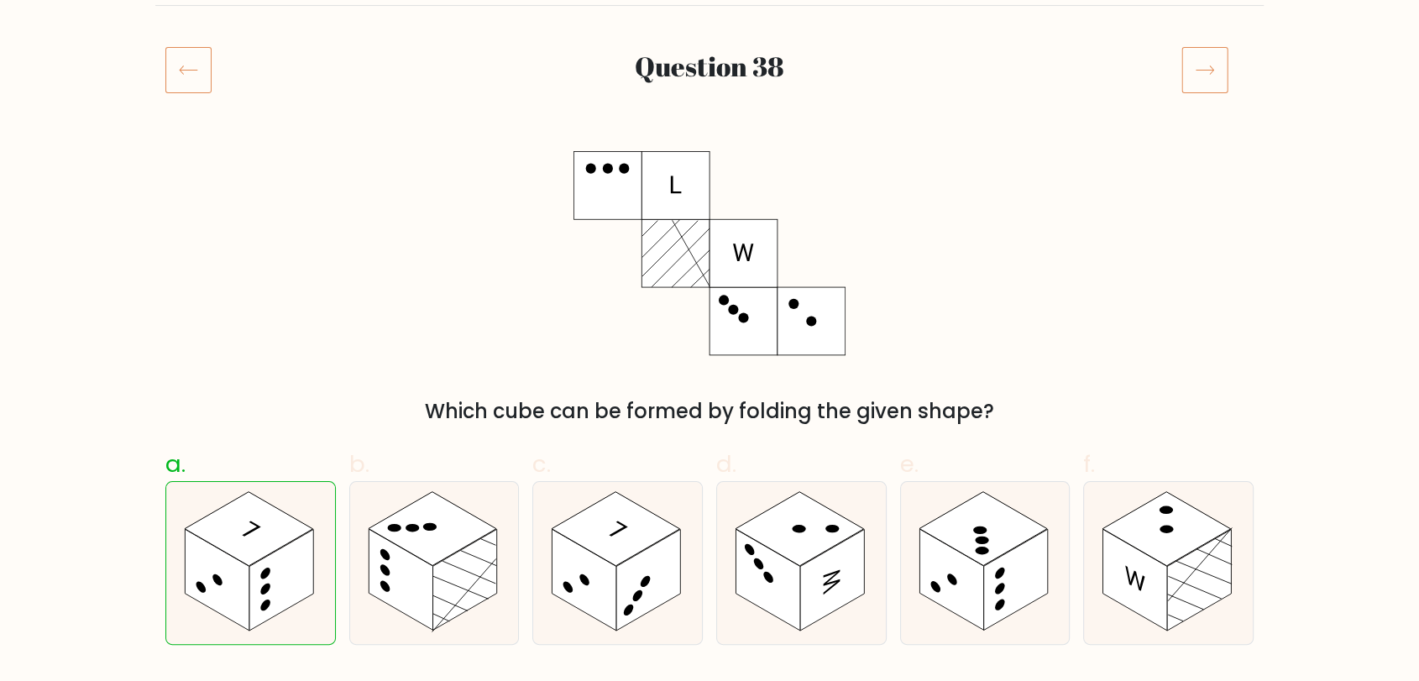
click at [200, 70] on icon at bounding box center [188, 69] width 46 height 47
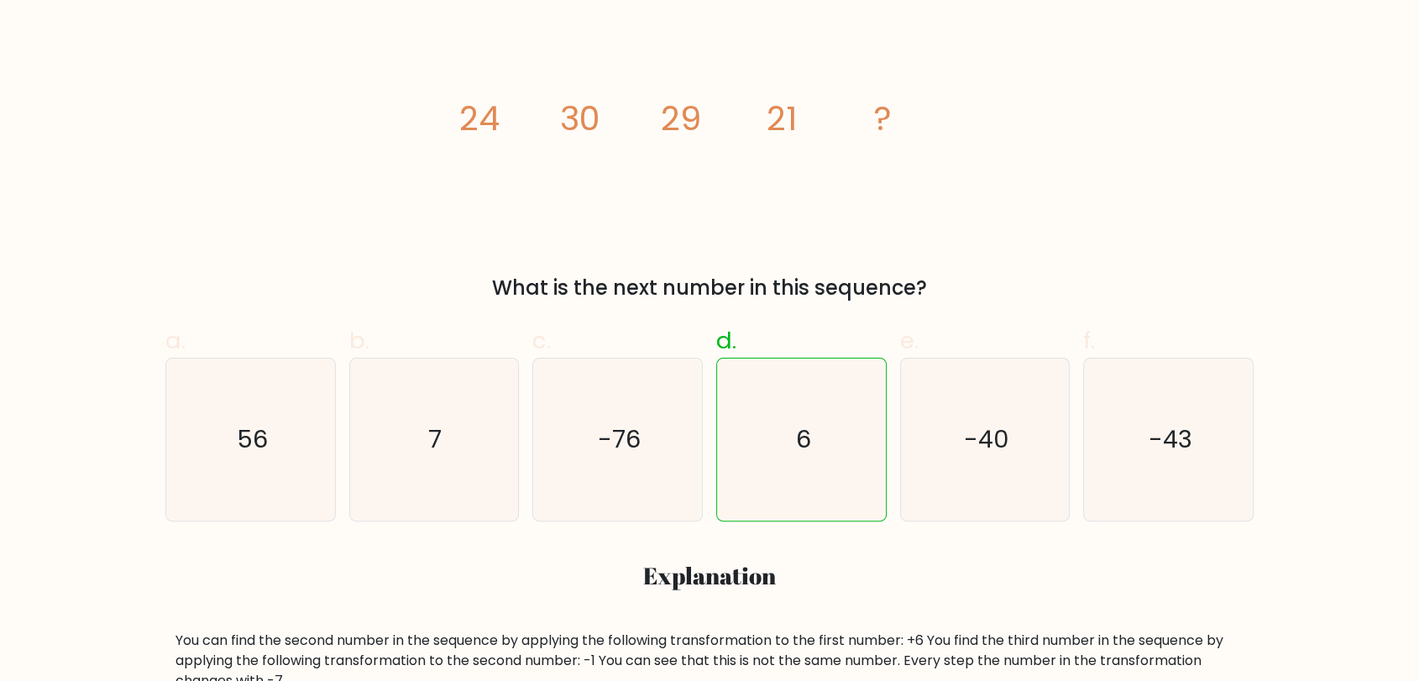
scroll to position [186, 0]
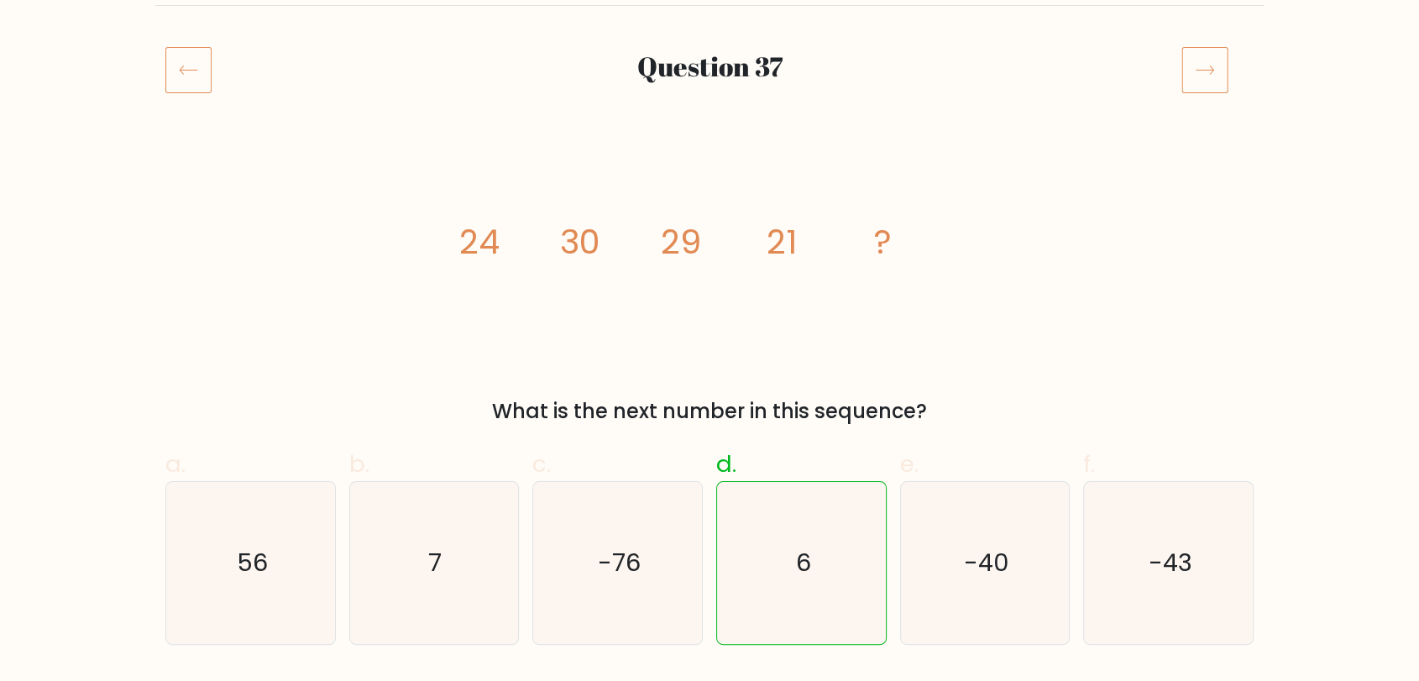
click at [242, 176] on div "image/svg+xml 24 30 29 21 ? What is the next number in this sequence?" at bounding box center [709, 288] width 1109 height 275
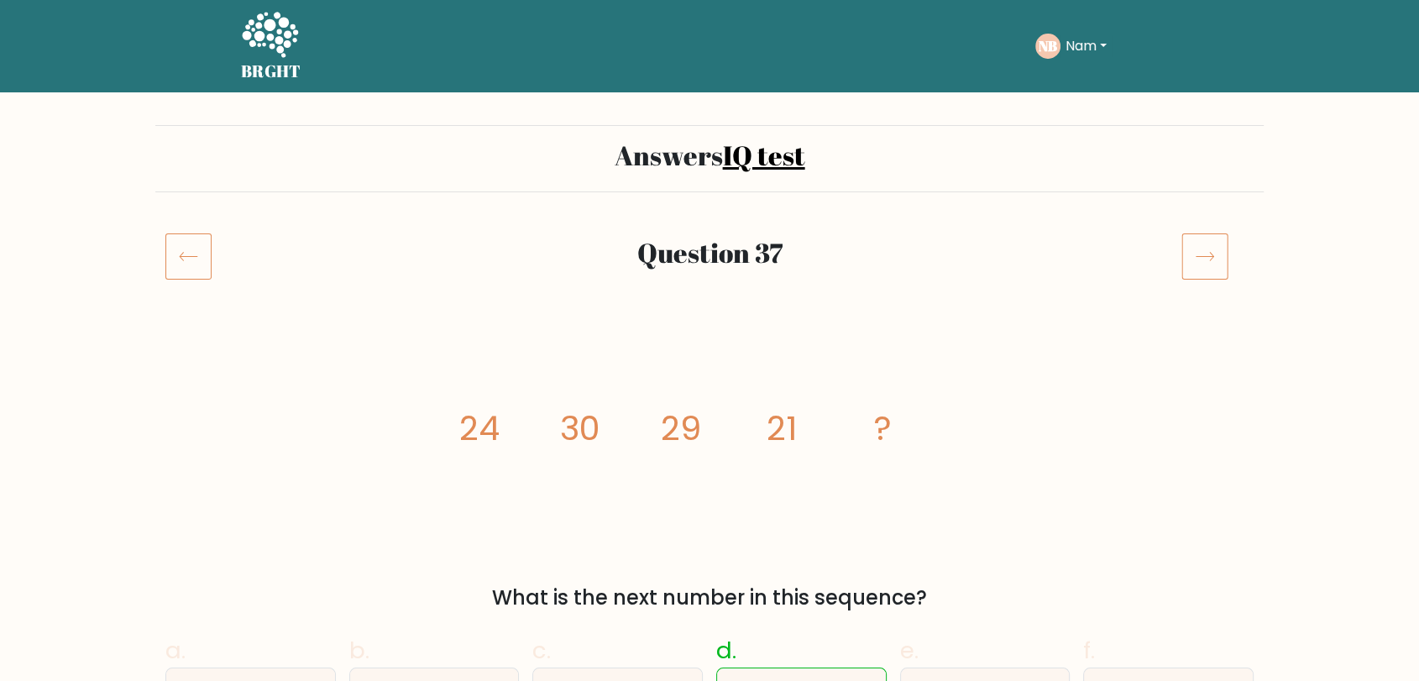
click at [195, 233] on icon at bounding box center [188, 256] width 46 height 47
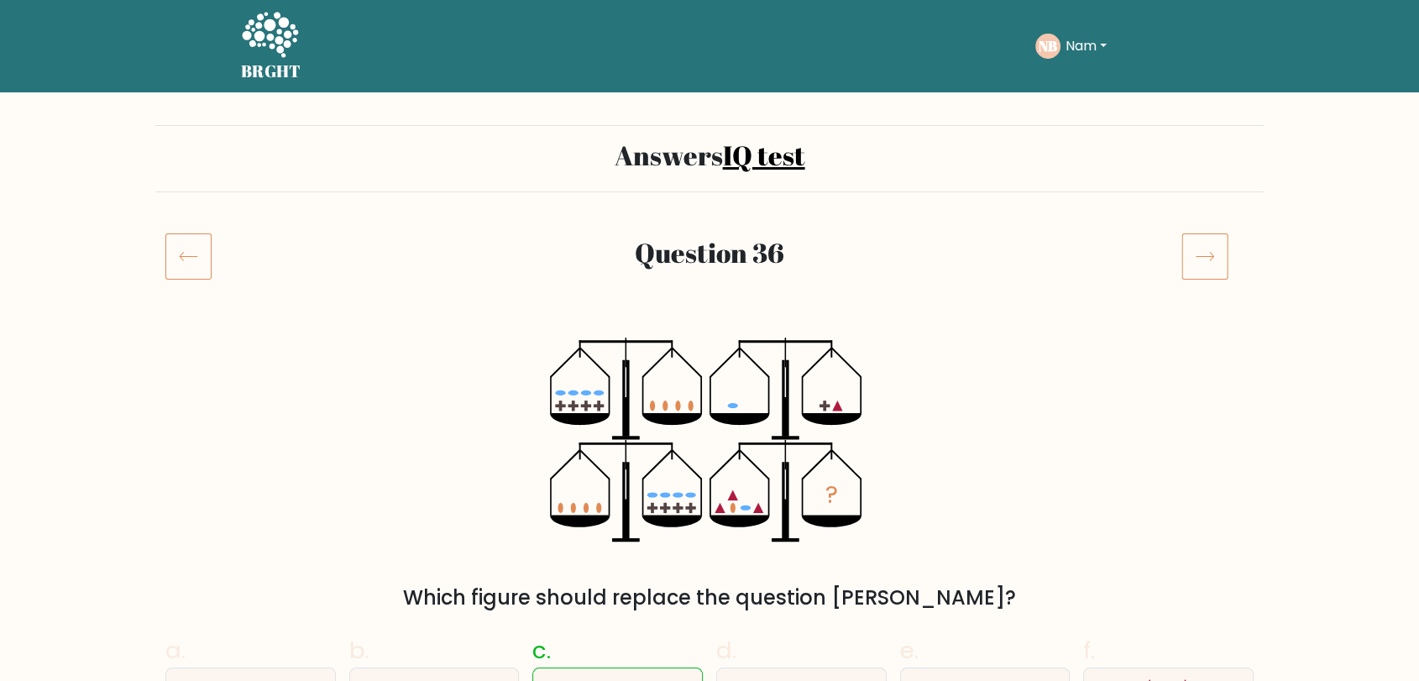
click at [1219, 235] on icon at bounding box center [1205, 256] width 47 height 47
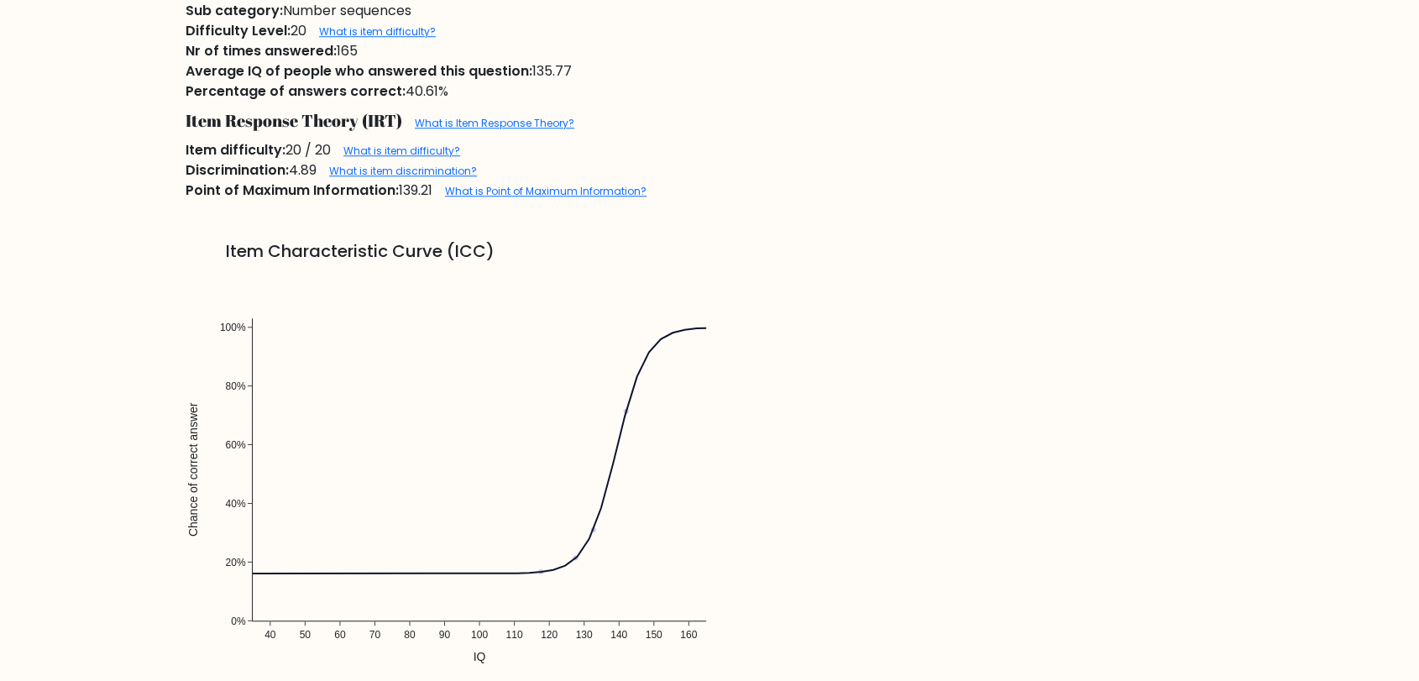
scroll to position [1399, 0]
click at [1209, 259] on h5 "Item Characteristic Curve (ICC)" at bounding box center [710, 250] width 1048 height 20
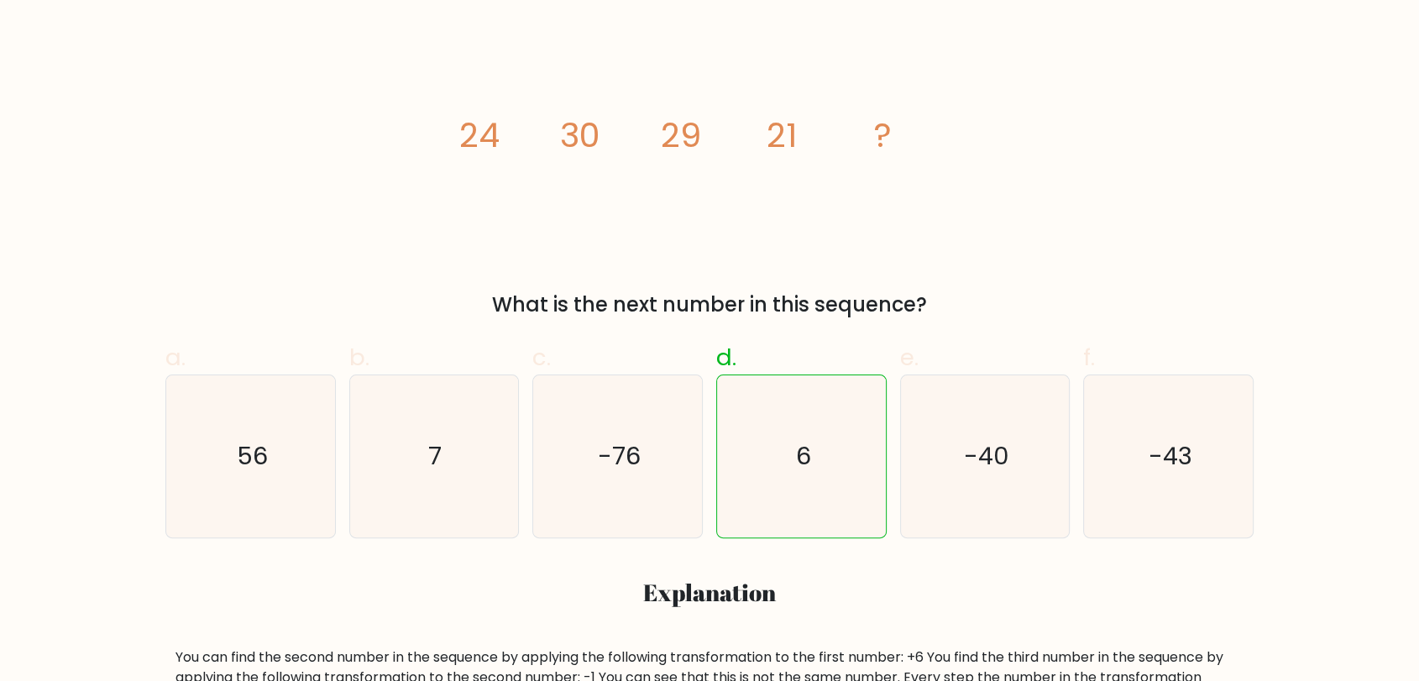
scroll to position [0, 0]
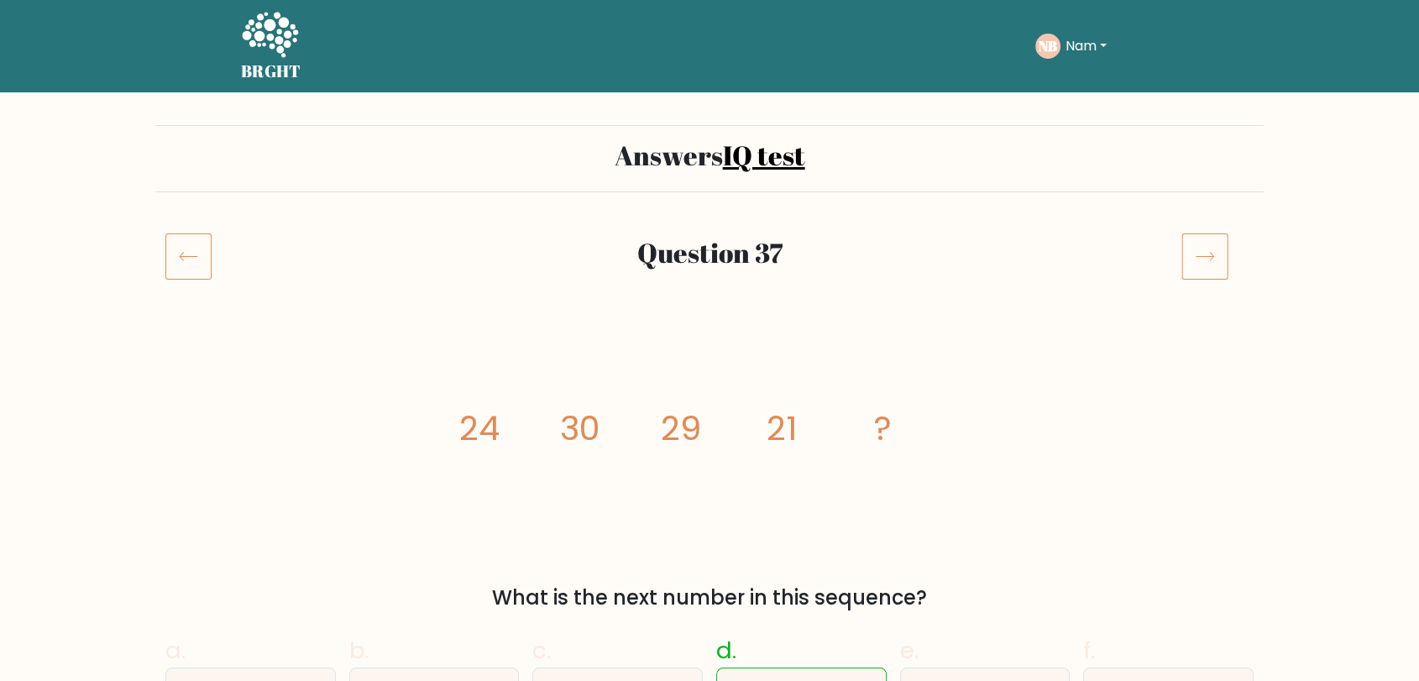
click at [181, 257] on icon at bounding box center [188, 256] width 46 height 47
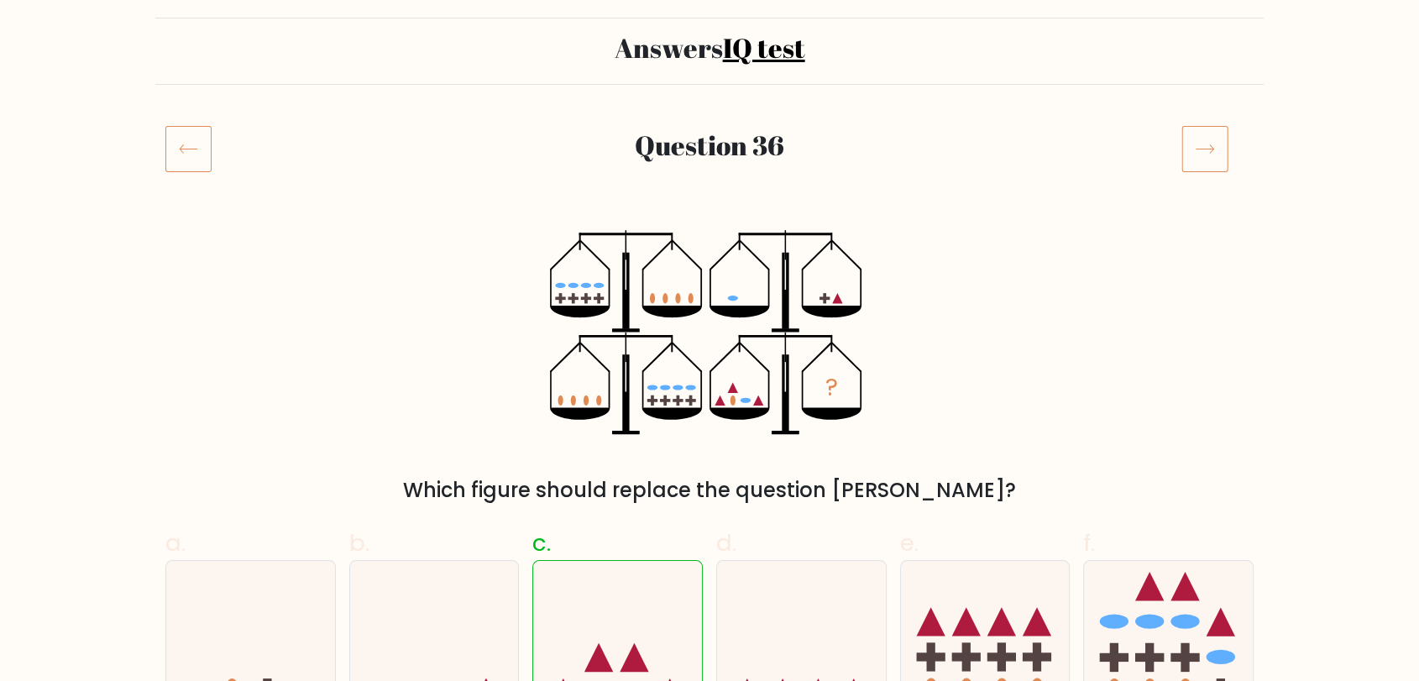
scroll to position [93, 0]
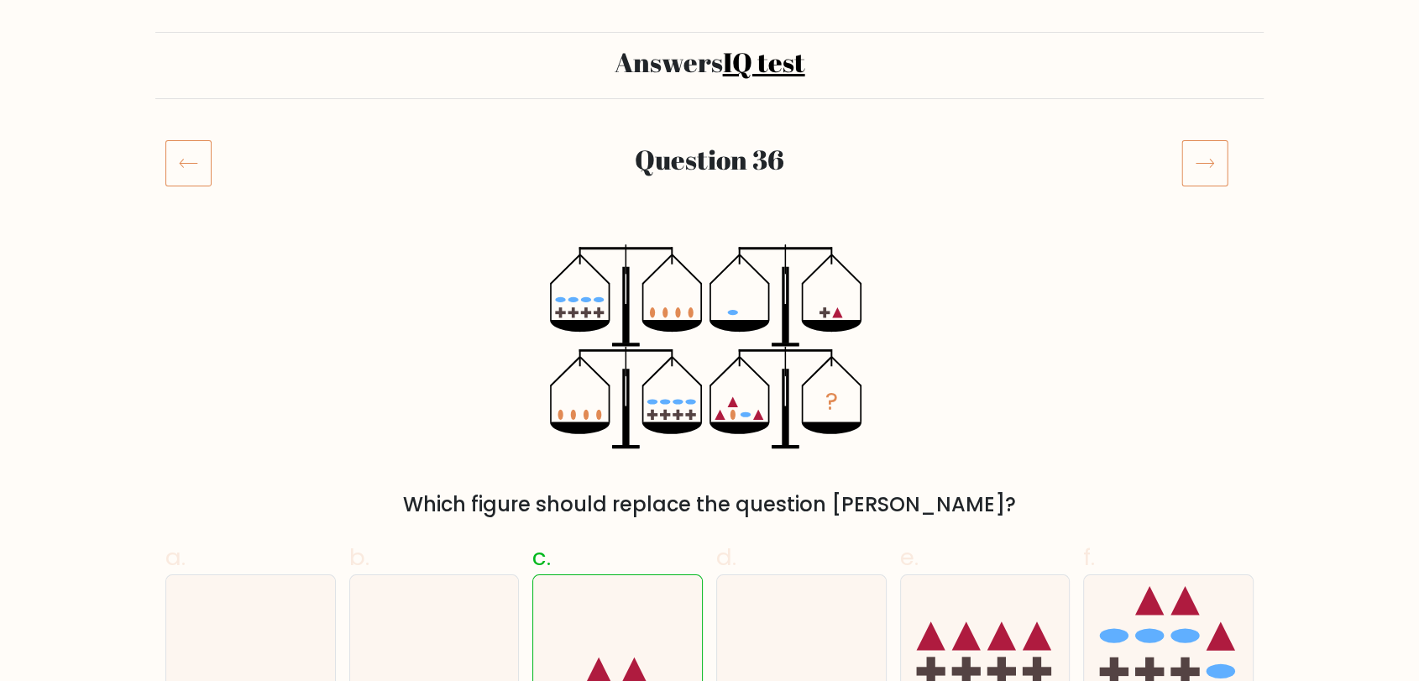
click at [175, 163] on icon at bounding box center [188, 162] width 46 height 47
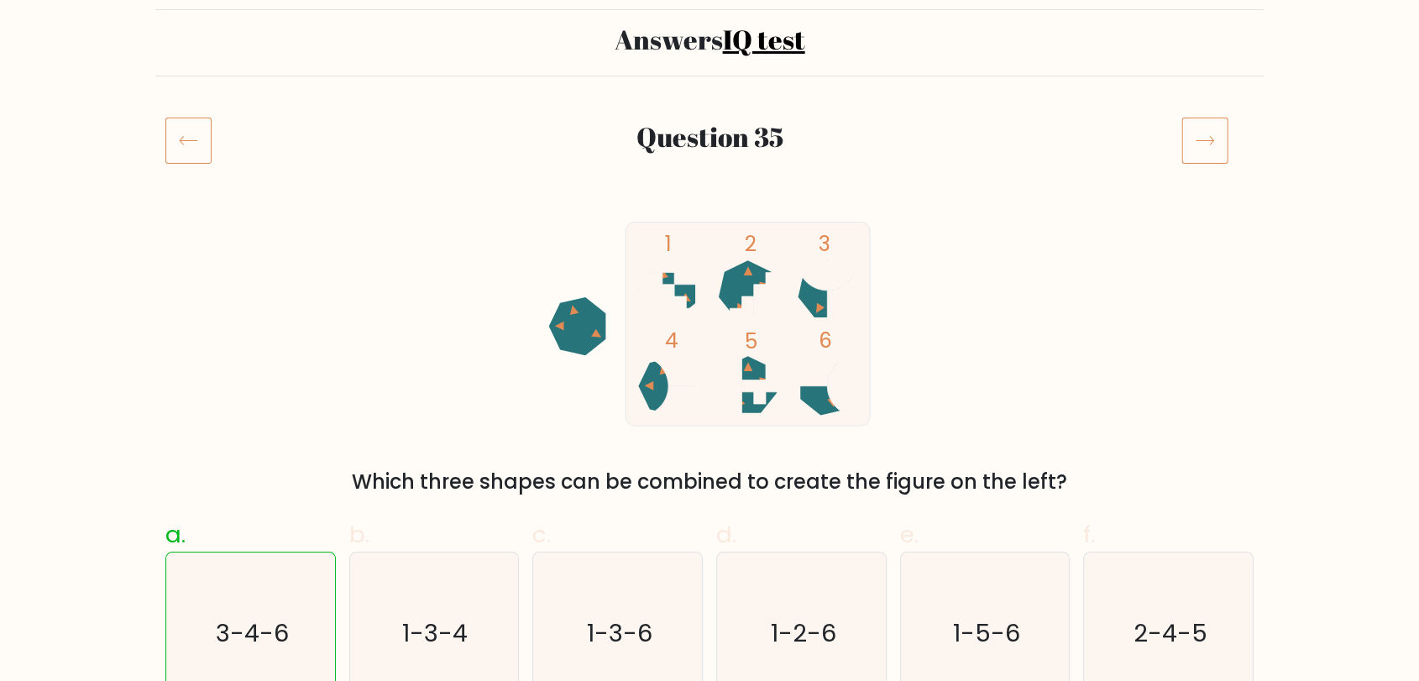
scroll to position [93, 0]
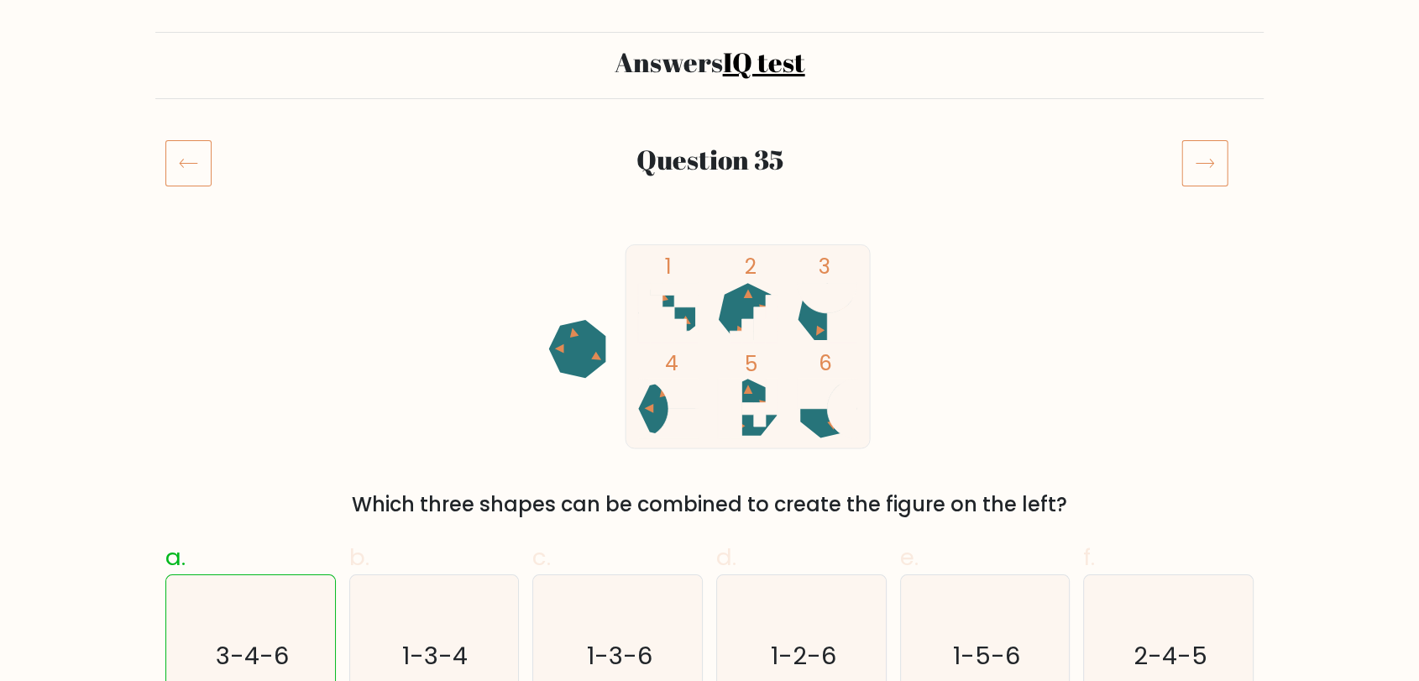
click at [190, 163] on icon at bounding box center [188, 162] width 46 height 47
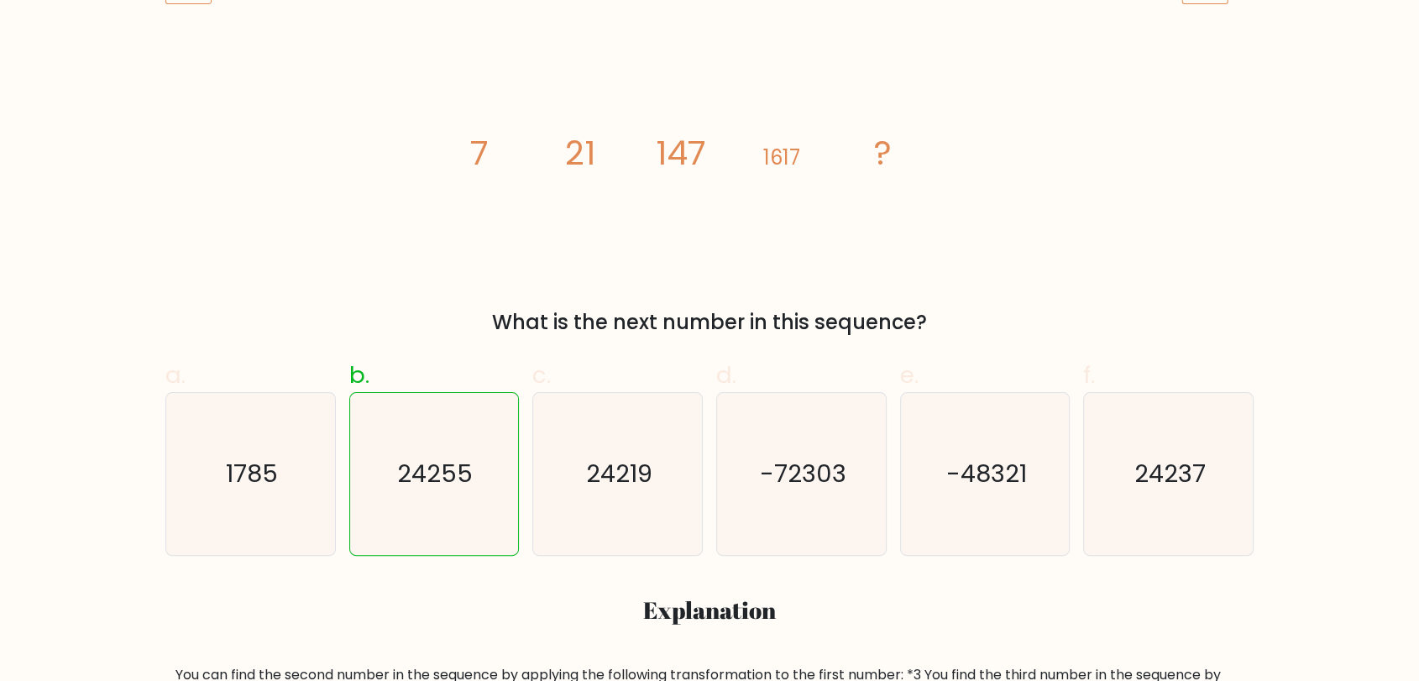
scroll to position [280, 0]
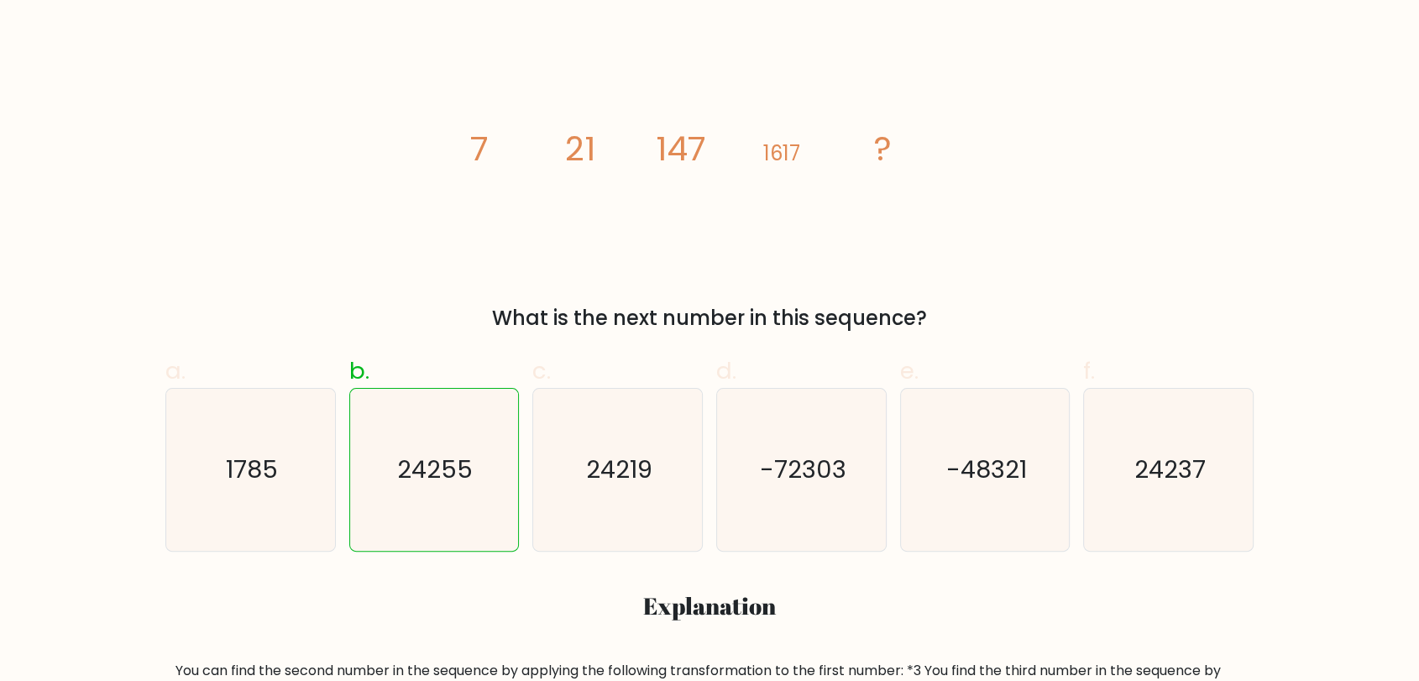
click at [244, 179] on div "image/svg+xml 7 21 147 1617 ? What is the next number in this sequence?" at bounding box center [709, 195] width 1109 height 275
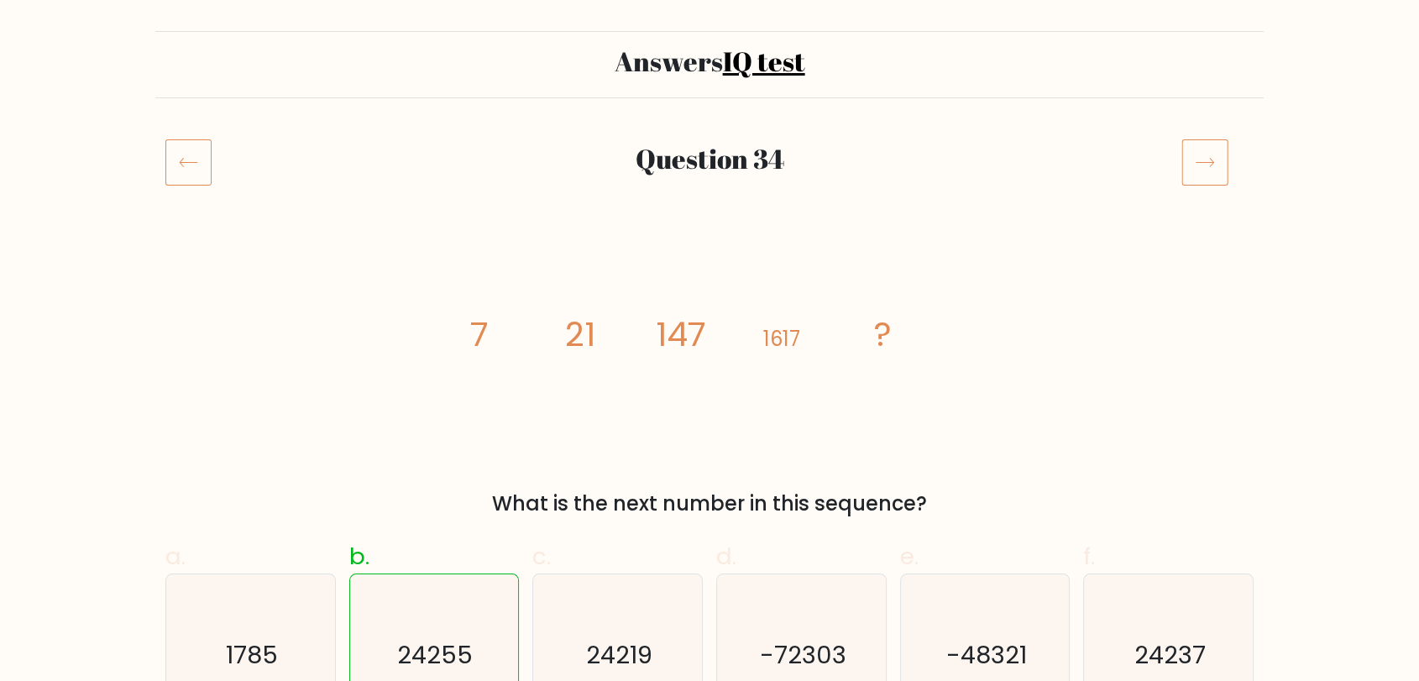
scroll to position [93, 0]
click at [193, 157] on icon at bounding box center [188, 162] width 46 height 47
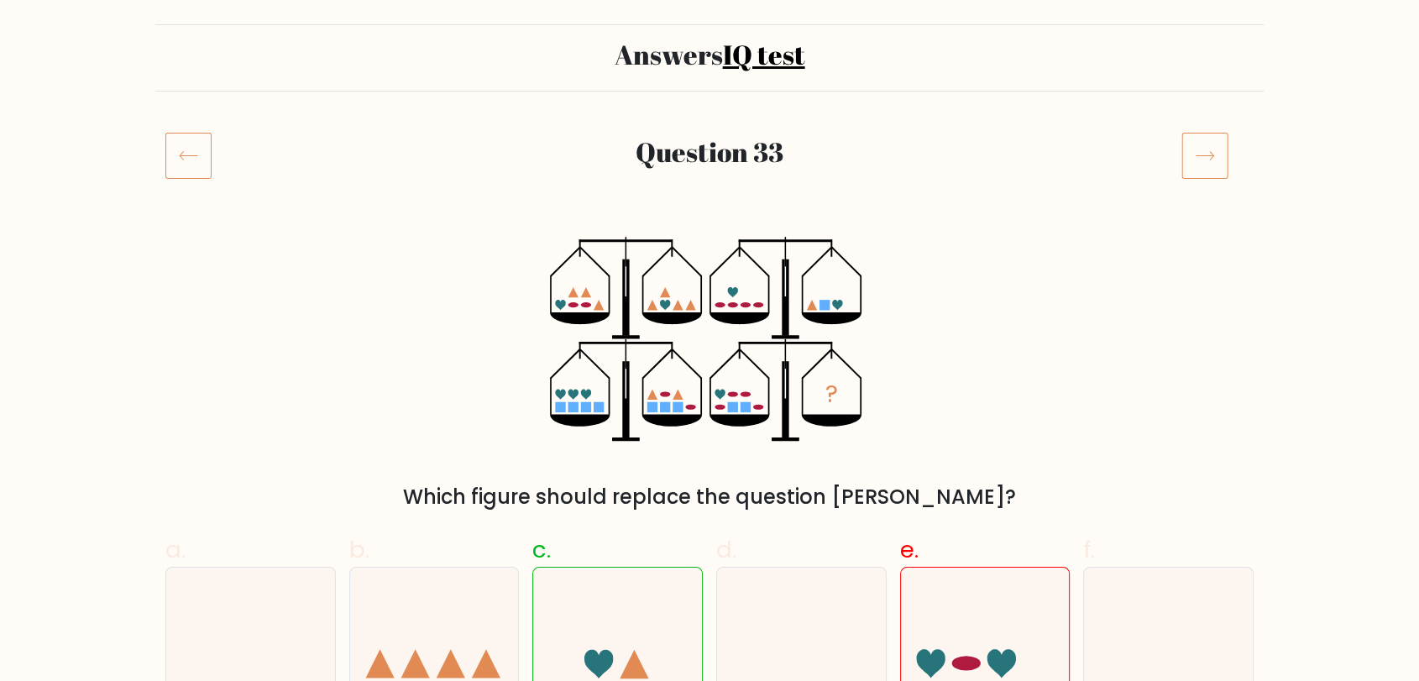
scroll to position [93, 0]
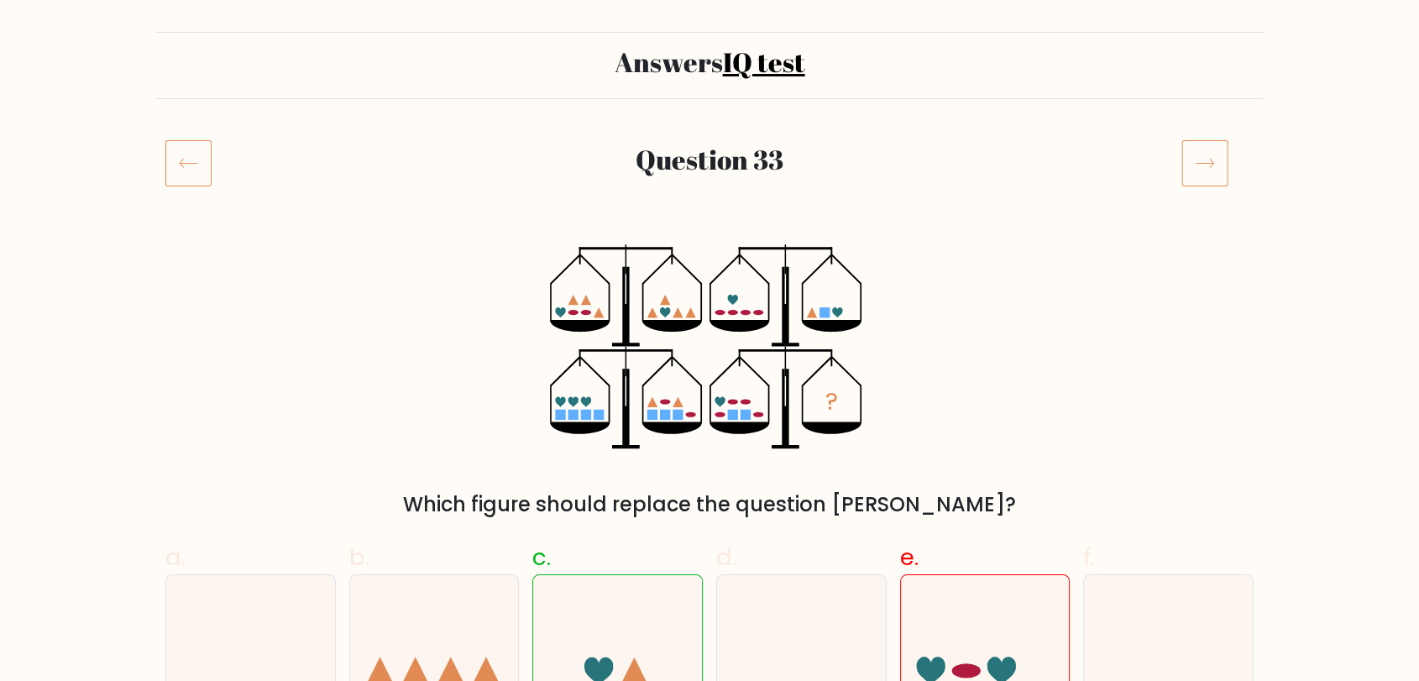
click at [1216, 165] on icon at bounding box center [1205, 162] width 47 height 47
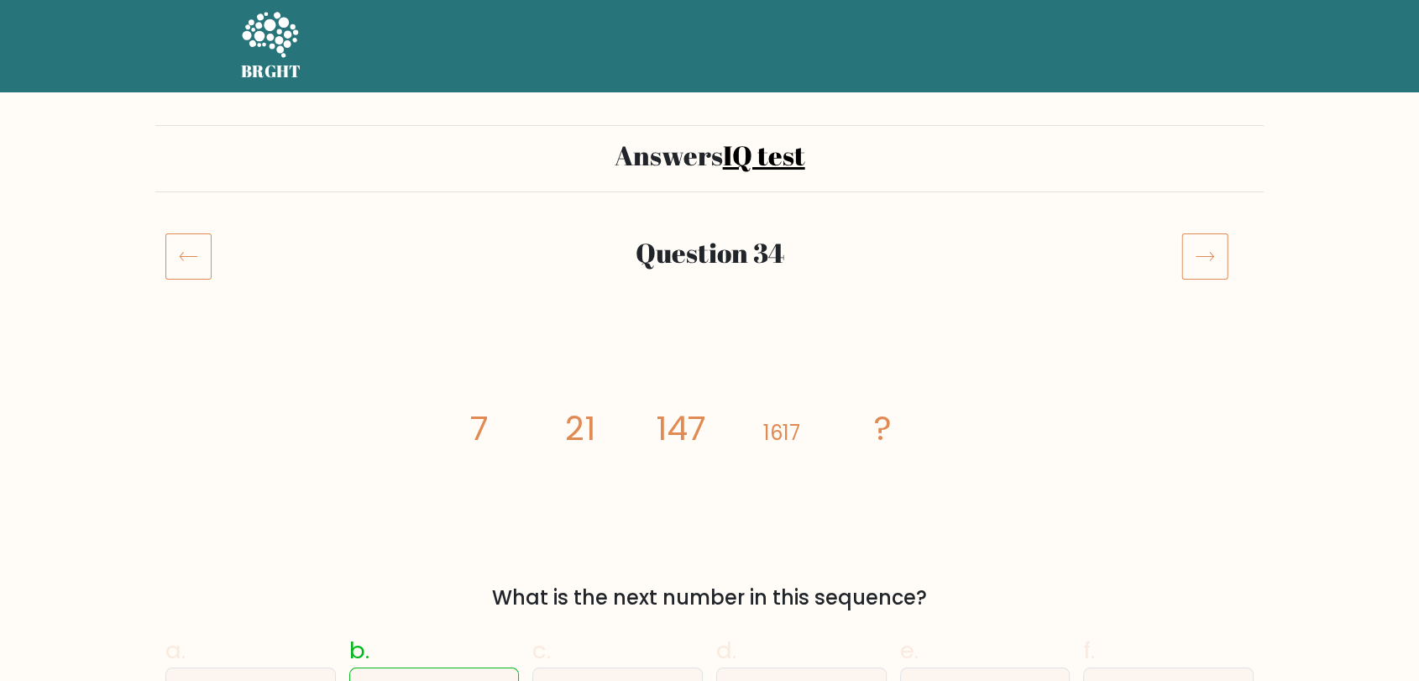
click at [1201, 240] on icon at bounding box center [1205, 256] width 47 height 47
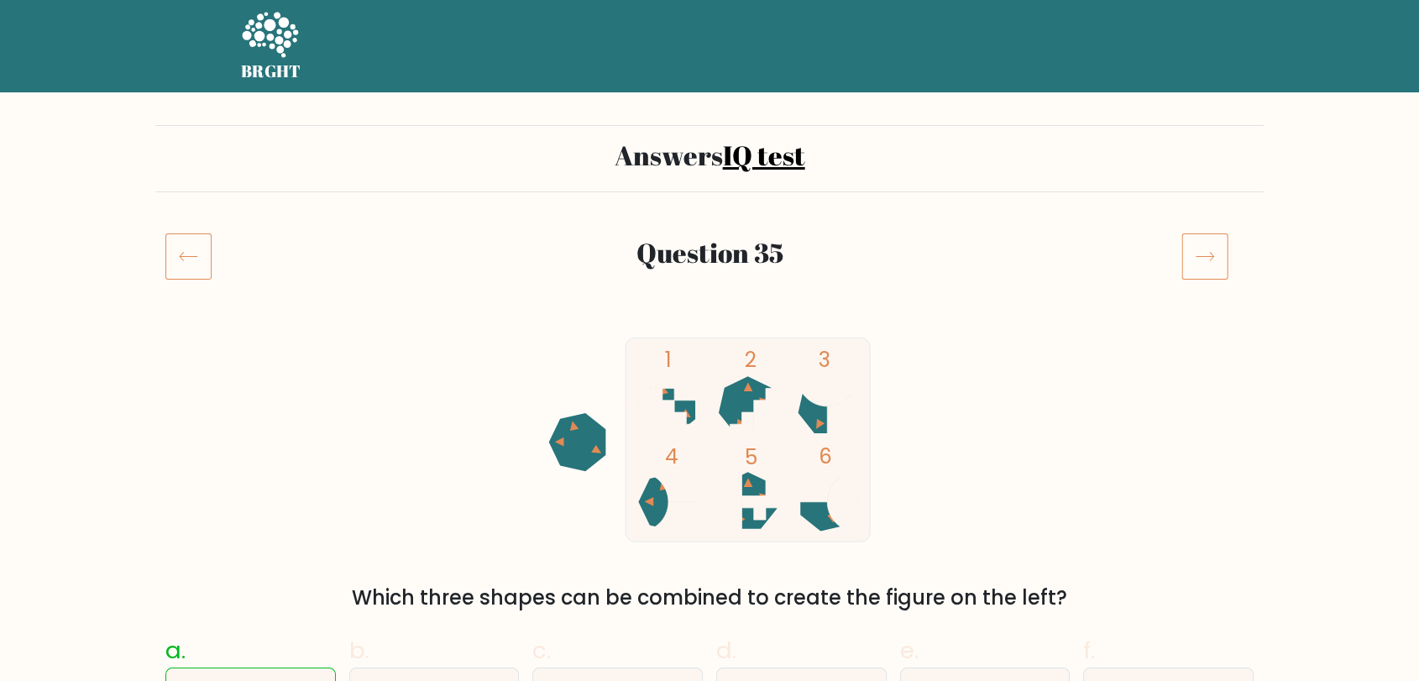
click at [1201, 259] on icon at bounding box center [1205, 256] width 47 height 47
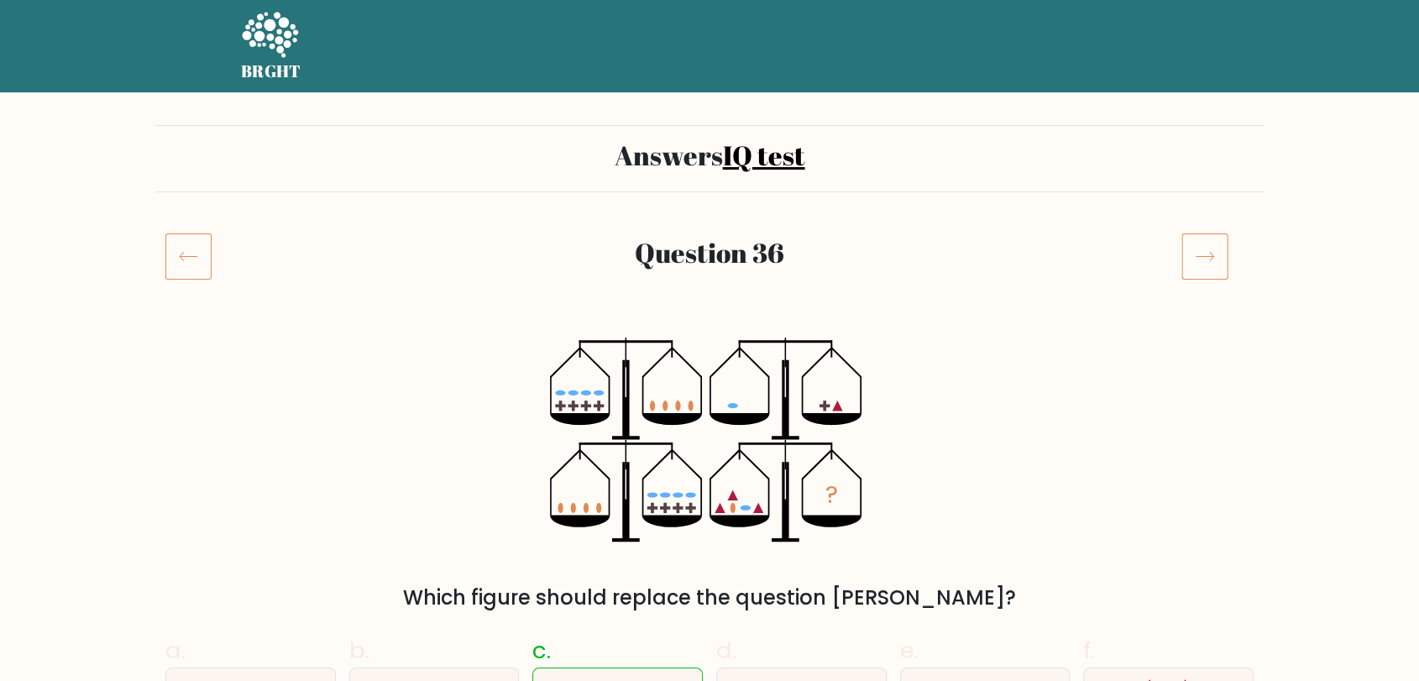
click at [1201, 259] on icon at bounding box center [1205, 256] width 47 height 47
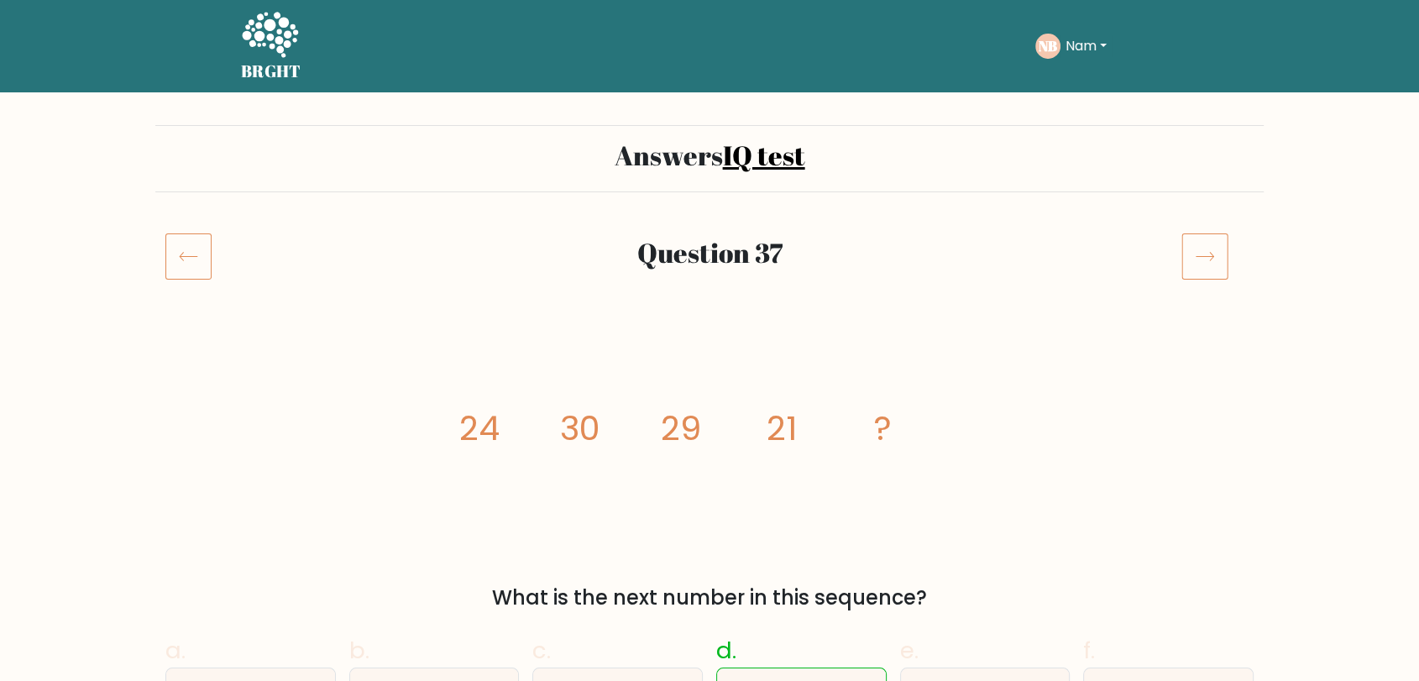
click at [1201, 259] on icon at bounding box center [1205, 256] width 47 height 47
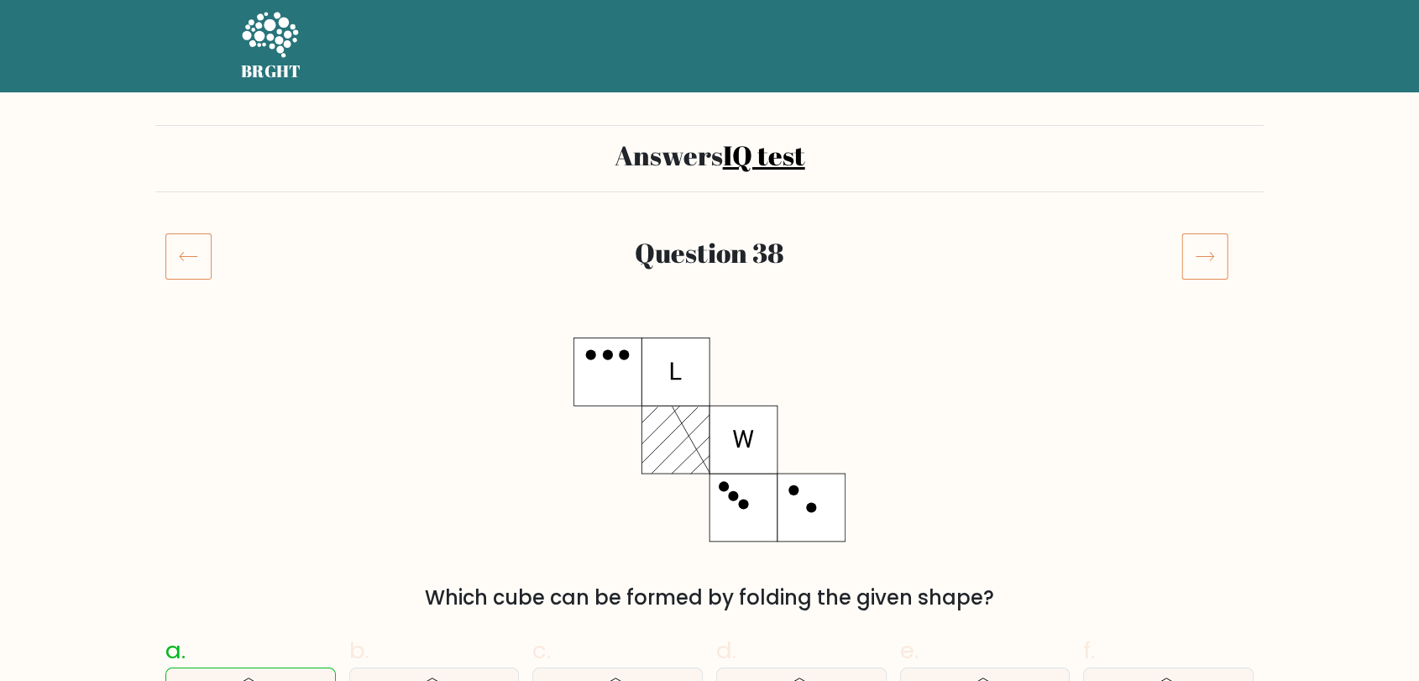
click at [1201, 259] on icon at bounding box center [1205, 256] width 47 height 47
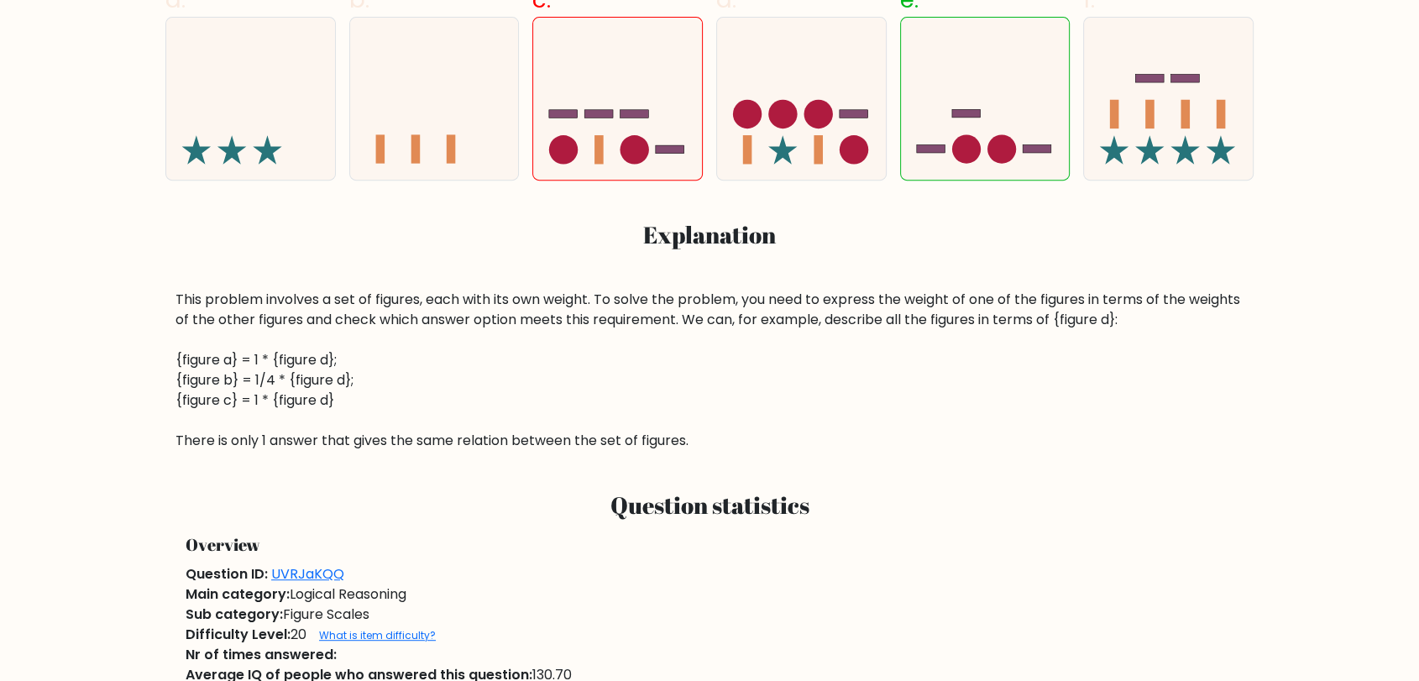
scroll to position [653, 0]
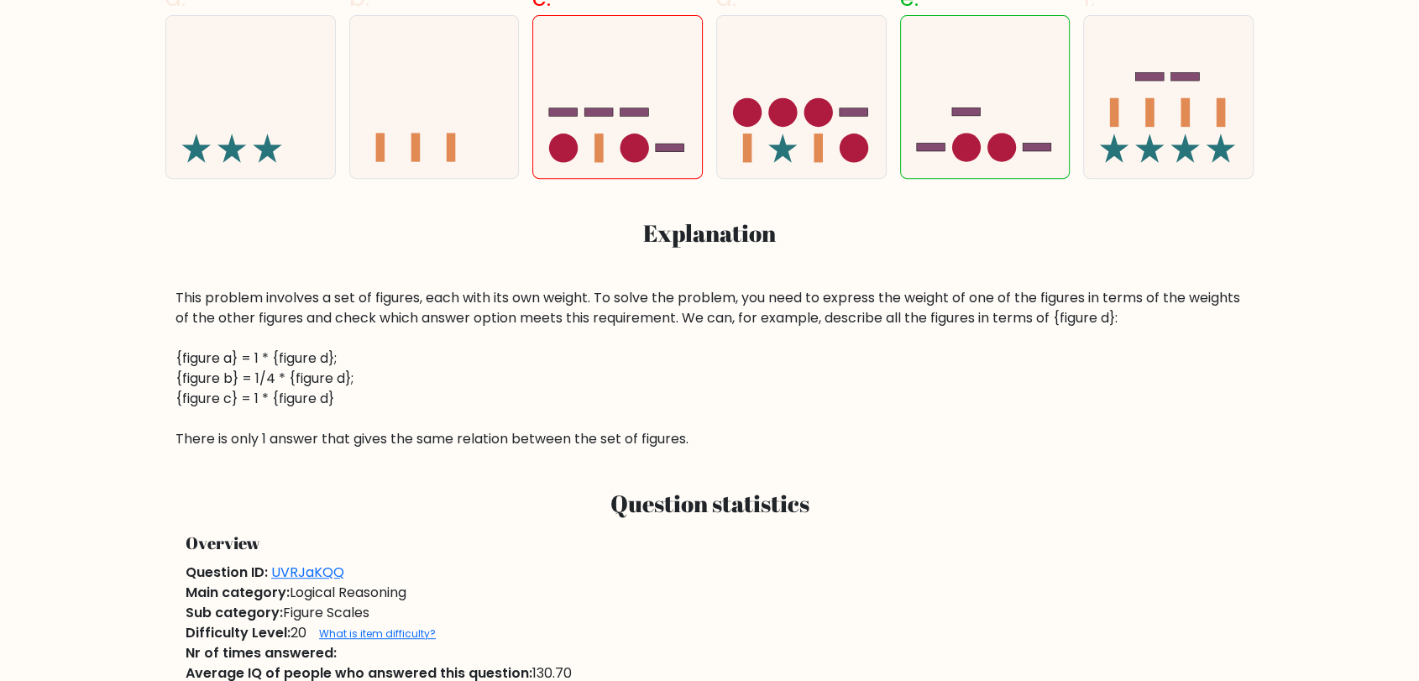
drag, startPoint x: 1087, startPoint y: 432, endPoint x: 1058, endPoint y: 431, distance: 28.6
click at [1086, 432] on div "This problem involves a set of figures, each with its own weight. To solve the …" at bounding box center [710, 368] width 1068 height 161
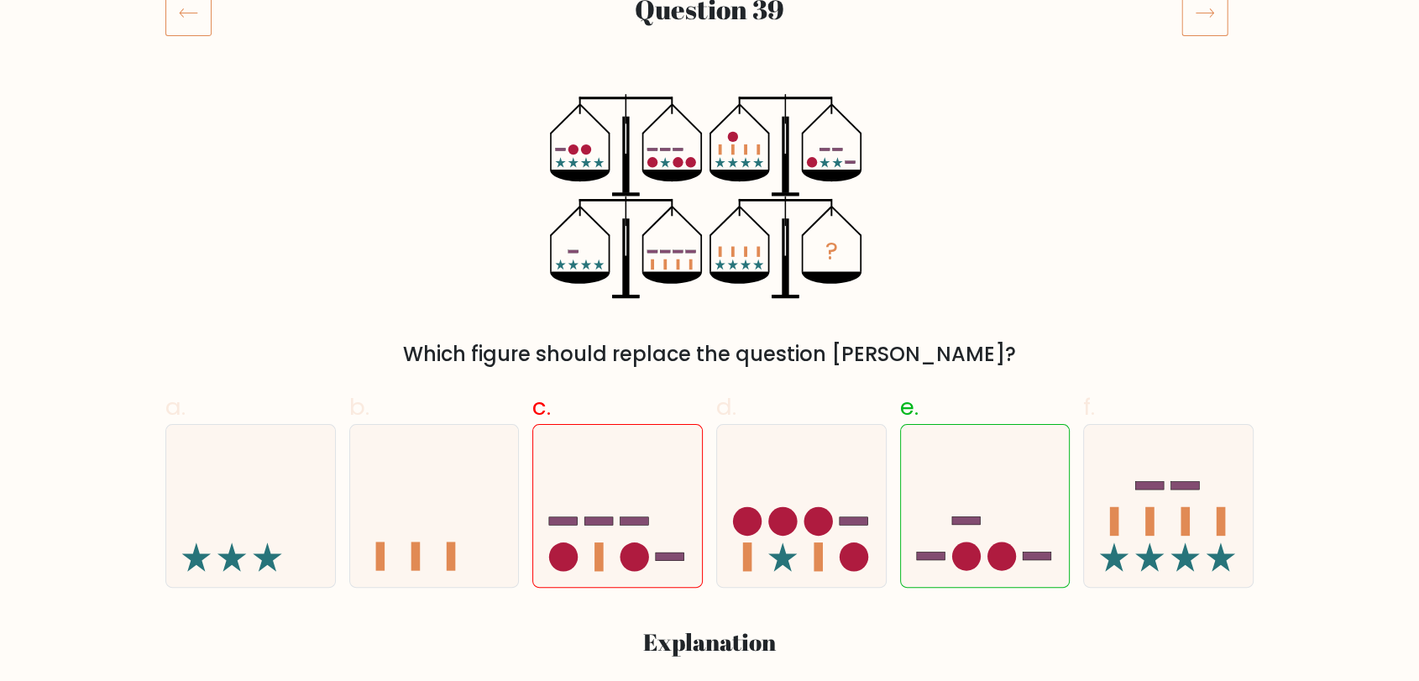
scroll to position [186, 0]
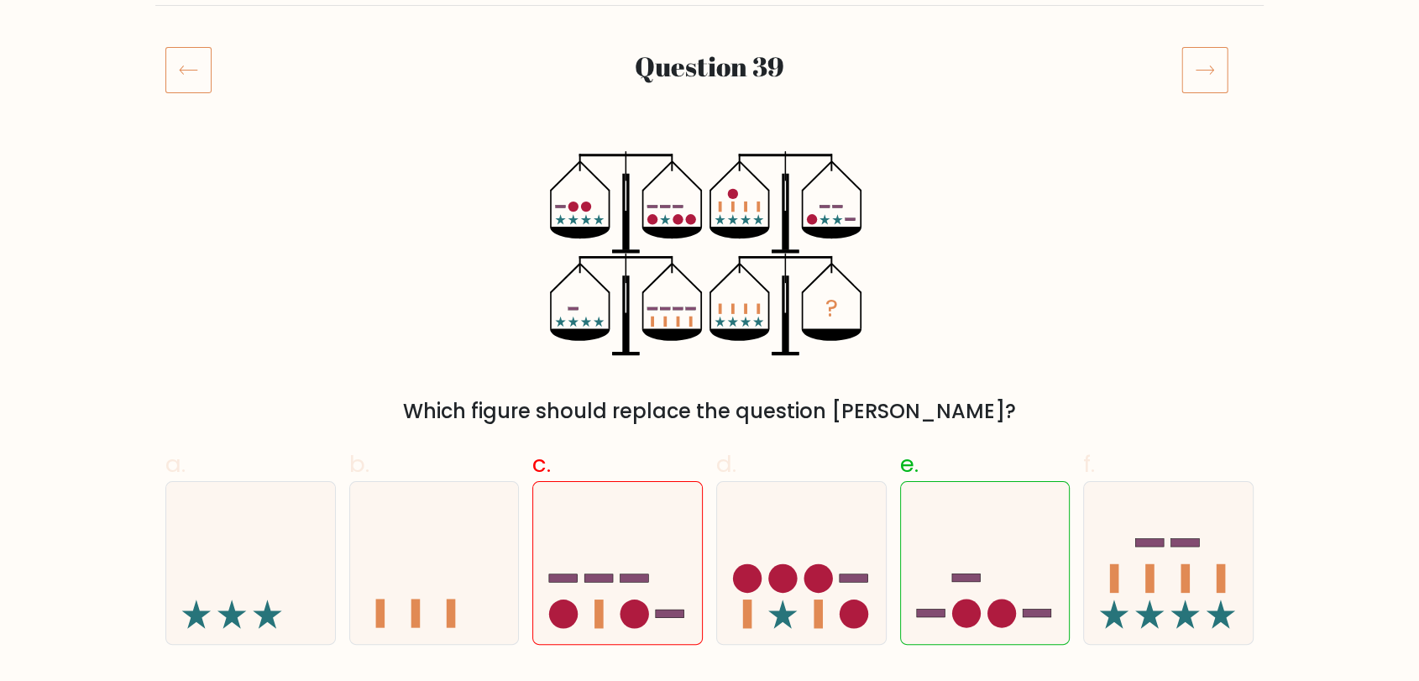
click at [188, 68] on icon at bounding box center [188, 69] width 46 height 47
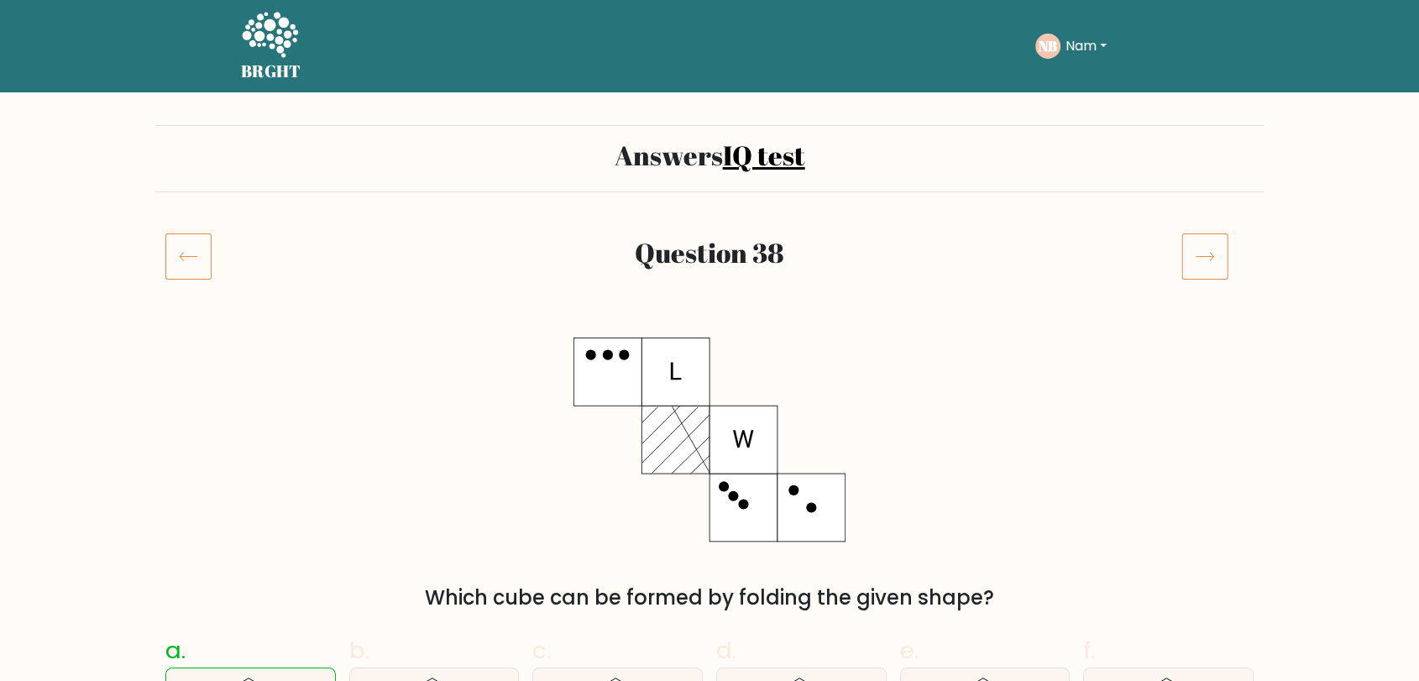
click at [1197, 257] on icon at bounding box center [1205, 256] width 47 height 47
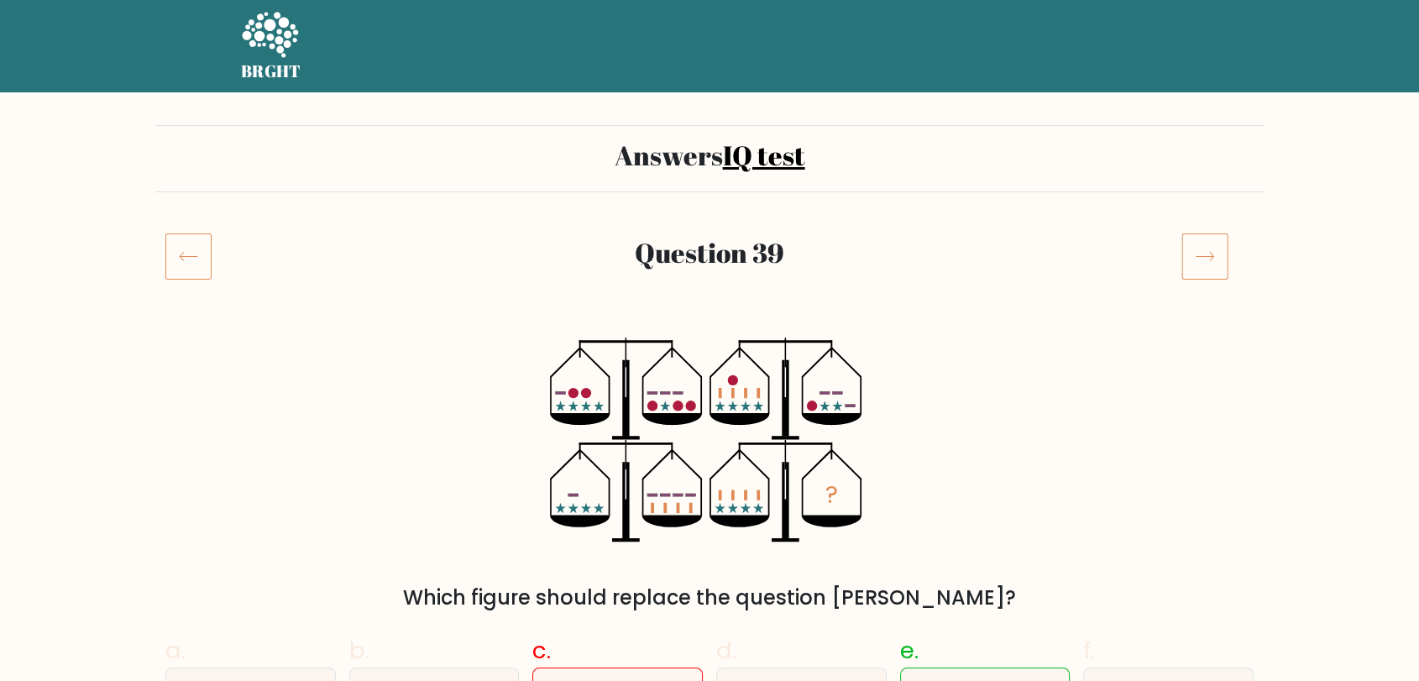
click at [1206, 256] on icon at bounding box center [1206, 257] width 18 height 8
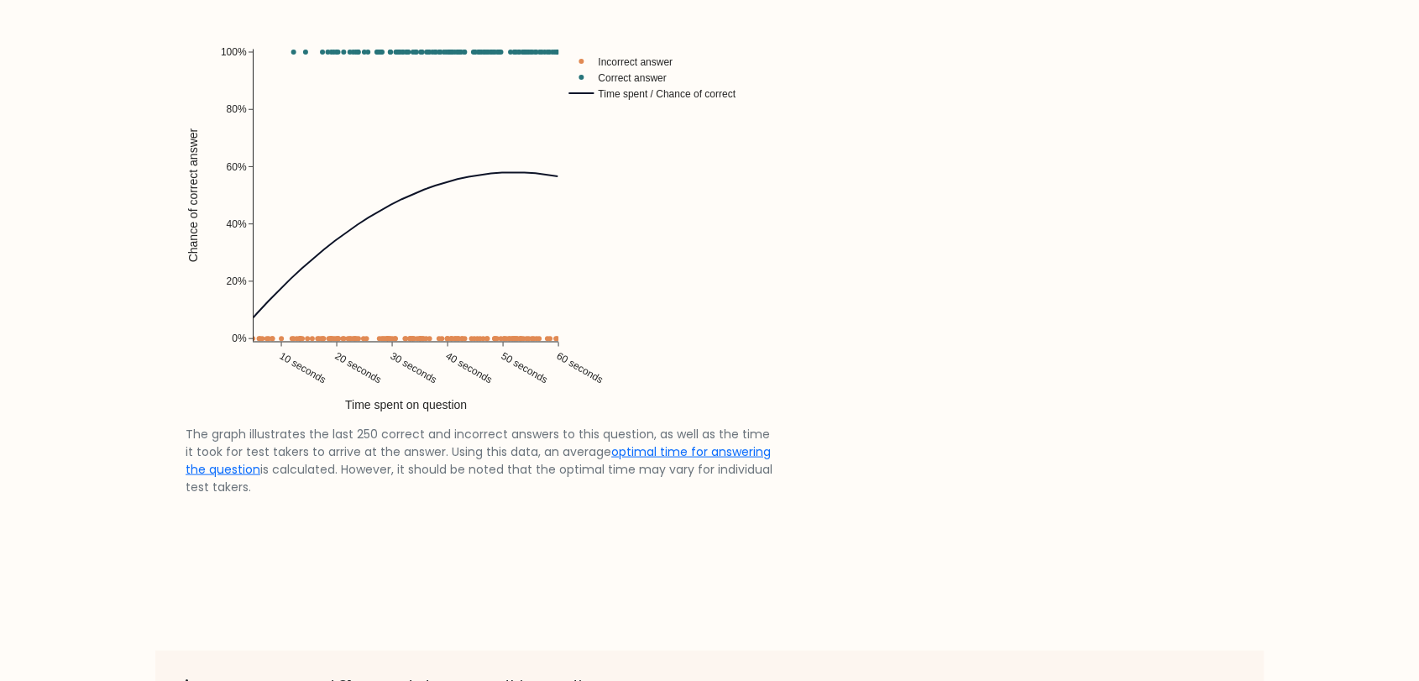
scroll to position [3253, 0]
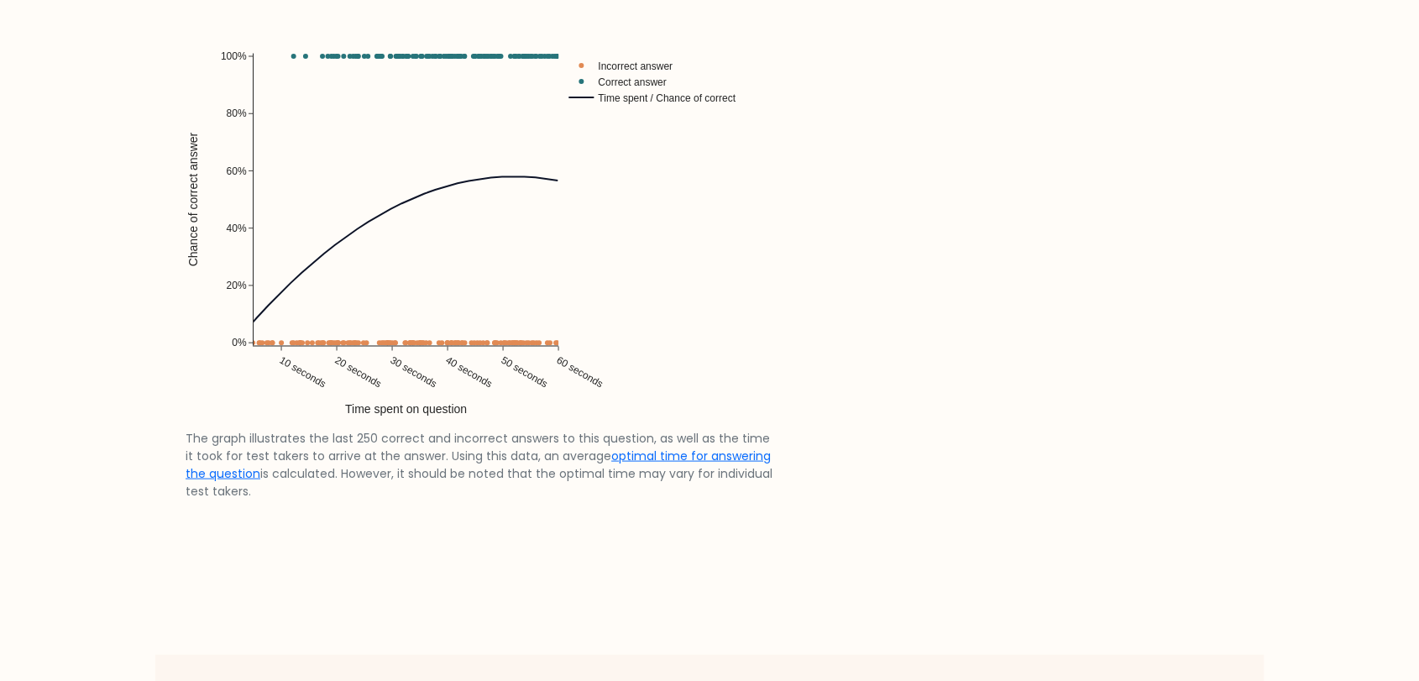
click at [1064, 318] on div "Optimal time to spend on question The graph illustrates the last 250 correct an…" at bounding box center [710, 245] width 1068 height 618
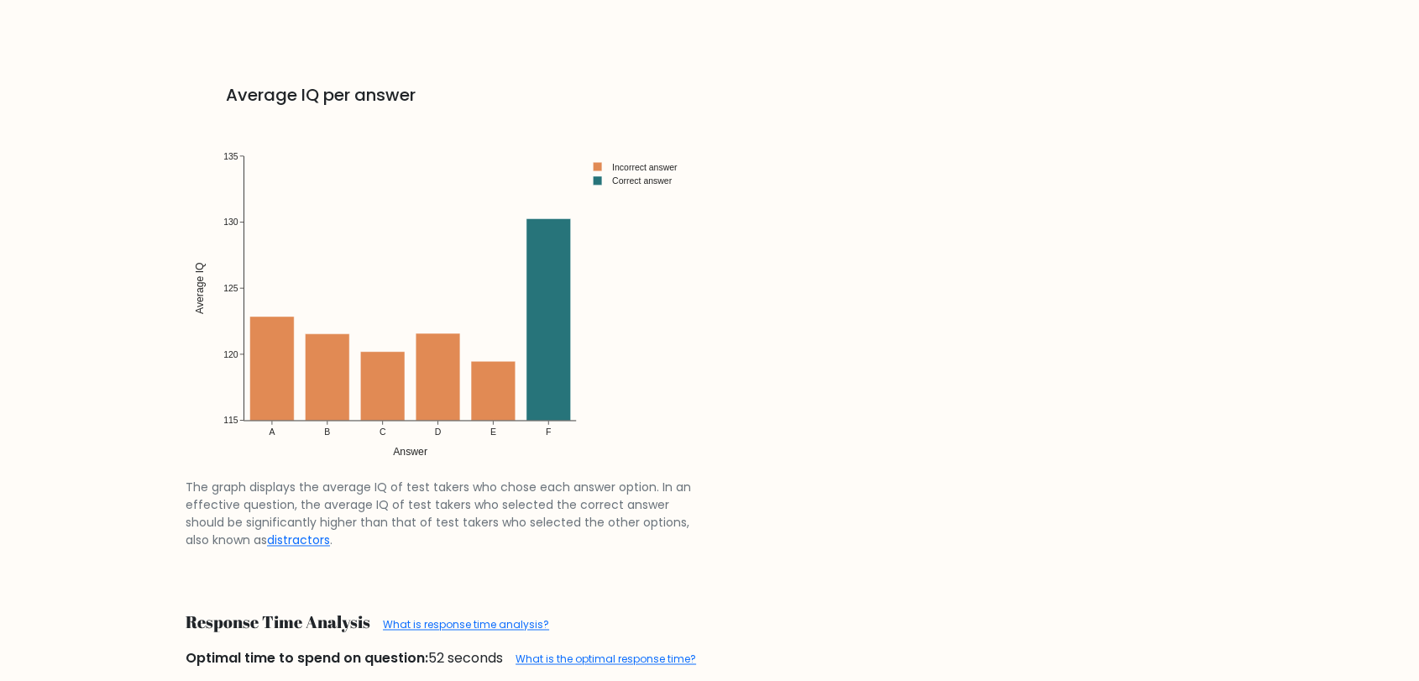
scroll to position [2506, 0]
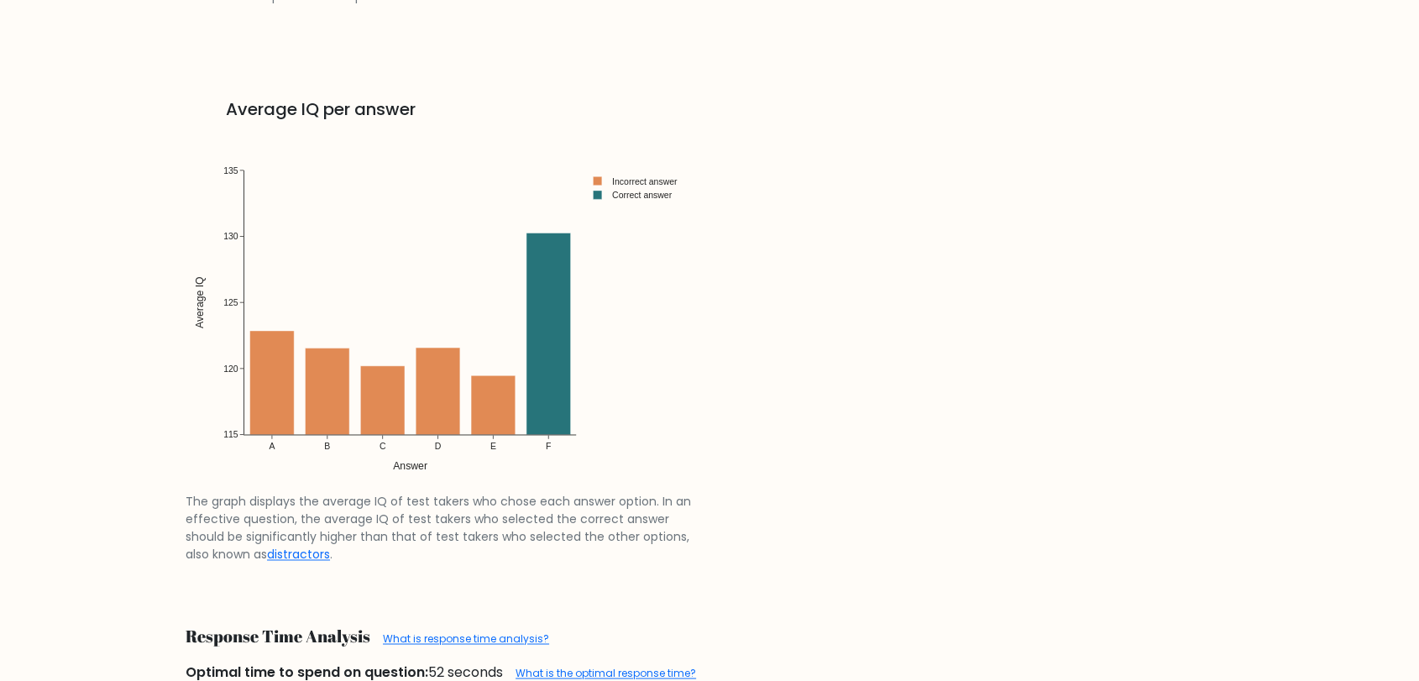
click at [753, 386] on div "Percentage per answer The graph illustrates the percentage of individual test t…" at bounding box center [710, 72] width 1068 height 1089
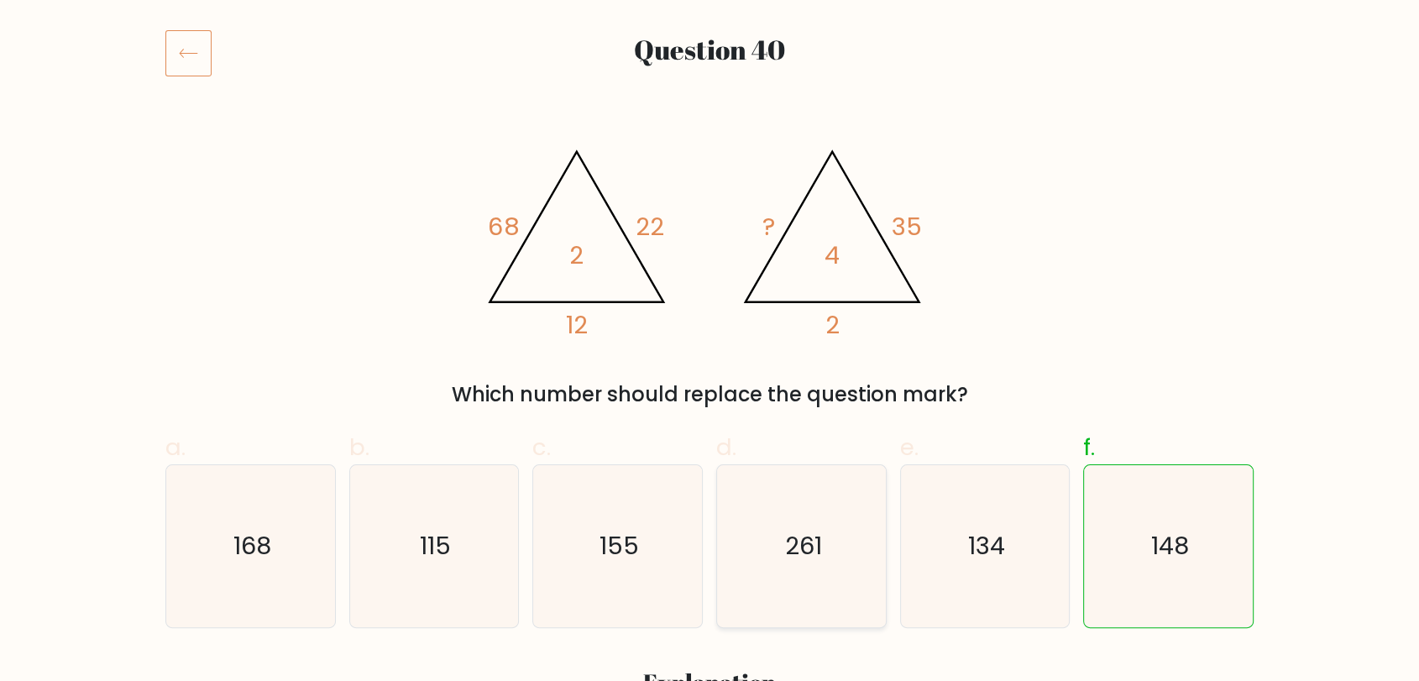
scroll to position [174, 0]
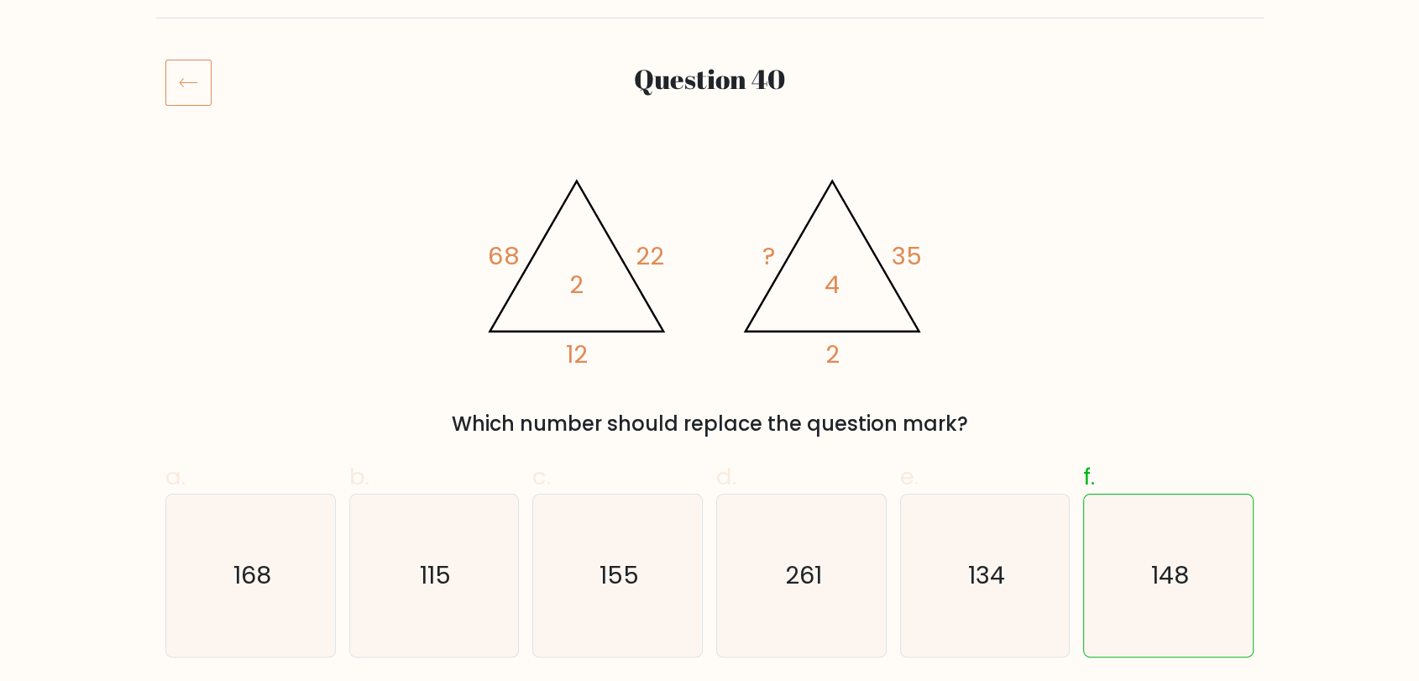
click at [190, 94] on icon at bounding box center [188, 82] width 46 height 47
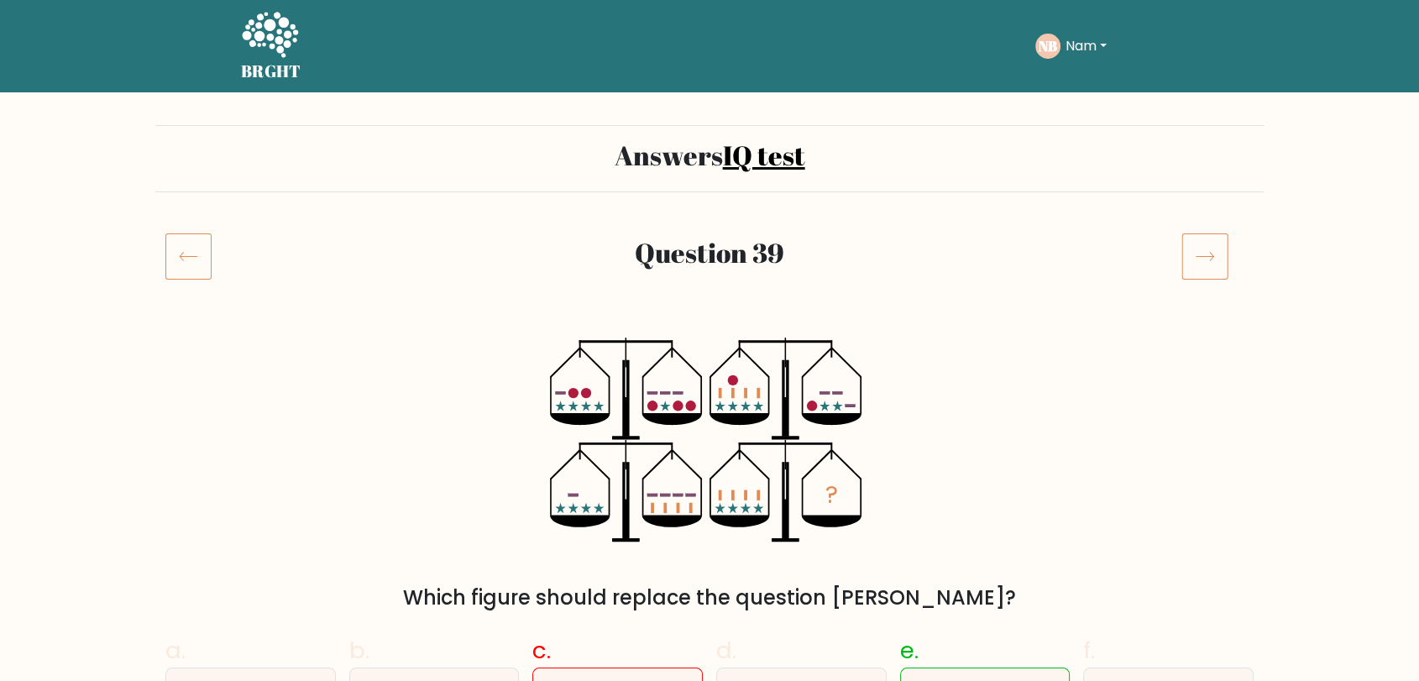
click at [185, 254] on icon at bounding box center [188, 256] width 46 height 47
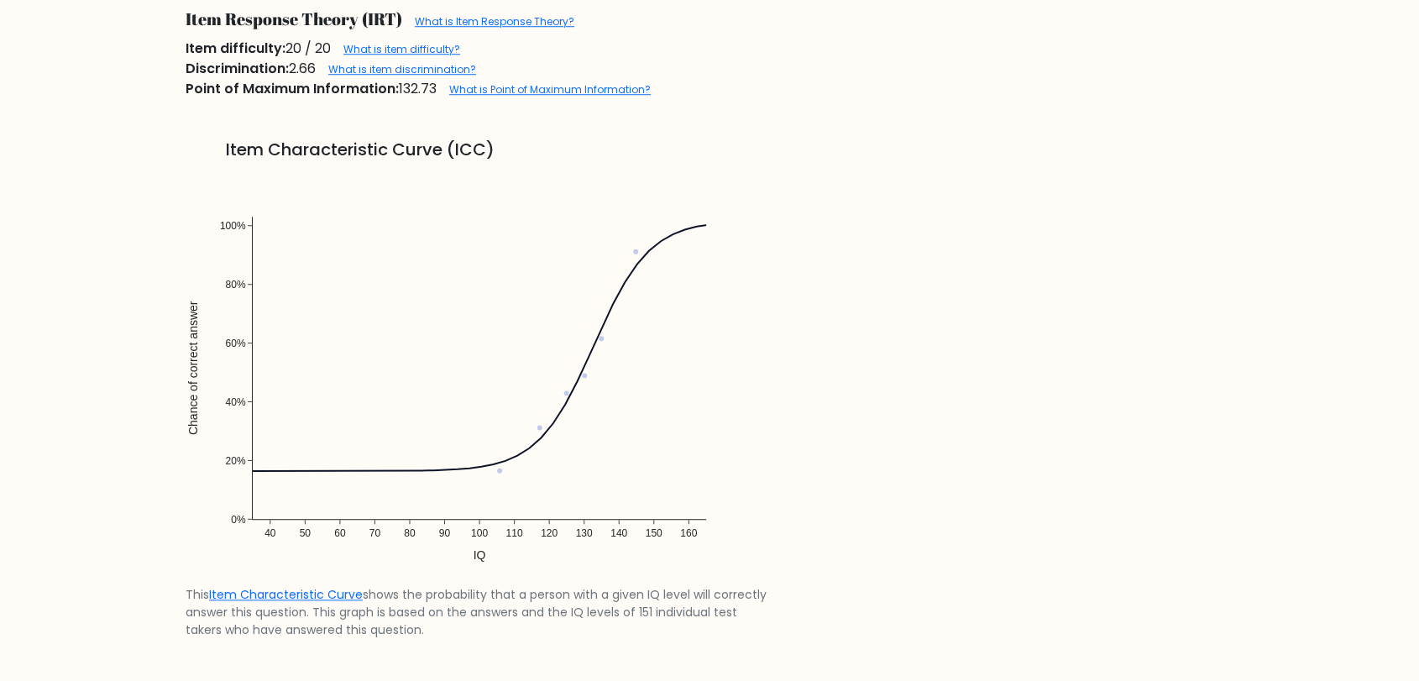
scroll to position [1026, 0]
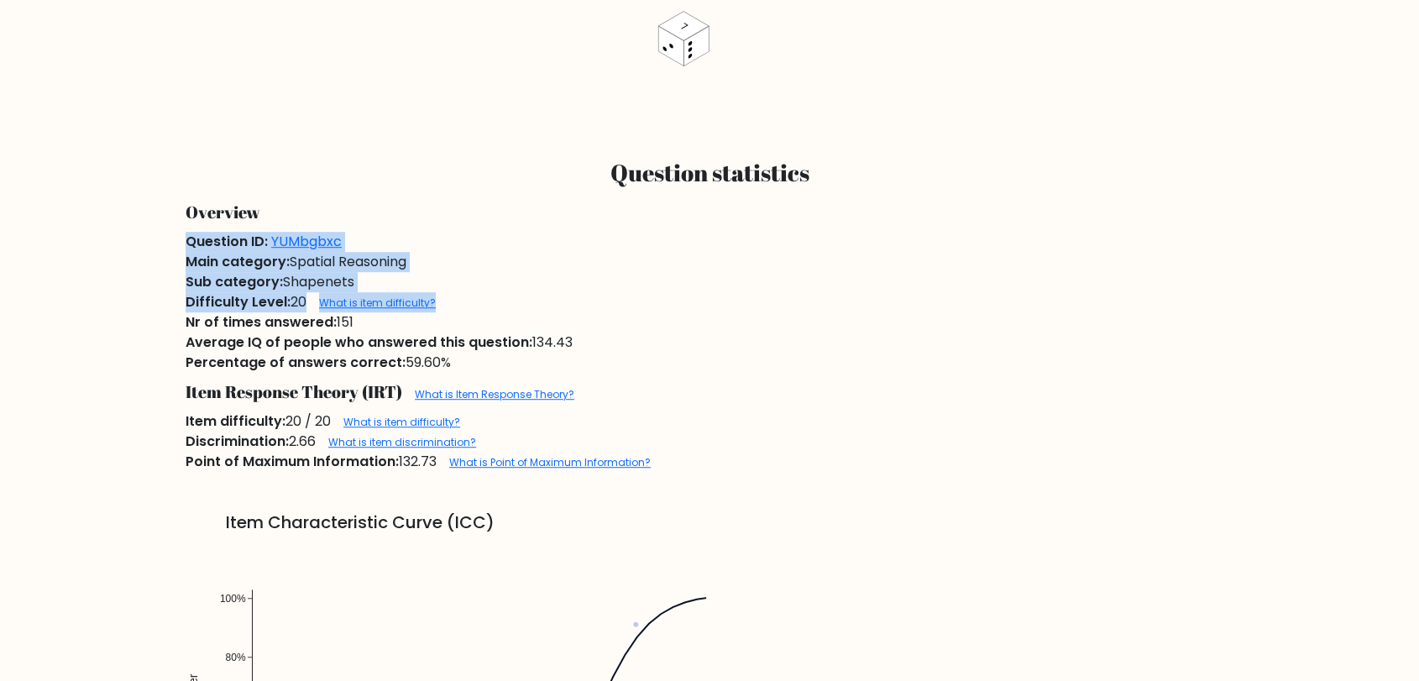
drag, startPoint x: 1418, startPoint y: 312, endPoint x: 1432, endPoint y: 191, distance: 120.9
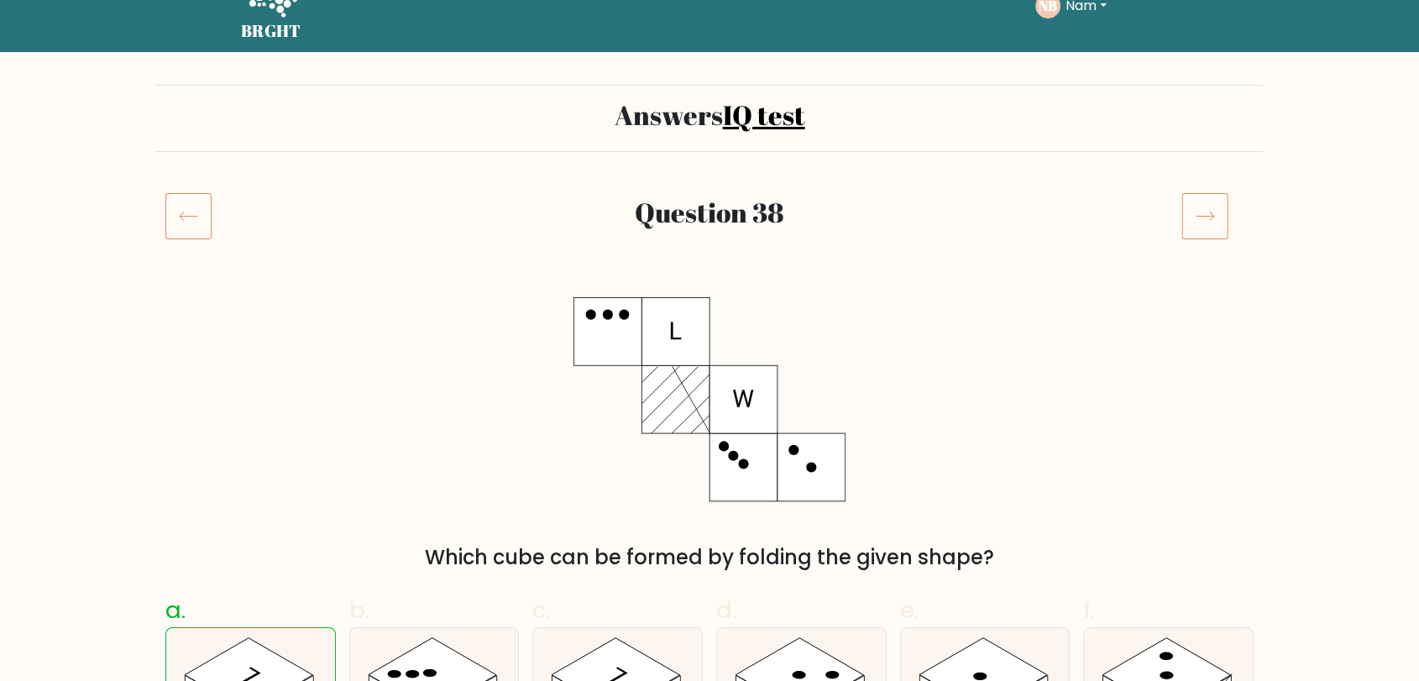
click at [1260, 266] on div "Question 38" at bounding box center [709, 235] width 1109 height 87
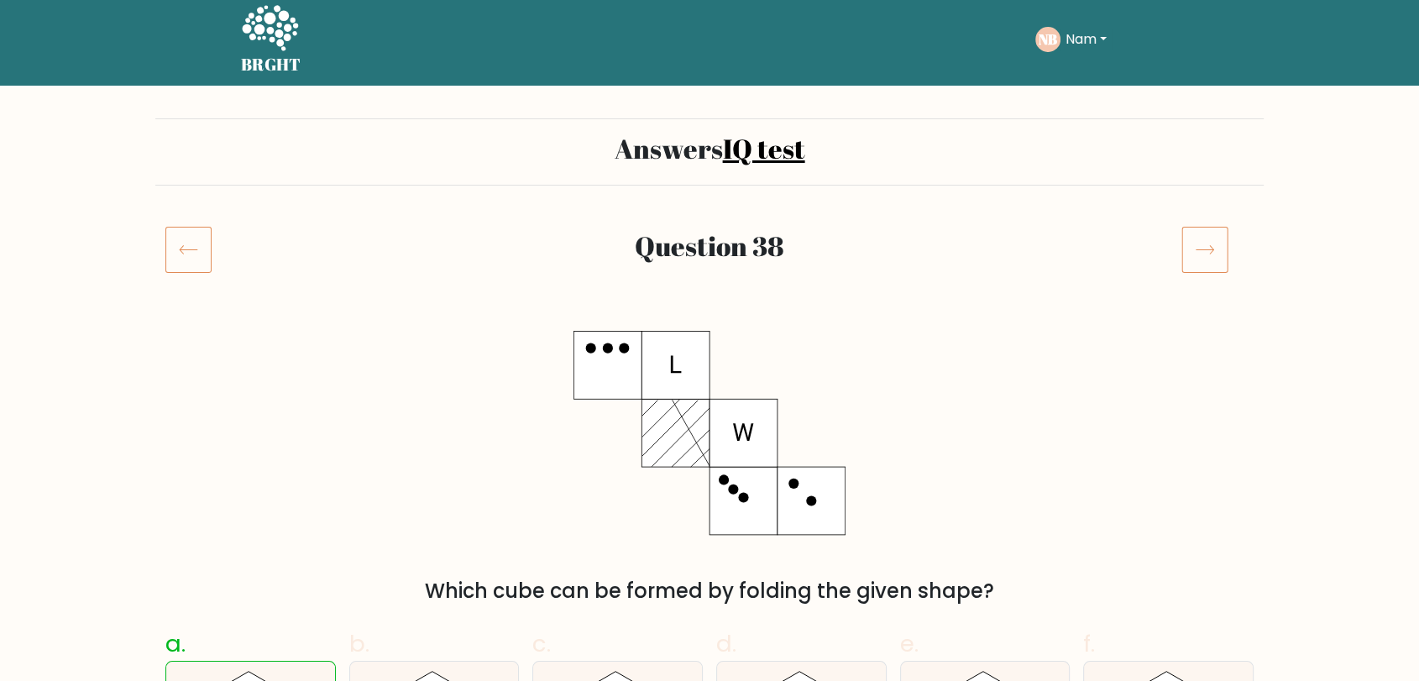
scroll to position [0, 0]
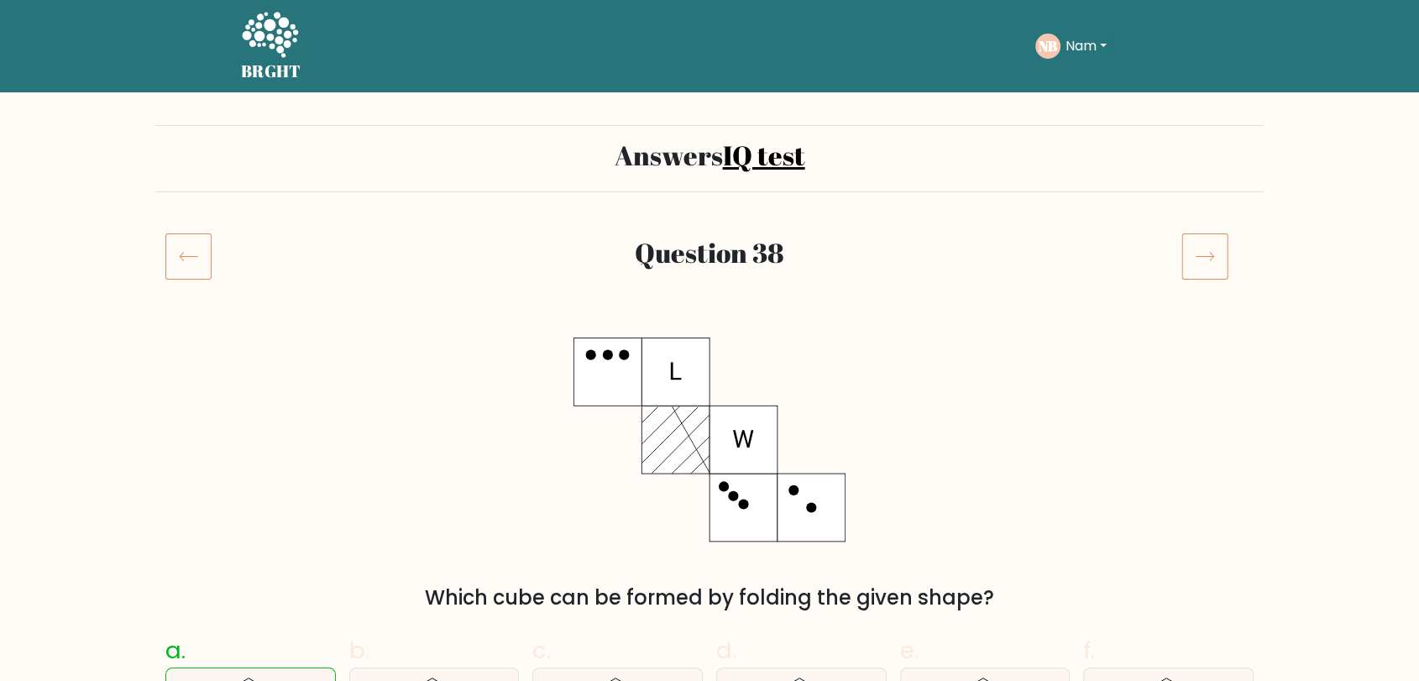
click at [1082, 46] on button "Nam" at bounding box center [1086, 46] width 51 height 22
click at [1099, 104] on link "Profile" at bounding box center [1102, 108] width 133 height 27
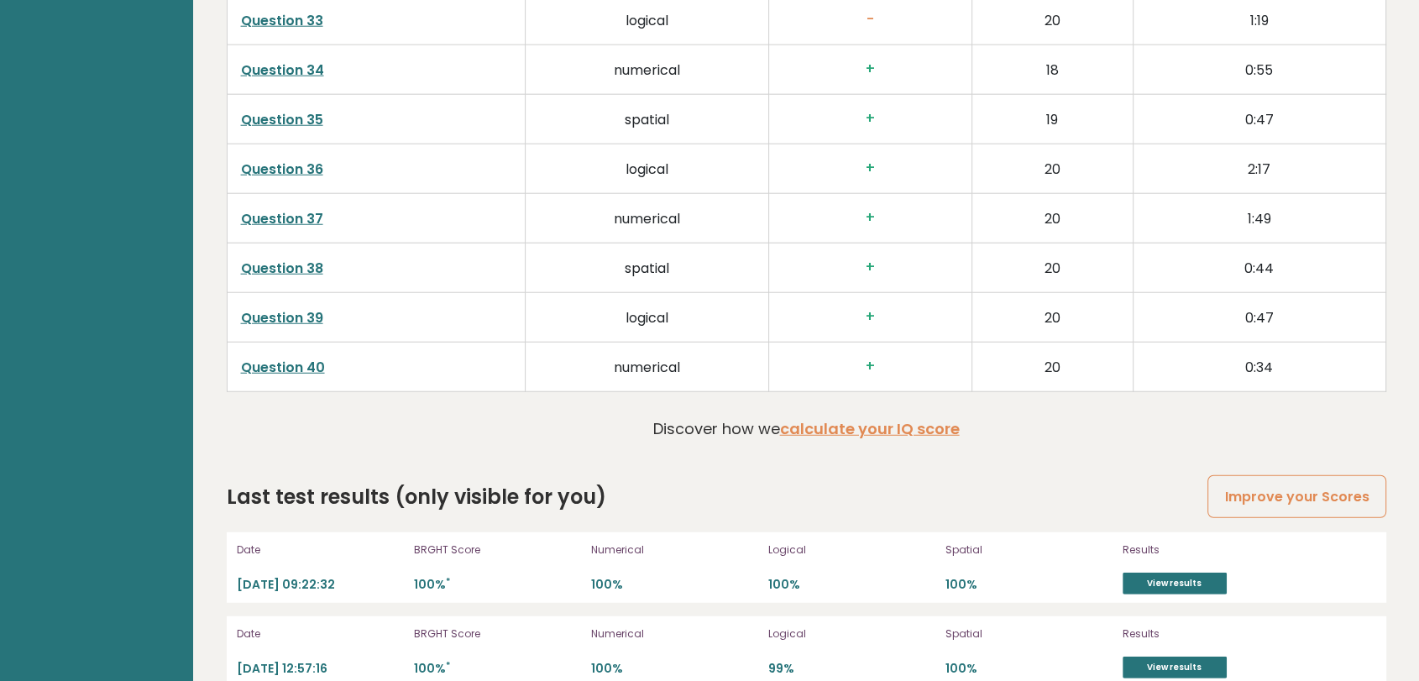
scroll to position [4665, 0]
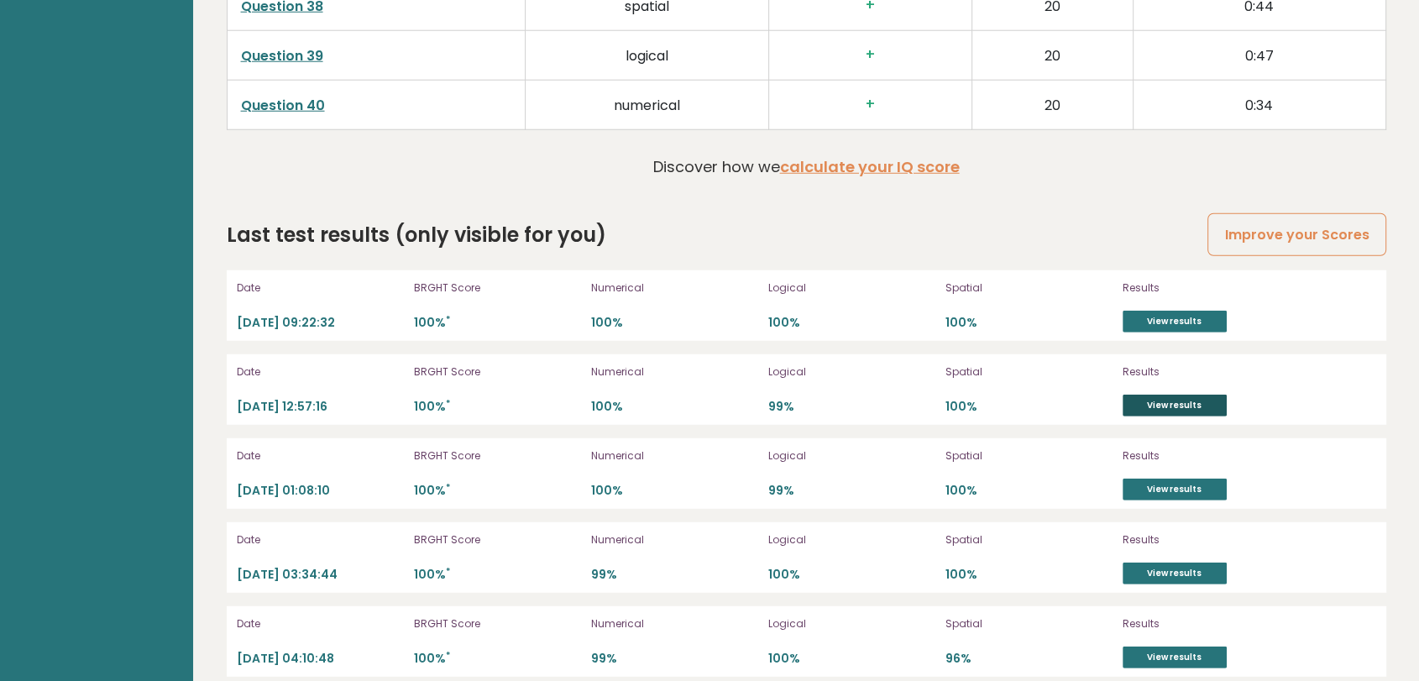
click at [1149, 395] on link "View results" at bounding box center [1175, 406] width 104 height 22
click at [1180, 311] on link "View results" at bounding box center [1175, 322] width 104 height 22
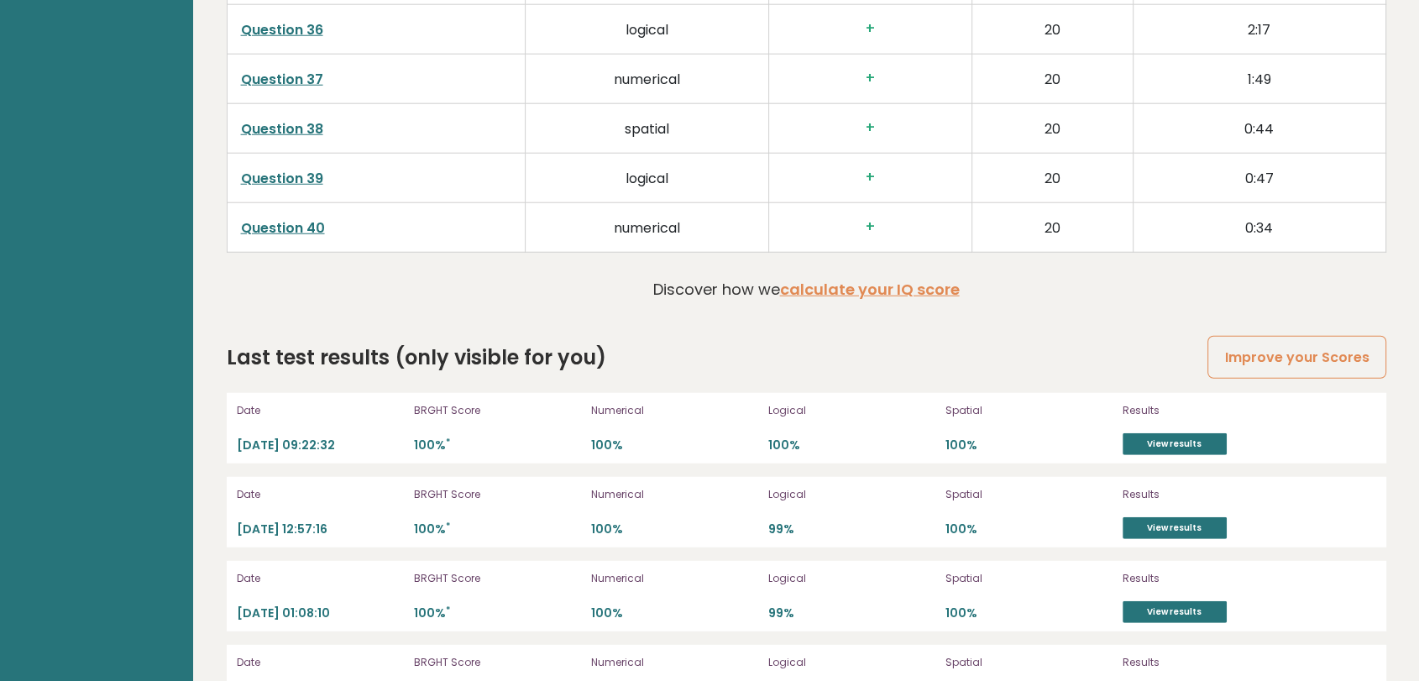
scroll to position [4292, 0]
